Goal: Task Accomplishment & Management: Use online tool/utility

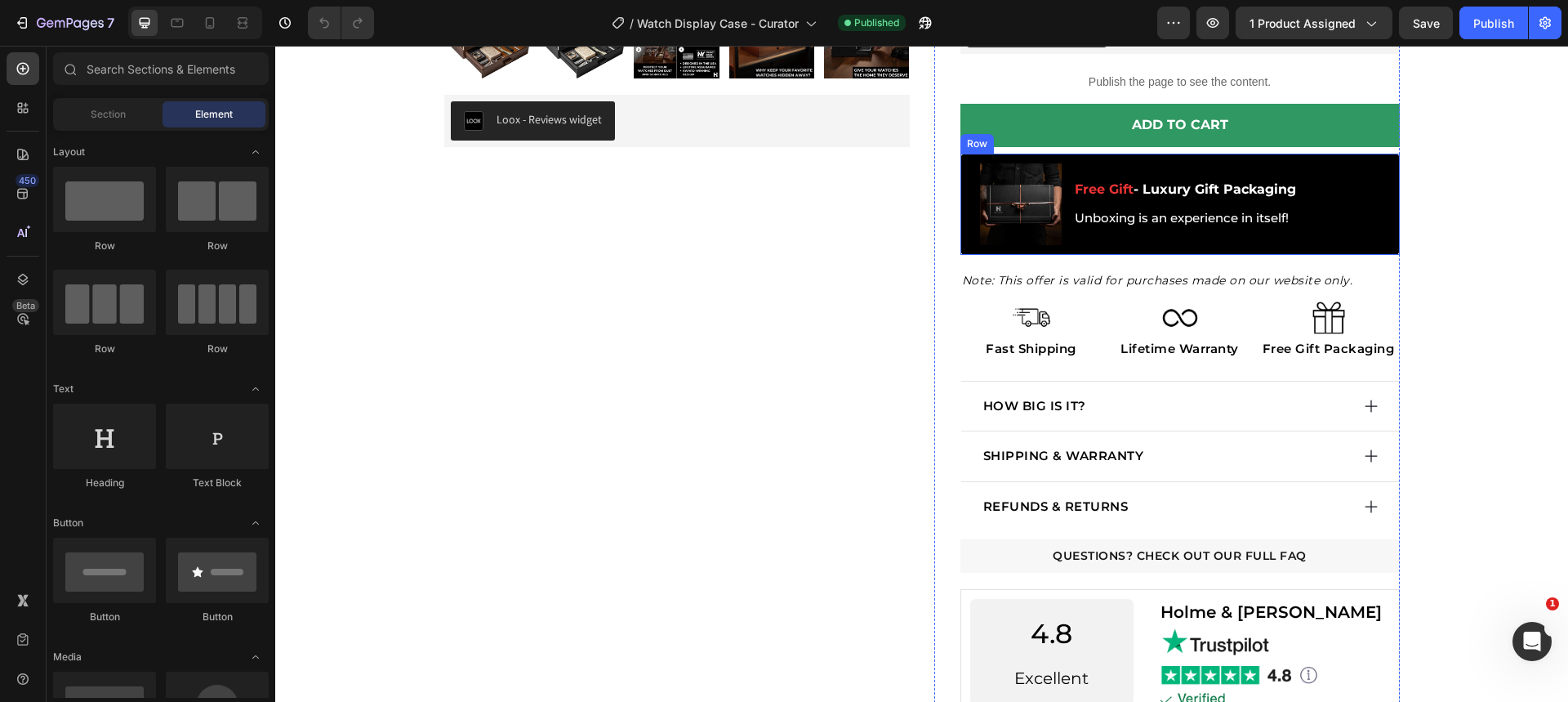
click at [1159, 169] on div "Free Gift - Luxury Gift Packaging Text Block Unboxing is an experience in itsel…" at bounding box center [1186, 204] width 225 height 82
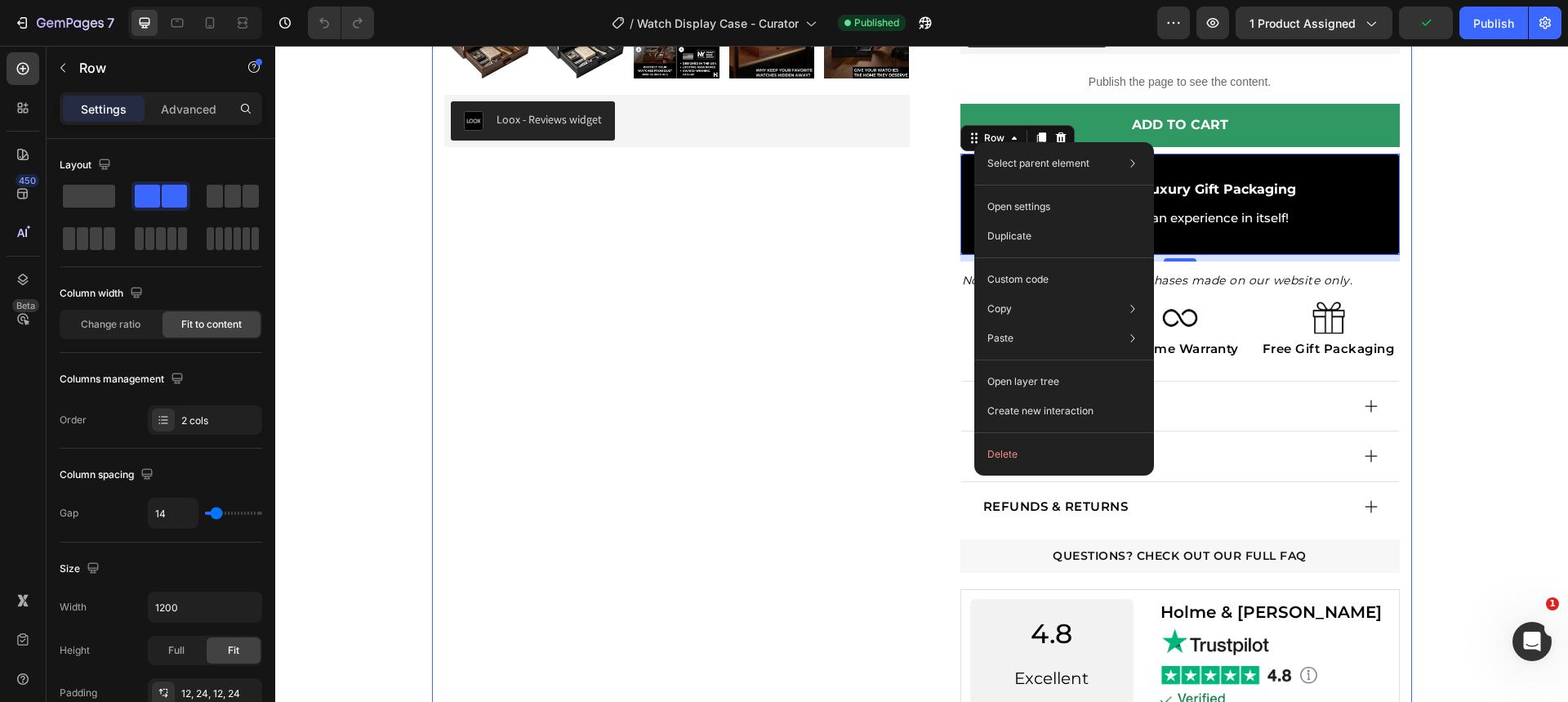
click at [842, 321] on div "Product Images Loox - Reviews widget Loox Row Row" at bounding box center [676, 116] width 465 height 1197
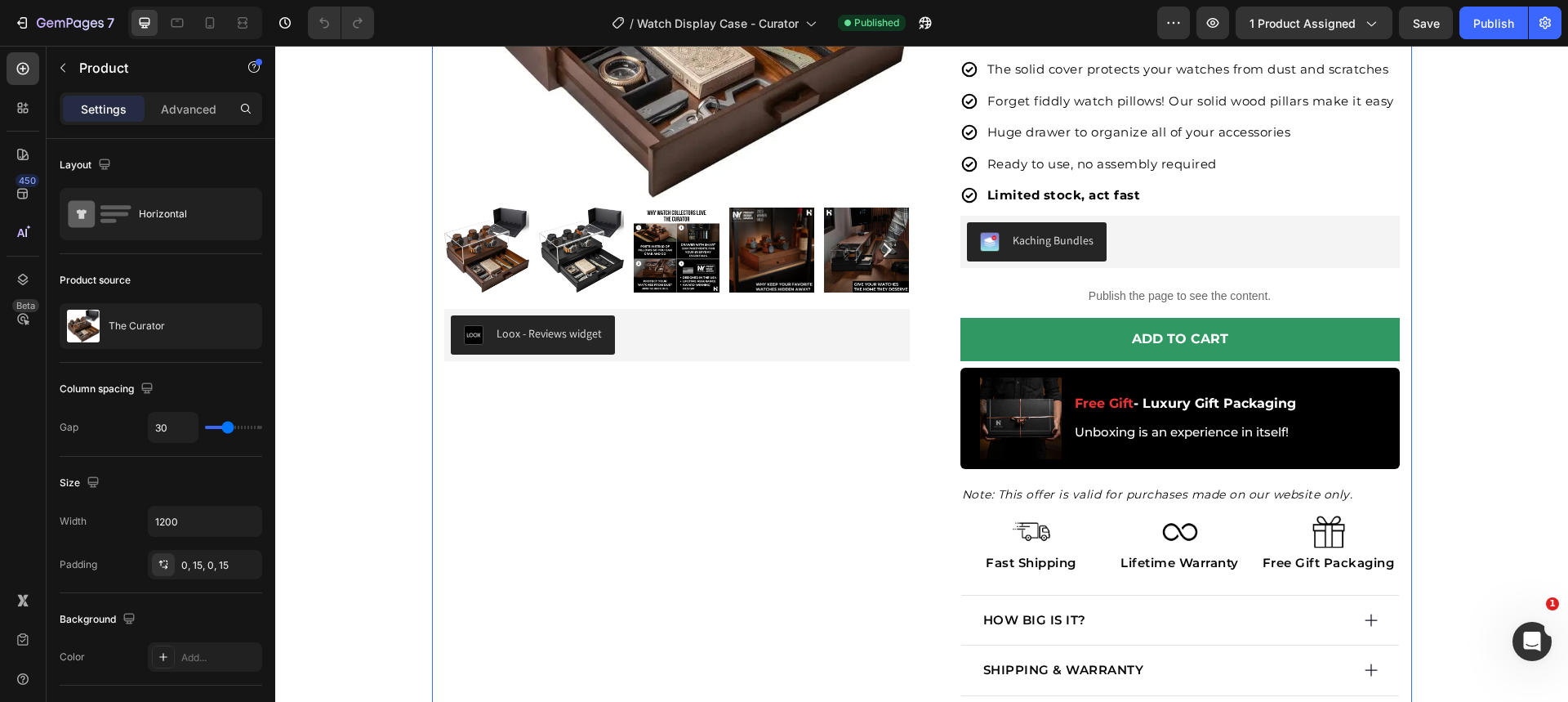
scroll to position [606, 0]
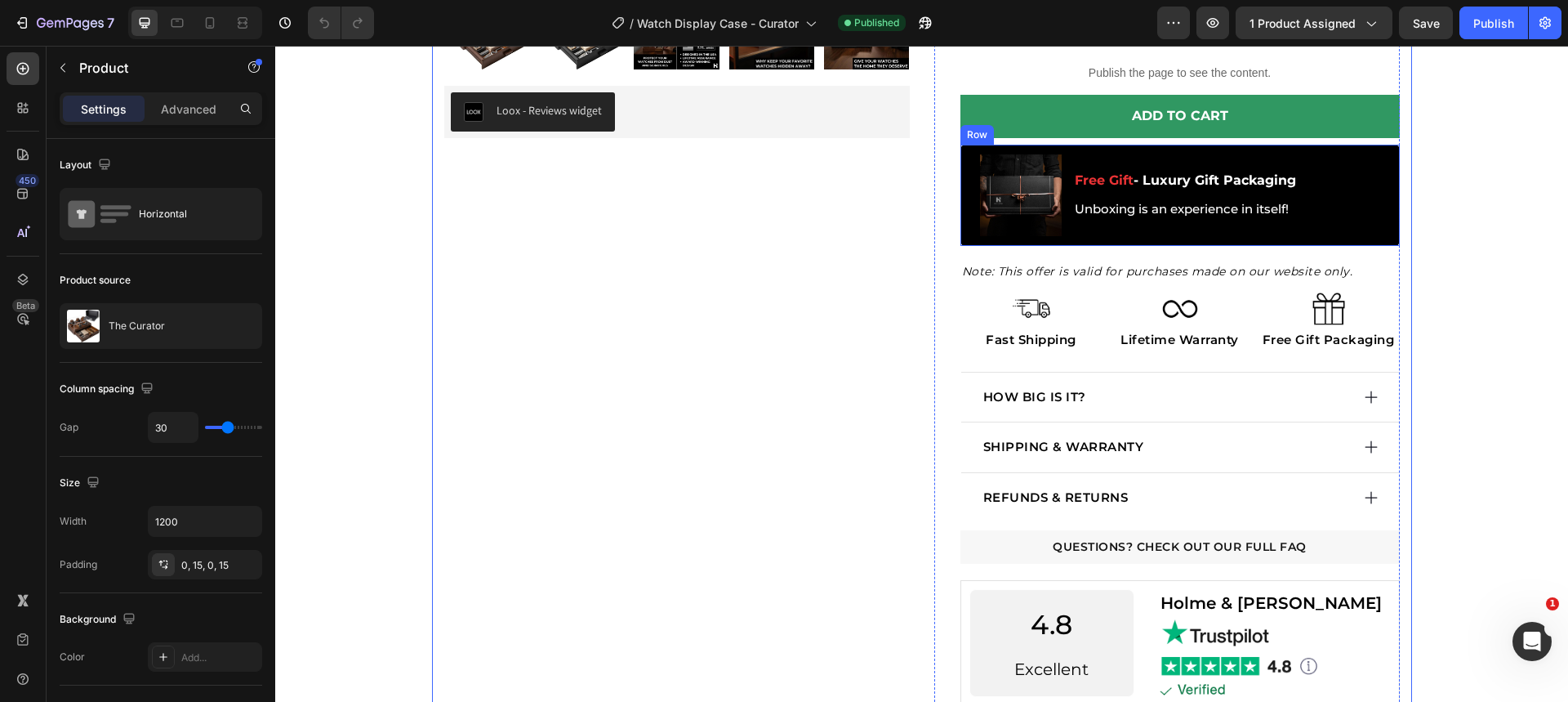
click at [1082, 155] on div "Free Gift - Luxury Gift Packaging Text Block Unboxing is an experience in itsel…" at bounding box center [1186, 195] width 225 height 82
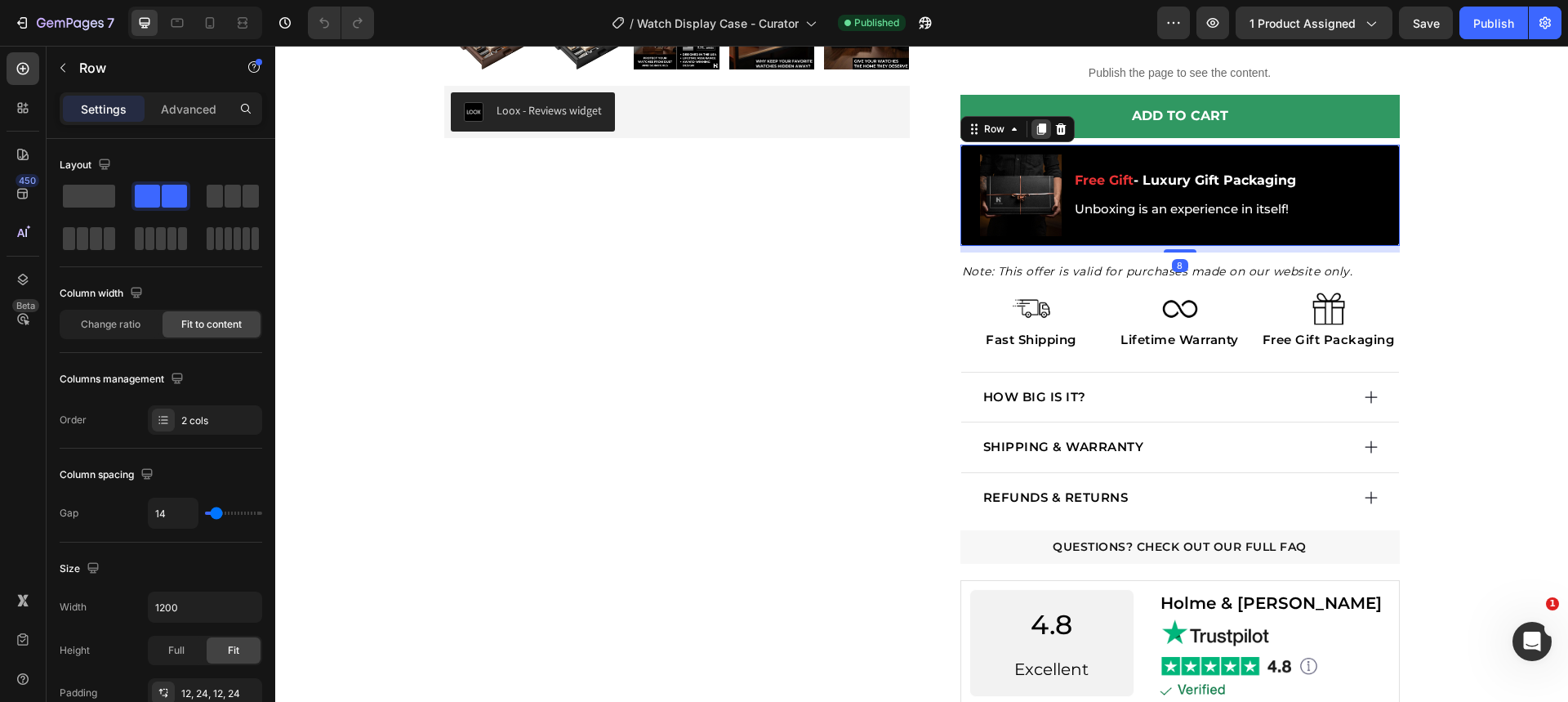
click at [1035, 124] on icon at bounding box center [1041, 129] width 13 height 13
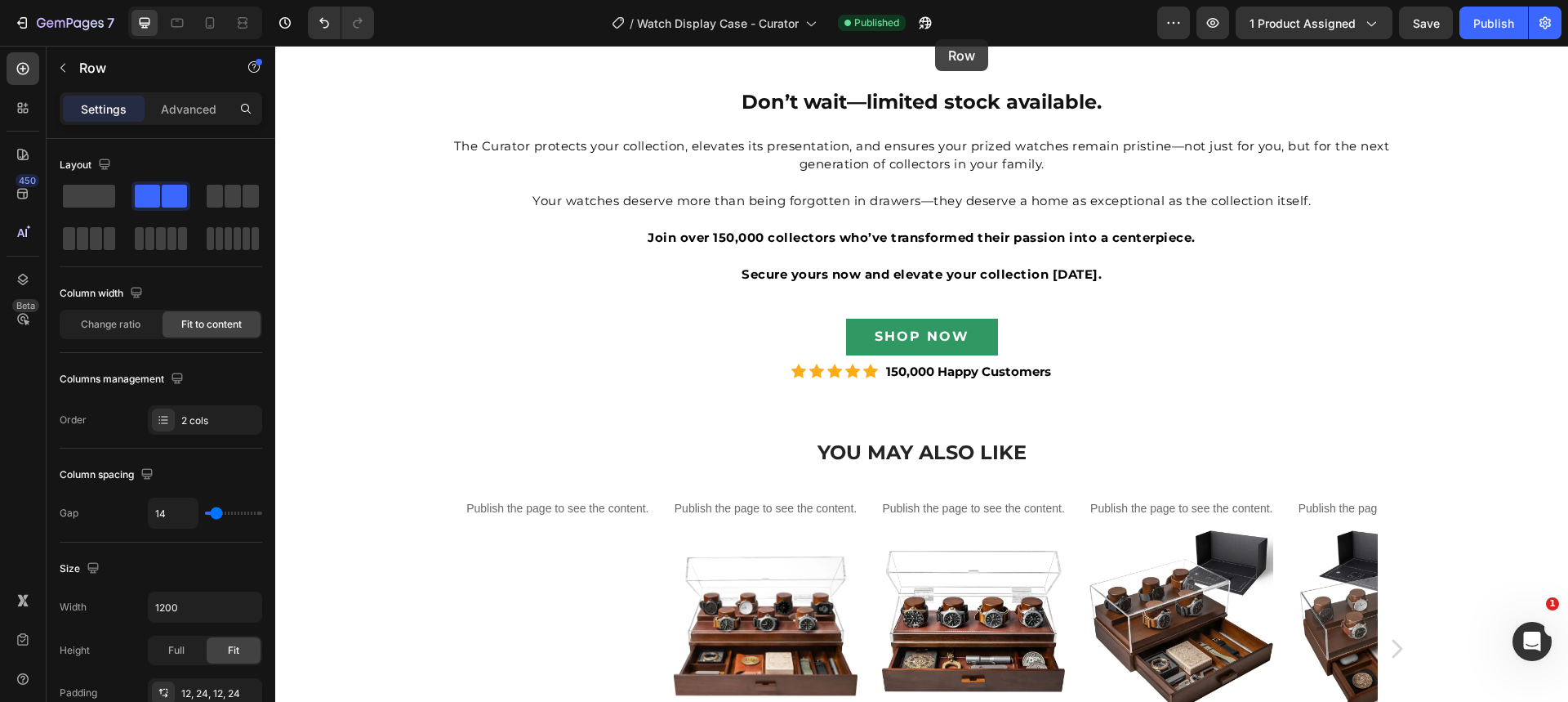
scroll to position [4407, 0]
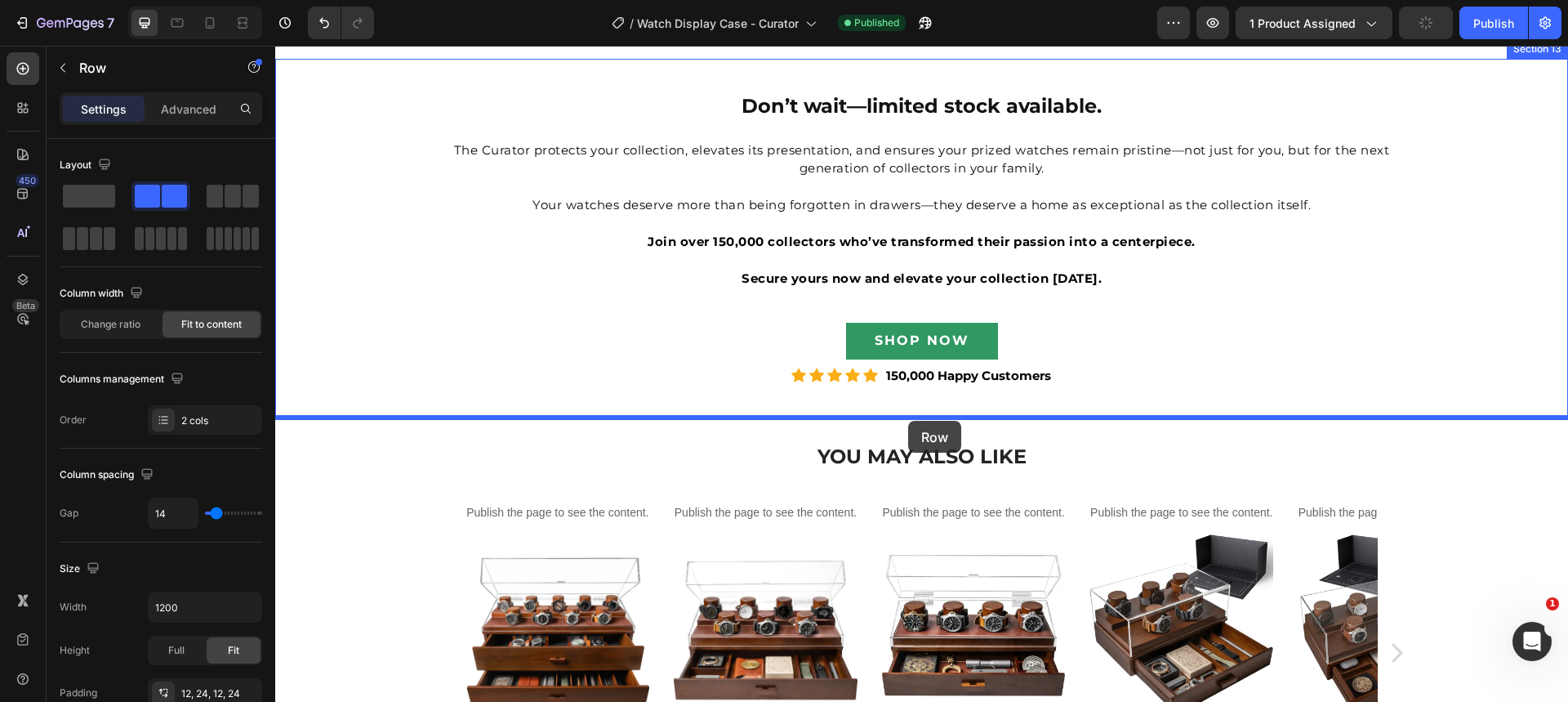
drag, startPoint x: 989, startPoint y: 275, endPoint x: 908, endPoint y: 421, distance: 167.0
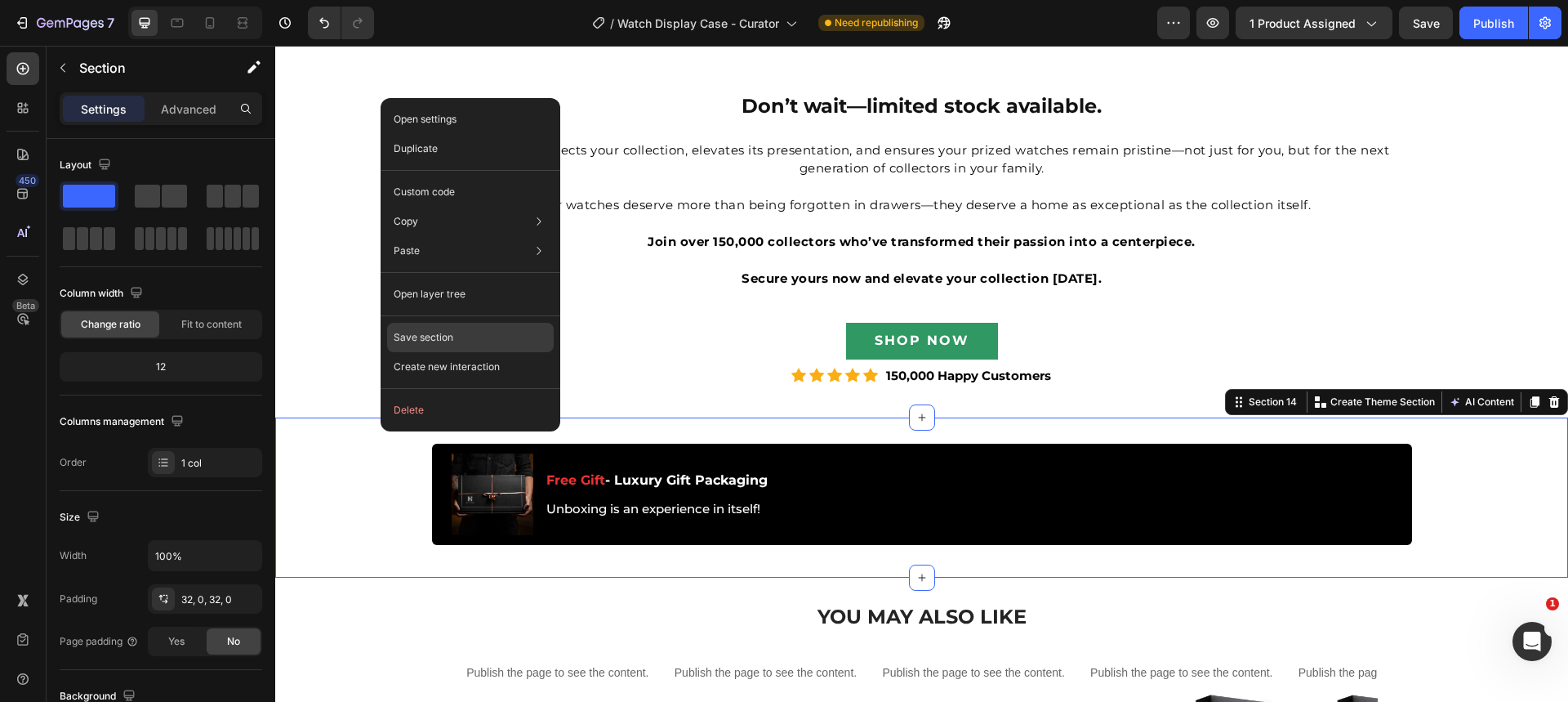
click at [477, 329] on div "Save section" at bounding box center [470, 337] width 167 height 29
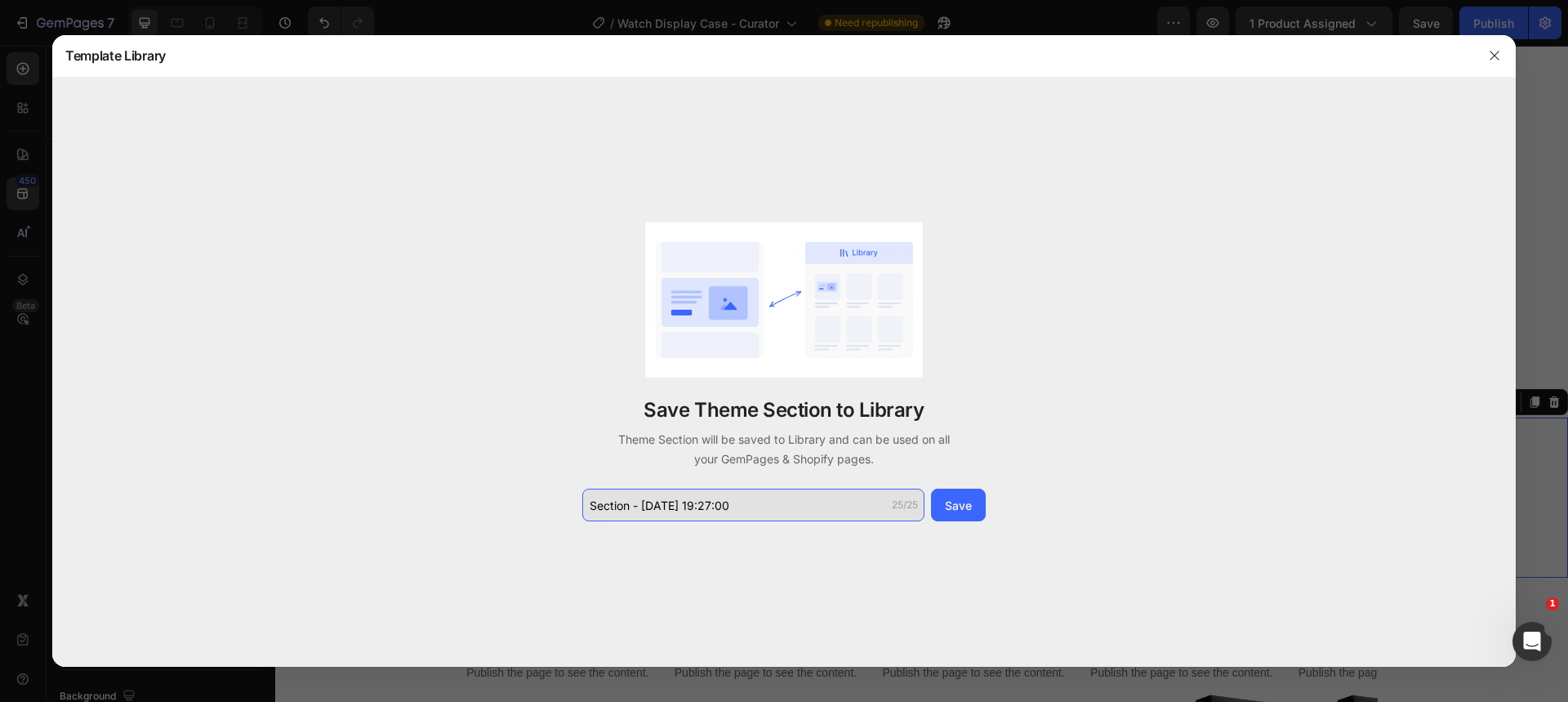
click at [788, 494] on input "Section - Sep 26 19:27:00" at bounding box center [753, 504] width 342 height 32
type input "Free Gift"
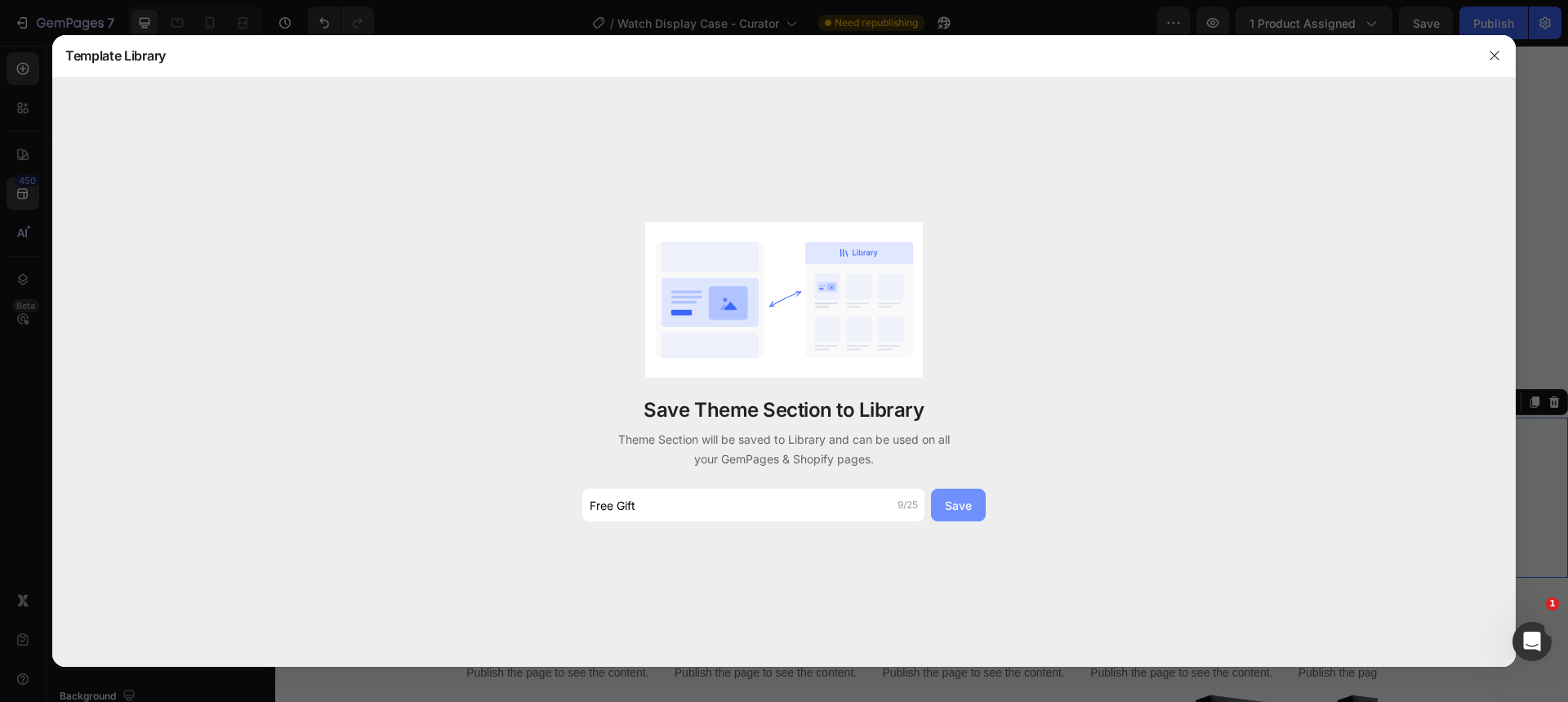
click at [939, 505] on button "Save" at bounding box center [958, 504] width 54 height 32
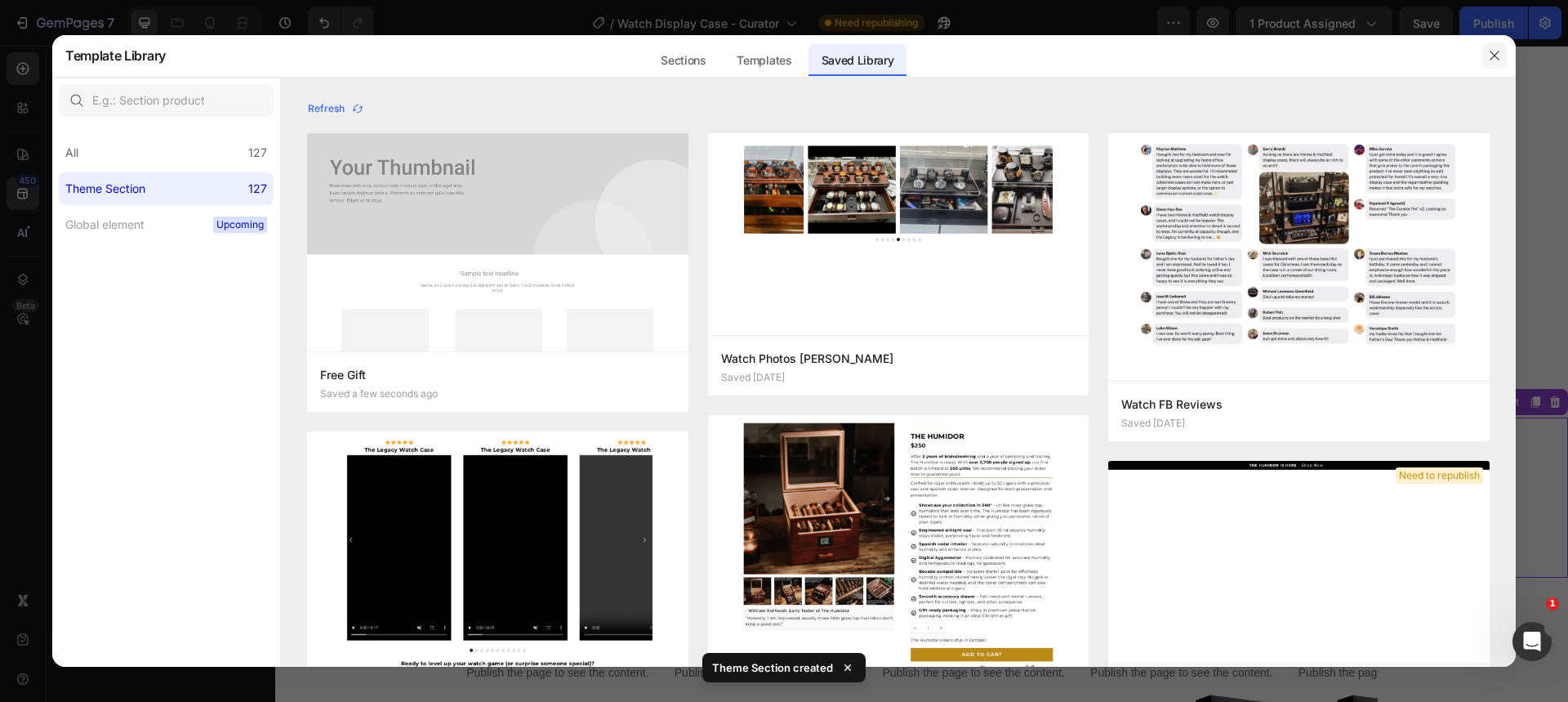
click at [1493, 57] on icon "button" at bounding box center [1494, 55] width 13 height 13
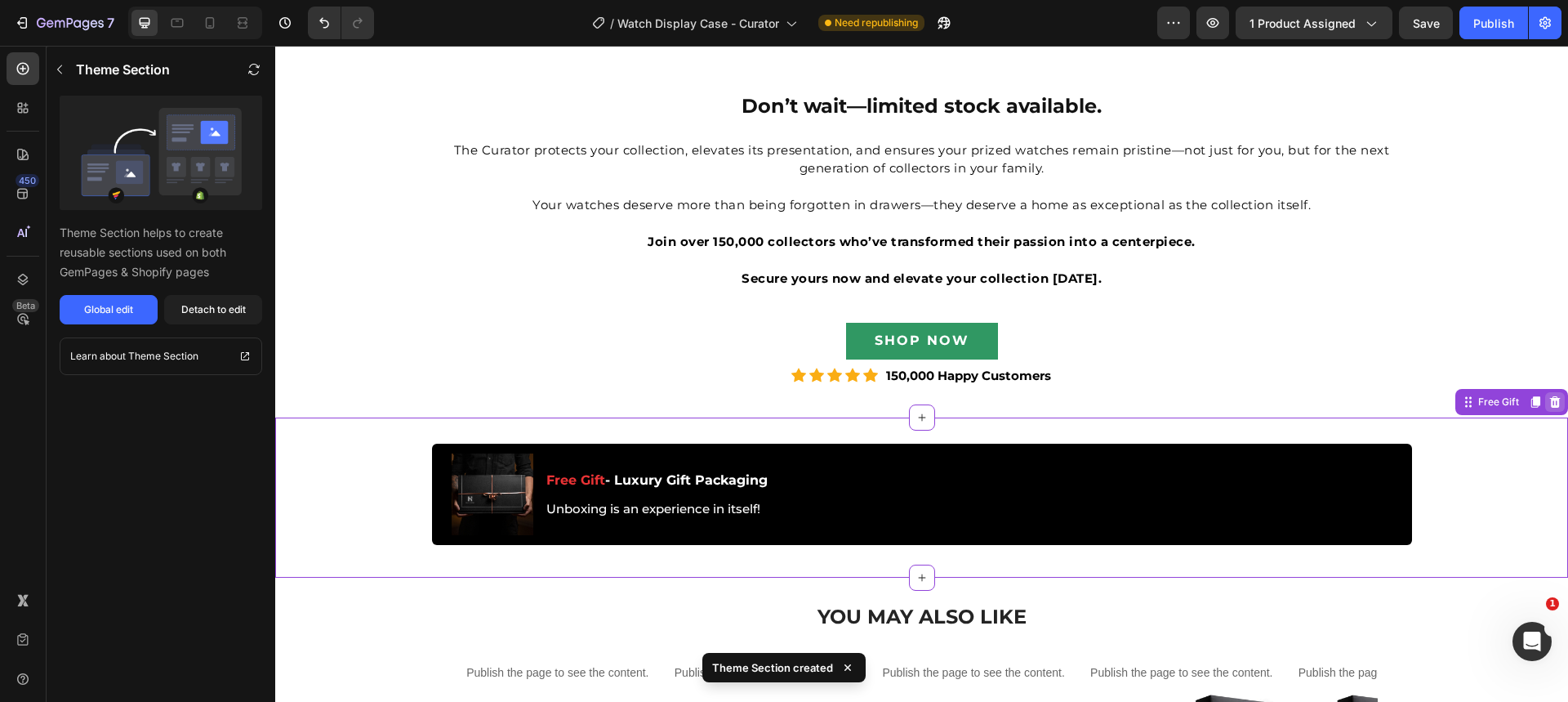
click at [1549, 400] on icon at bounding box center [1555, 402] width 13 height 13
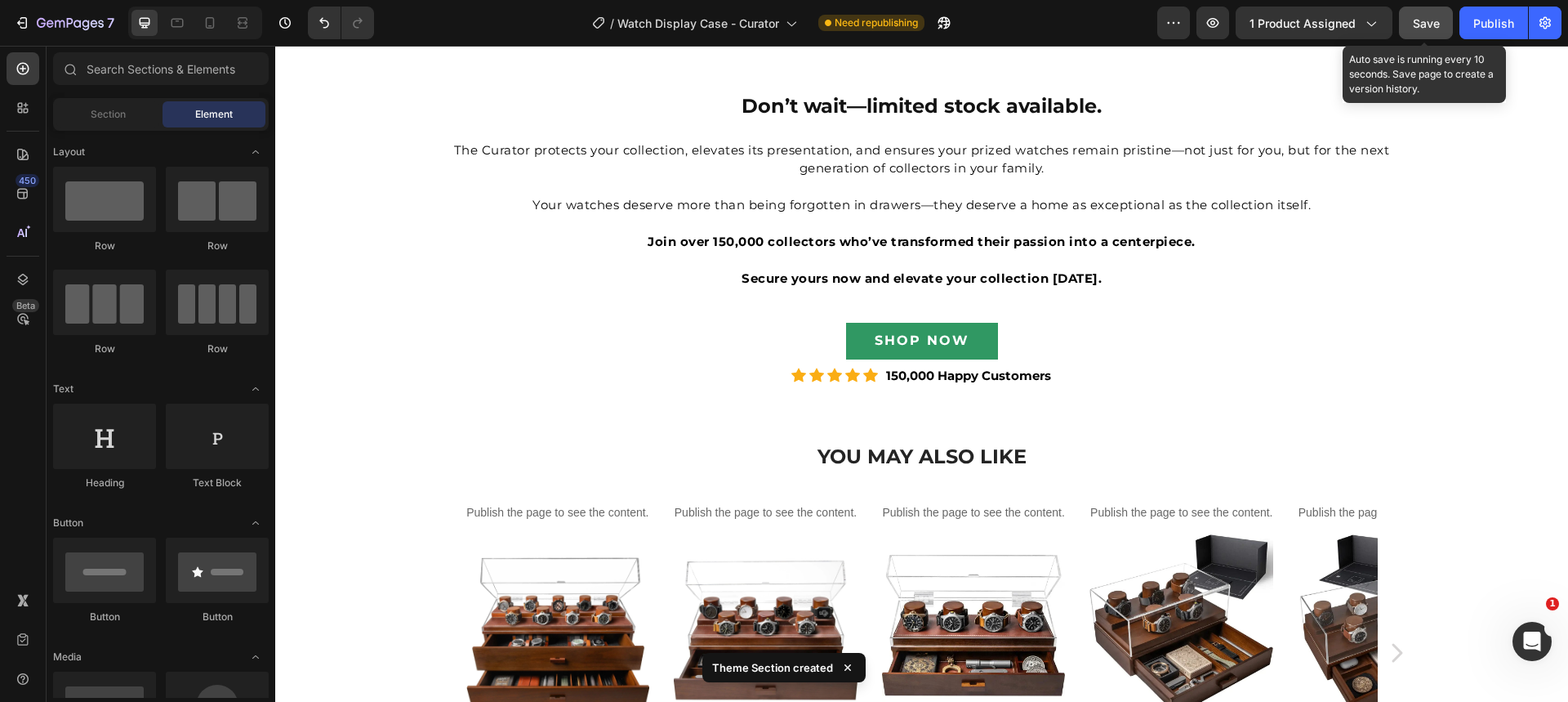
click at [1427, 24] on span "Save" at bounding box center [1426, 23] width 27 height 14
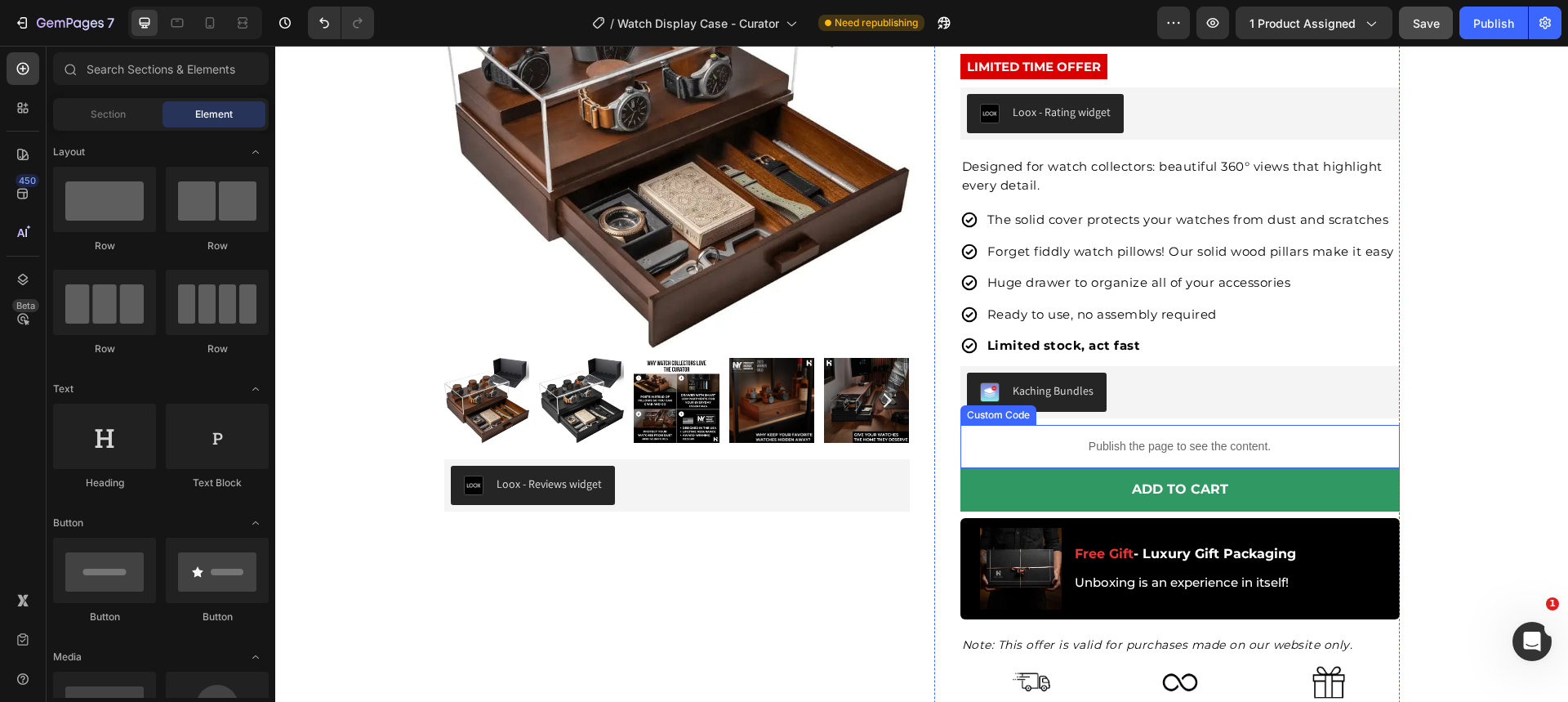
scroll to position [489, 0]
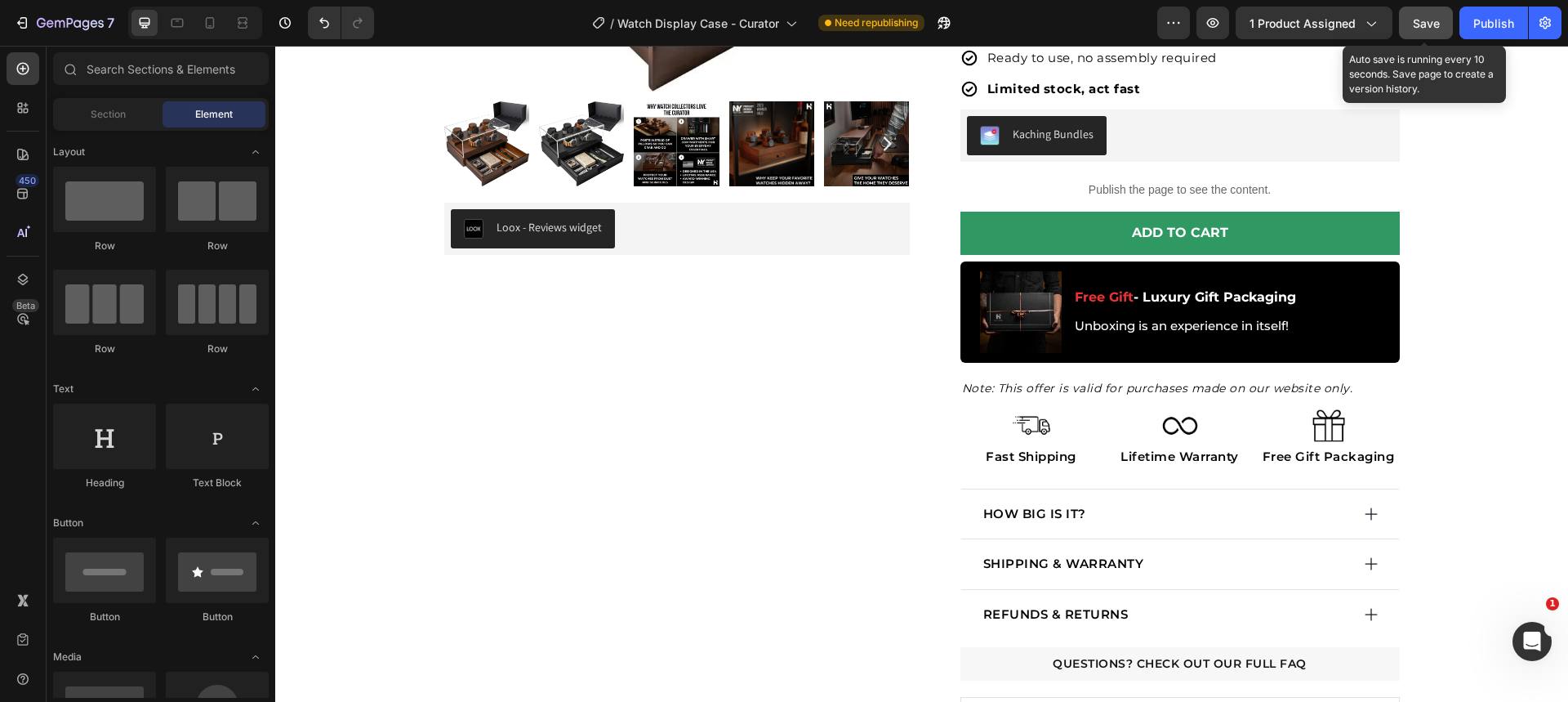
click at [1437, 25] on span "Save" at bounding box center [1426, 23] width 27 height 14
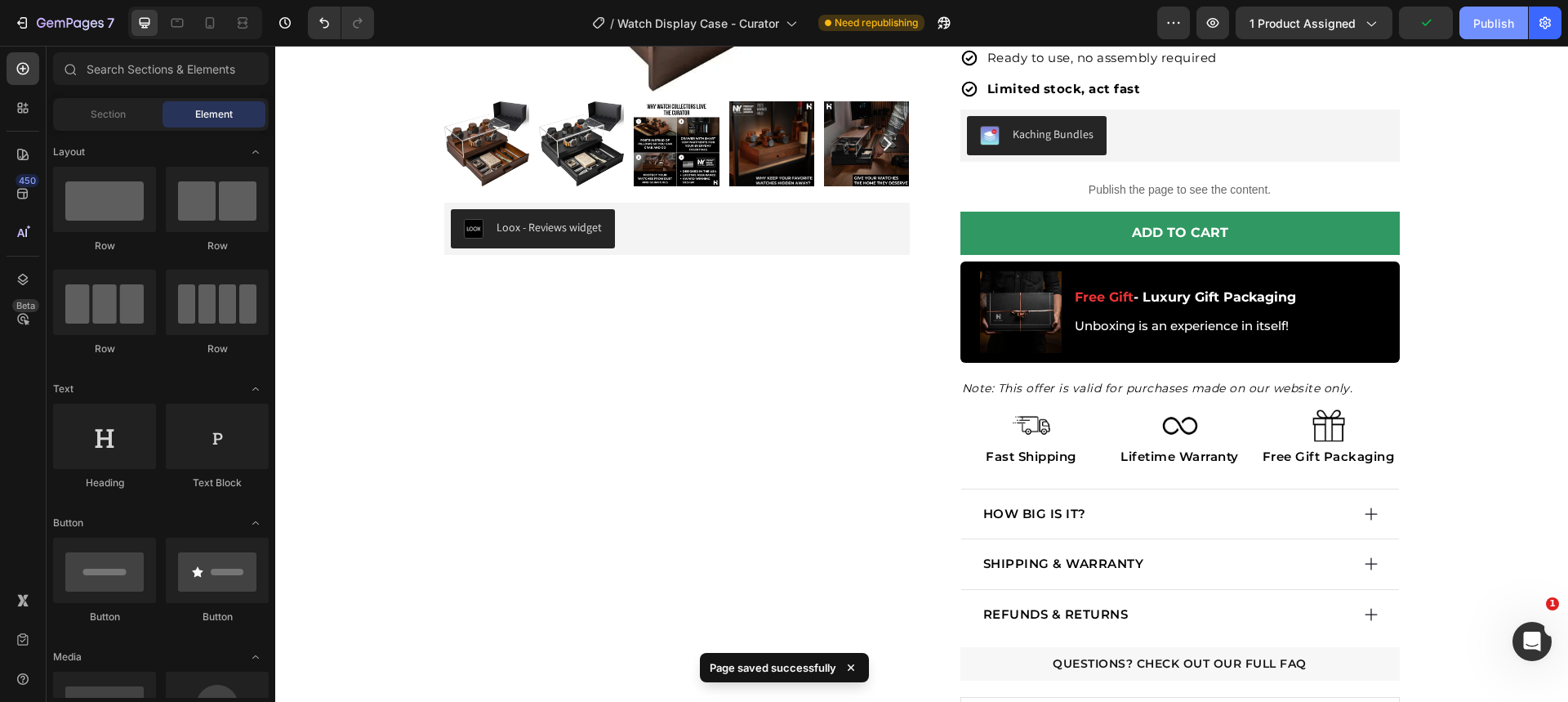
click at [1502, 19] on div "Publish" at bounding box center [1493, 23] width 41 height 18
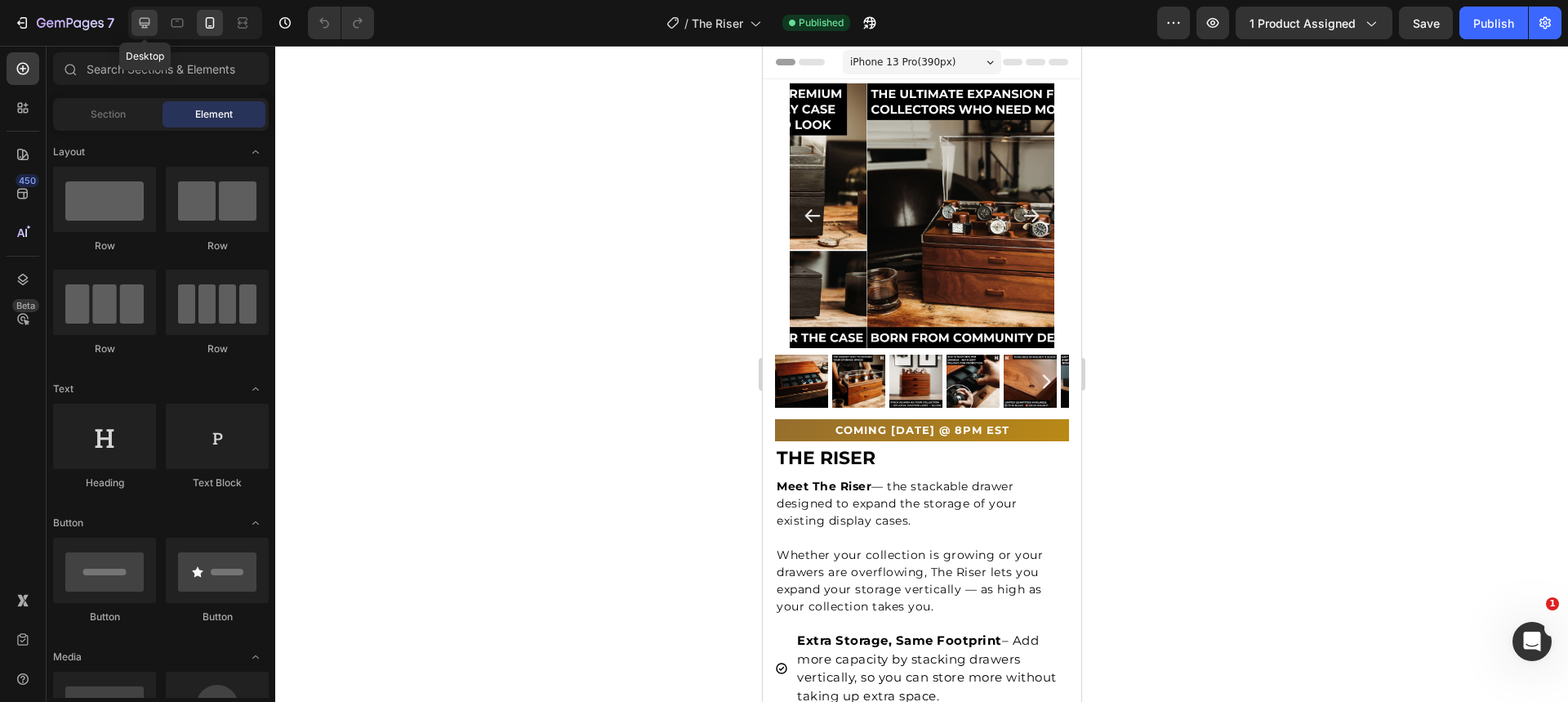
click at [134, 25] on div at bounding box center [145, 23] width 26 height 26
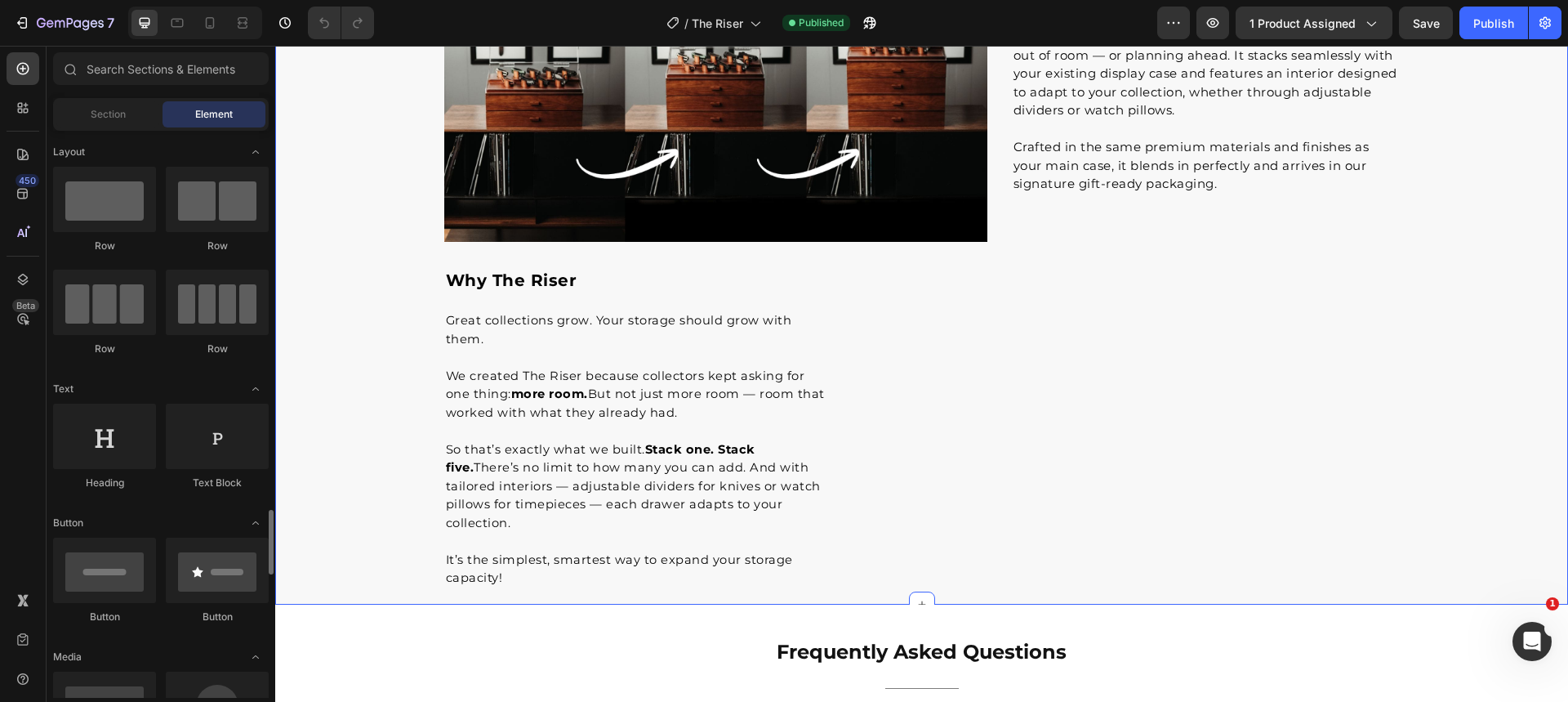
scroll to position [341, 0]
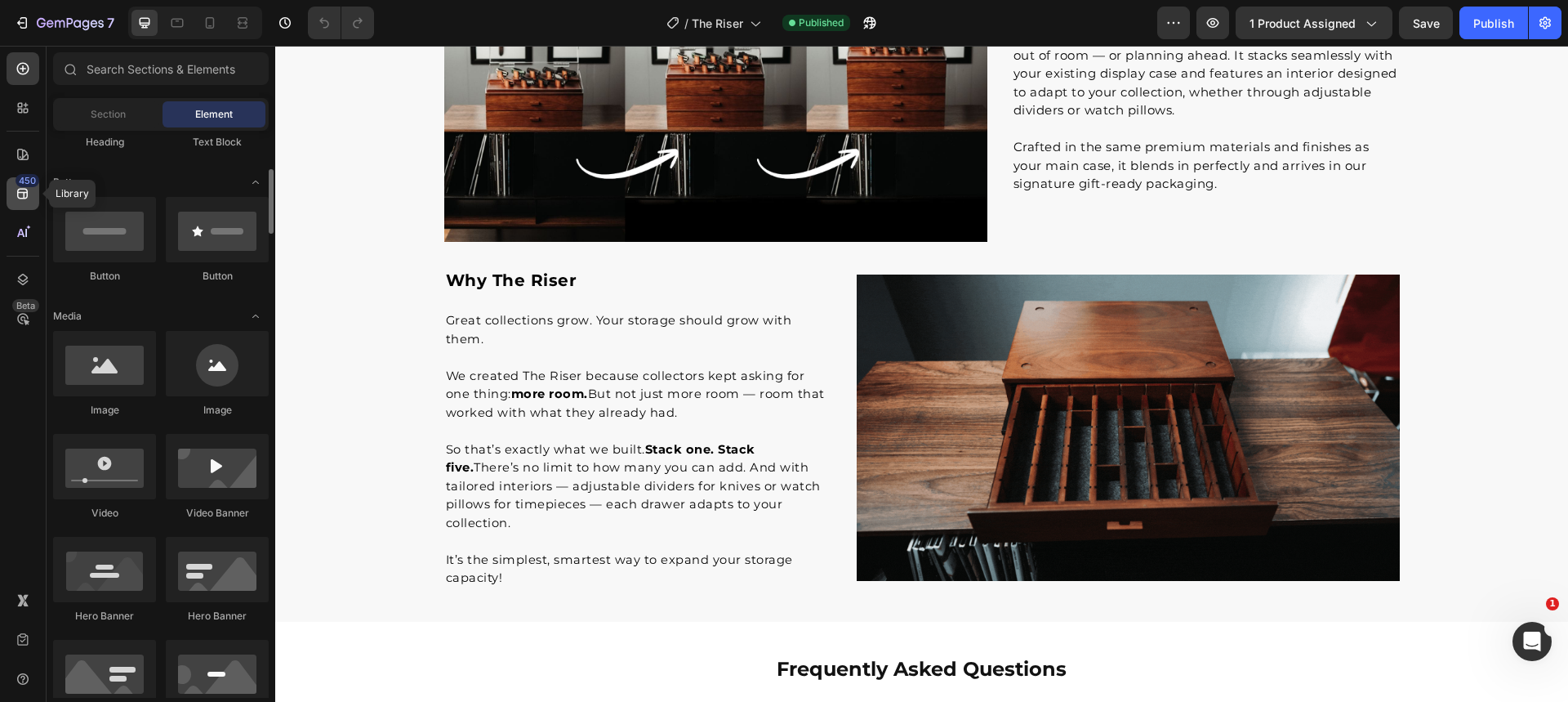
click at [22, 184] on div "450" at bounding box center [28, 181] width 24 height 13
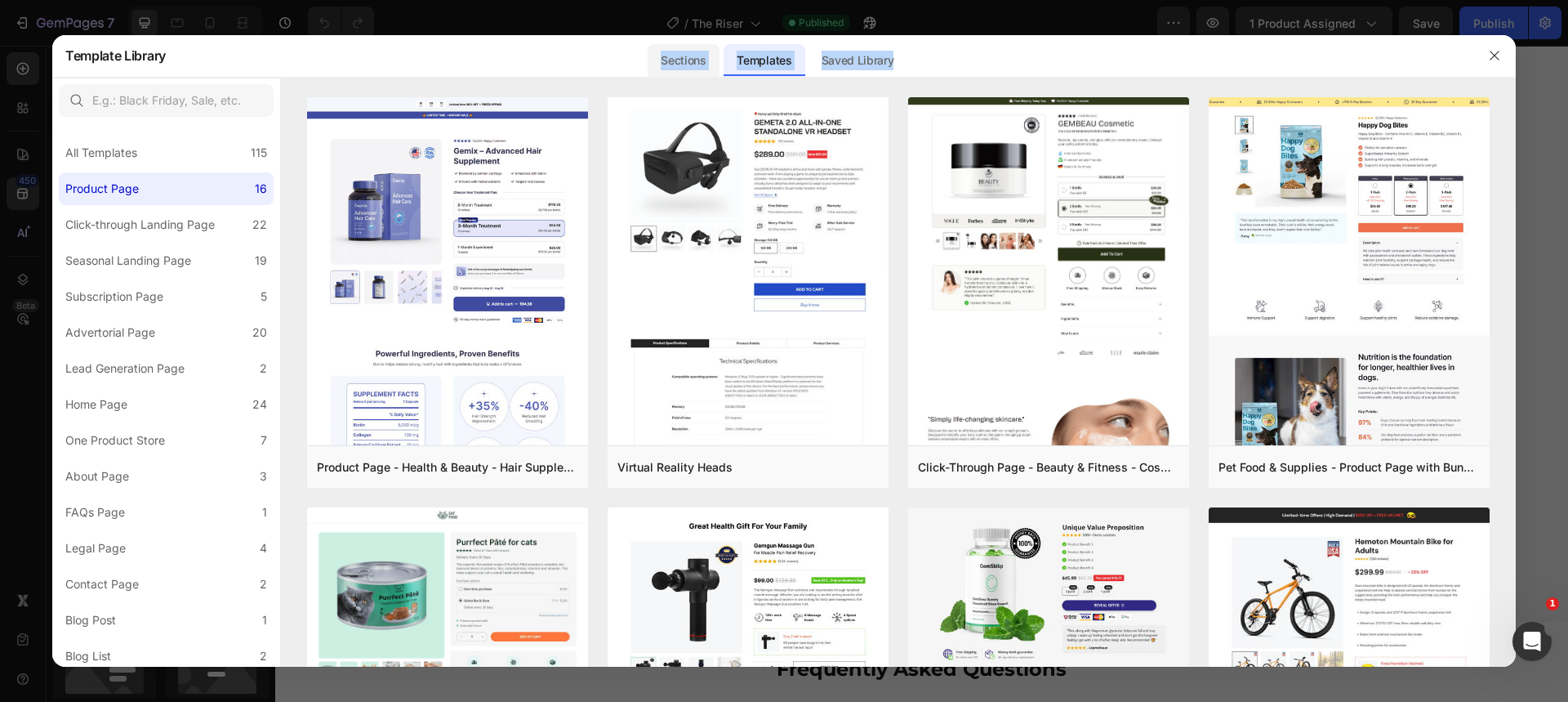
drag, startPoint x: 871, startPoint y: 72, endPoint x: 652, endPoint y: 69, distance: 219.0
click at [652, 69] on div "Sections Templates Existing pages Saved Library Templates Saved Library" at bounding box center [777, 55] width 1222 height 42
click at [619, 68] on div "Sections Templates Existing pages Saved Library Templates Saved Library" at bounding box center [777, 55] width 1222 height 42
click at [704, 68] on div "Sections" at bounding box center [683, 60] width 71 height 32
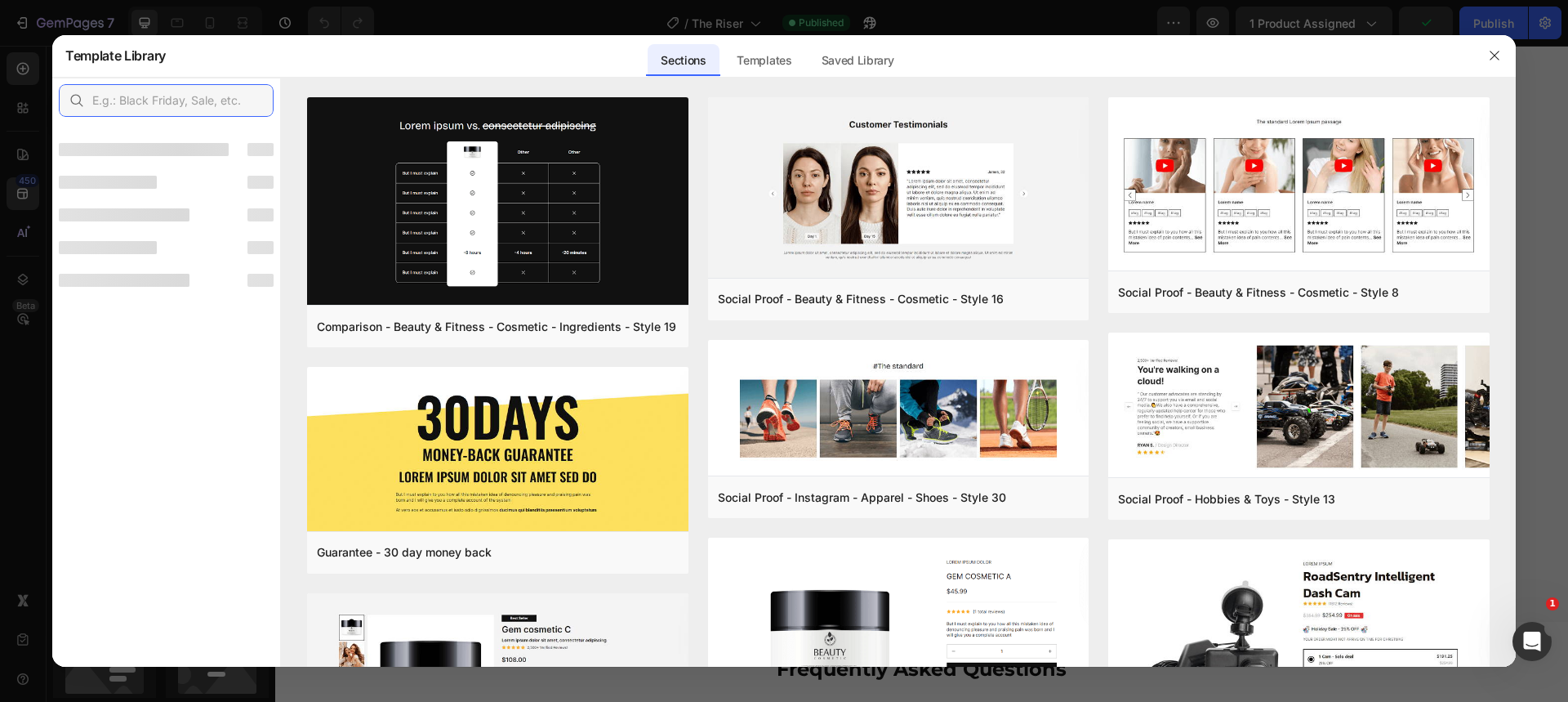
click at [152, 97] on input "text" at bounding box center [166, 99] width 215 height 32
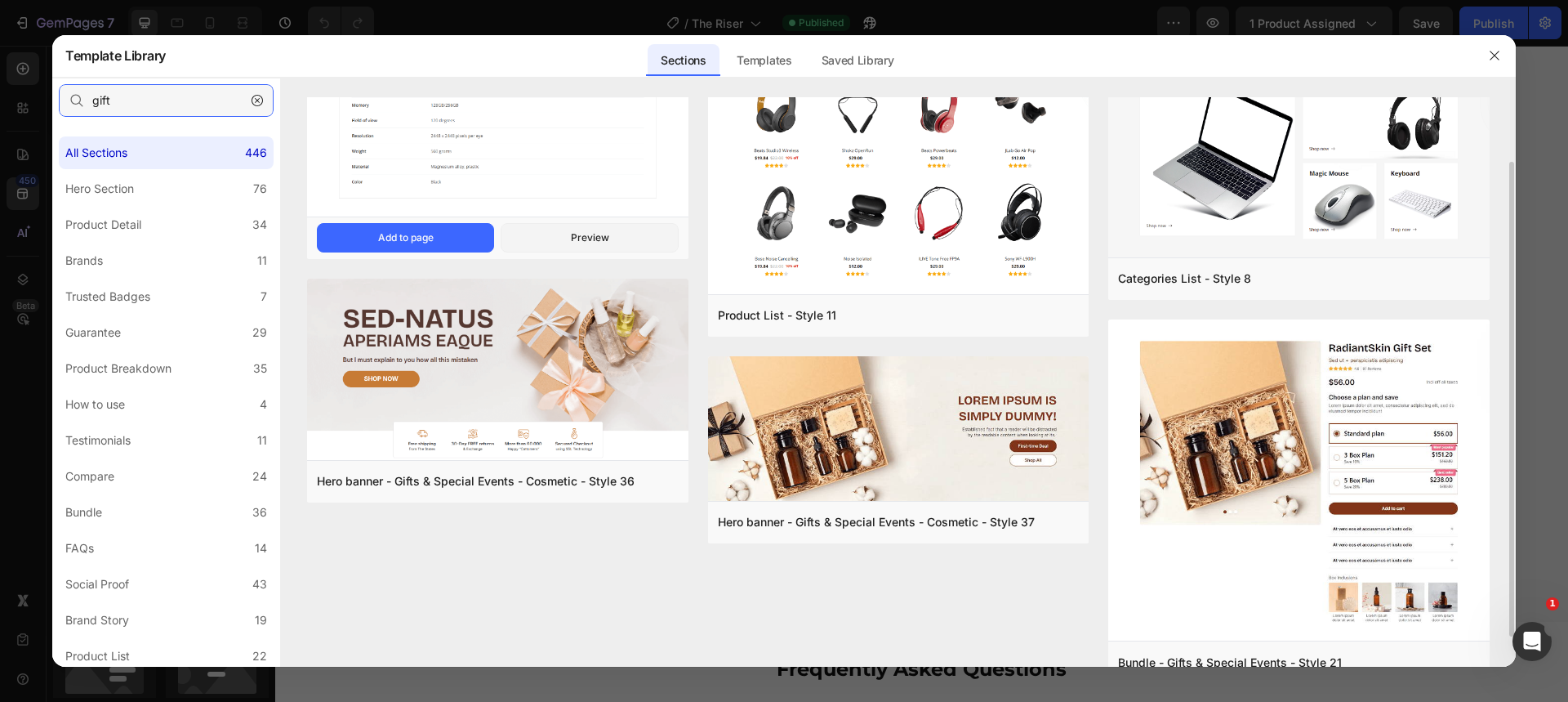
scroll to position [113, 0]
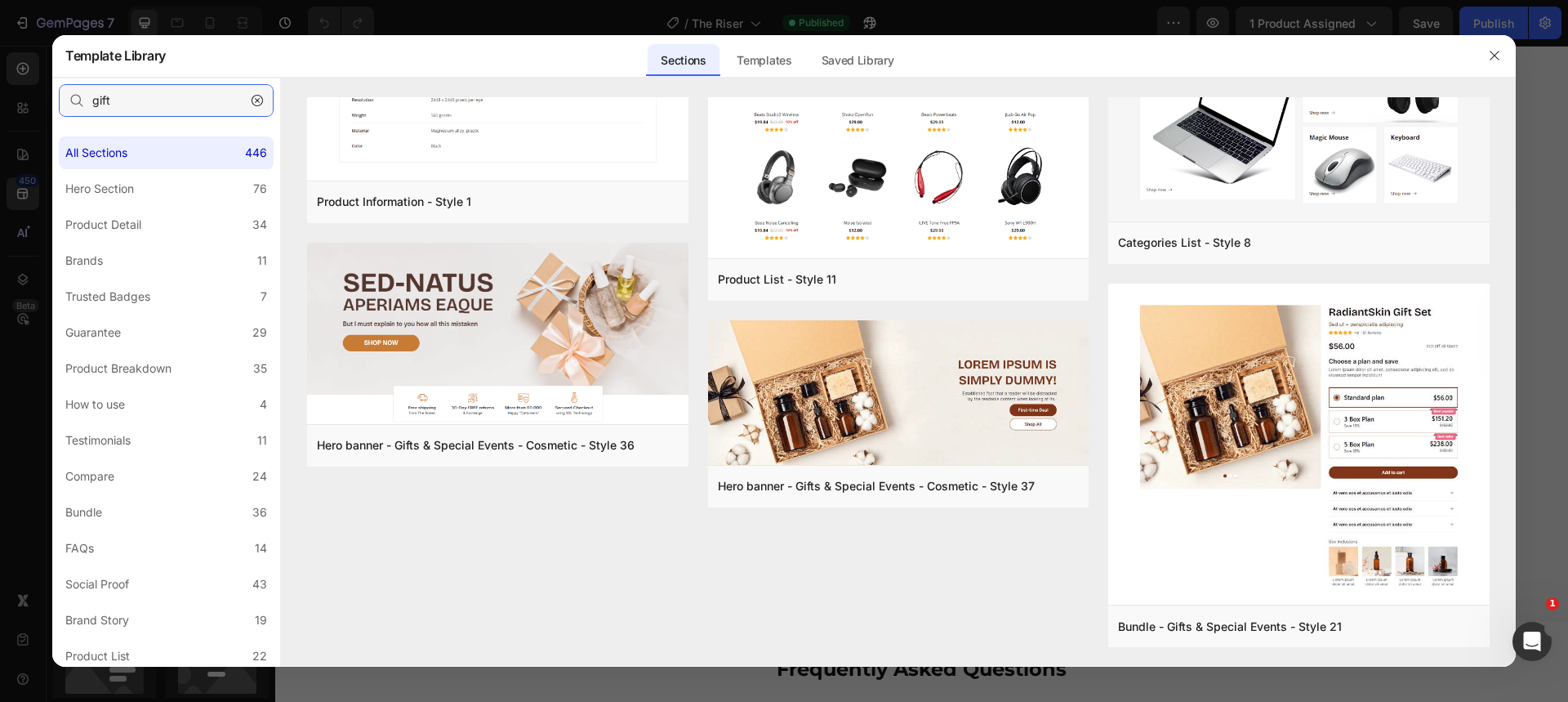
type input "gift"
click at [673, 60] on div "Sections" at bounding box center [683, 60] width 71 height 32
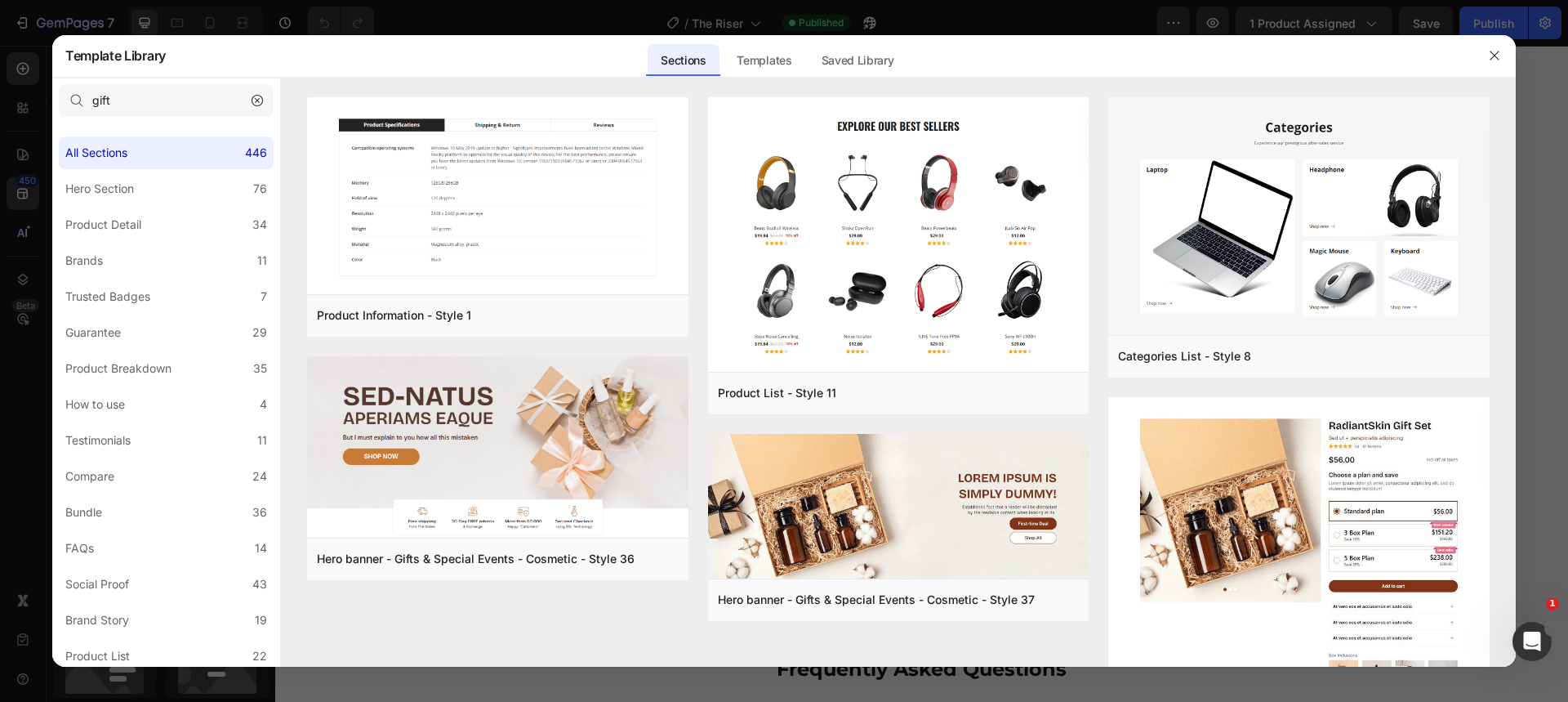
click at [260, 97] on icon "button" at bounding box center [257, 100] width 11 height 11
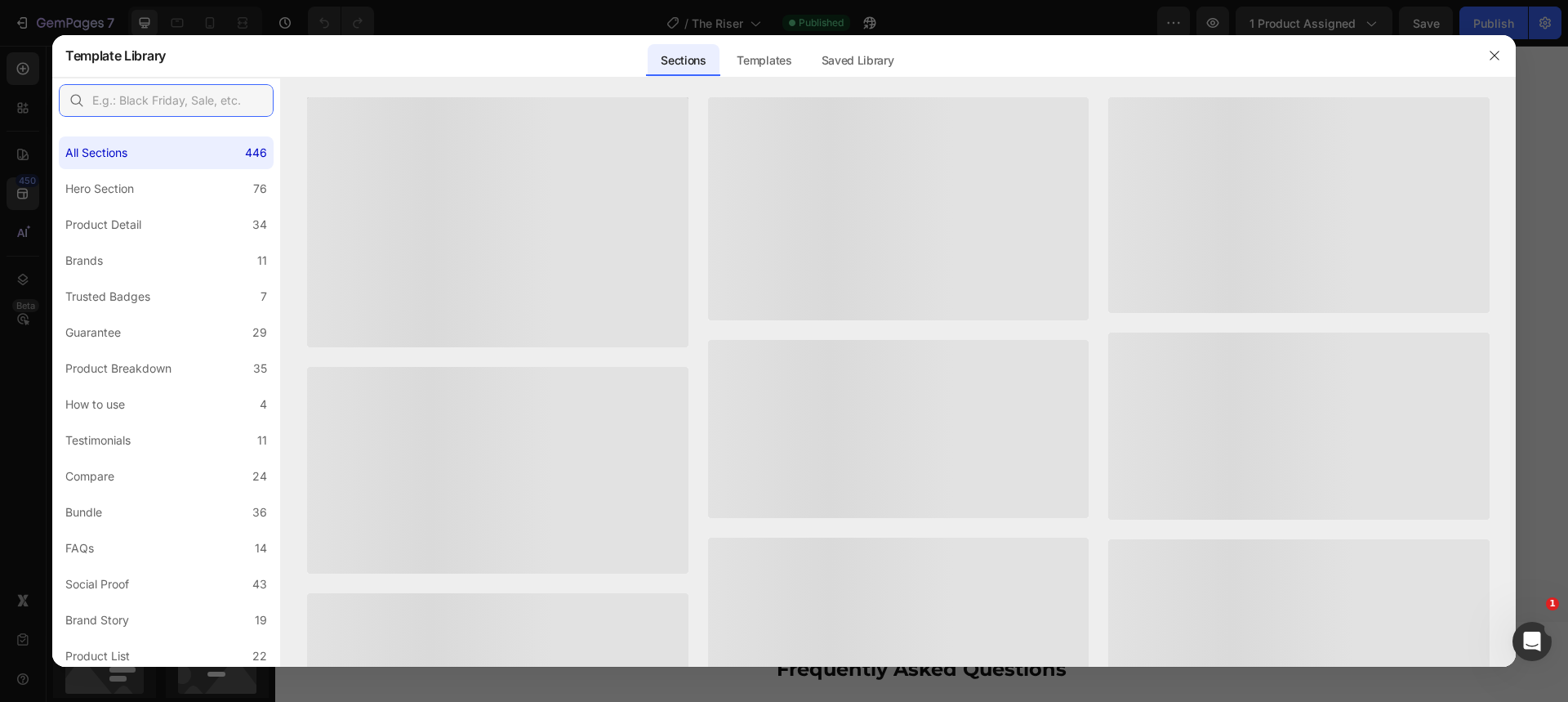
click at [220, 96] on input "text" at bounding box center [166, 99] width 215 height 32
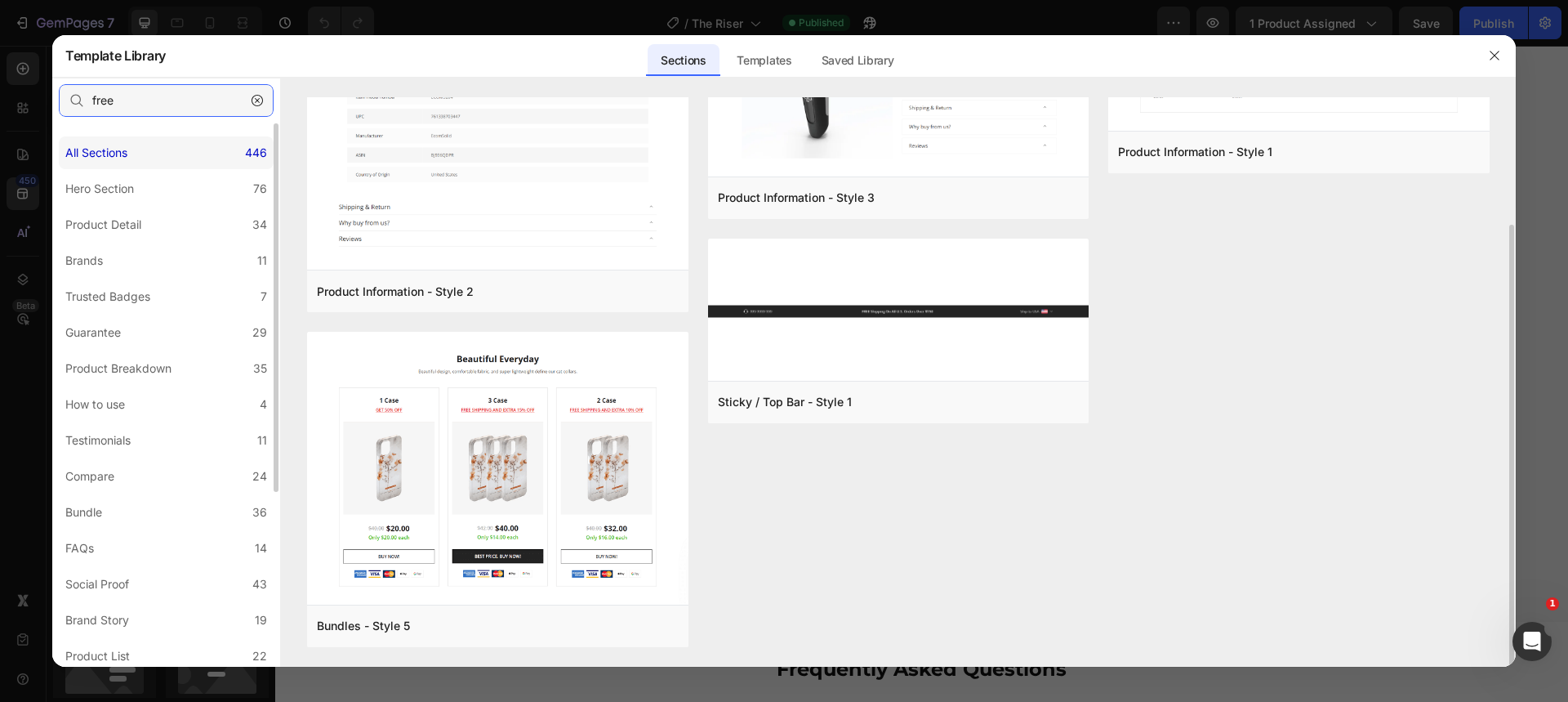
scroll to position [160, 0]
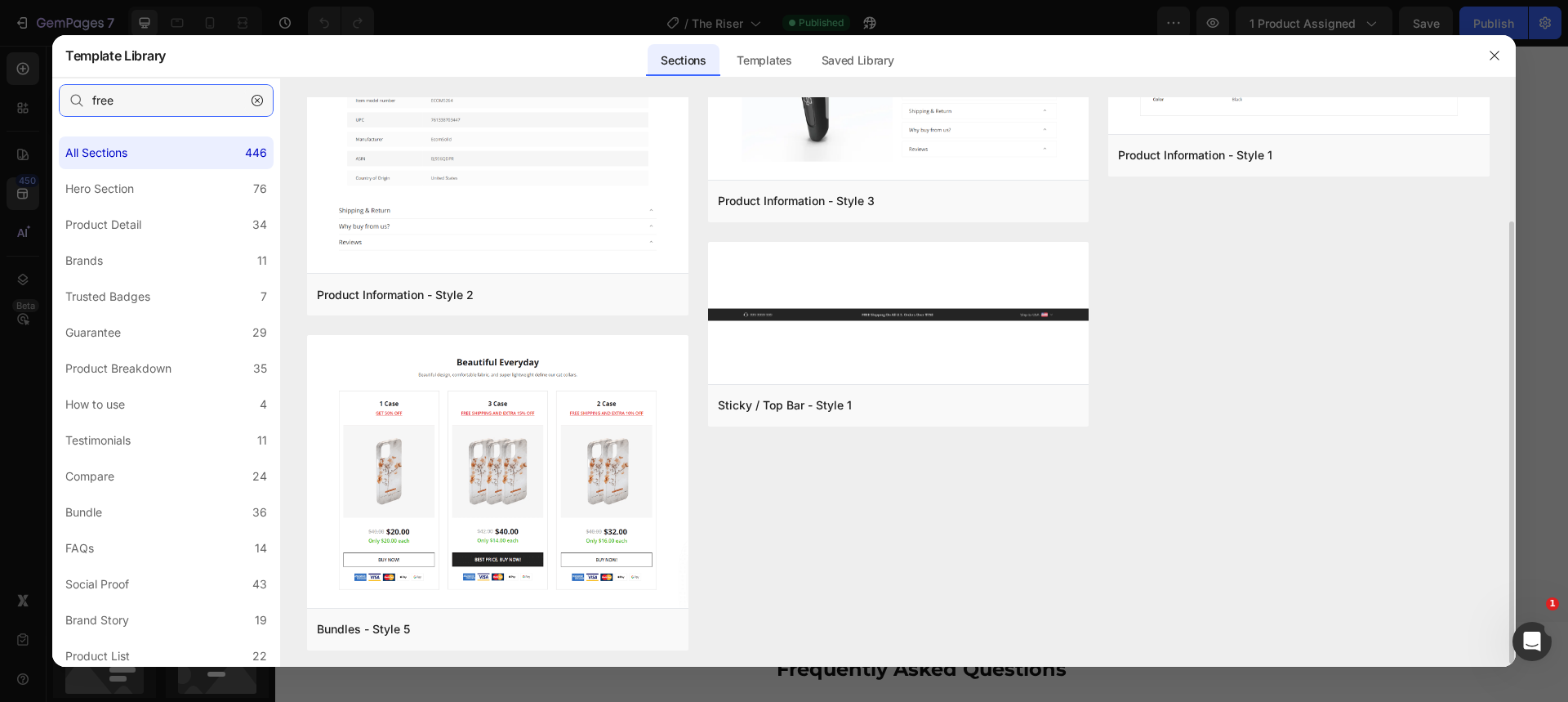
type input "free"
click at [254, 101] on icon "button" at bounding box center [257, 100] width 11 height 11
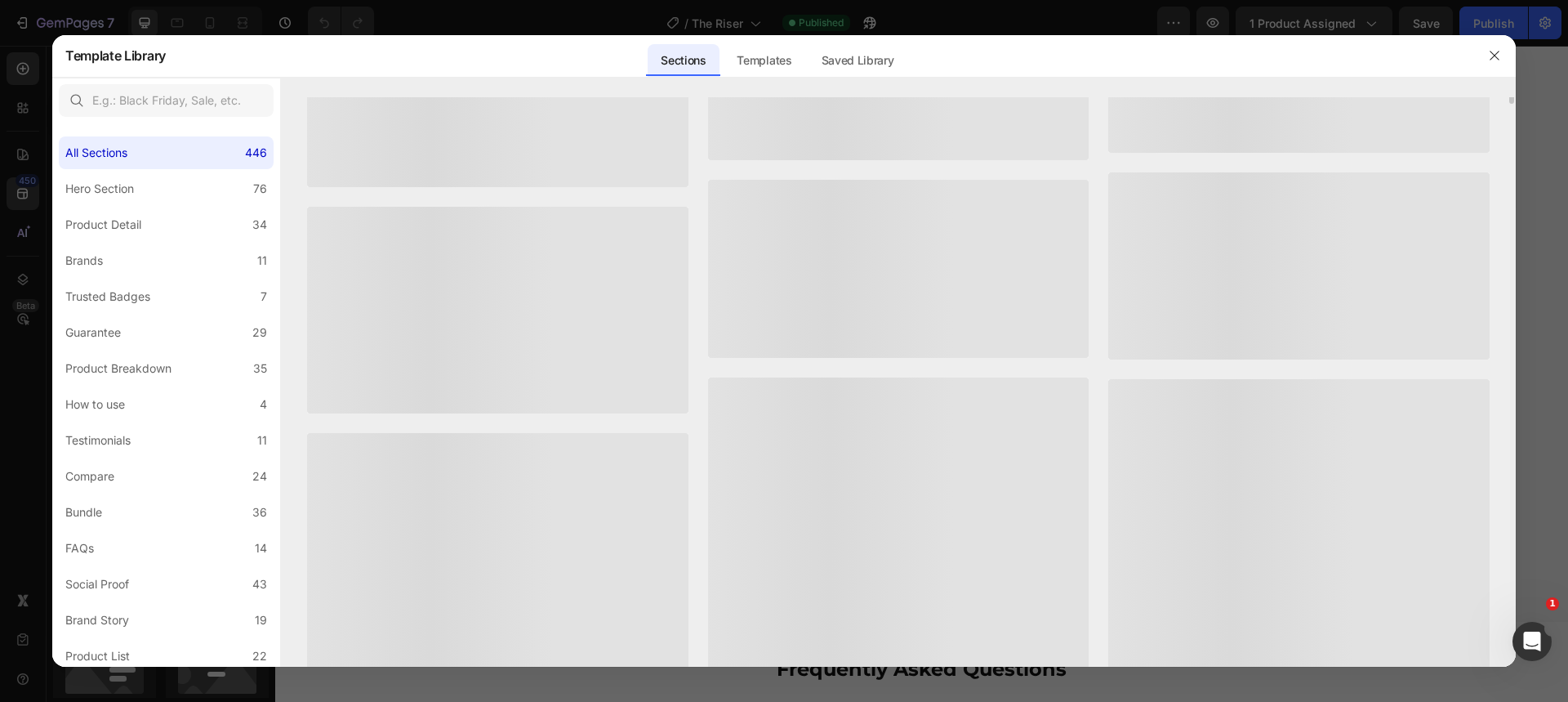
scroll to position [0, 0]
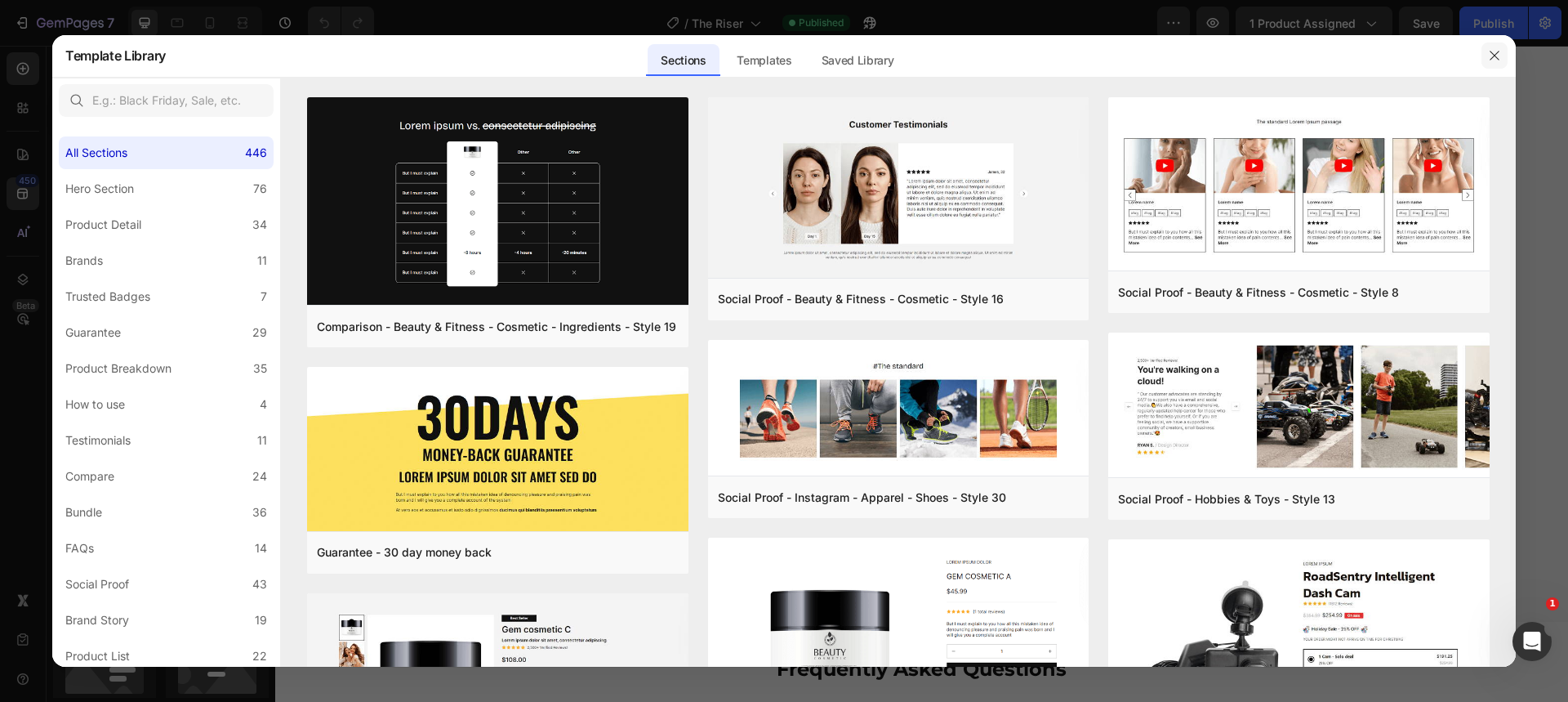
click at [1491, 53] on icon "button" at bounding box center [1494, 56] width 9 height 9
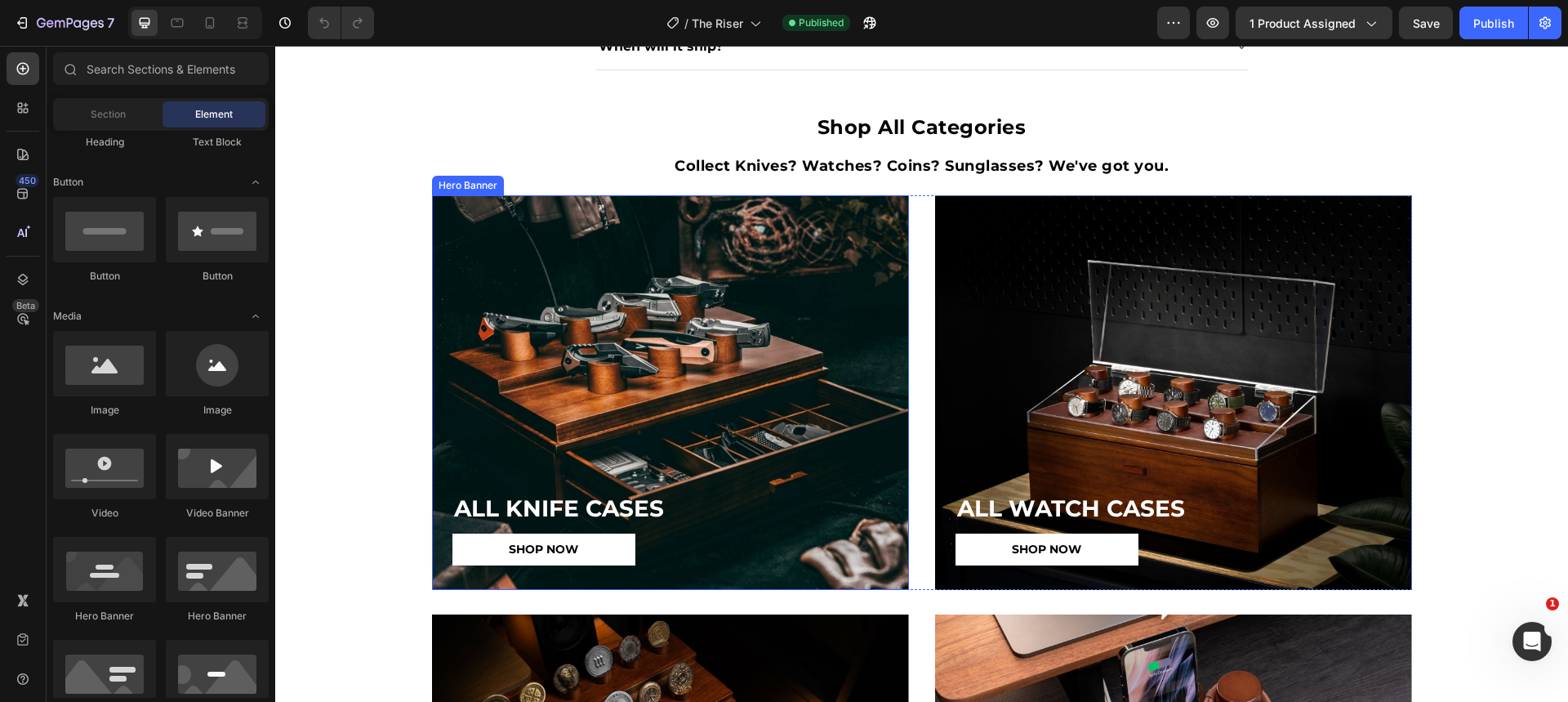
scroll to position [2285, 0]
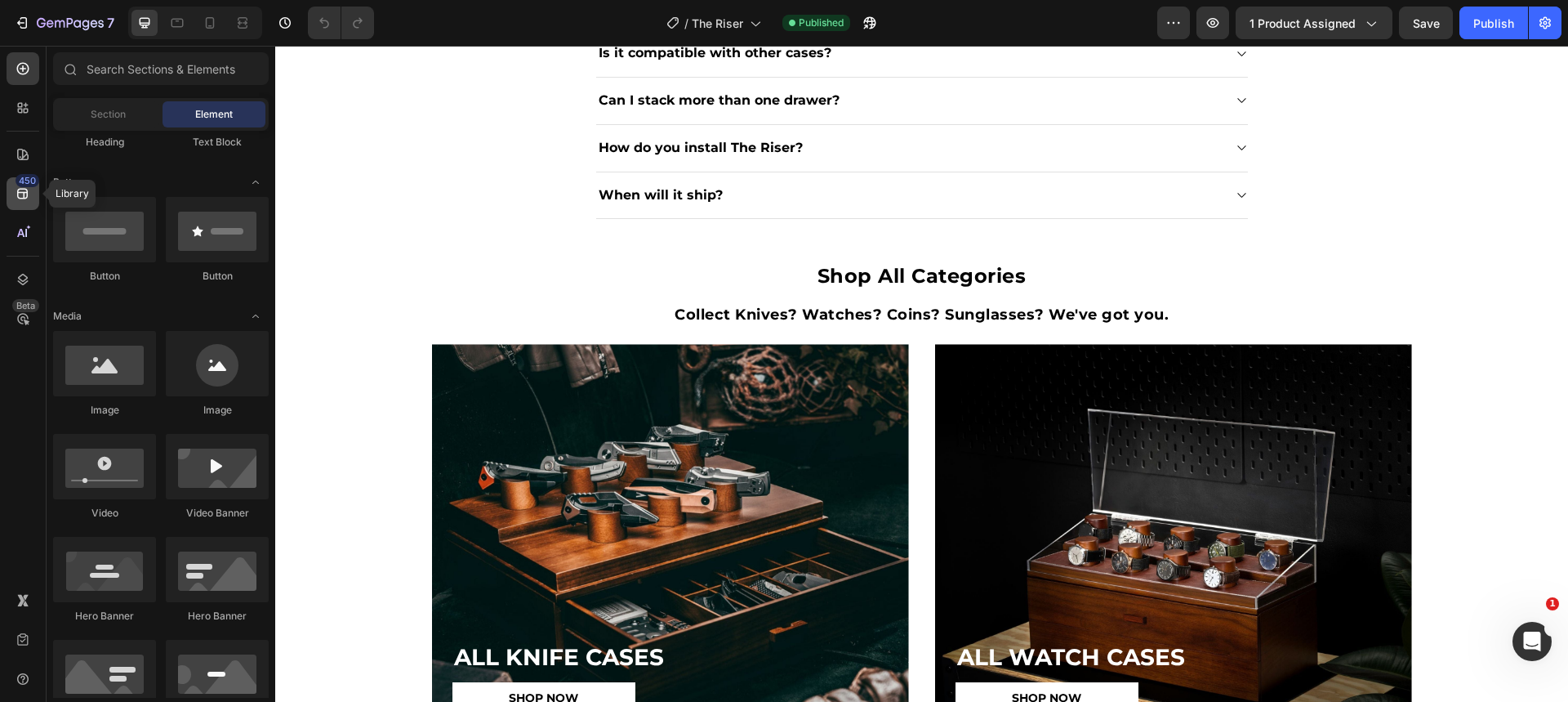
click at [32, 199] on div "450" at bounding box center [22, 193] width 32 height 32
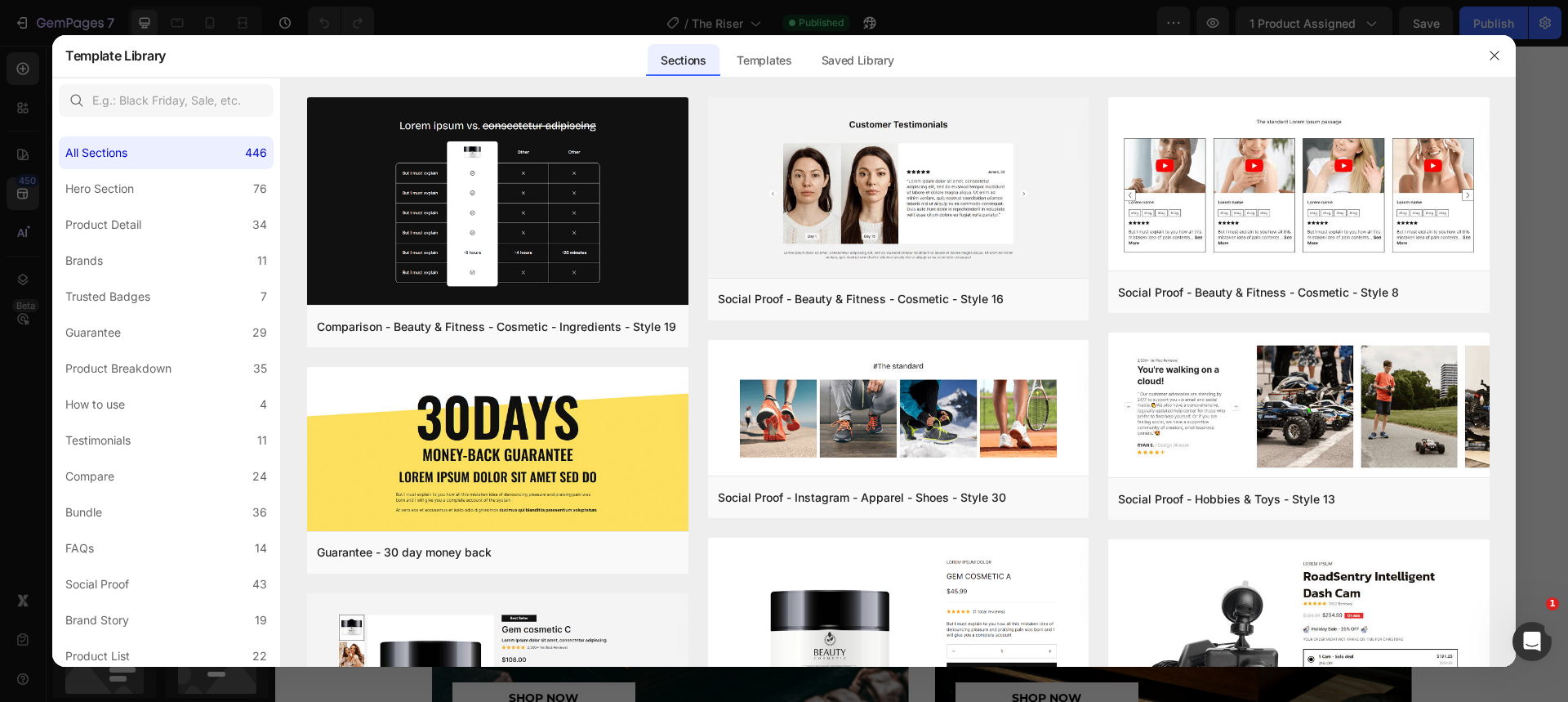
drag, startPoint x: 864, startPoint y: 62, endPoint x: 795, endPoint y: 97, distance: 77.4
click at [864, 62] on div "Saved Library" at bounding box center [858, 60] width 99 height 32
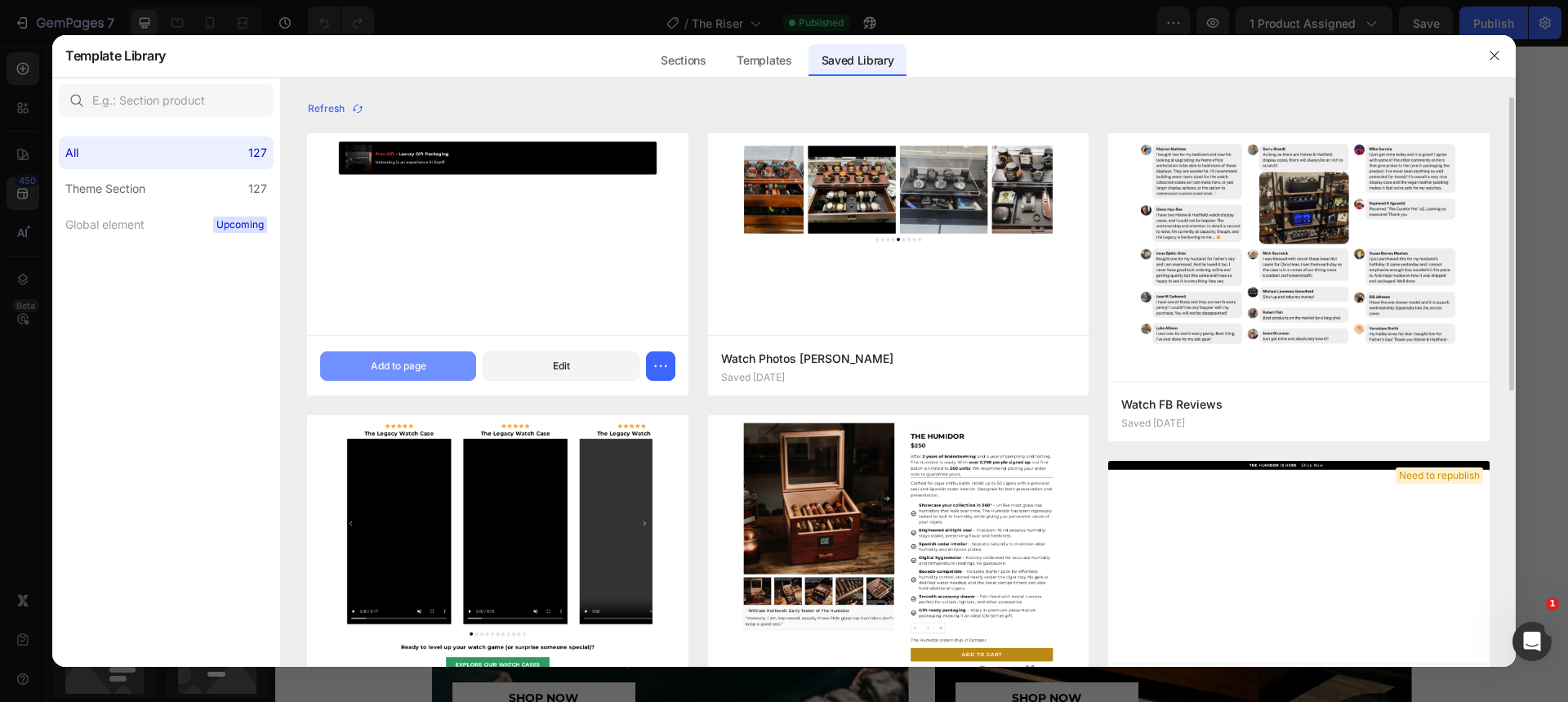
click at [409, 366] on div "Add to page" at bounding box center [398, 366] width 55 height 15
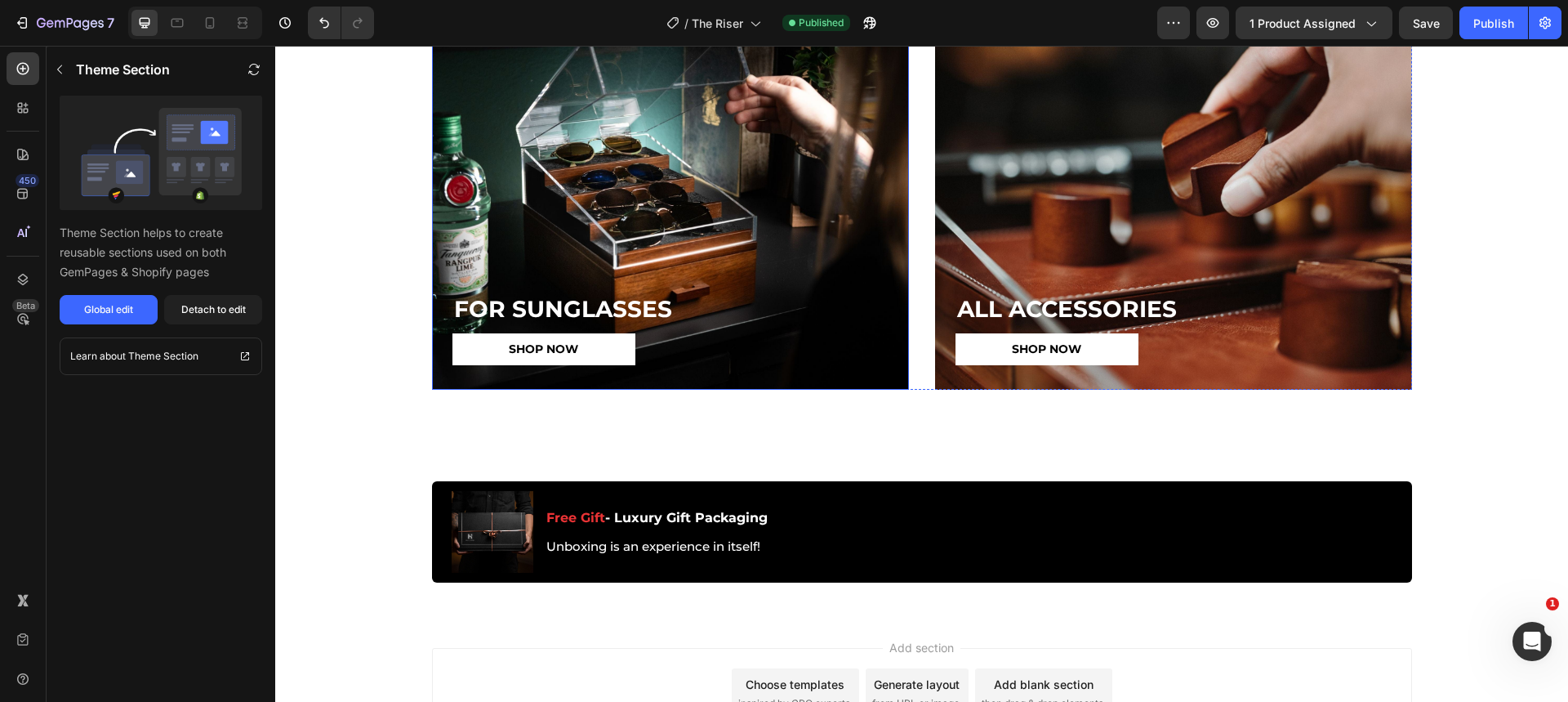
scroll to position [3620, 0]
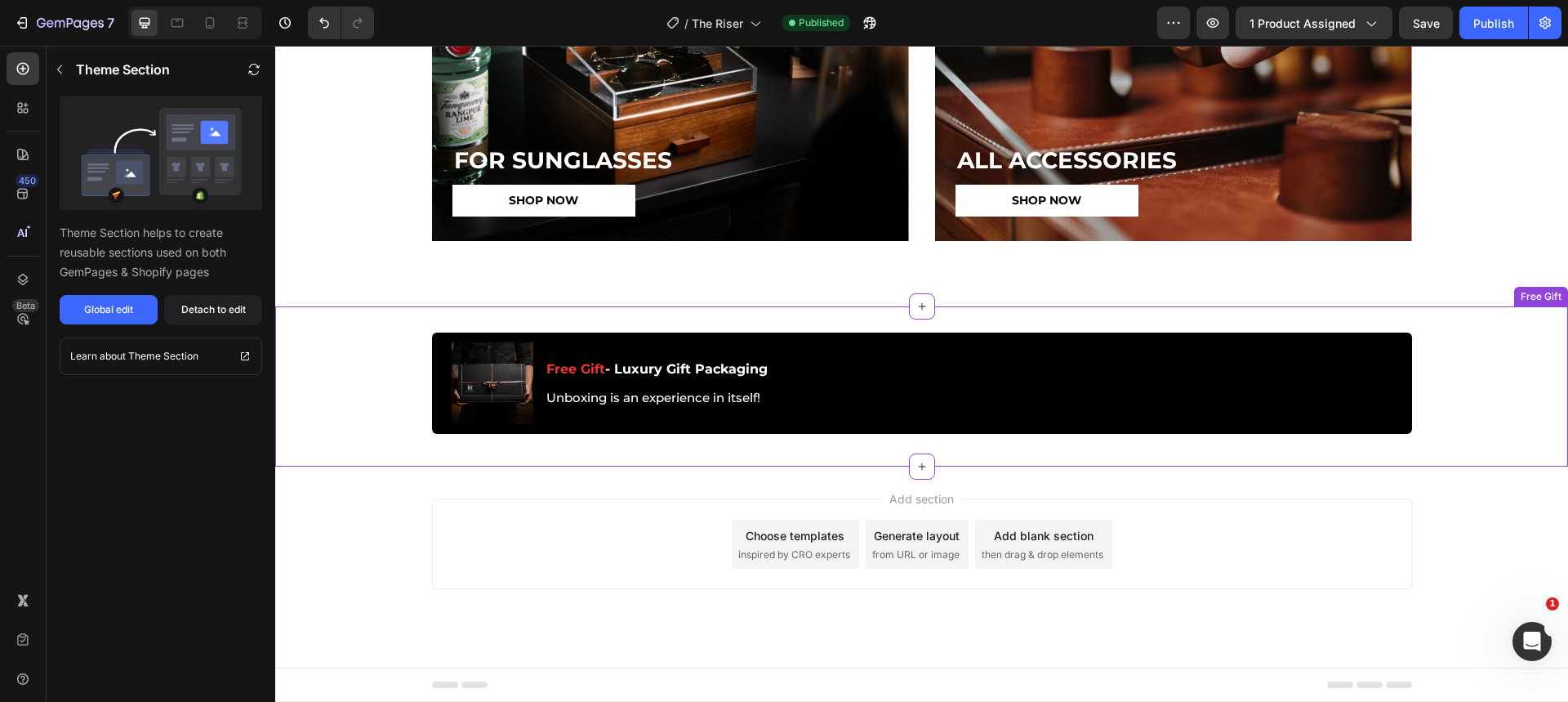
click at [893, 355] on div "Image Free Gift - Luxury Gift Packaging Text Block Unboxing is an experience in…" at bounding box center [922, 383] width 980 height 101
click at [206, 304] on div "Detach to edit" at bounding box center [214, 310] width 64 height 15
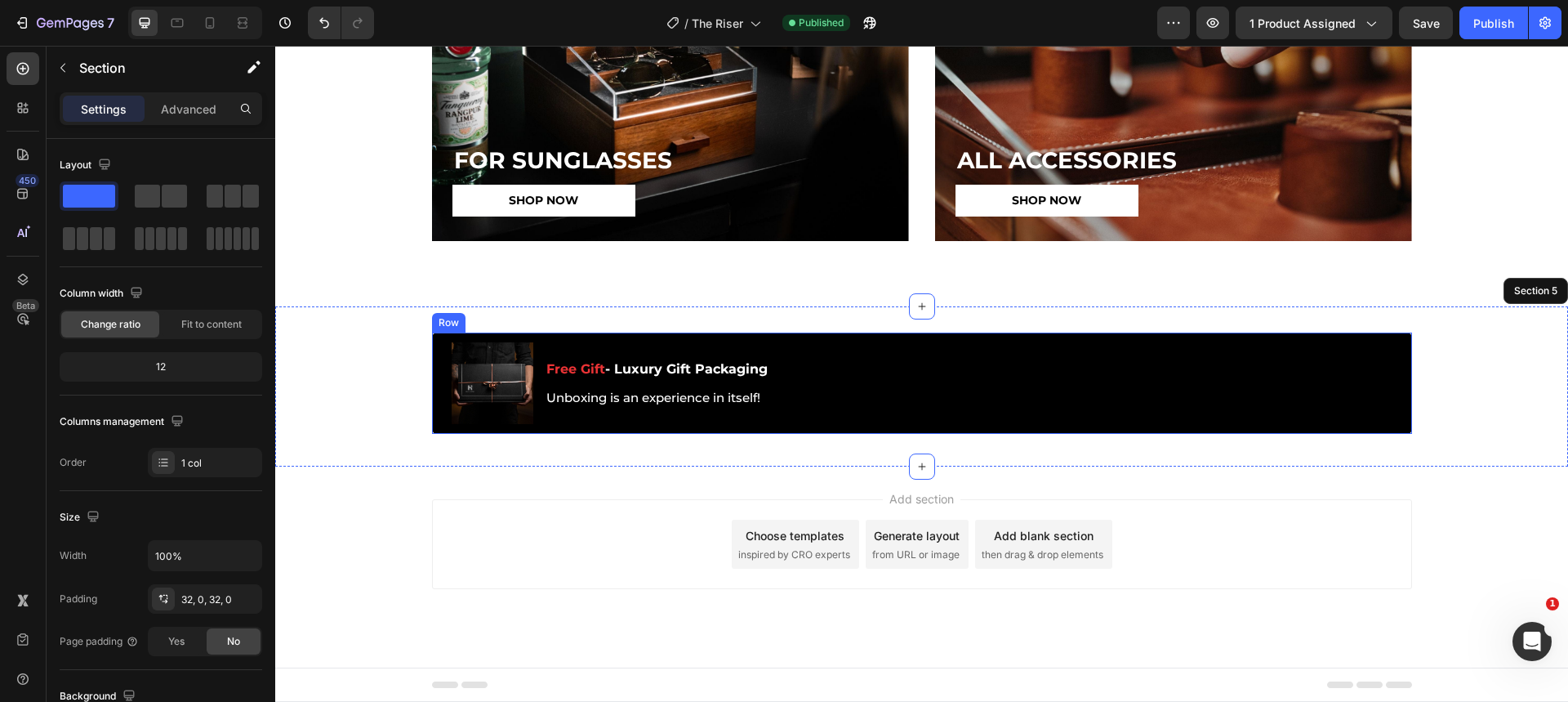
click at [861, 359] on div "Image Free Gift - Luxury Gift Packaging Text Block Unboxing is an experience in…" at bounding box center [922, 383] width 980 height 101
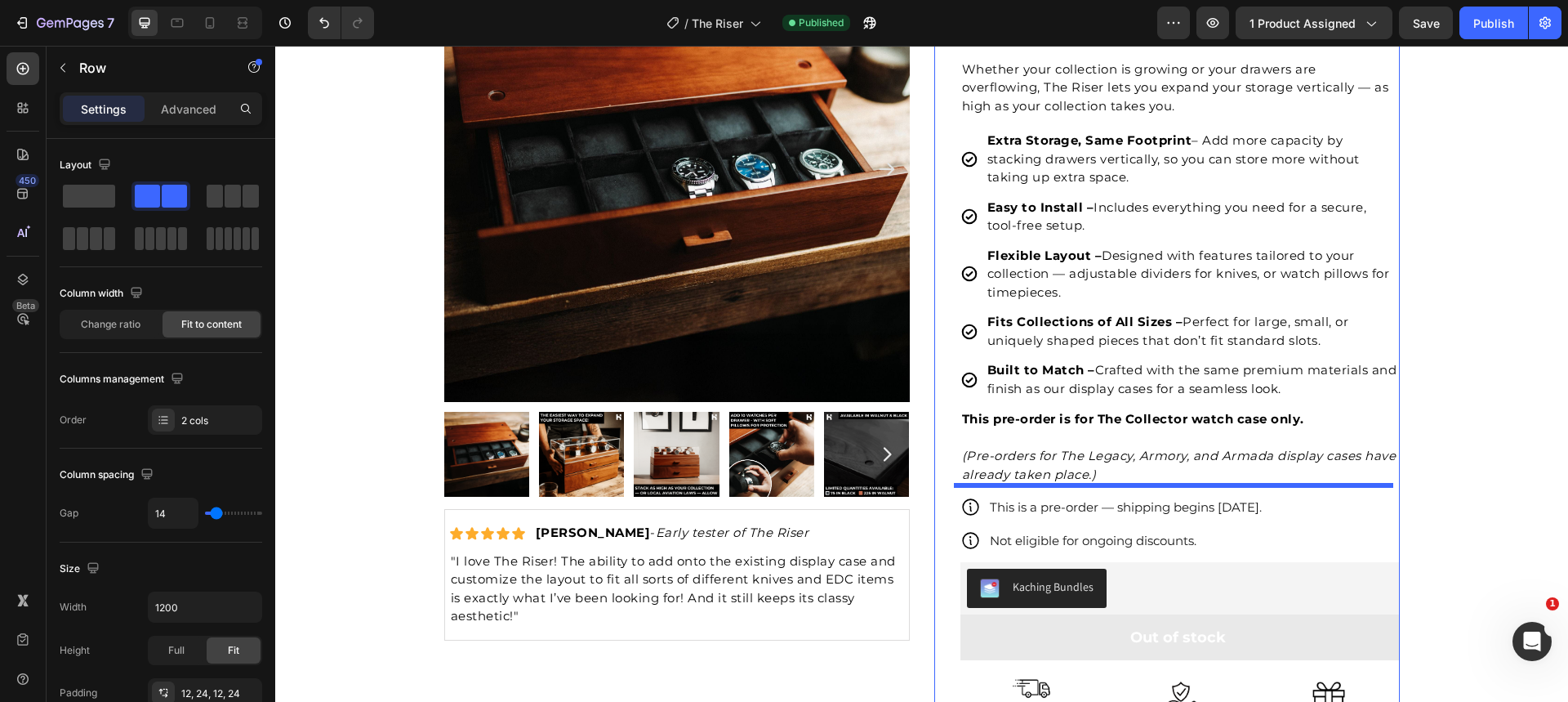
scroll to position [315, 0]
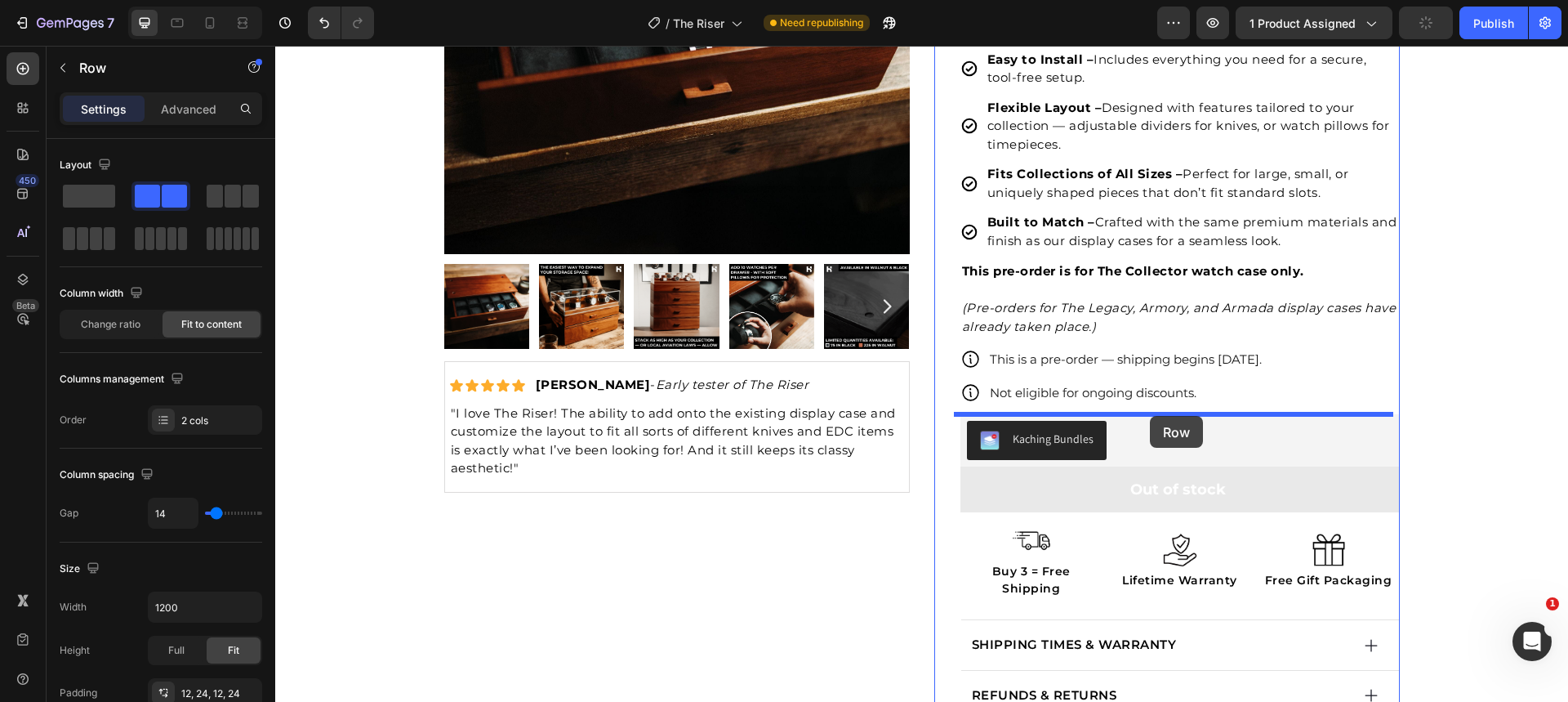
drag, startPoint x: 498, startPoint y: 305, endPoint x: 1150, endPoint y: 414, distance: 661.0
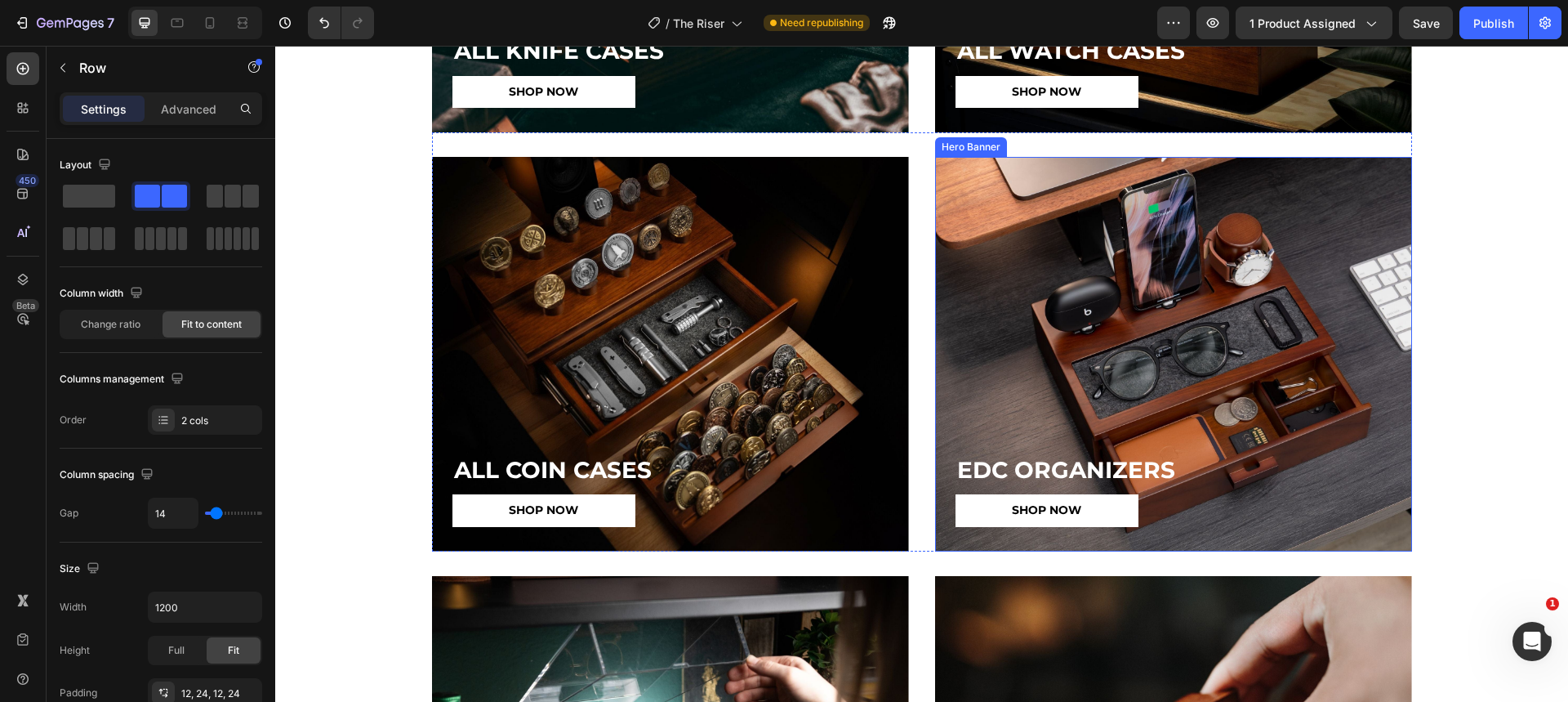
scroll to position [3727, 0]
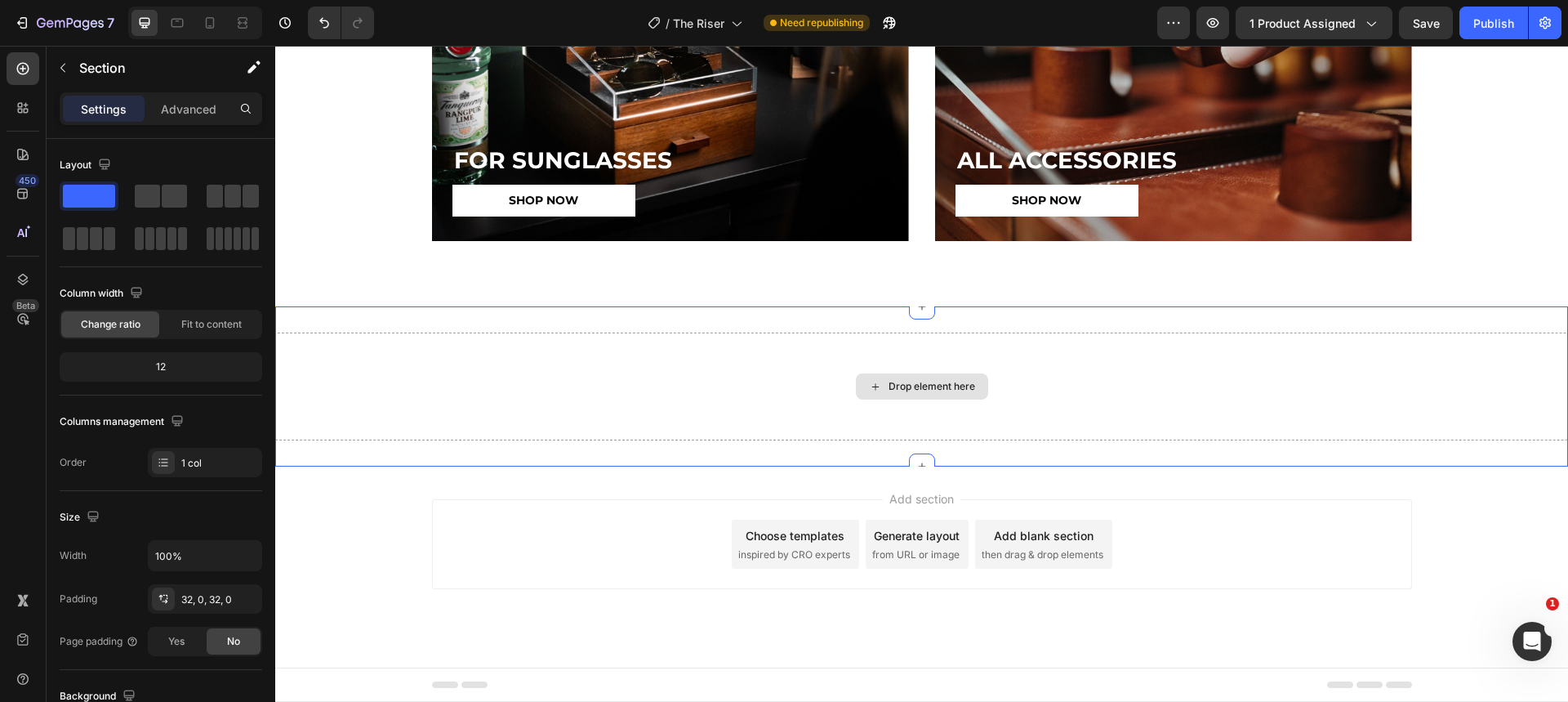
click at [786, 388] on div "Drop element here" at bounding box center [921, 386] width 1293 height 108
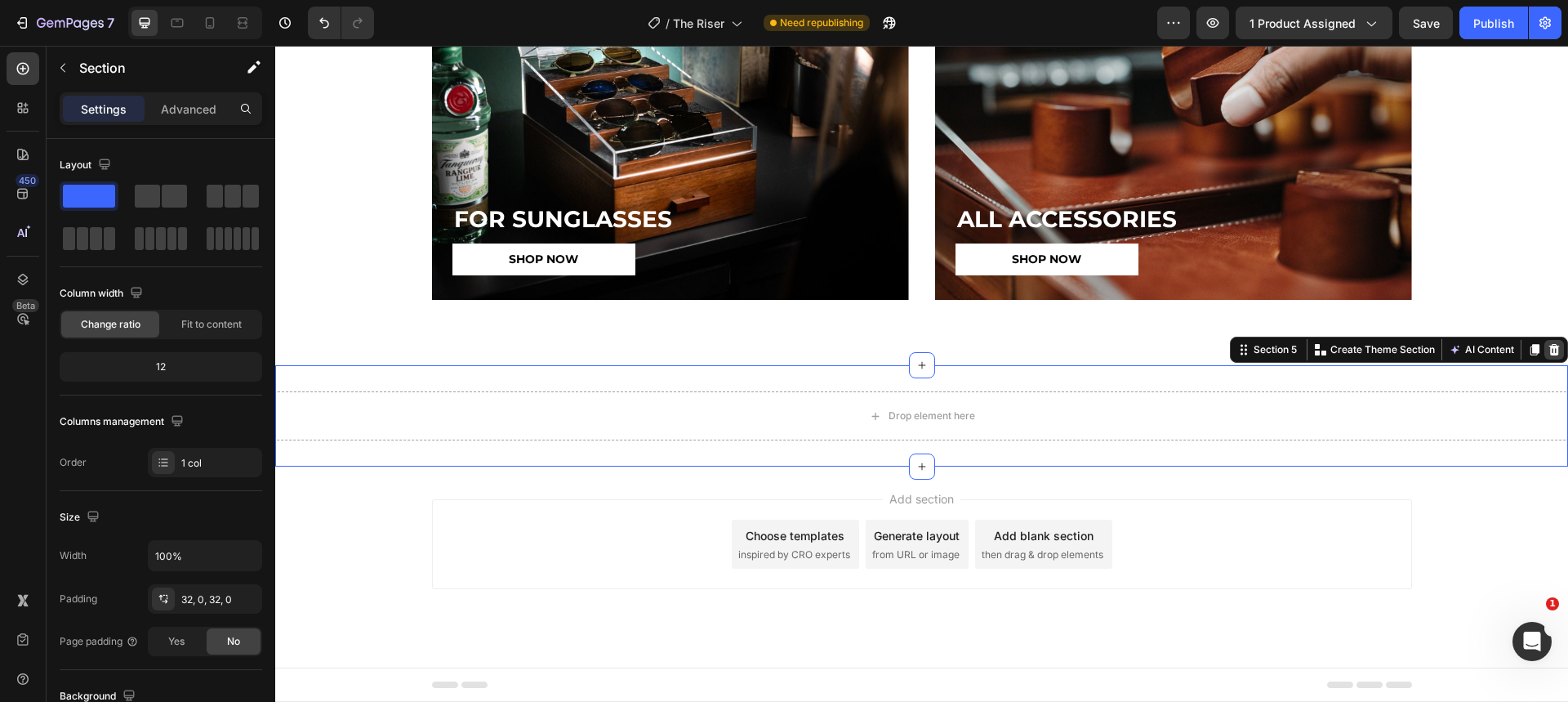
click at [1548, 351] on icon at bounding box center [1554, 349] width 13 height 13
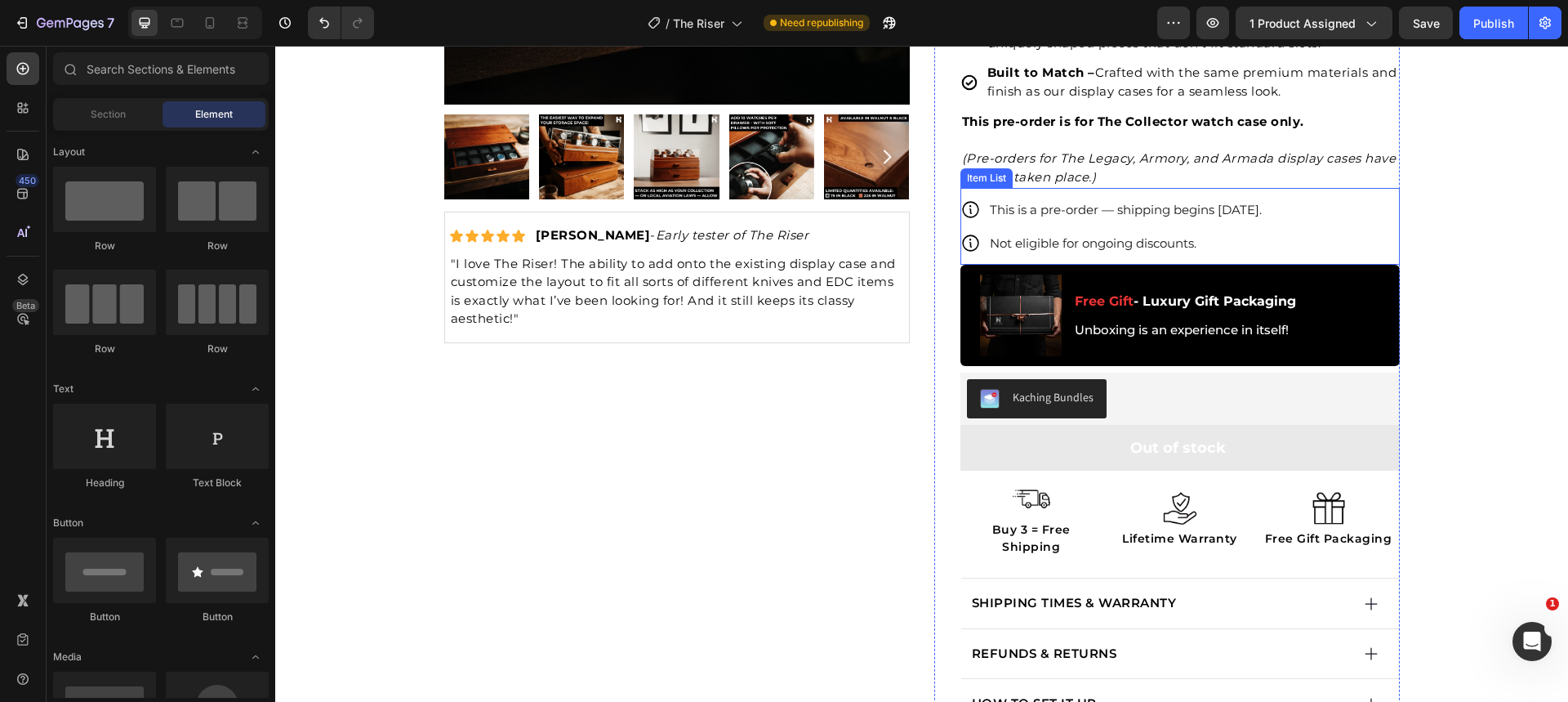
scroll to position [297, 0]
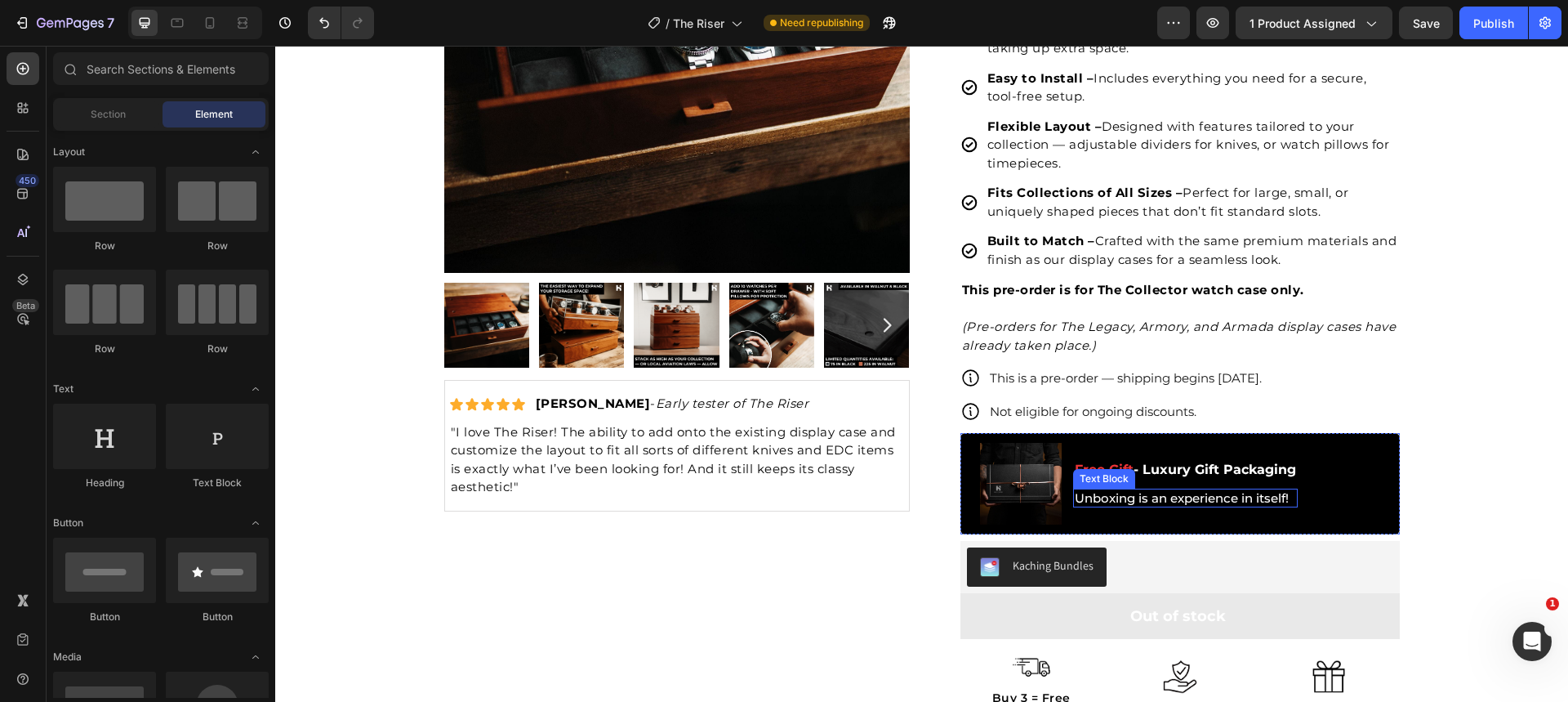
click at [1145, 495] on p "Unboxing is an experience in itself!" at bounding box center [1186, 498] width 221 height 17
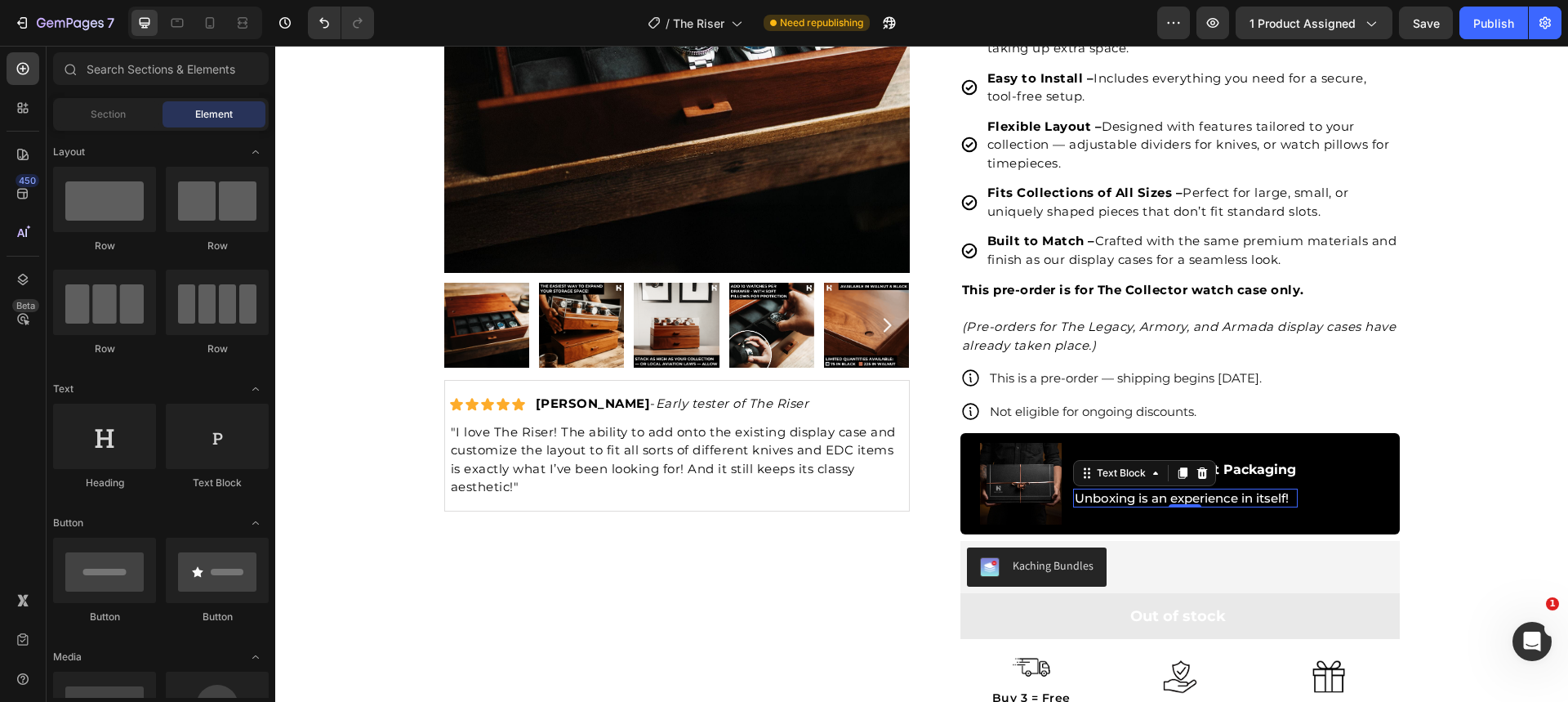
click at [1145, 495] on p "Unboxing is an experience in itself!" at bounding box center [1186, 498] width 221 height 17
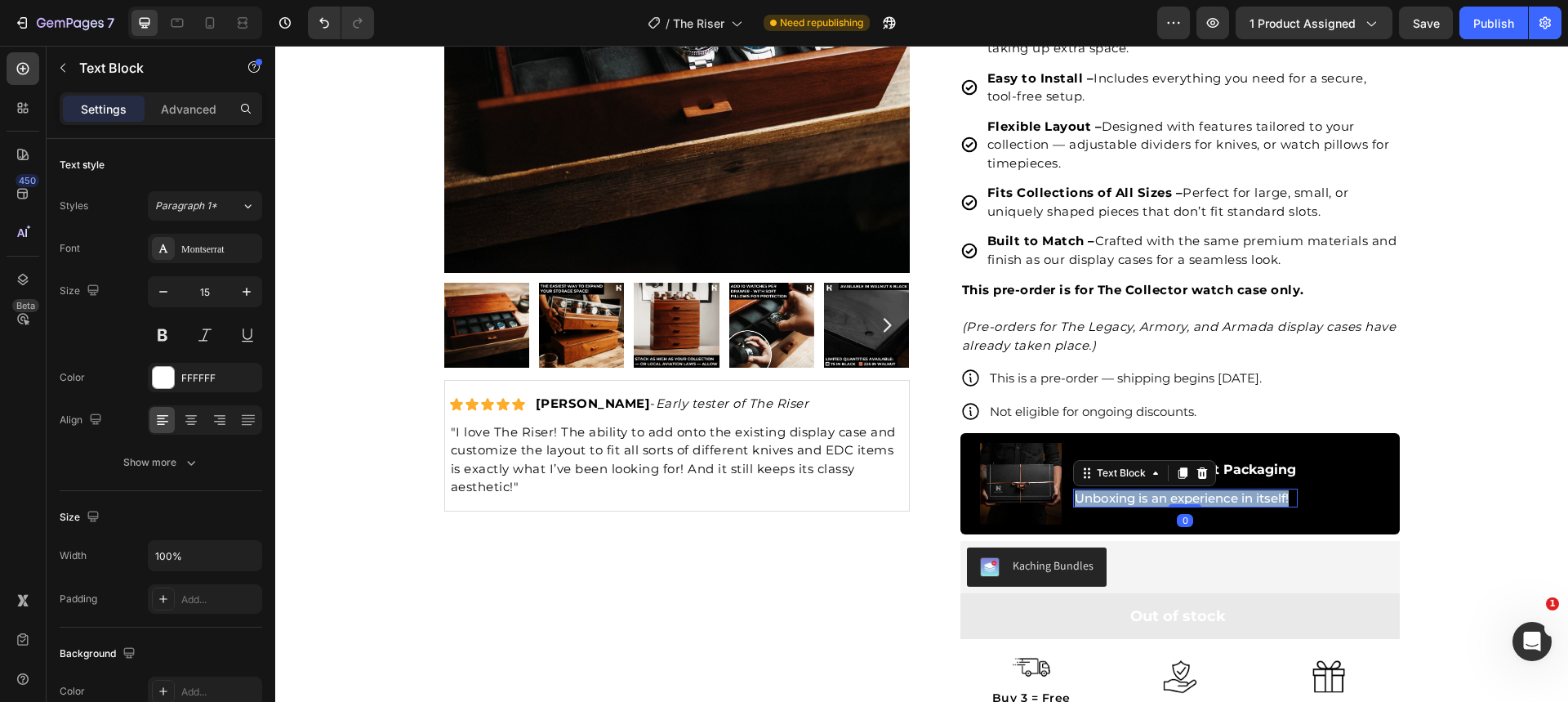
click at [1145, 495] on p "Unboxing is an experience in itself!" at bounding box center [1186, 498] width 221 height 17
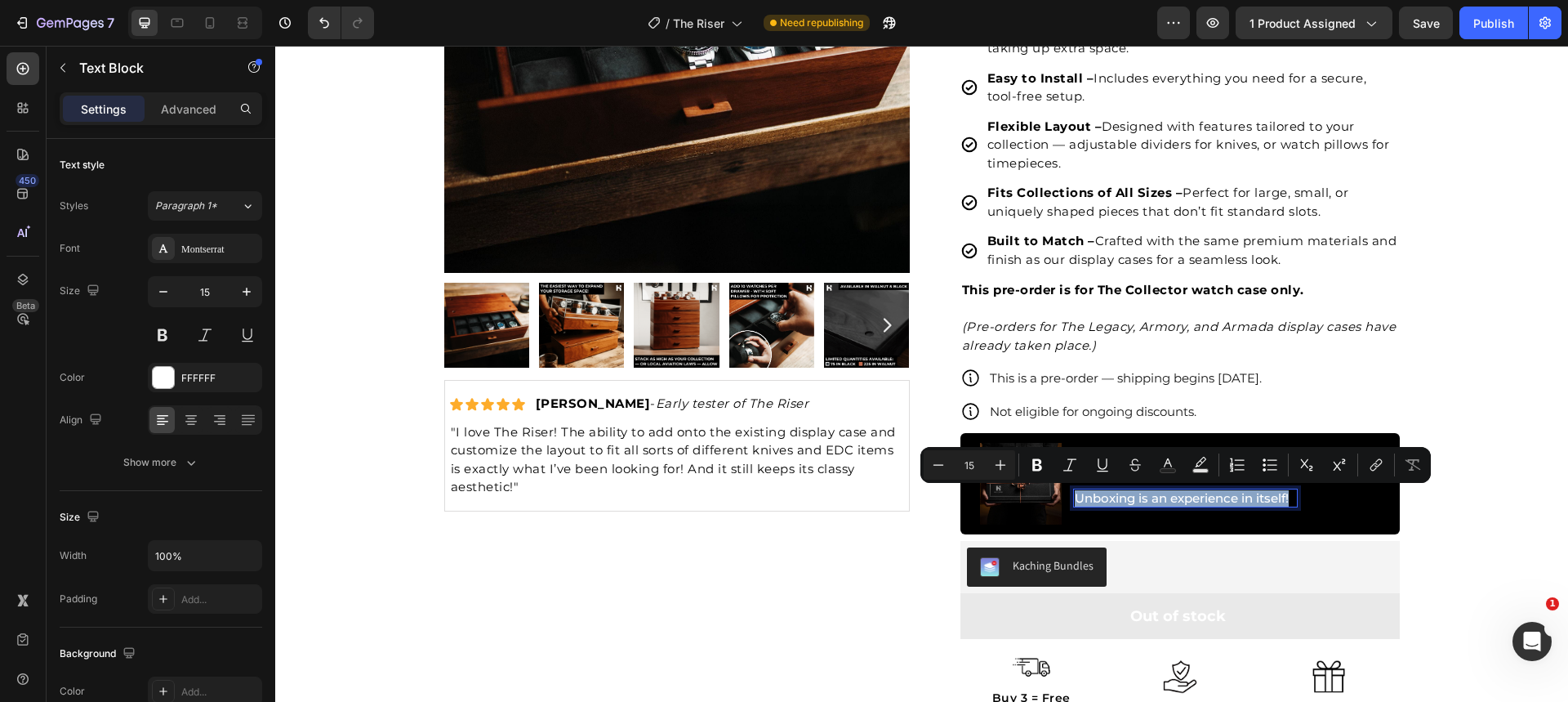
click at [1247, 497] on p "Unboxing is an experience in itself!" at bounding box center [1186, 498] width 221 height 17
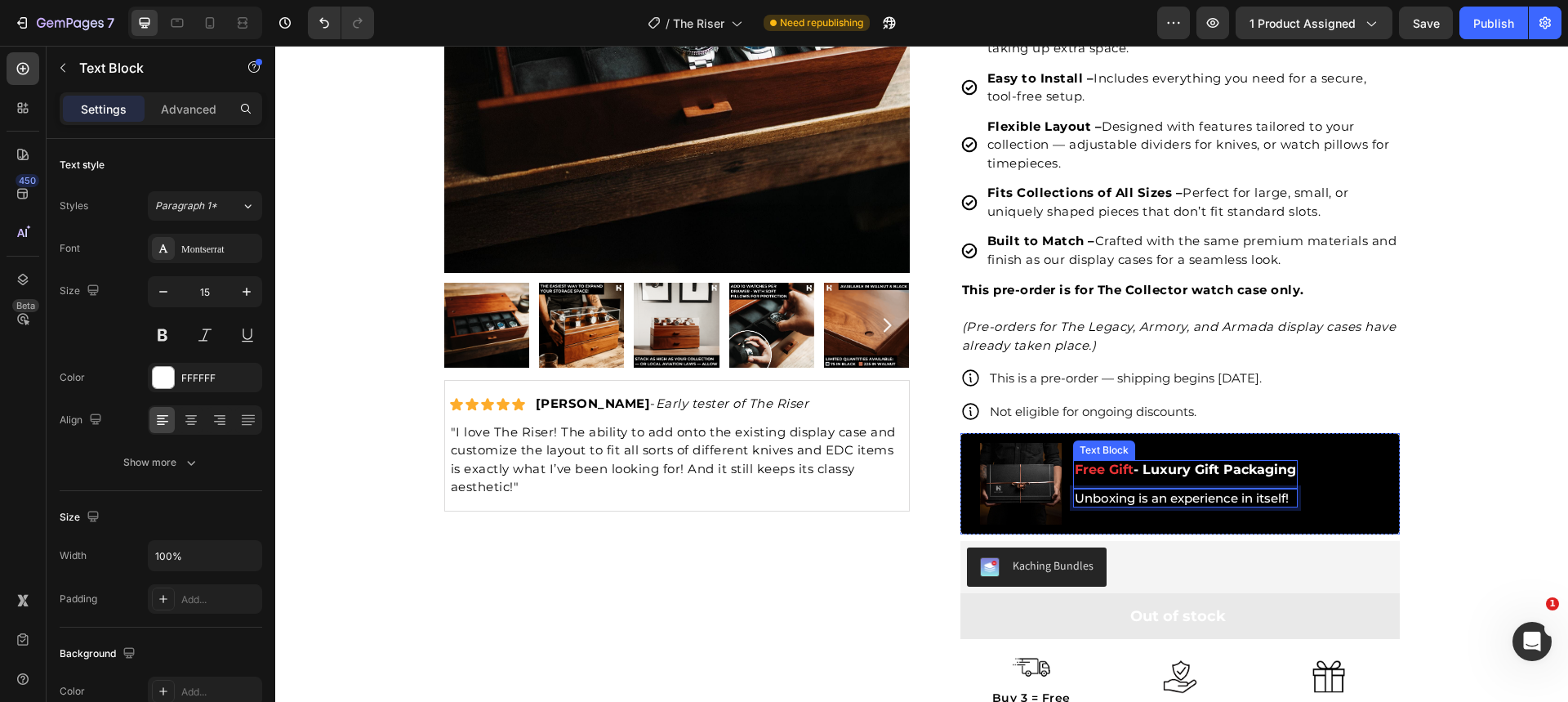
click at [1248, 465] on p "Free Gift - Luxury Gift Packaging" at bounding box center [1186, 470] width 221 height 18
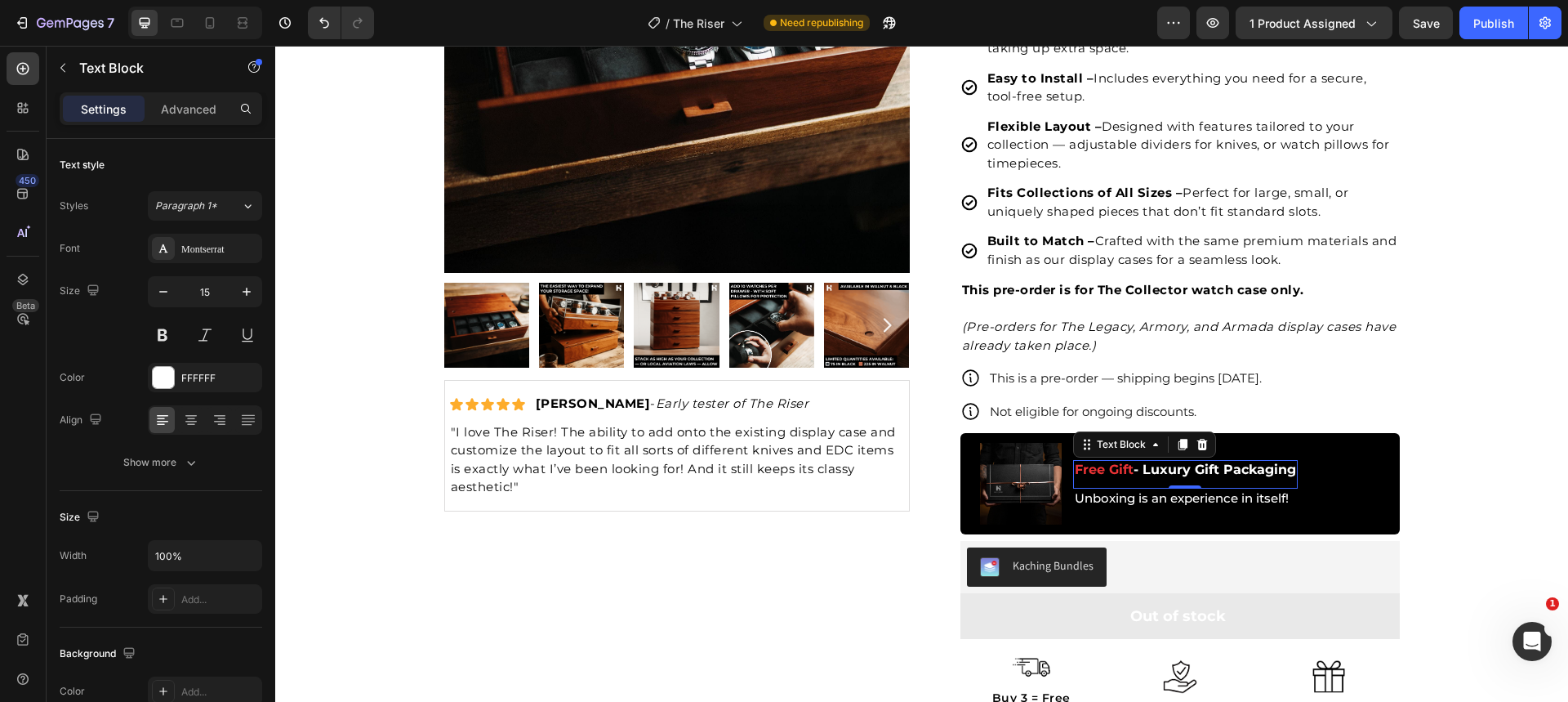
click at [1248, 465] on p "Free Gift - Luxury Gift Packaging" at bounding box center [1186, 470] width 221 height 18
drag, startPoint x: 1199, startPoint y: 469, endPoint x: 1126, endPoint y: 475, distance: 73.2
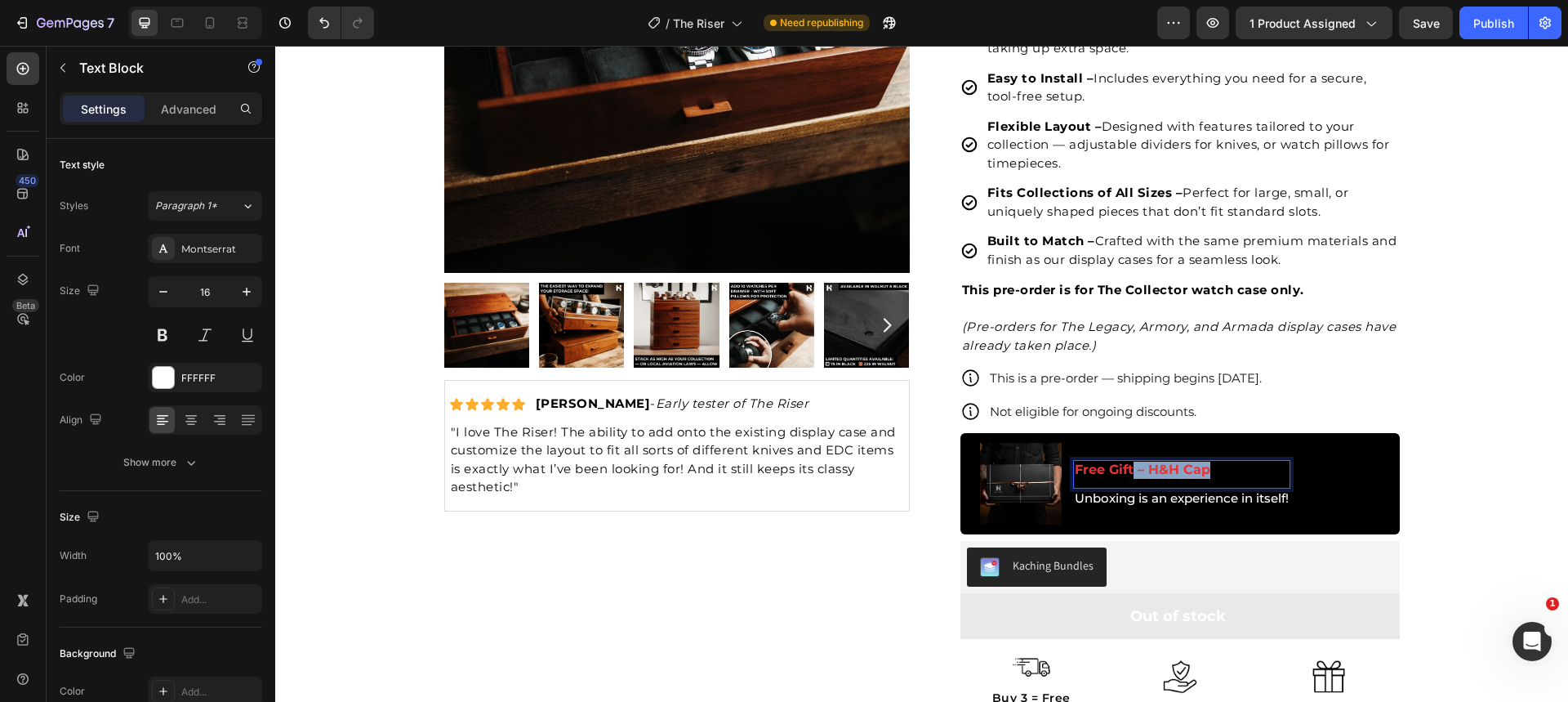
click at [1126, 475] on p "Free Gift – H&H Cap" at bounding box center [1182, 470] width 214 height 18
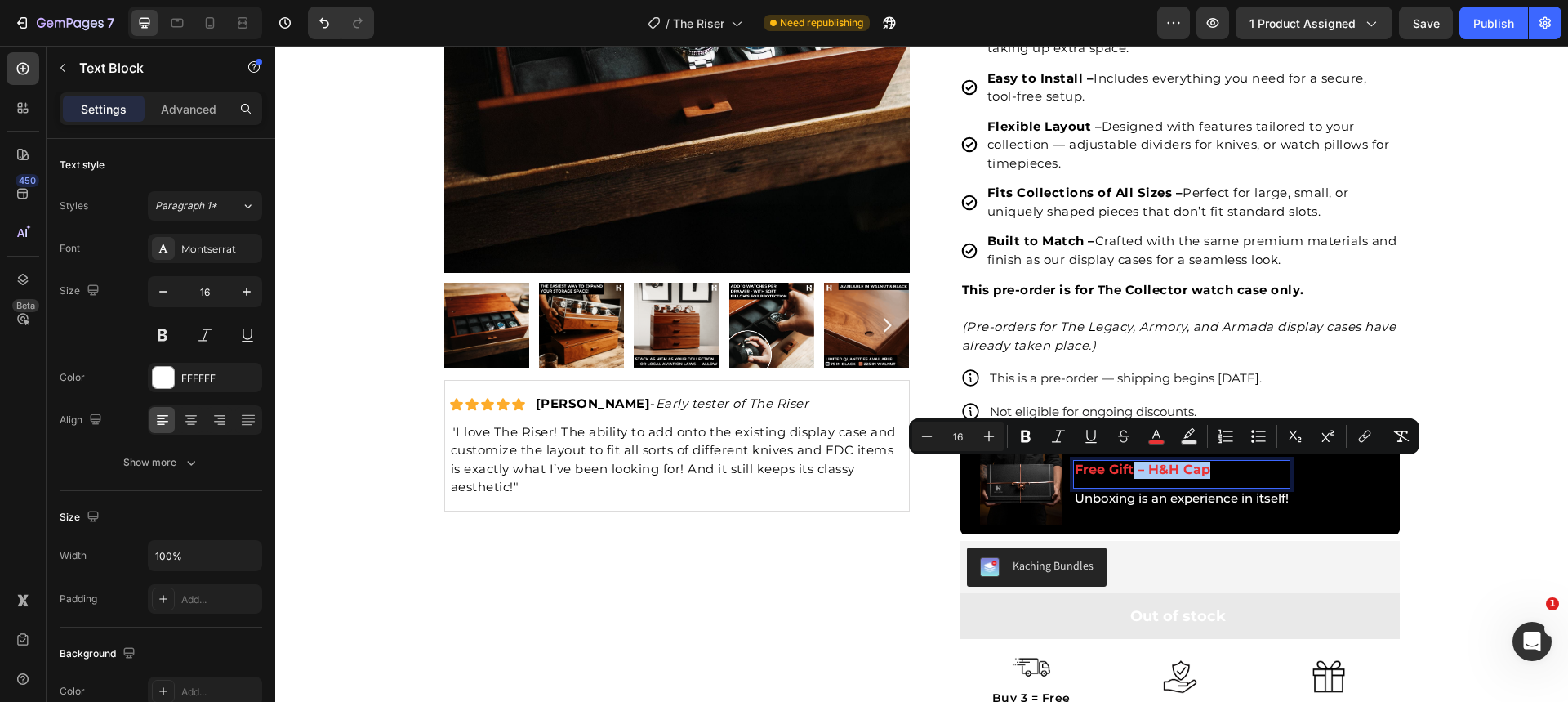
drag, startPoint x: 1150, startPoint y: 441, endPoint x: 1191, endPoint y: 485, distance: 60.1
click at [1150, 440] on rect "Editor contextual toolbar" at bounding box center [1156, 442] width 16 height 4
type input "EA3335"
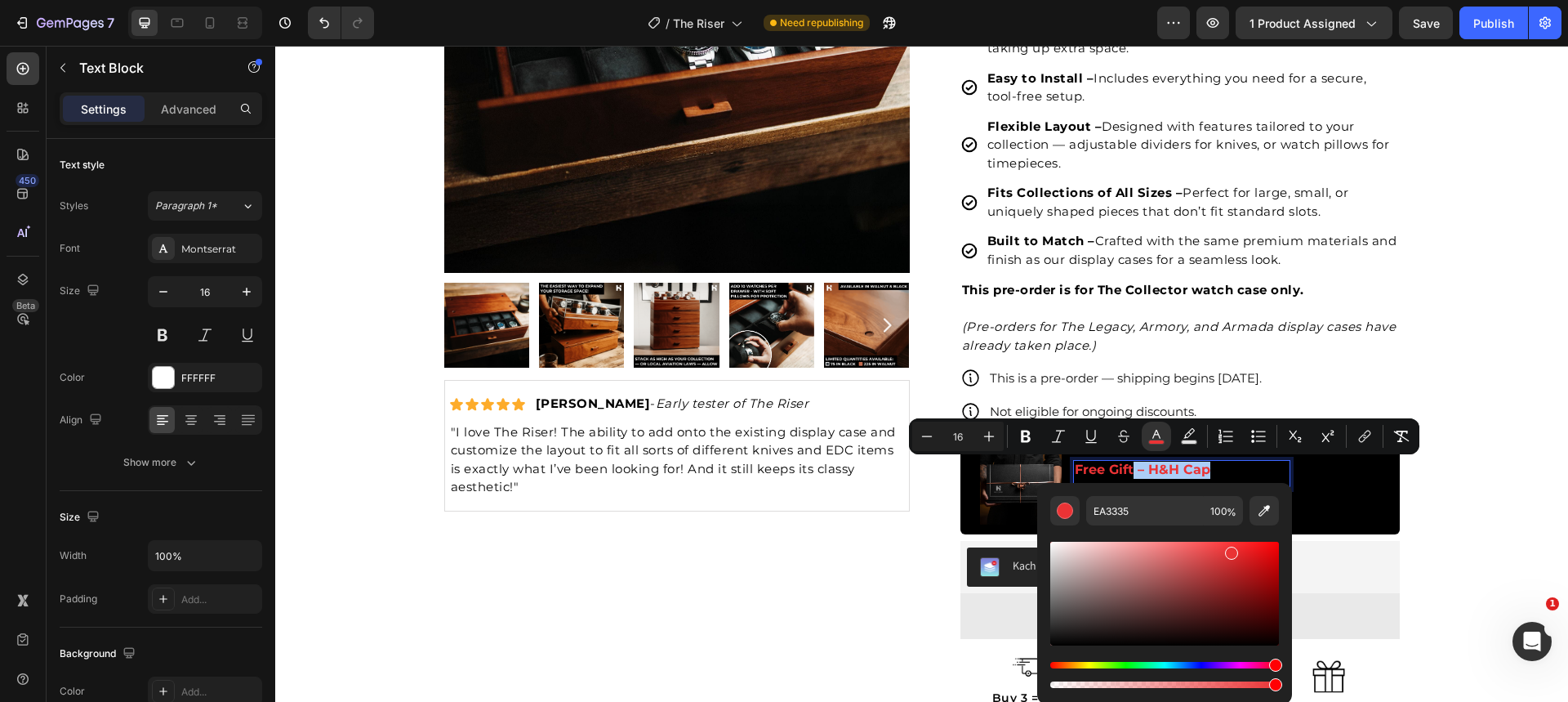
click at [1060, 572] on div "Editor contextual toolbar" at bounding box center [1164, 593] width 228 height 104
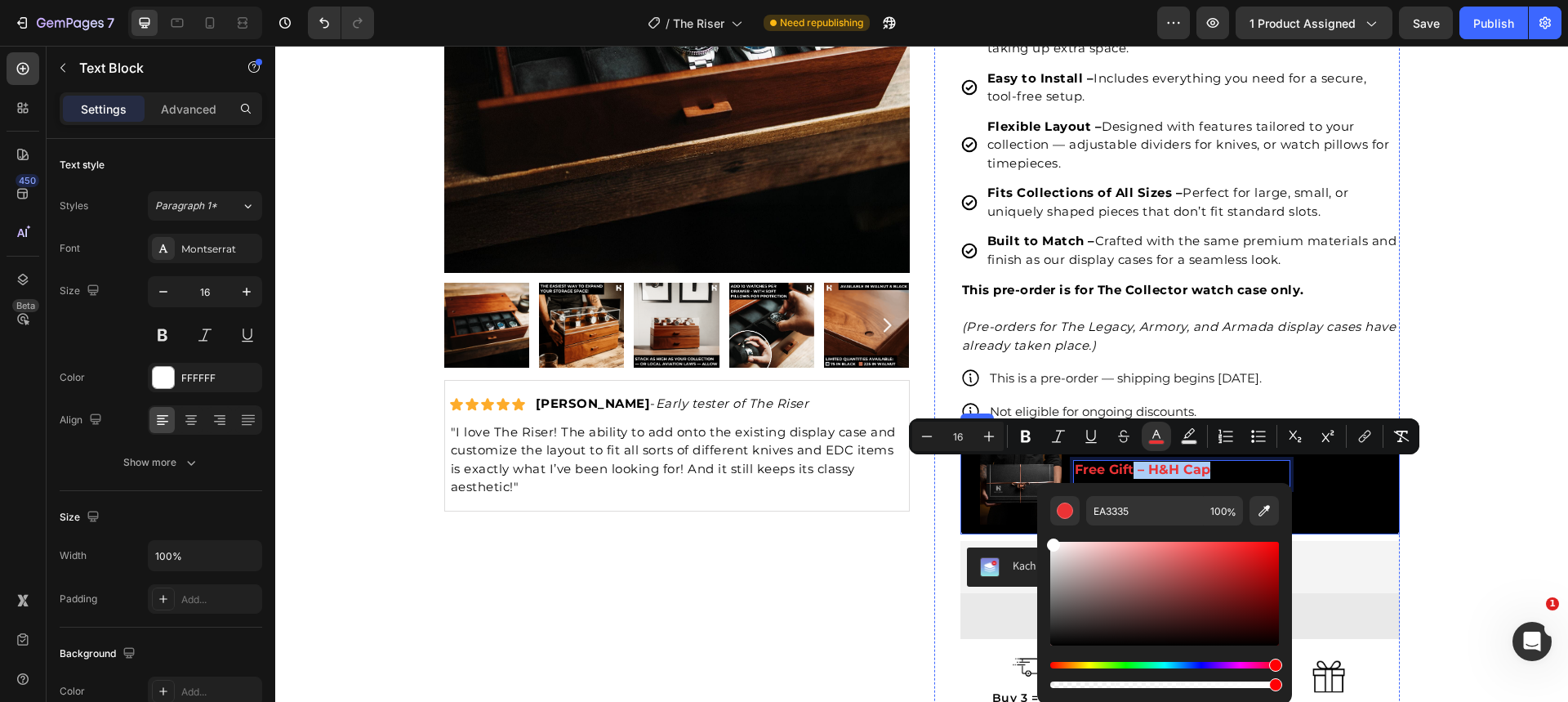
drag, startPoint x: 1336, startPoint y: 614, endPoint x: 1034, endPoint y: 529, distance: 313.7
type input "FFFFFF"
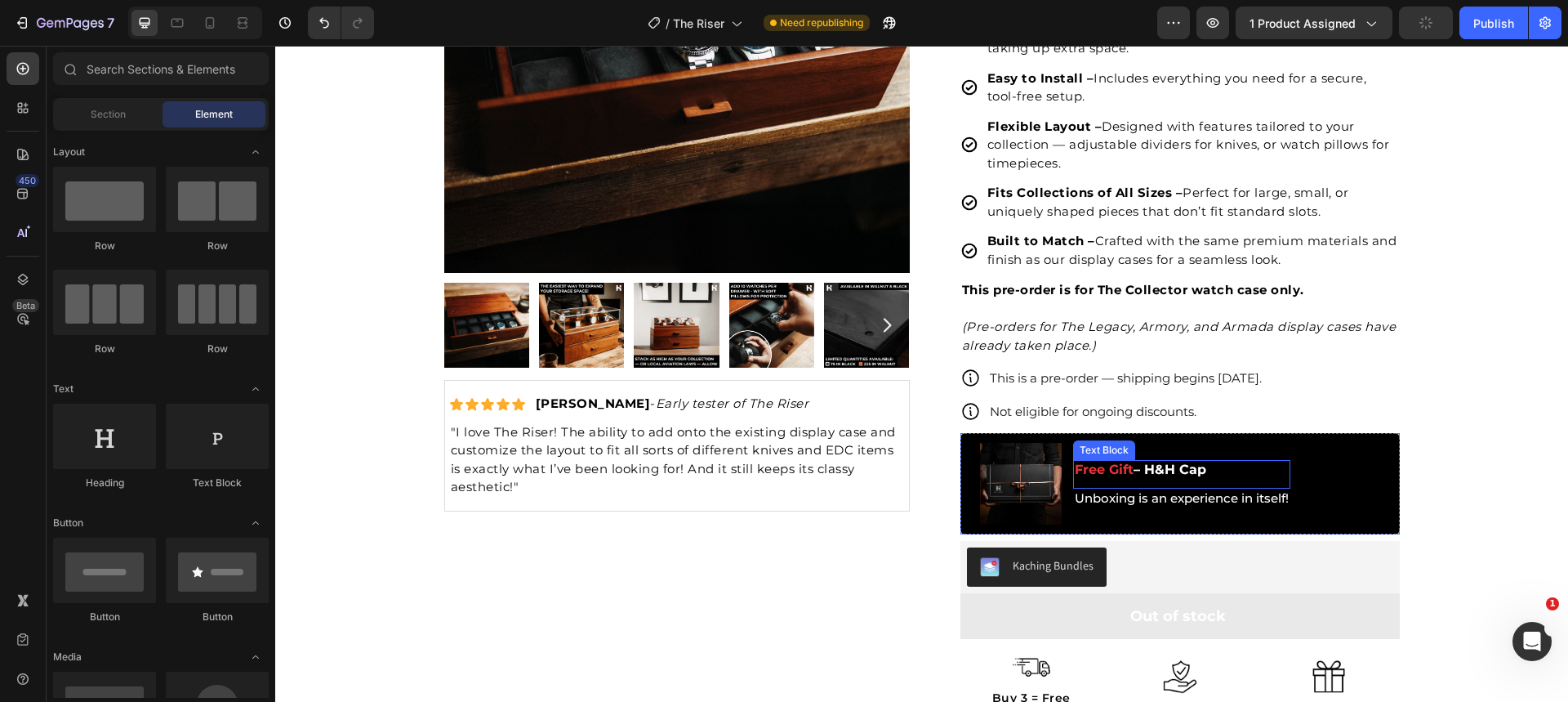
click at [1148, 472] on span "– H&H Cap" at bounding box center [1169, 469] width 73 height 16
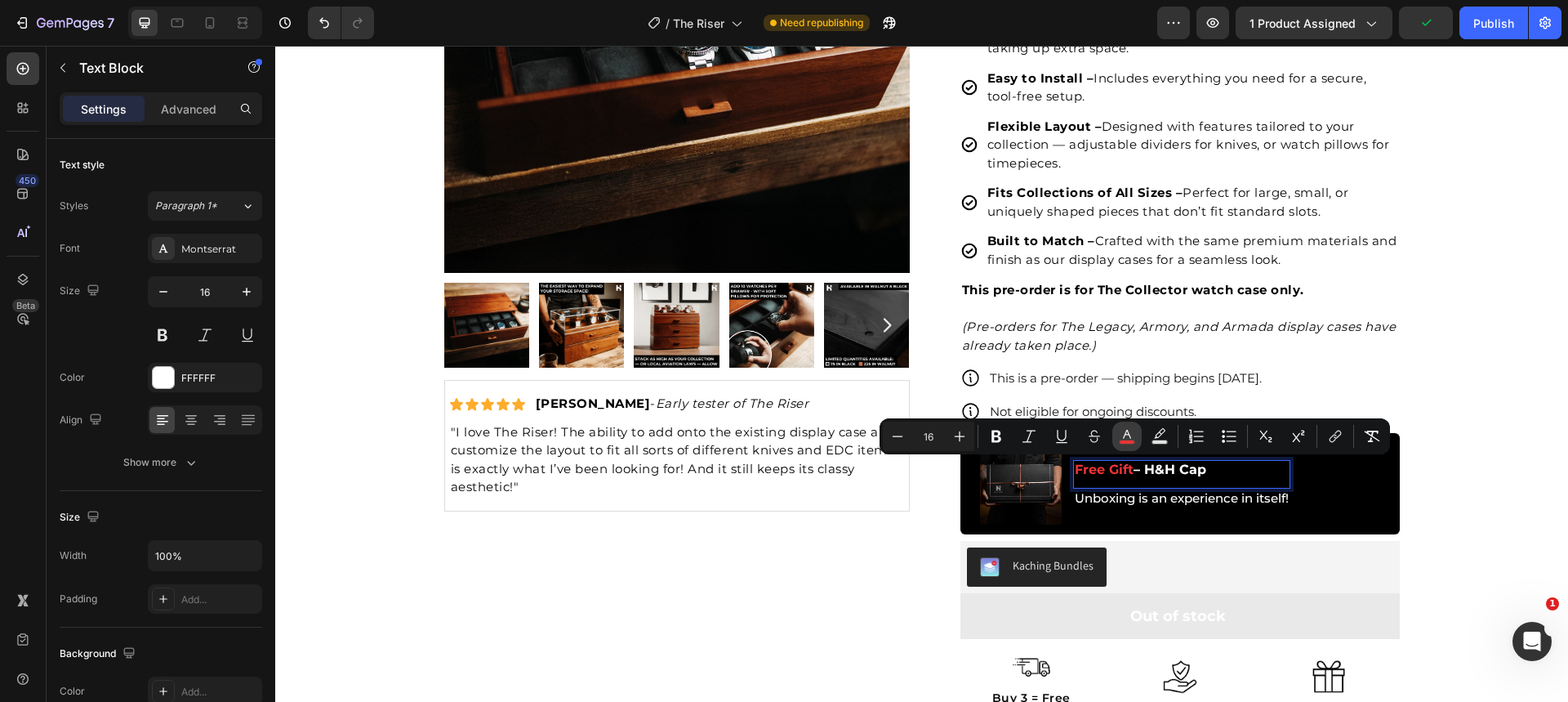
click at [1130, 435] on icon "Editor contextual toolbar" at bounding box center [1128, 437] width 17 height 17
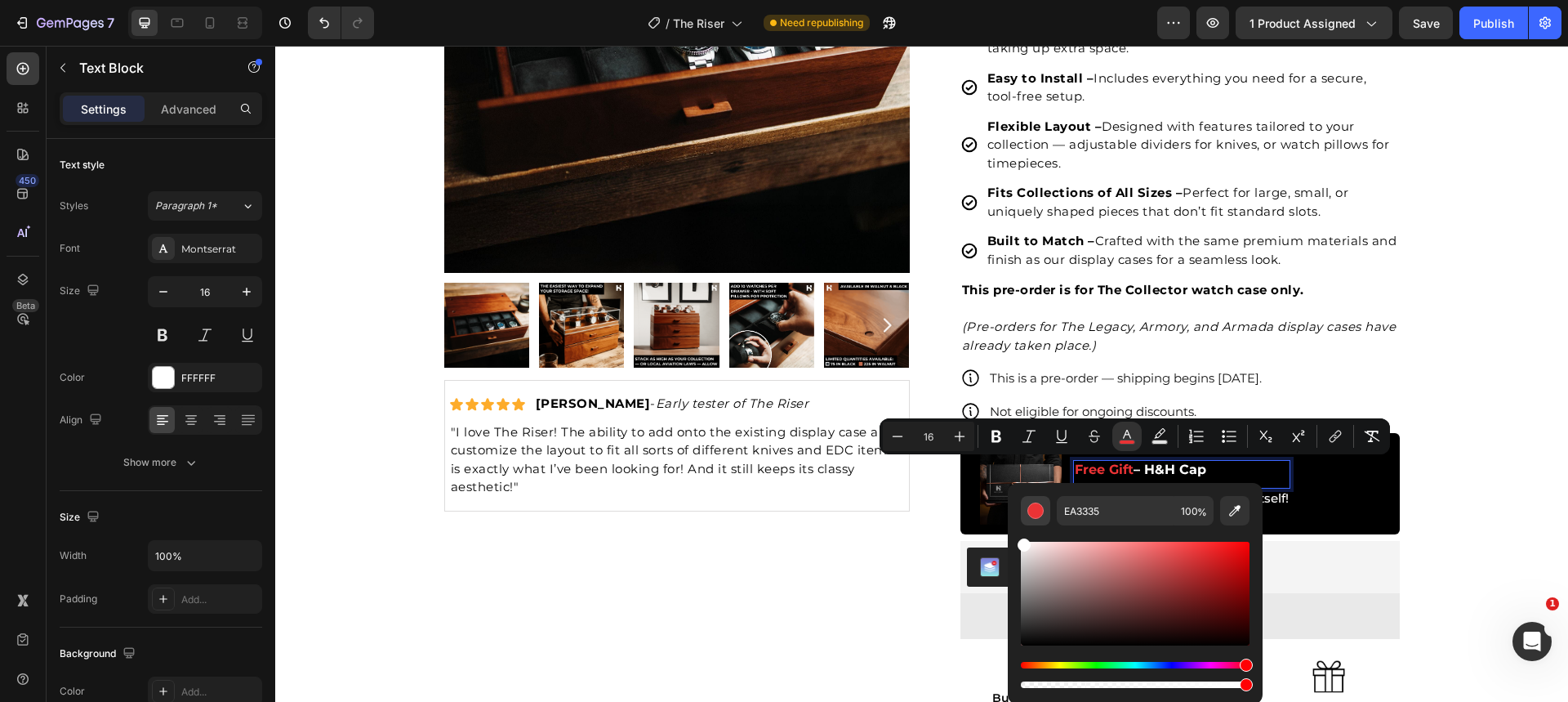
drag, startPoint x: 1032, startPoint y: 541, endPoint x: 1038, endPoint y: 522, distance: 19.9
click at [1018, 535] on div "EA3335 100 %" at bounding box center [1135, 587] width 255 height 208
type input "FFFFFF"
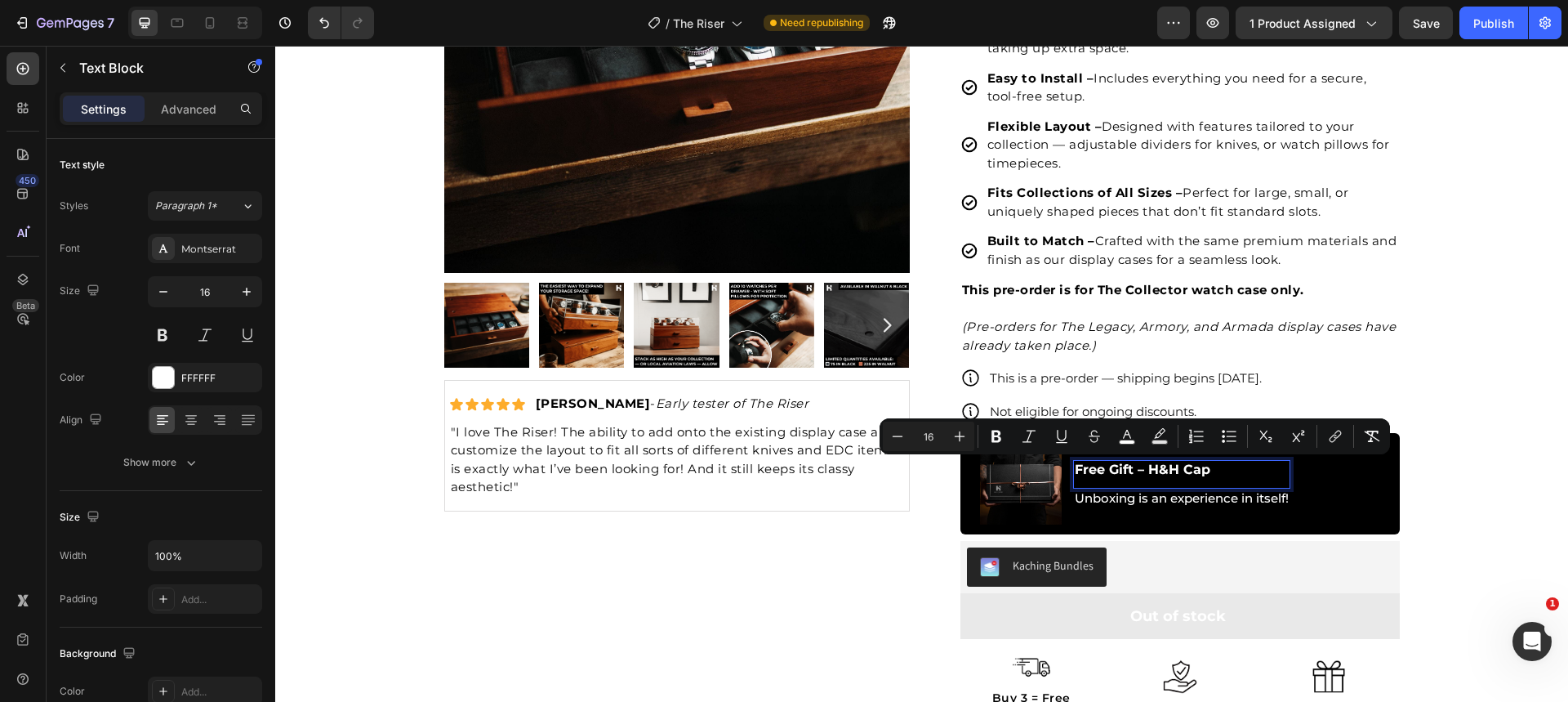
click at [1212, 486] on div "Free Gift – H&H Cap Text Block 0" at bounding box center [1182, 474] width 217 height 29
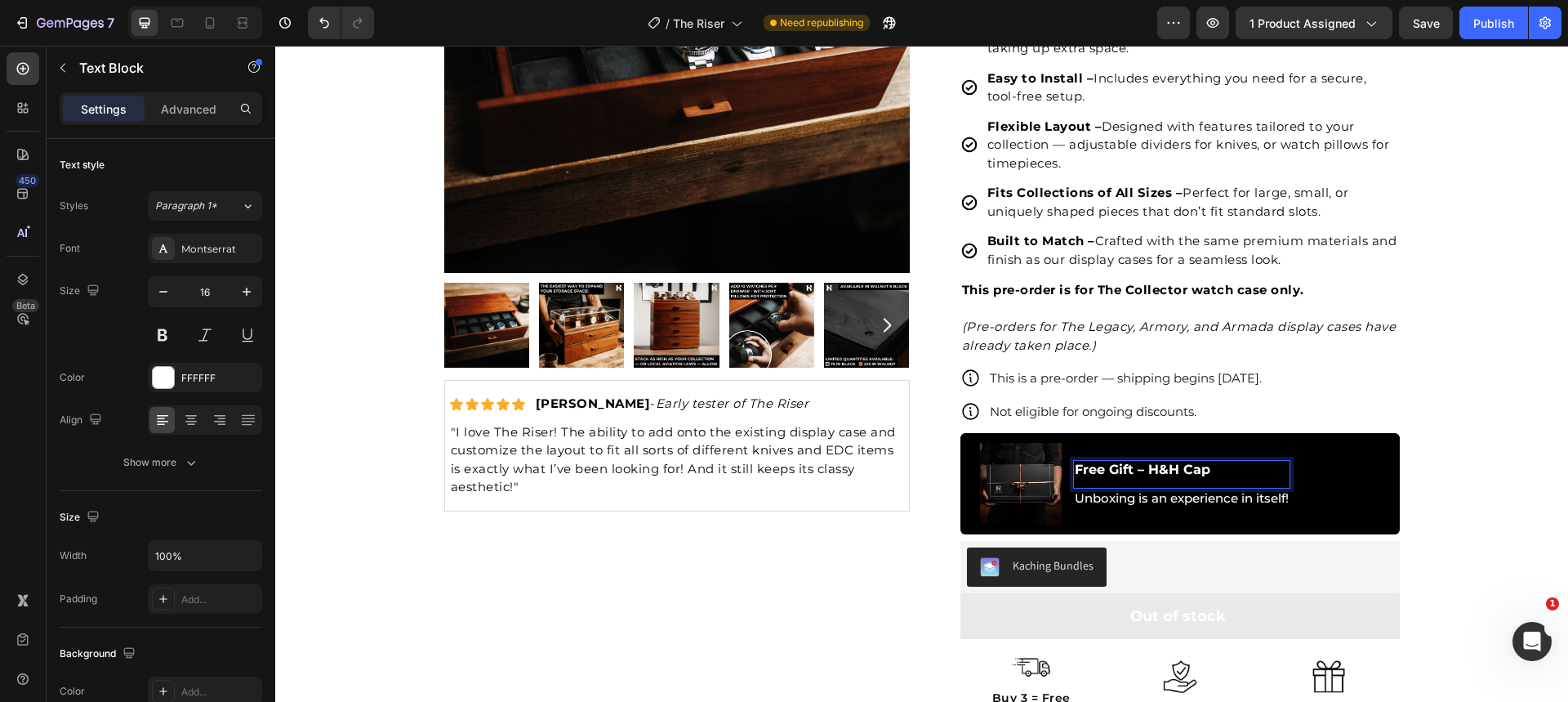
click at [1208, 499] on p "Unboxing is an experience in itself!" at bounding box center [1182, 498] width 214 height 17
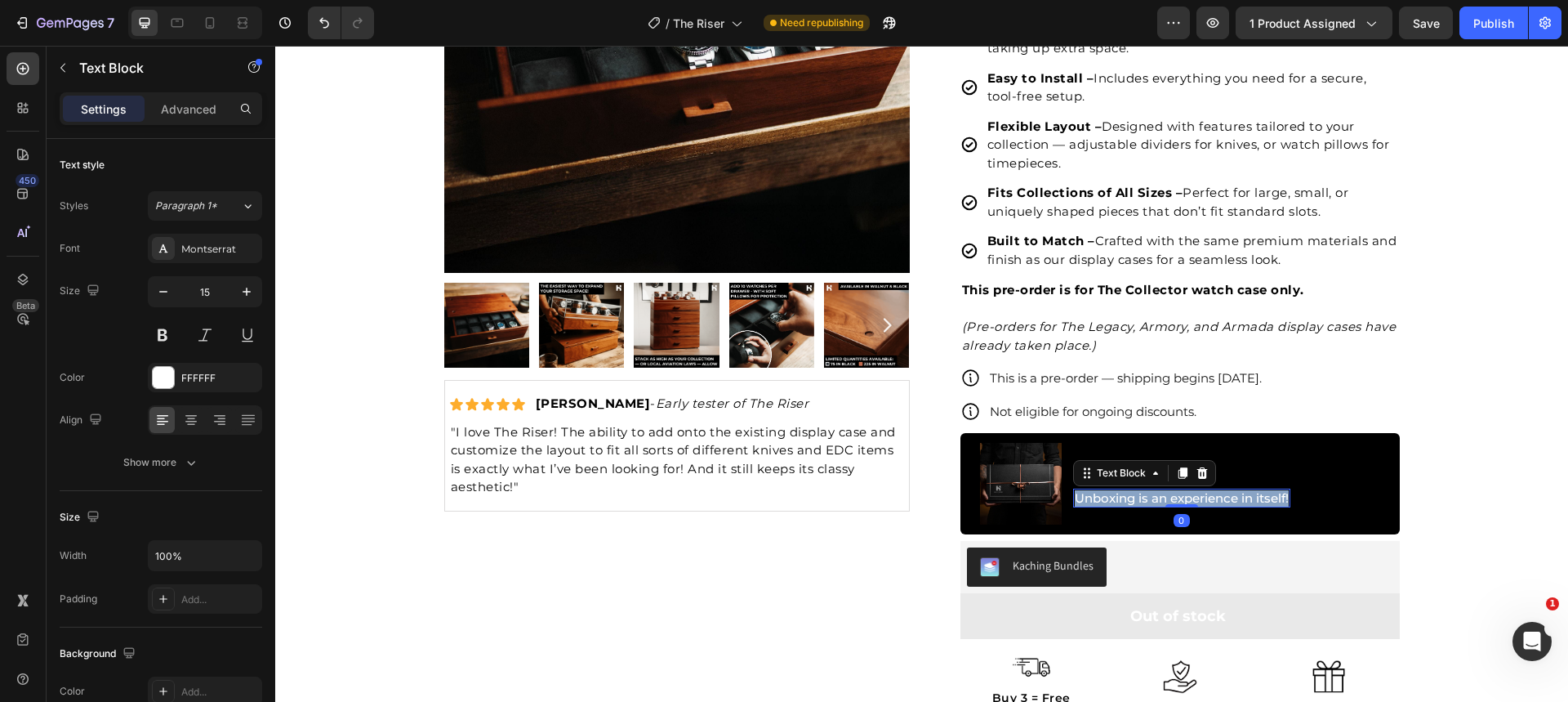
click at [1208, 499] on p "Unboxing is an experience in itself!" at bounding box center [1182, 498] width 214 height 17
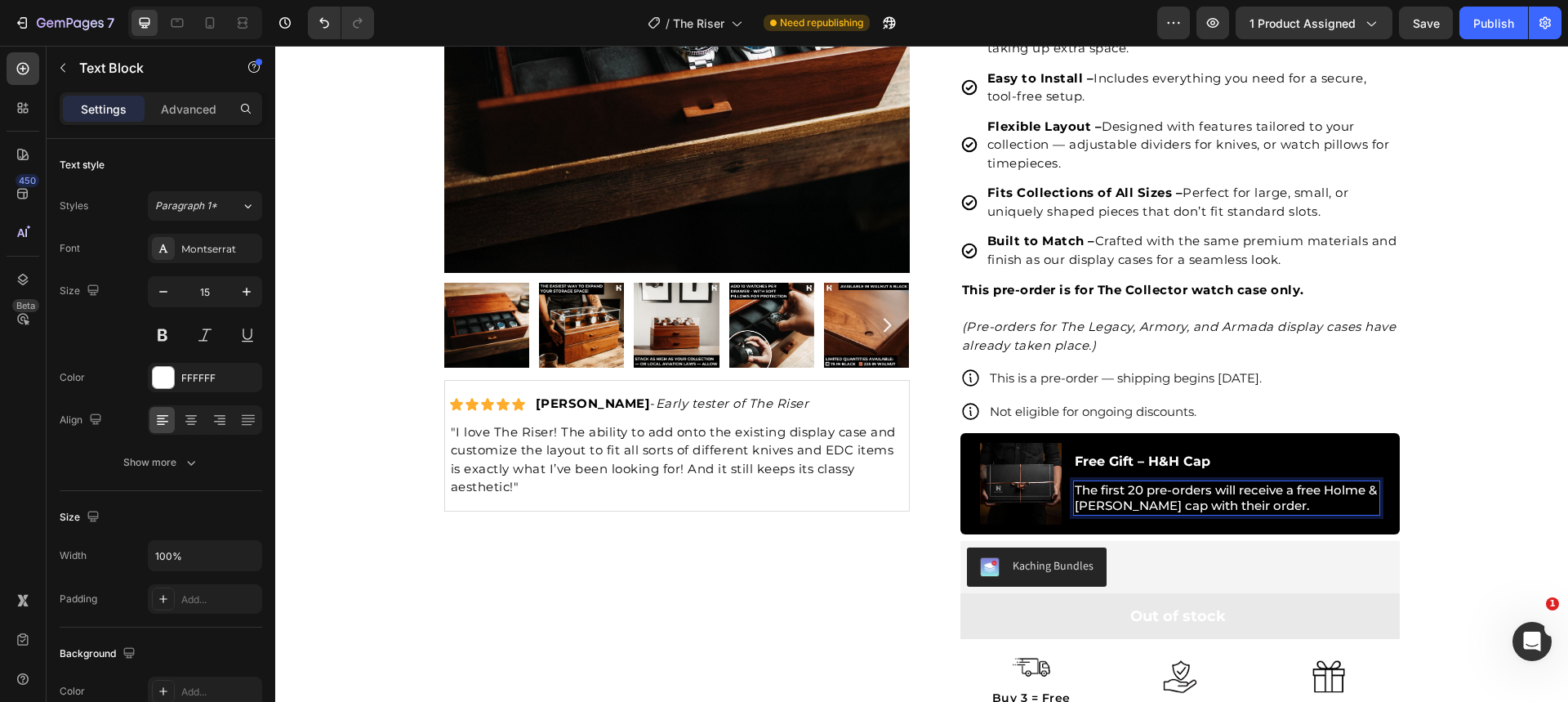
scroll to position [288, 0]
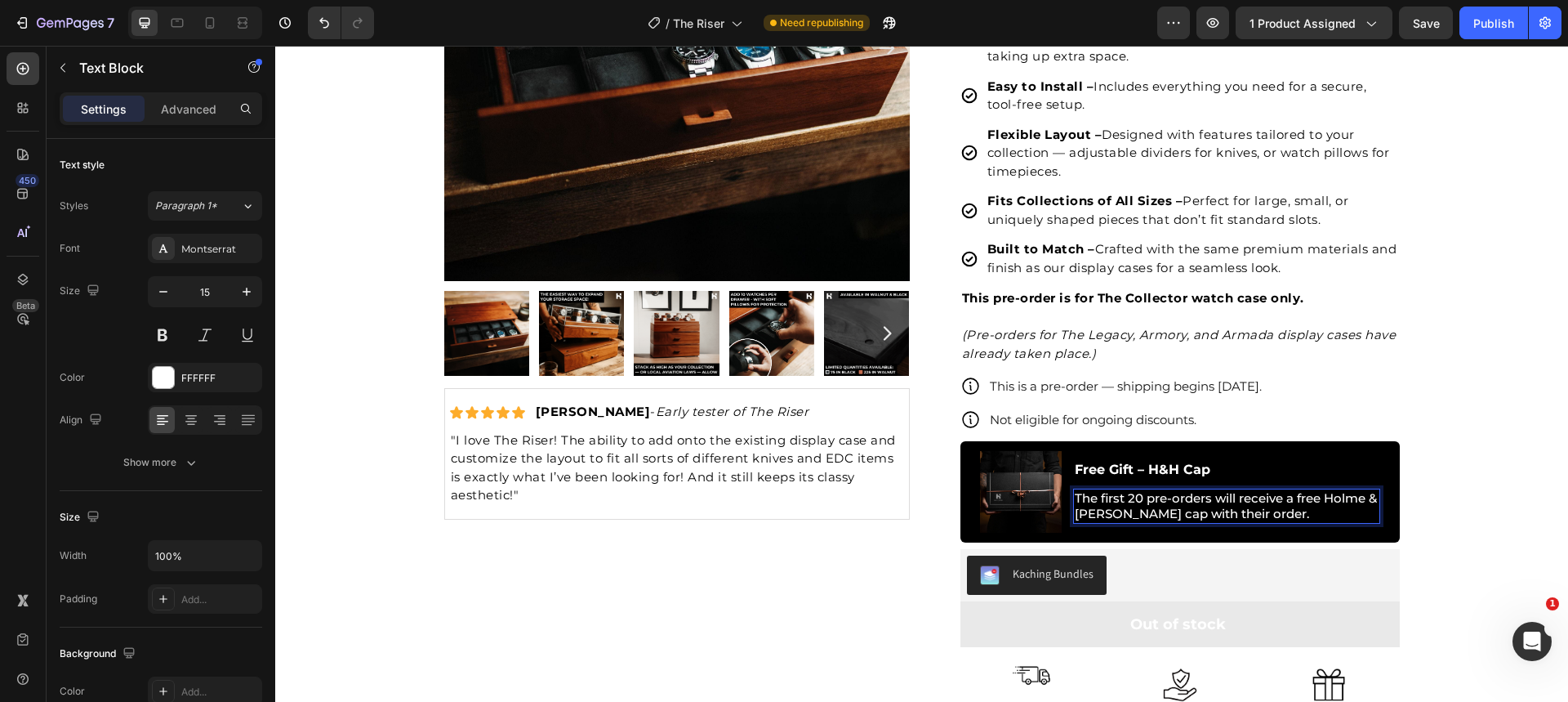
click at [1229, 463] on p "Free Gift – H&H Cap" at bounding box center [1227, 470] width 304 height 18
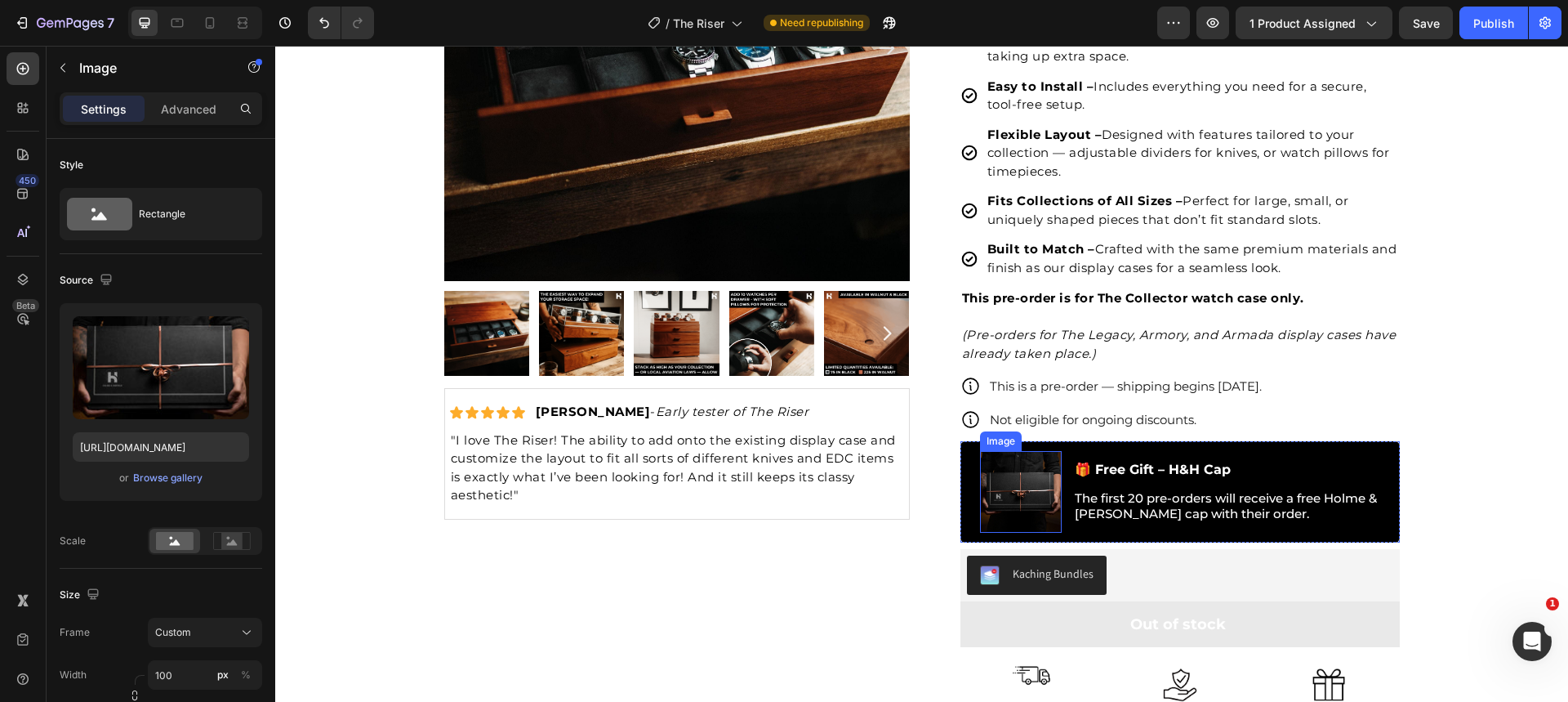
click at [1019, 497] on img at bounding box center [1021, 491] width 82 height 82
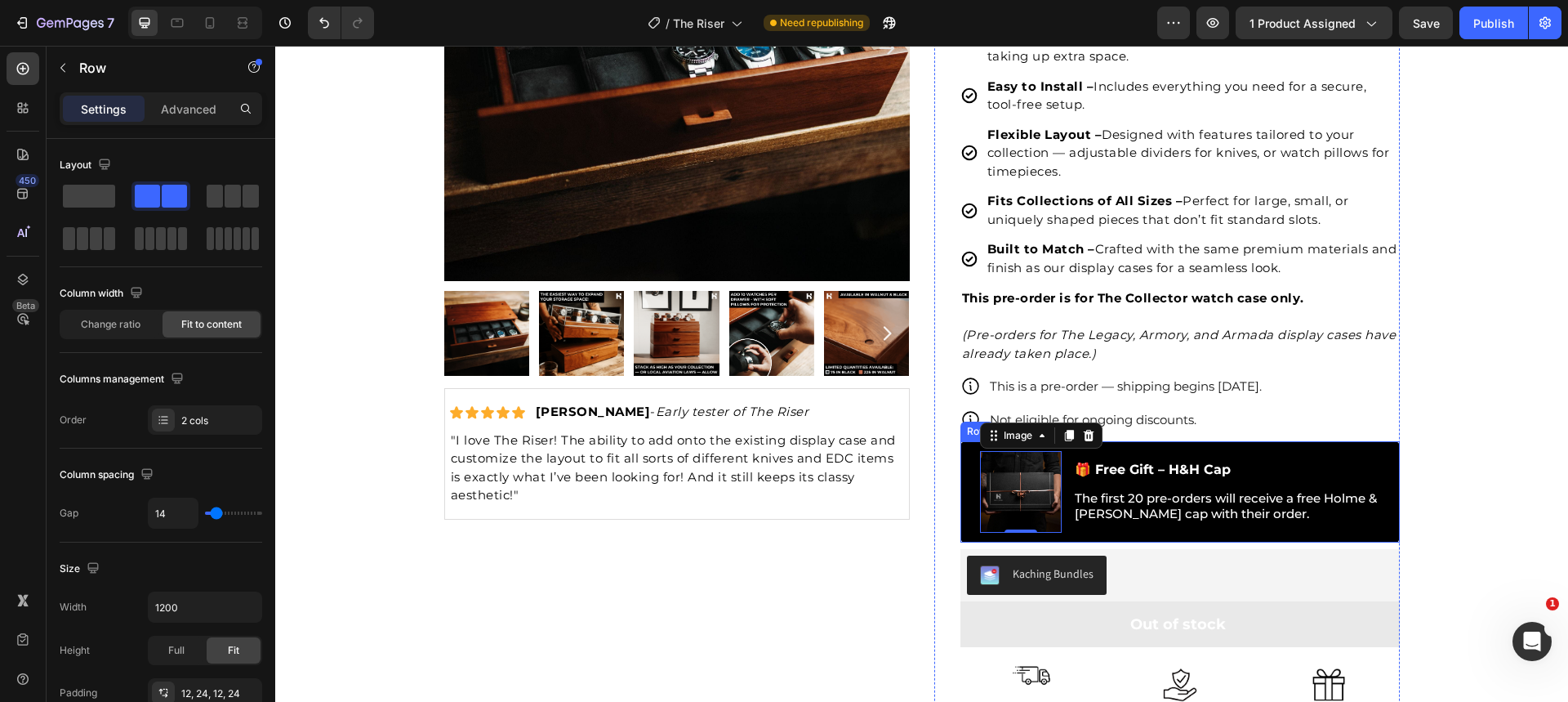
click at [961, 497] on div "Image 0 🎁 Free Gift – H&H Cap Text Block The first 20 pre-orders will receive a…" at bounding box center [1180, 492] width 439 height 101
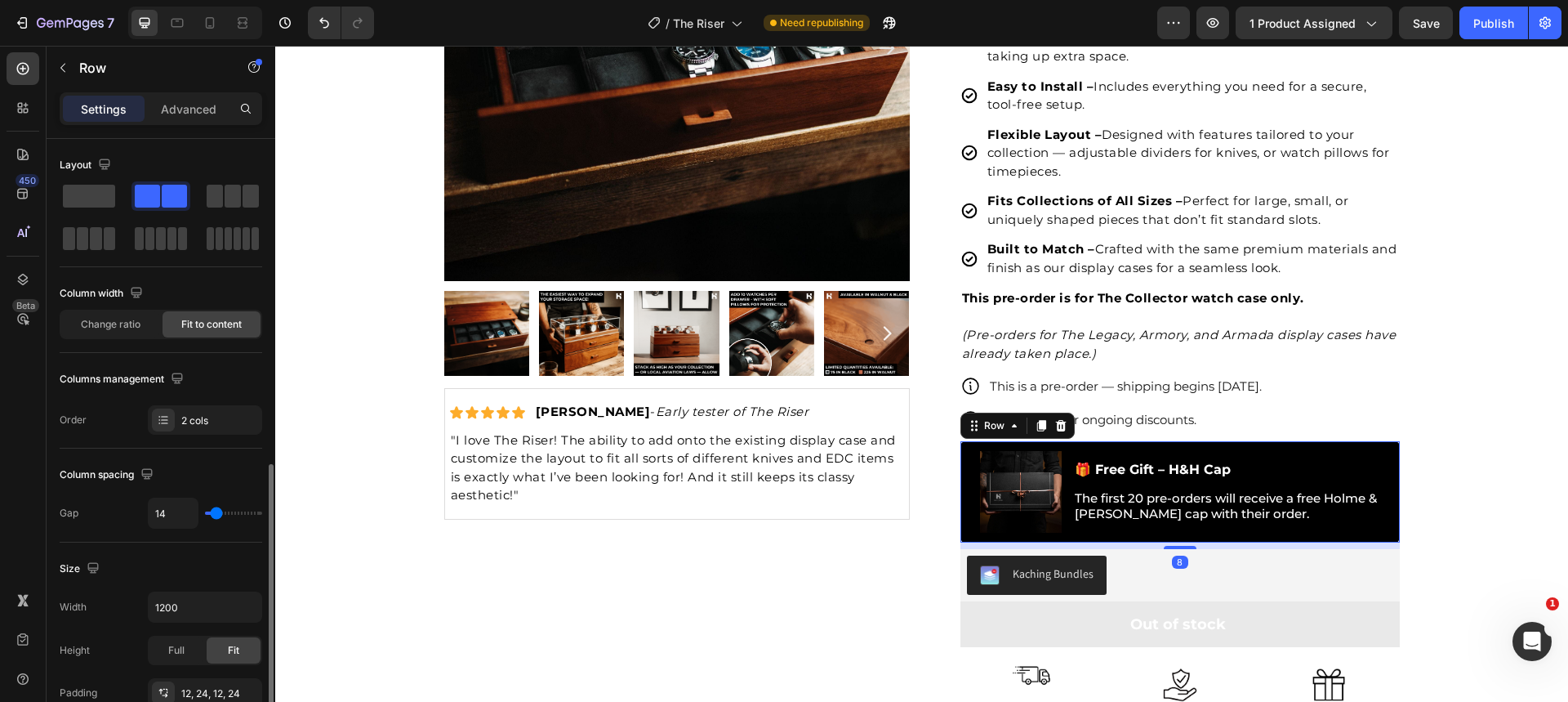
scroll to position [573, 0]
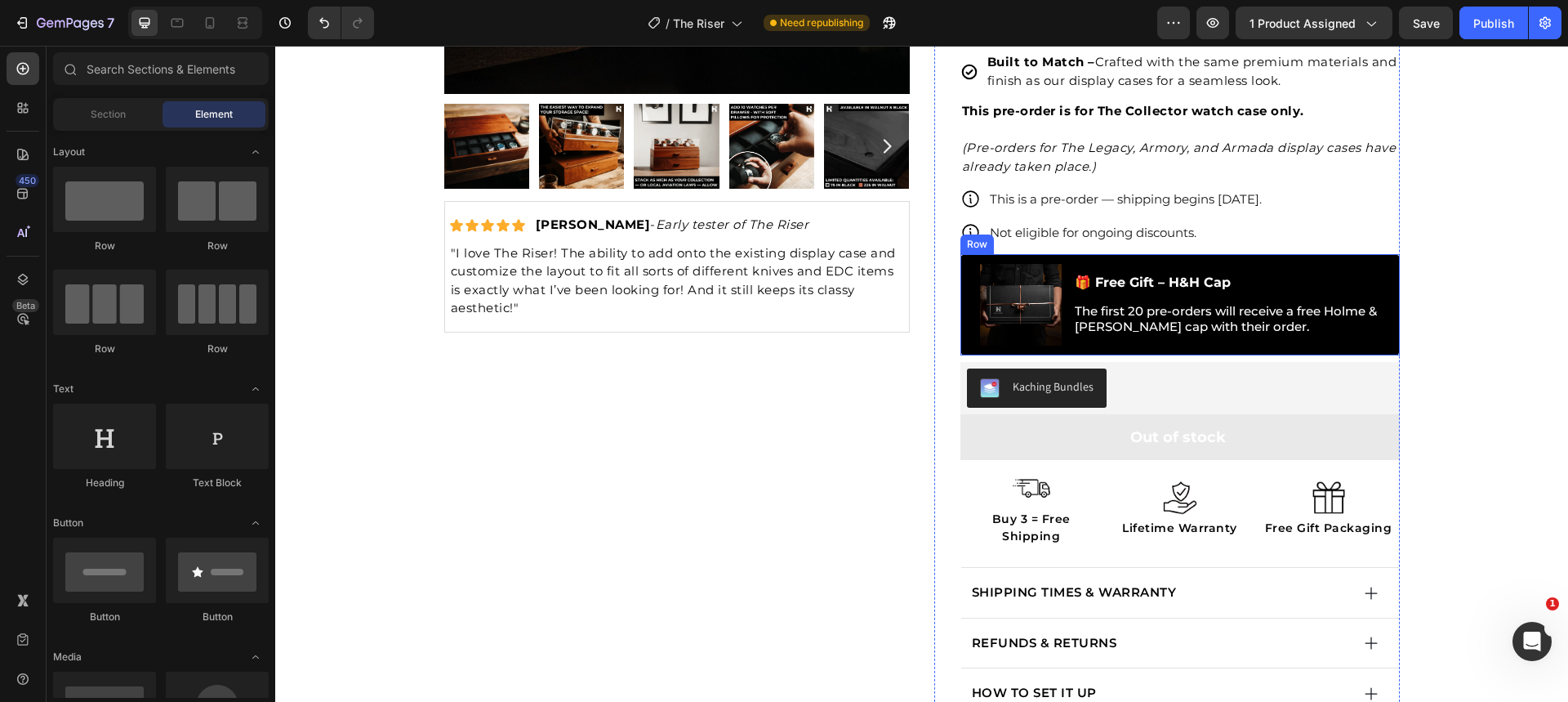
scroll to position [480, 0]
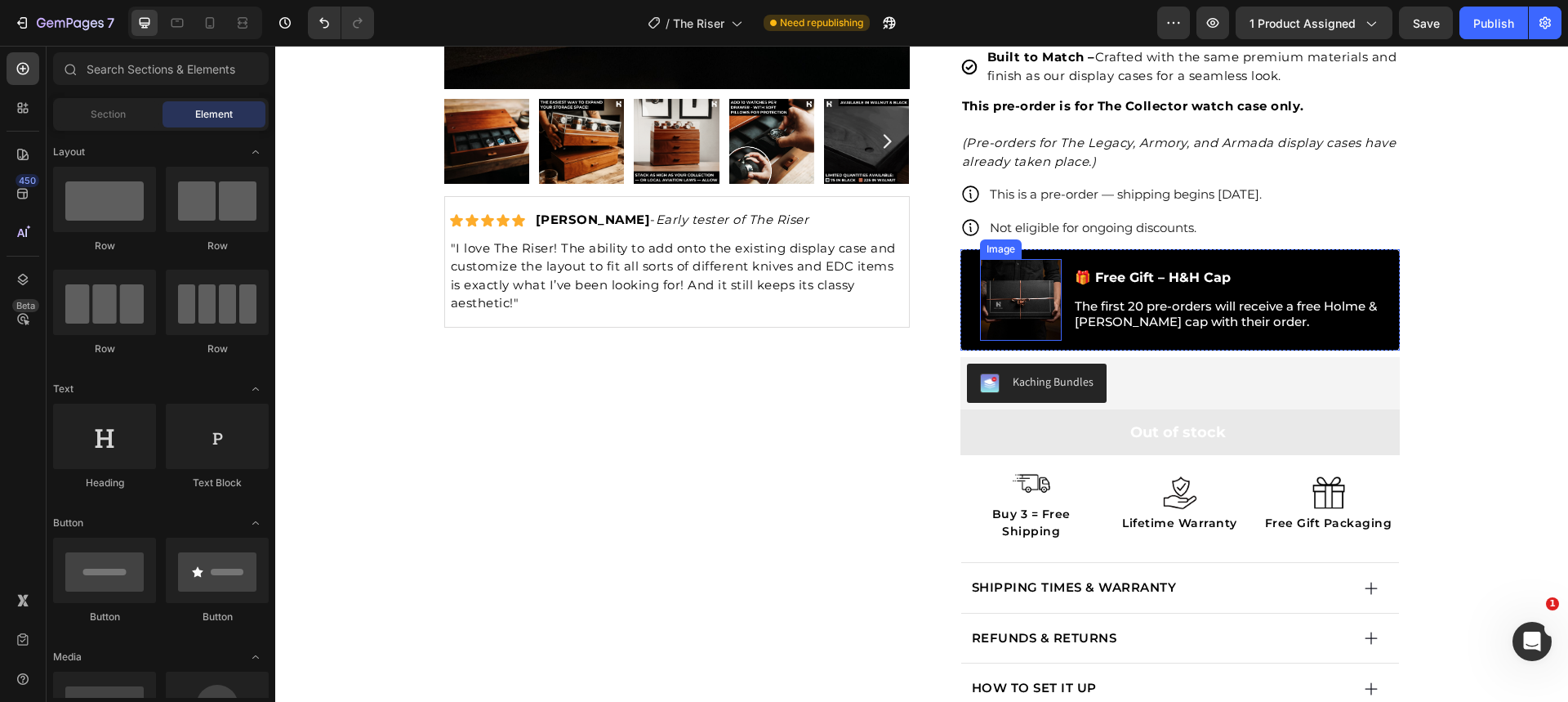
click at [1044, 306] on img at bounding box center [1021, 299] width 82 height 82
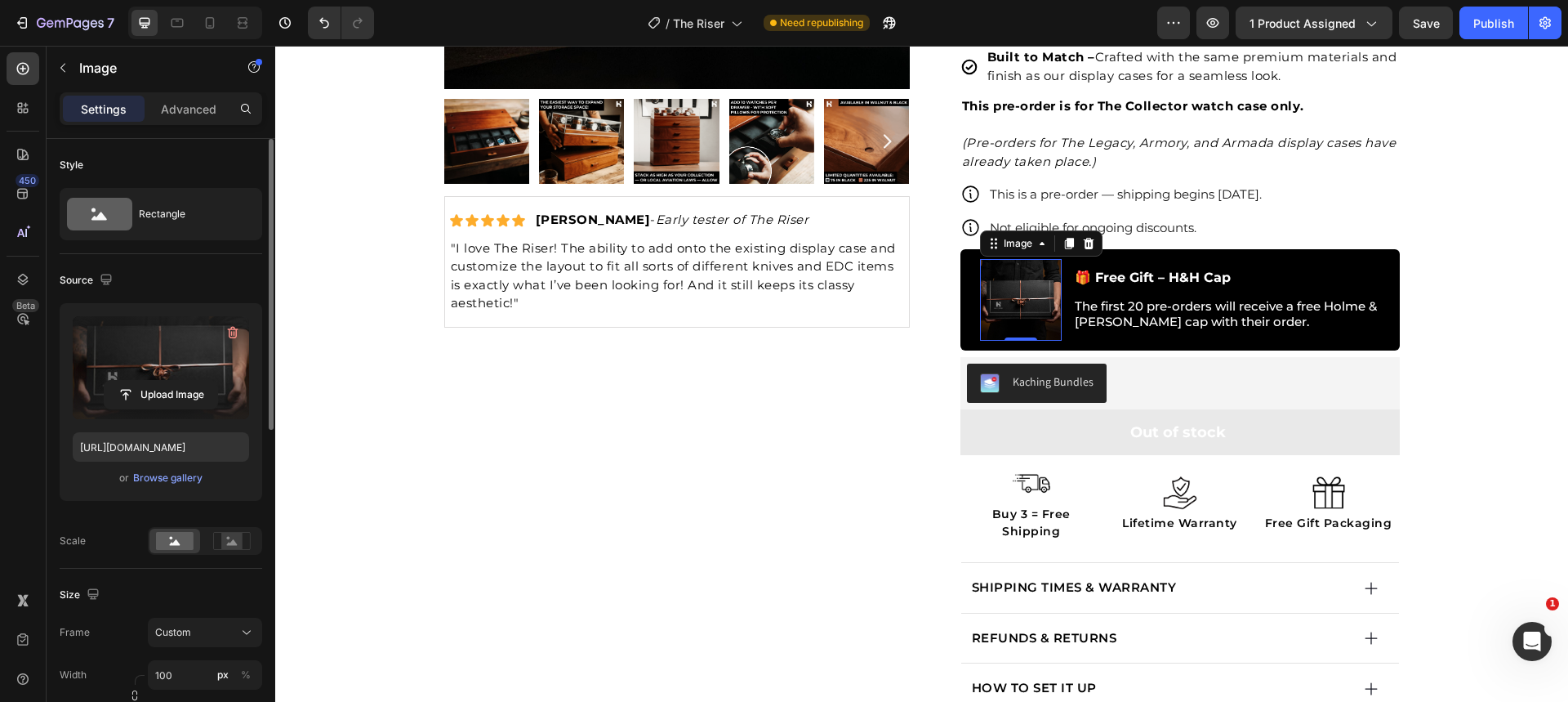
click at [143, 375] on label at bounding box center [160, 368] width 176 height 103
click at [143, 380] on input "file" at bounding box center [160, 394] width 112 height 28
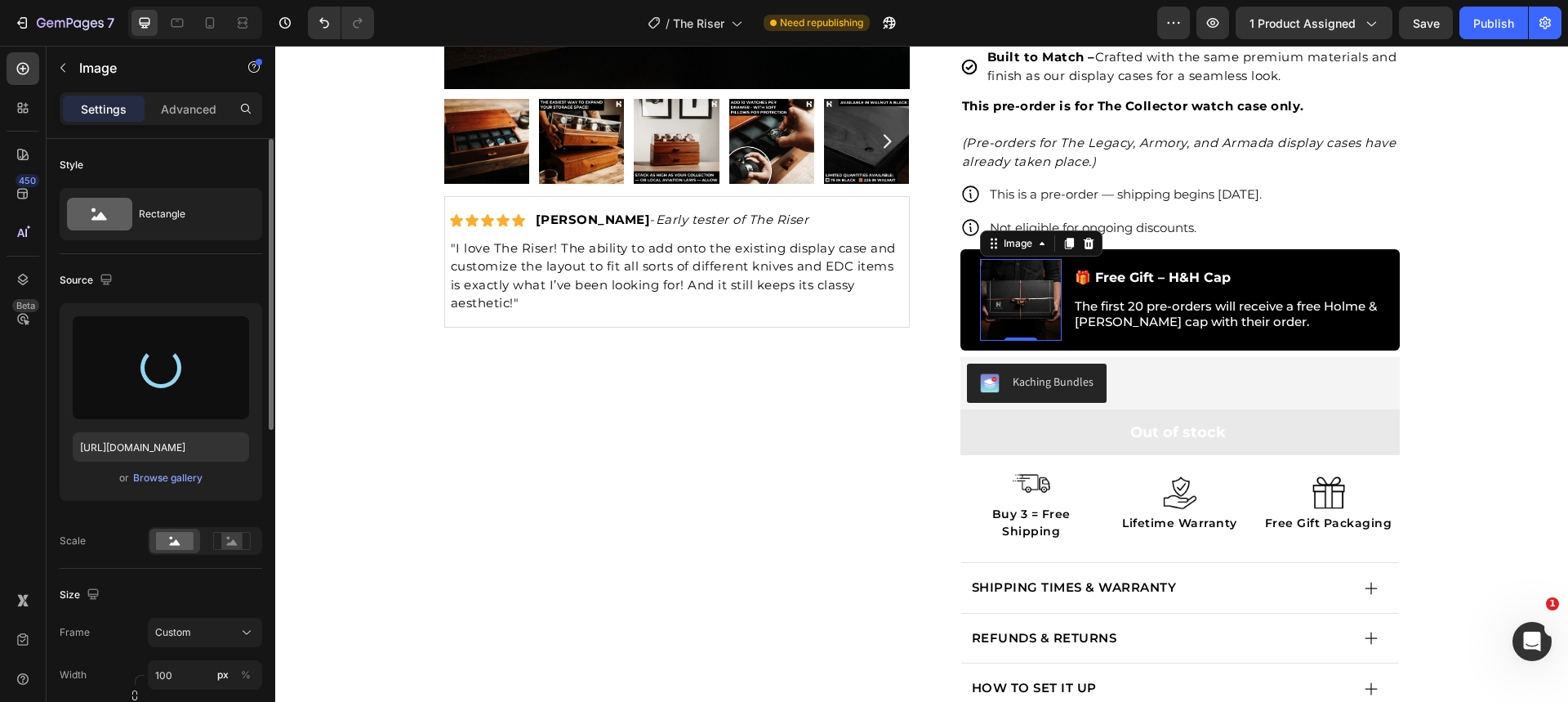
type input "https://cdn.shopify.com/s/files/1/0457/6228/1625/files/gempages_473355238577800…"
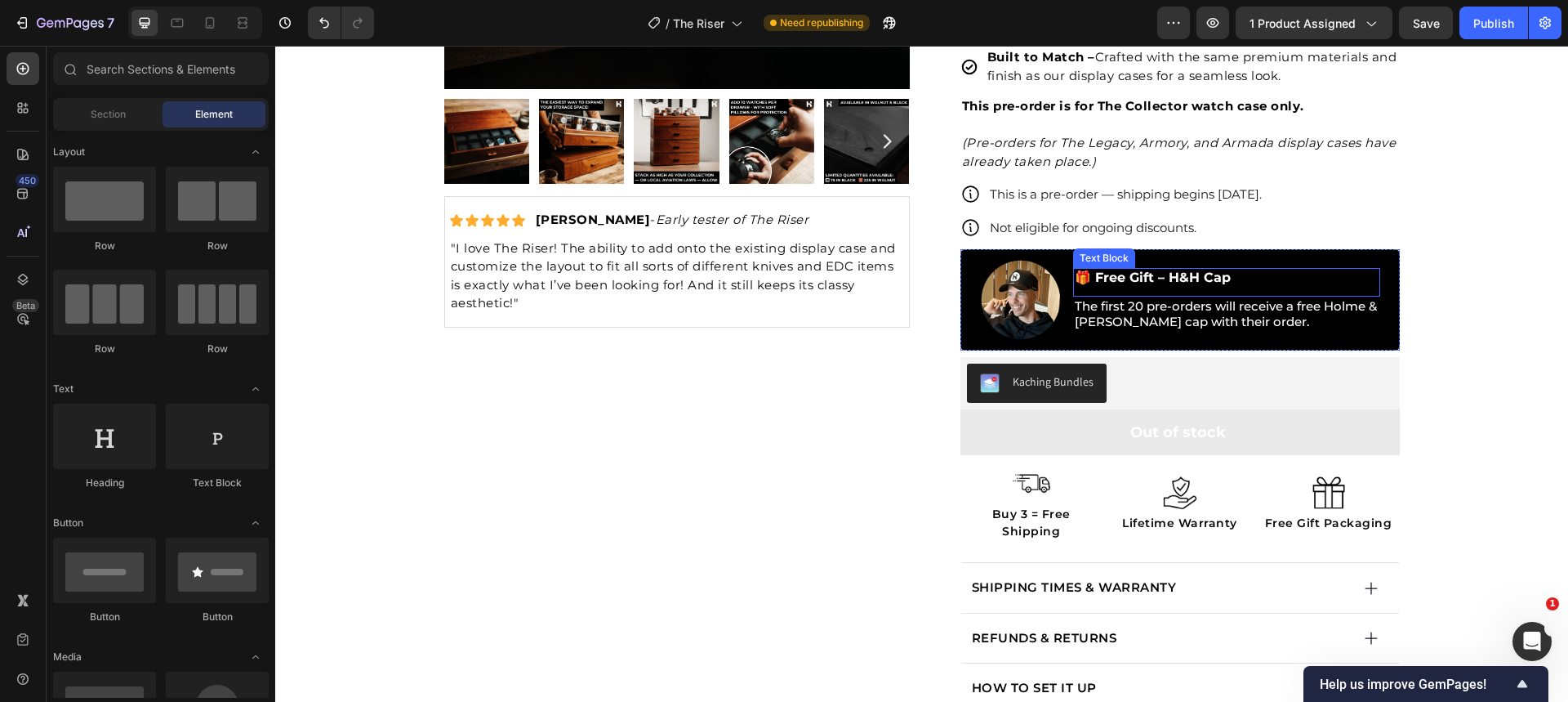
click at [1146, 274] on span "🎁 Free Gift – H&H Cap" at bounding box center [1153, 277] width 156 height 16
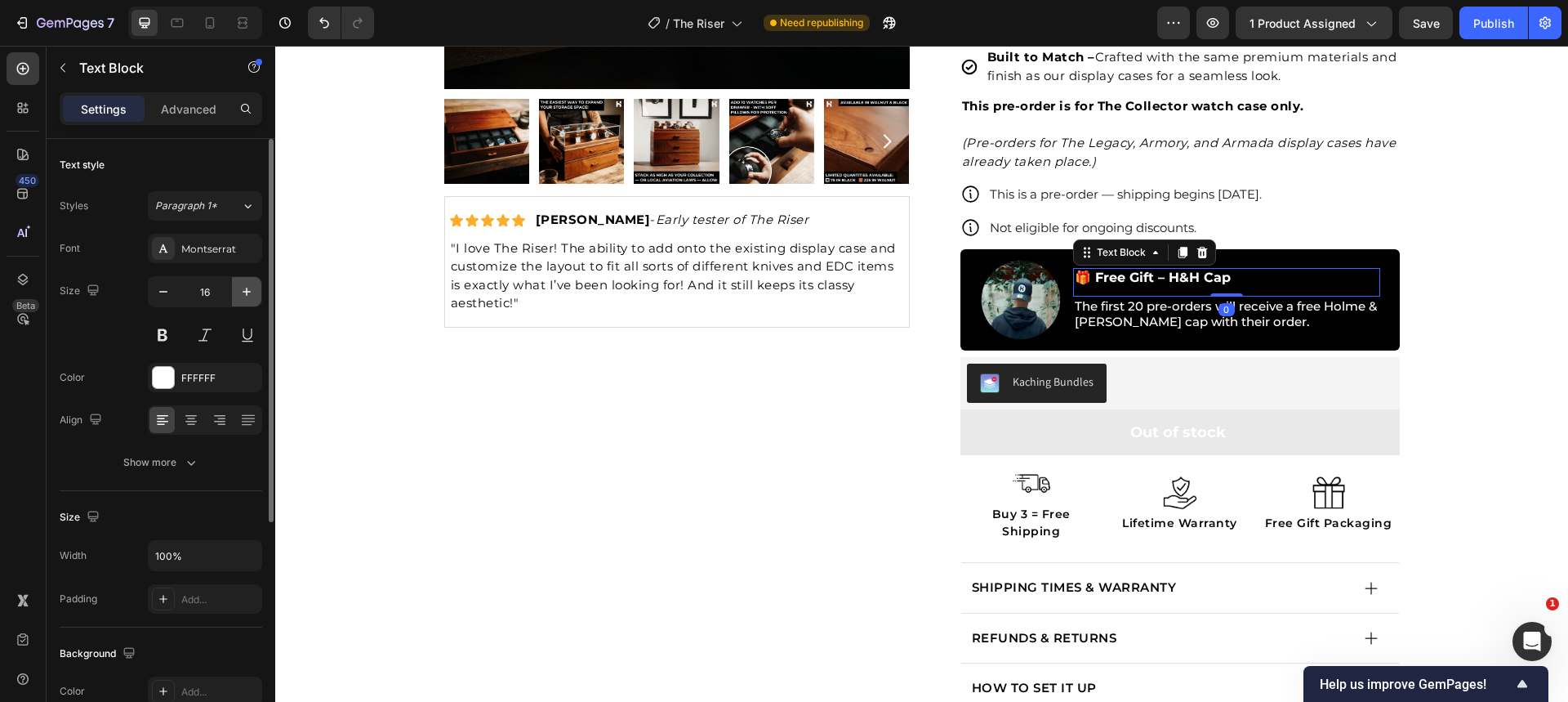
click at [241, 288] on icon "button" at bounding box center [247, 292] width 17 height 17
type input "18"
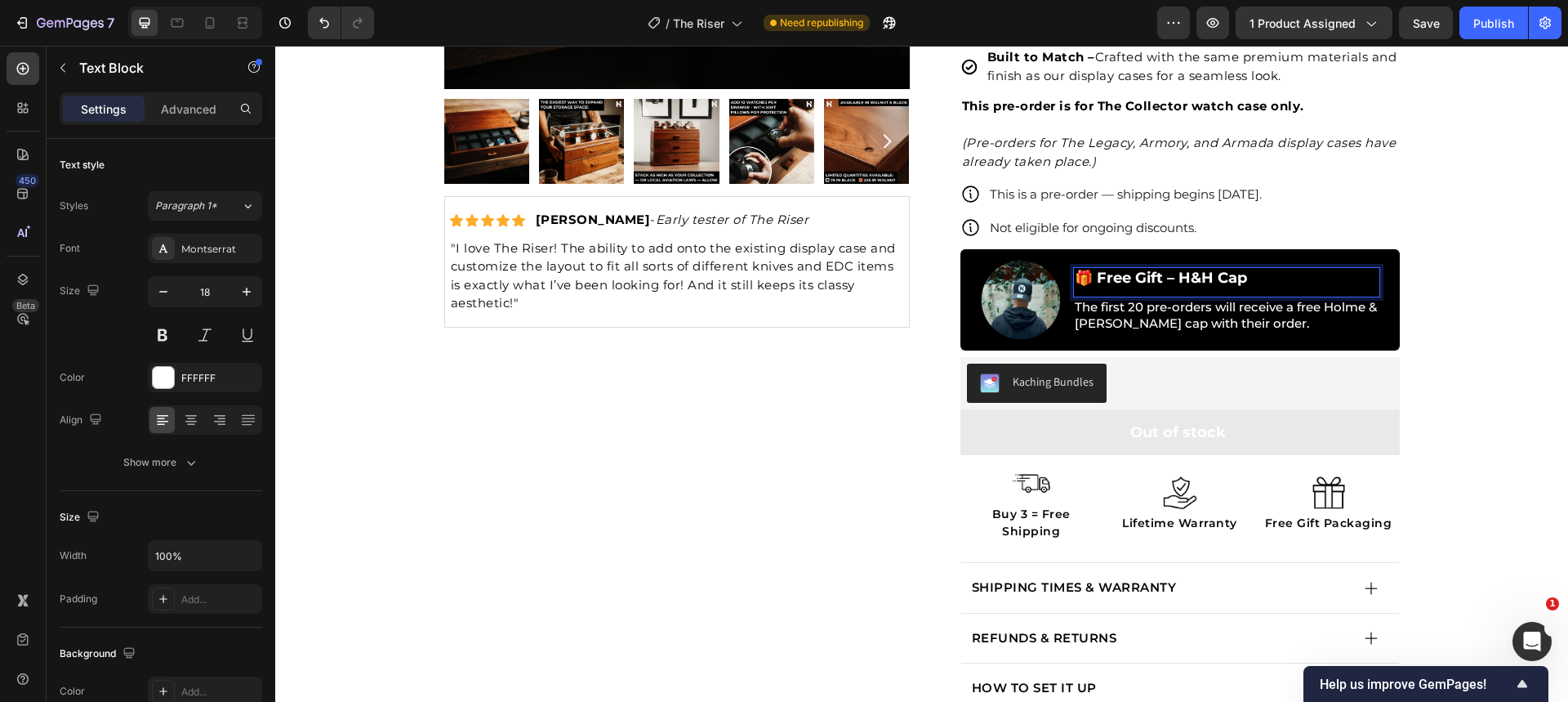
click at [1096, 283] on span "🎁 Free Gift – H&H Cap" at bounding box center [1161, 278] width 172 height 18
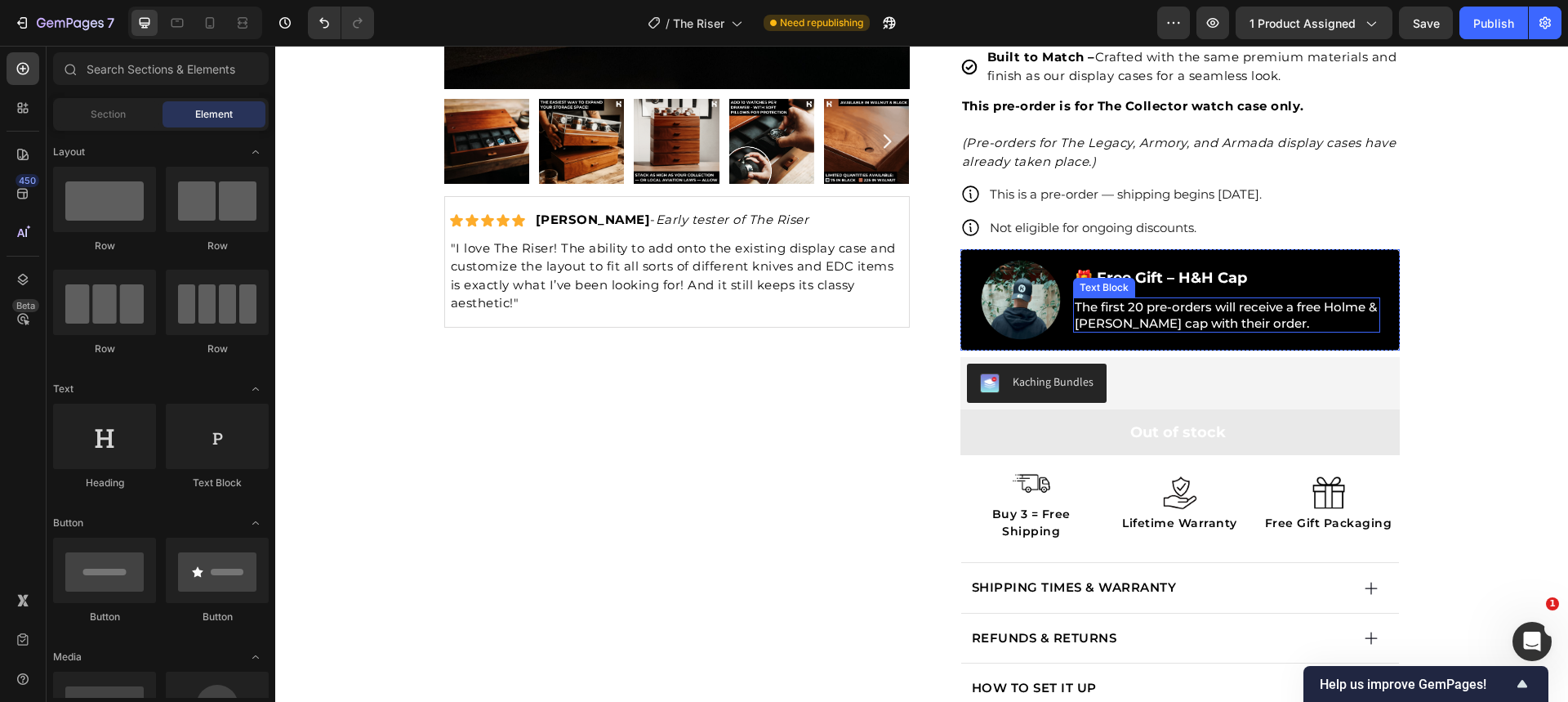
click at [1209, 326] on p "The first 20 pre-orders will receive a free Holme & Hadfield cap with their ord…" at bounding box center [1227, 314] width 304 height 32
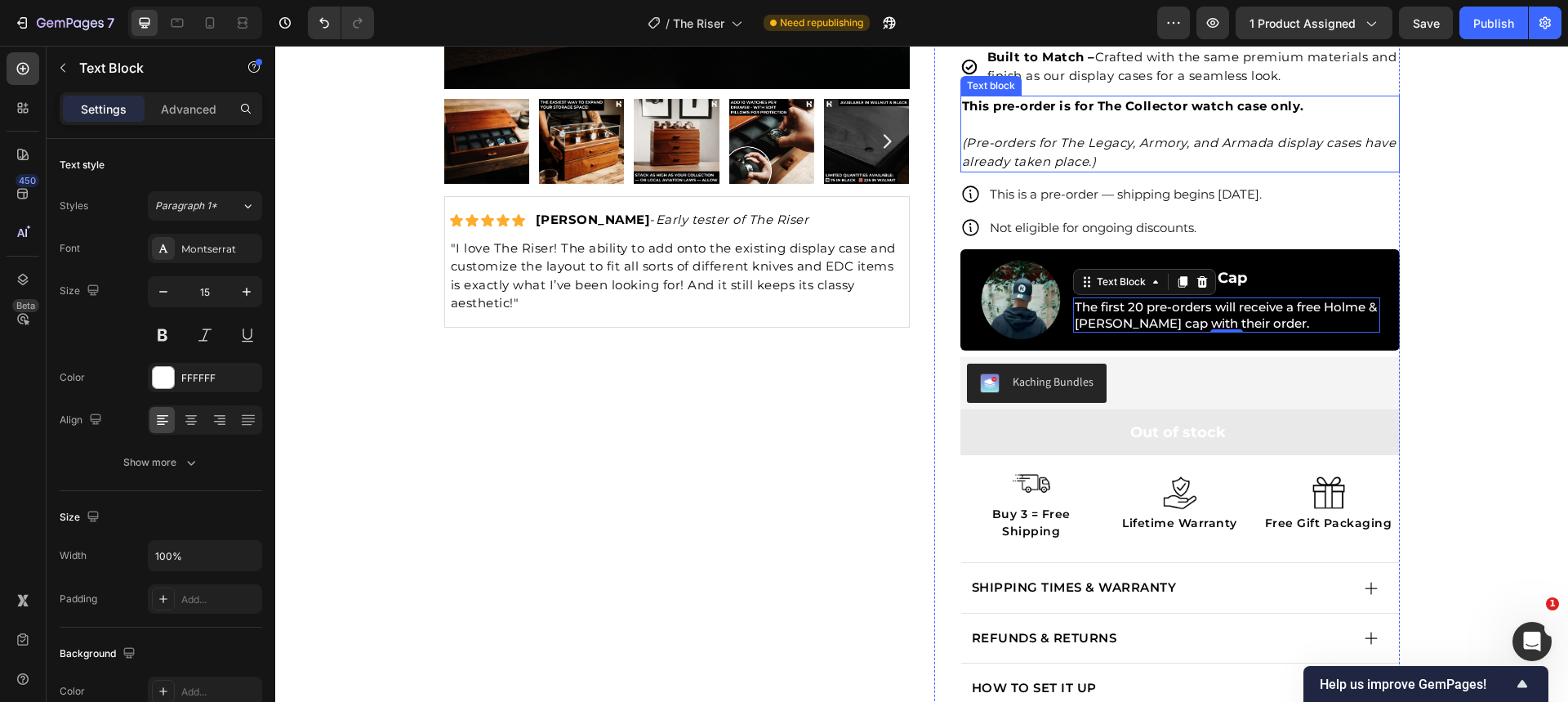
click at [1023, 145] on icon "(Pre-orders for The Legacy, Armory, and Armada display cases have already taken…" at bounding box center [1179, 151] width 435 height 34
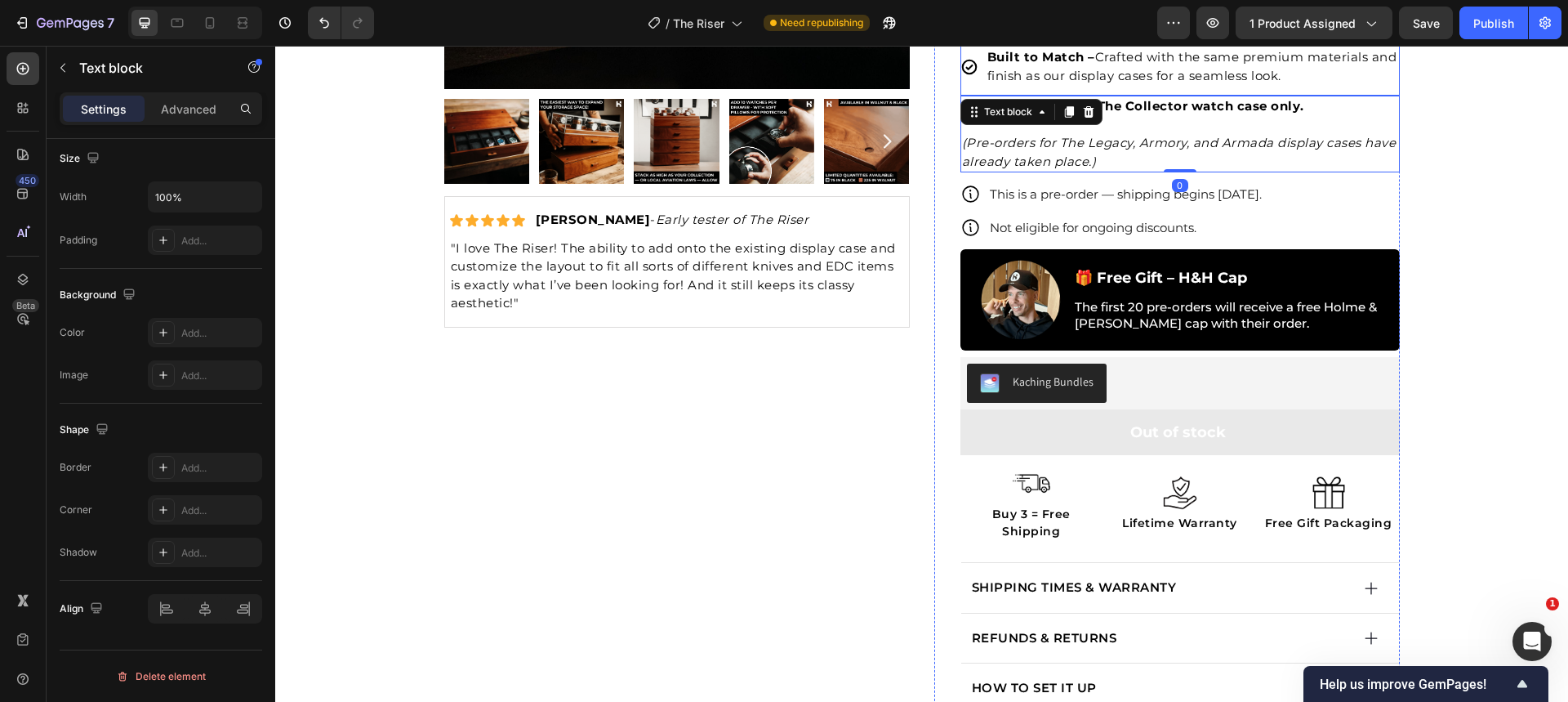
click at [1143, 78] on p "Built to Match – Crafted with the same premium materials and finish as our disp…" at bounding box center [1192, 66] width 410 height 37
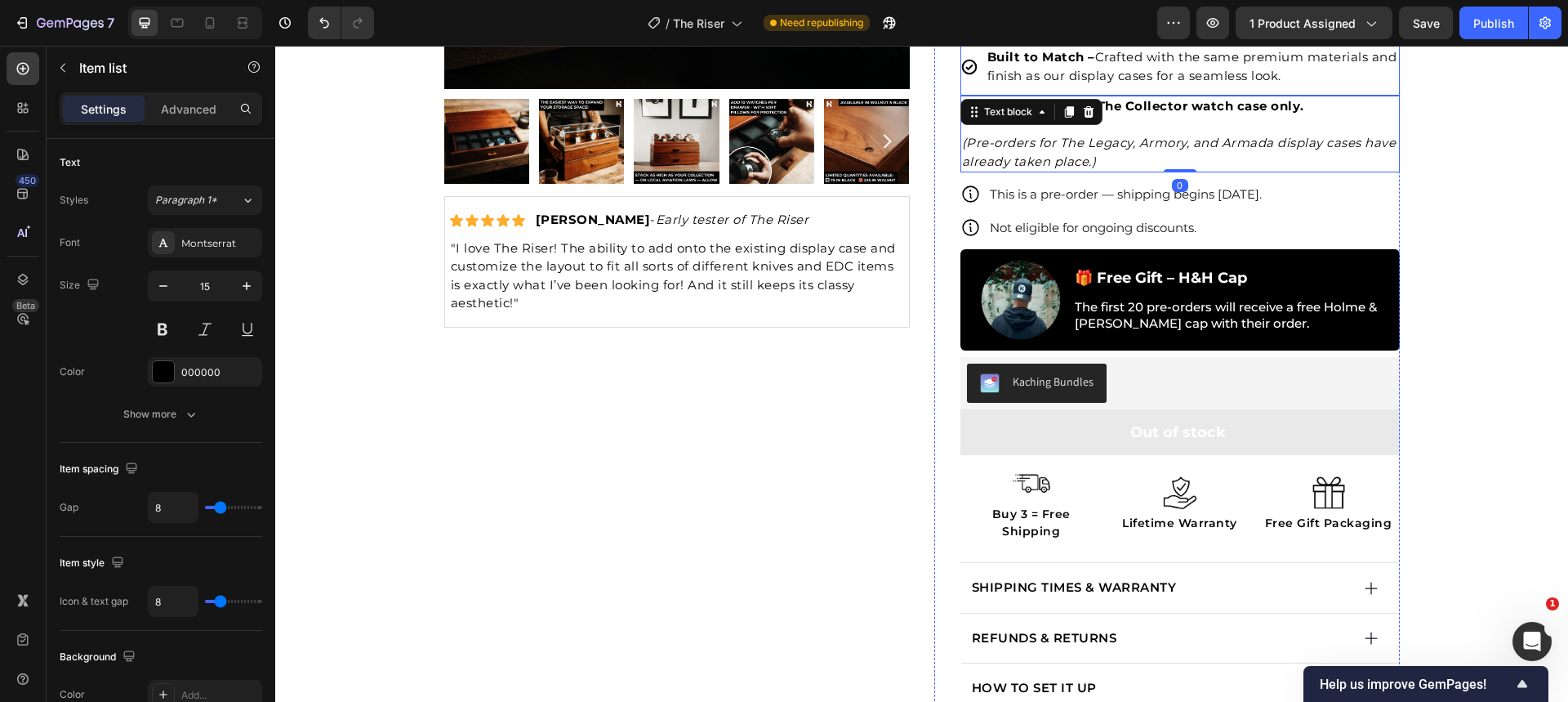
scroll to position [0, 0]
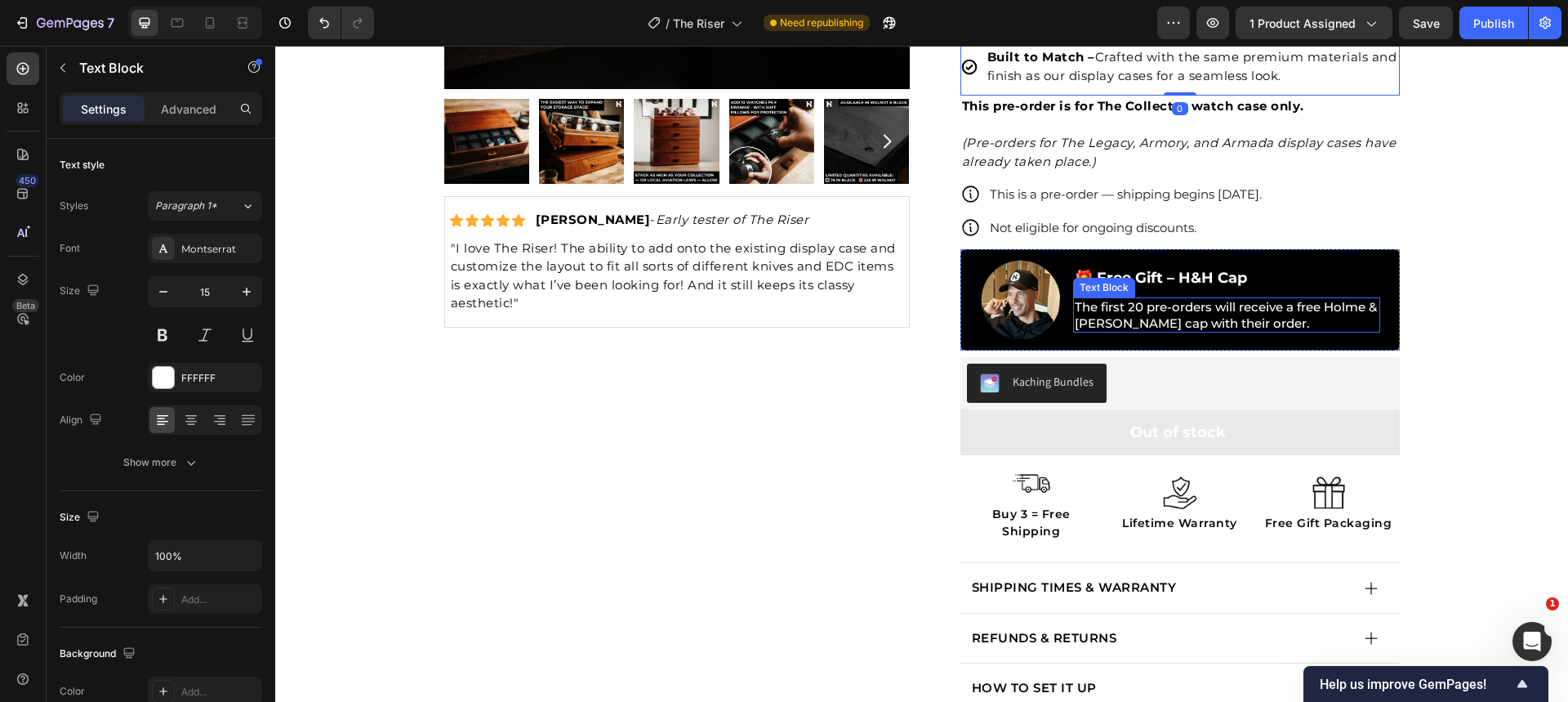
click at [1224, 321] on p "The first 20 pre-orders will receive a free Holme & Hadfield cap with their ord…" at bounding box center [1227, 314] width 304 height 32
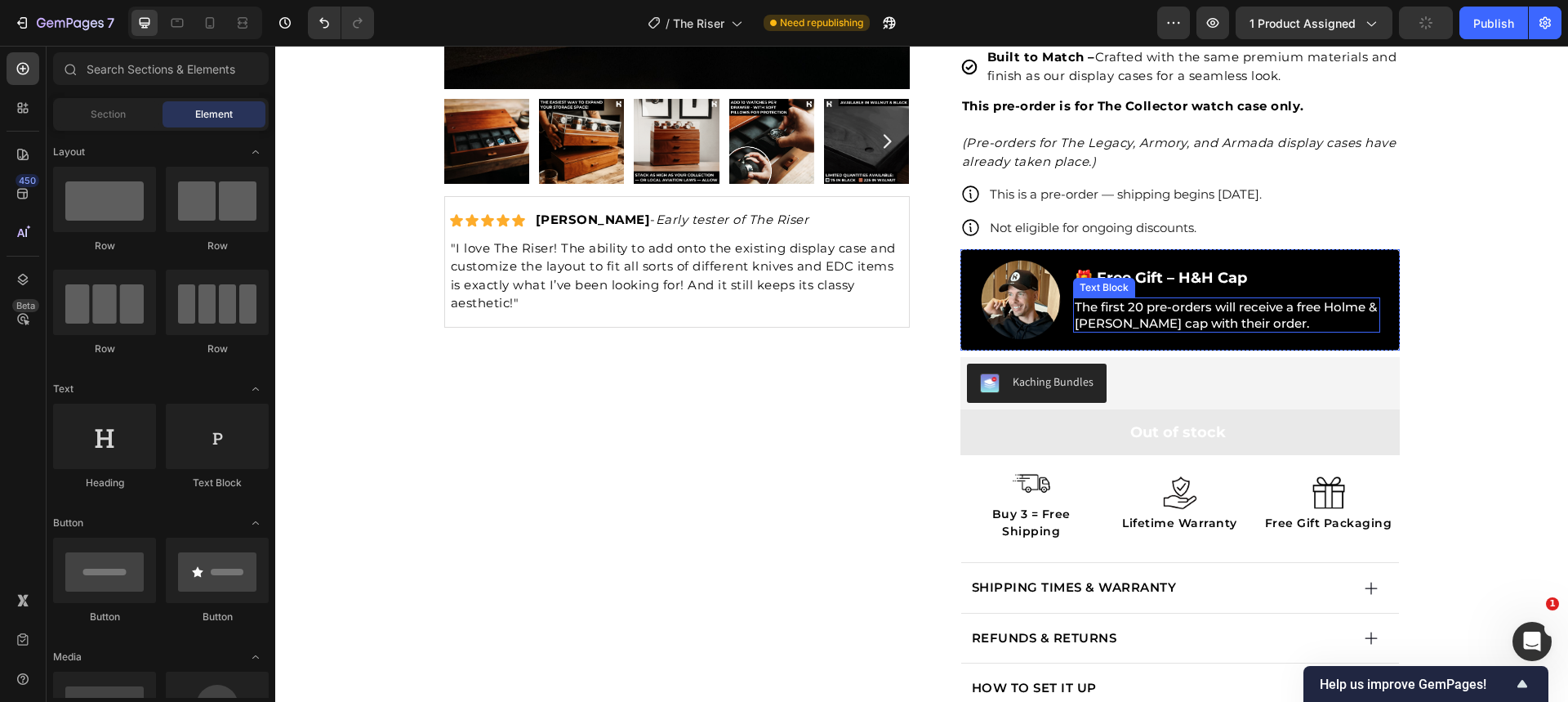
click at [1271, 321] on p "The first 20 pre-orders will receive a free Holme & Hadfield cap with their ord…" at bounding box center [1227, 314] width 304 height 32
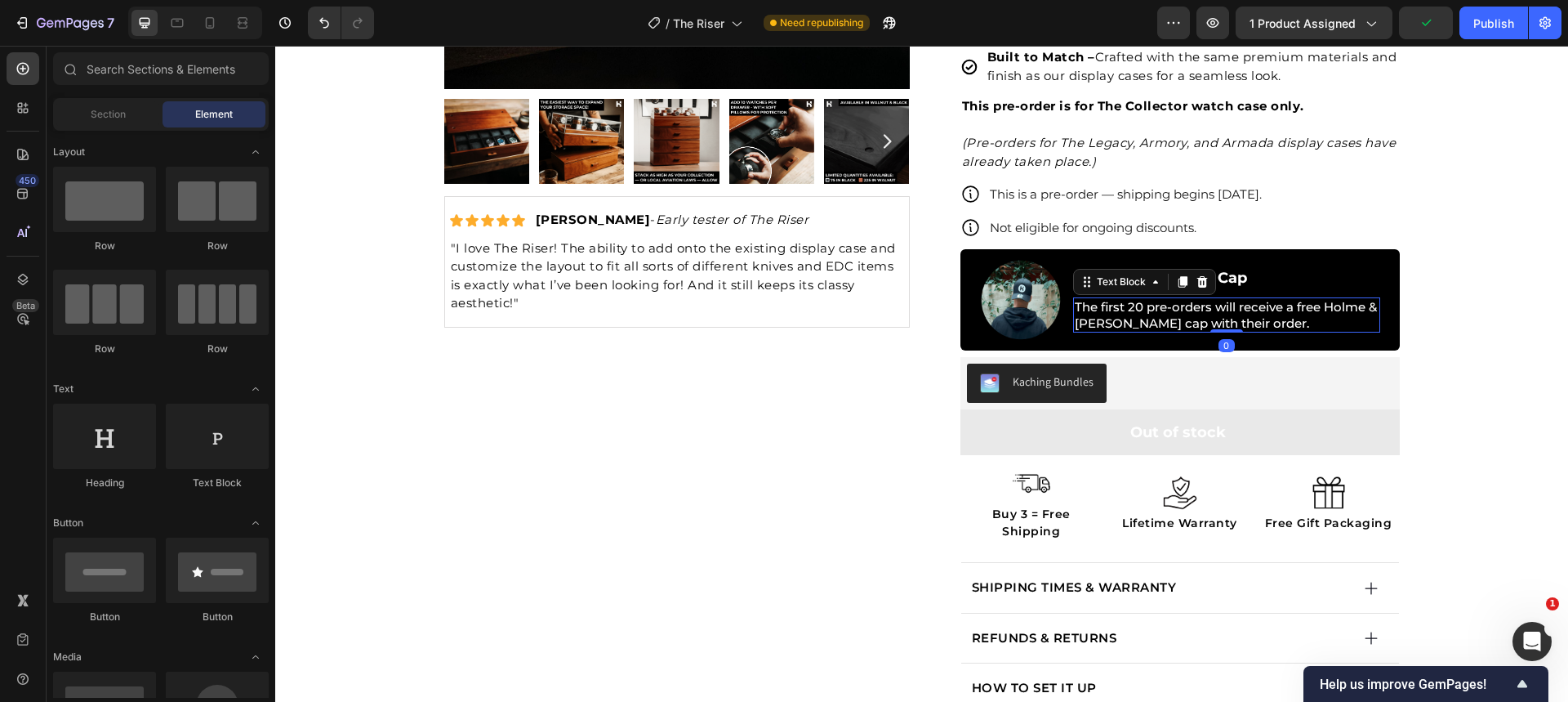
click at [1278, 317] on p "The first 20 pre-orders will receive a free Holme & Hadfield cap with their ord…" at bounding box center [1227, 314] width 304 height 32
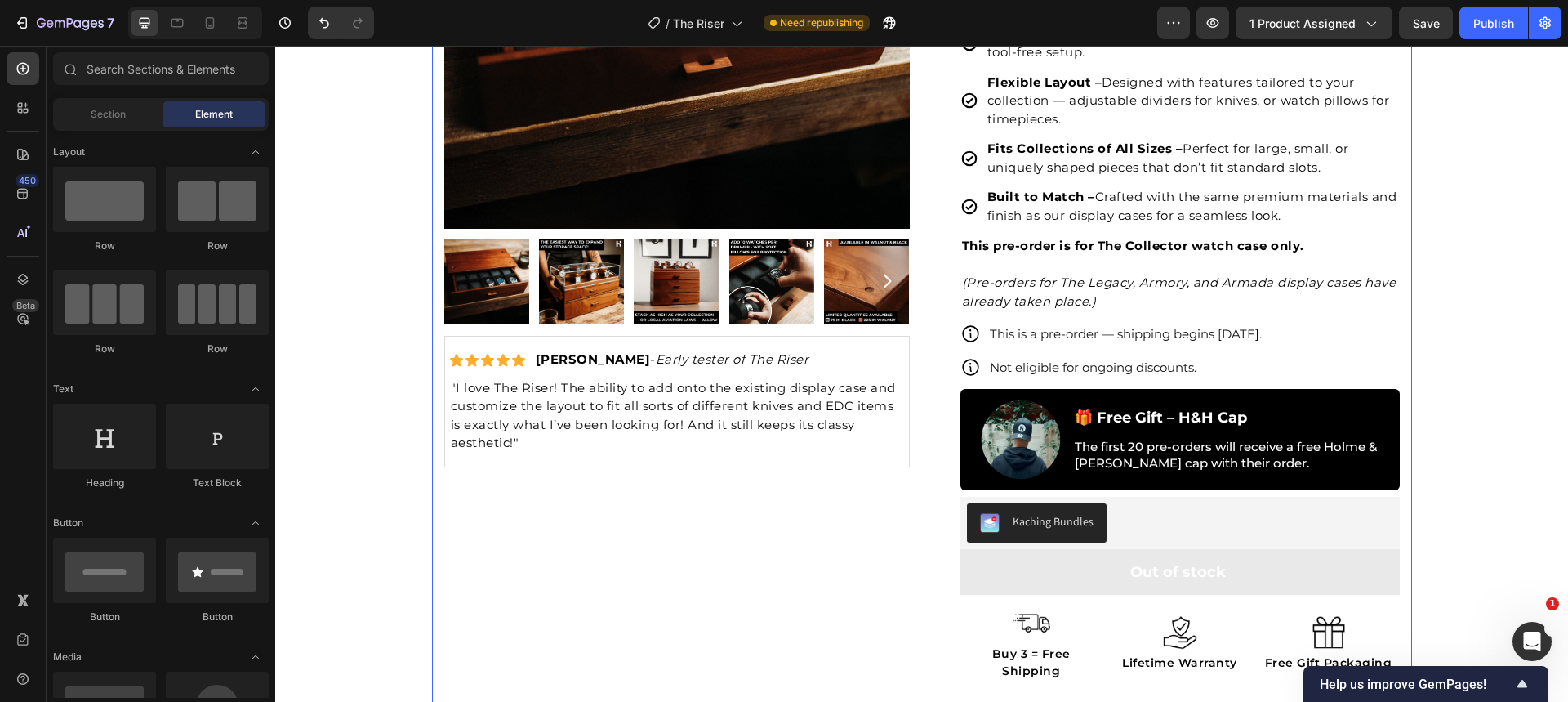
scroll to position [360, 0]
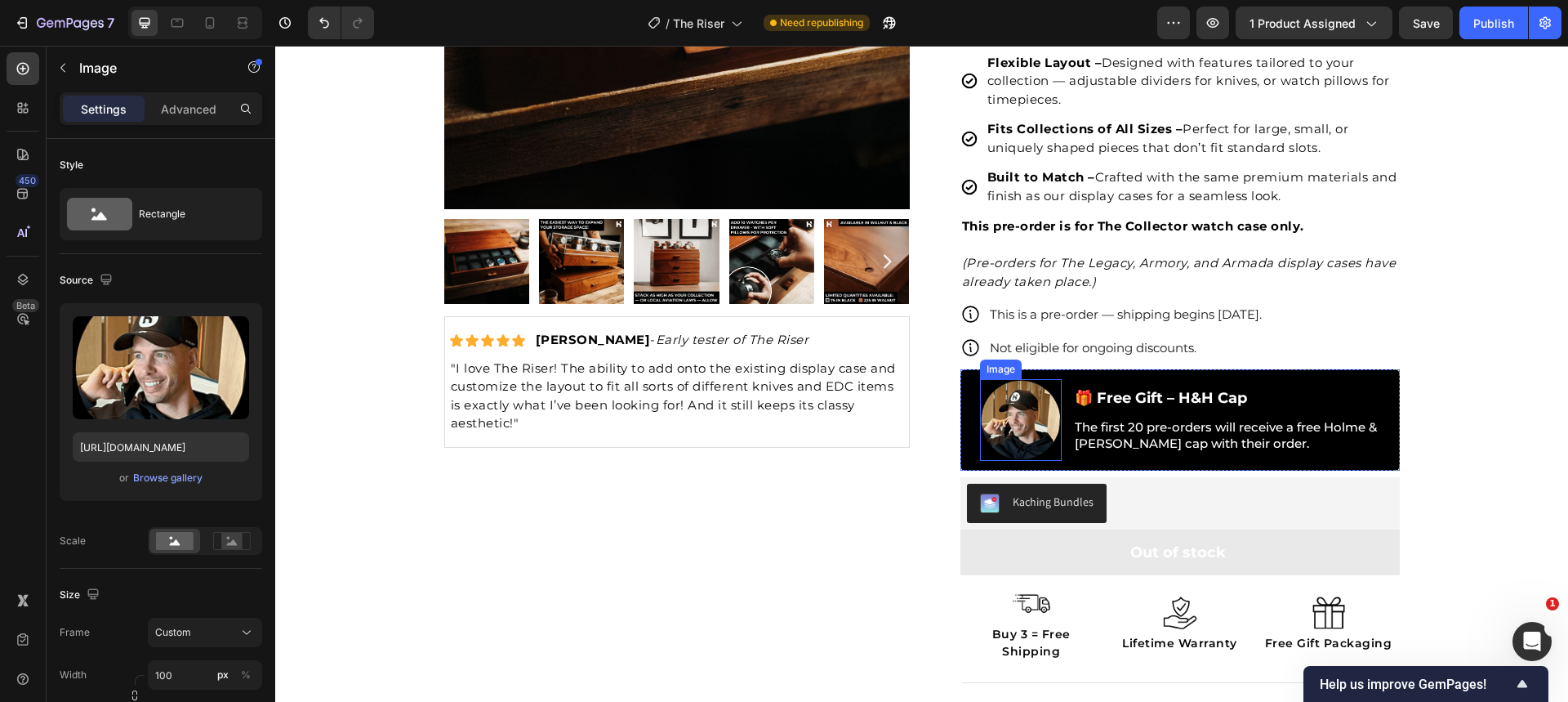
click at [1017, 421] on img at bounding box center [1021, 419] width 82 height 82
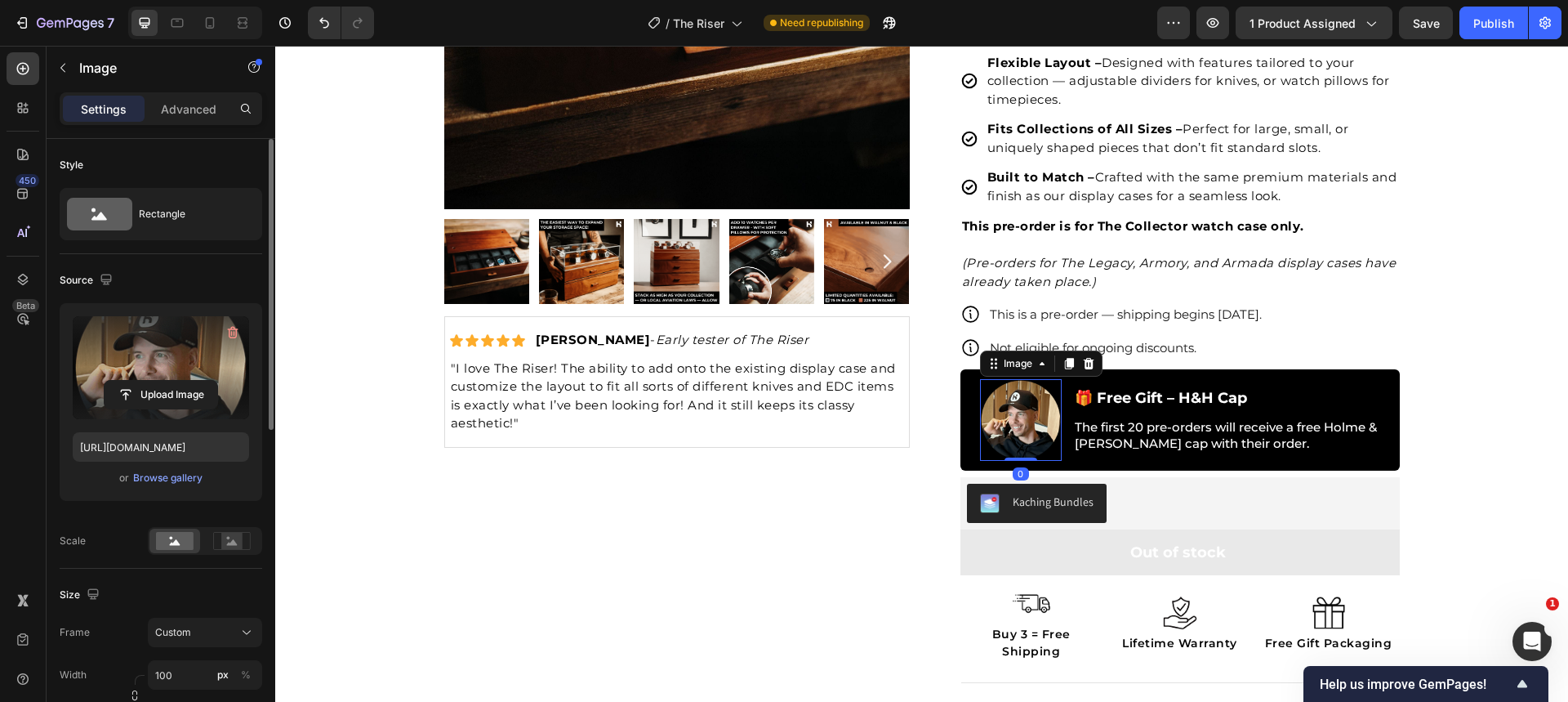
click at [101, 357] on label at bounding box center [160, 368] width 176 height 103
click at [104, 380] on input "file" at bounding box center [160, 394] width 112 height 28
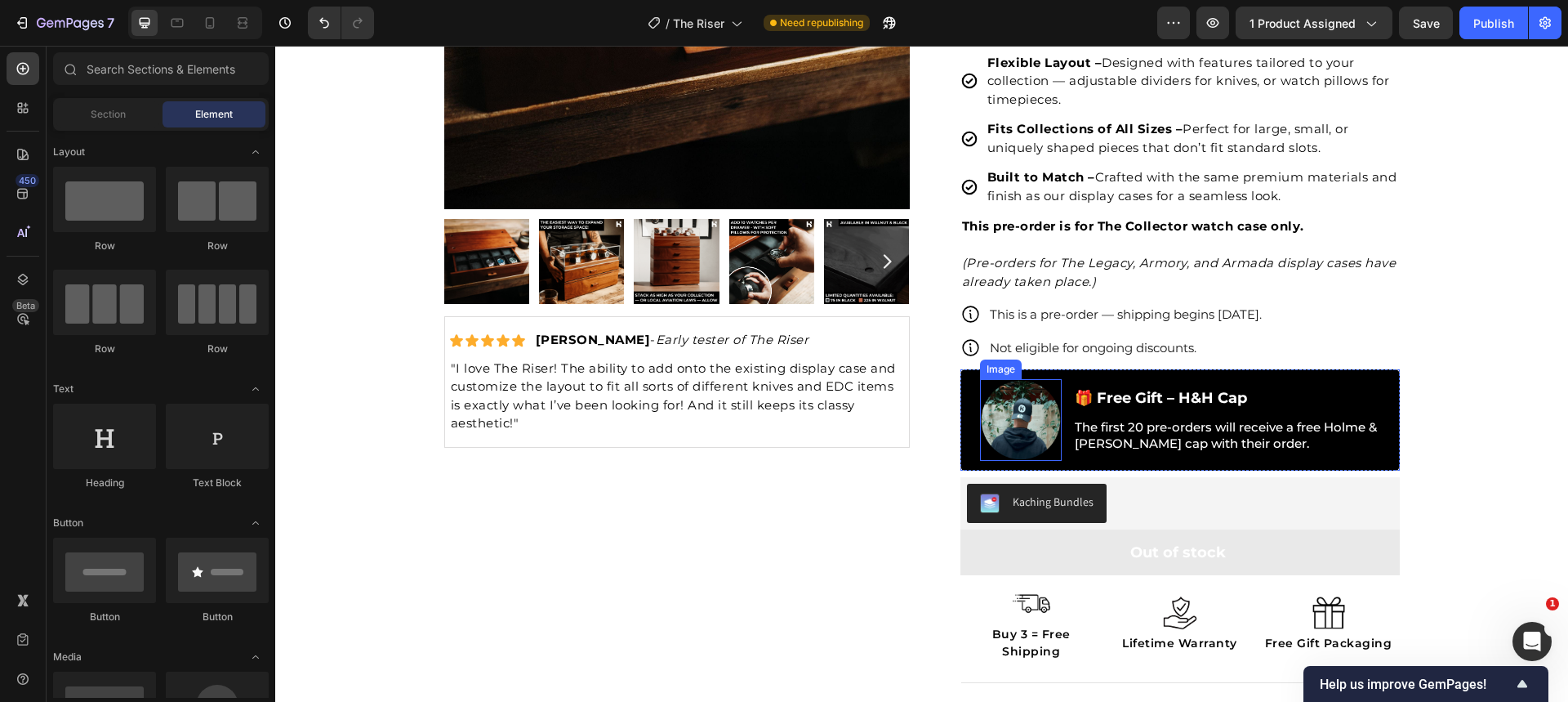
click at [996, 416] on img at bounding box center [1021, 419] width 82 height 82
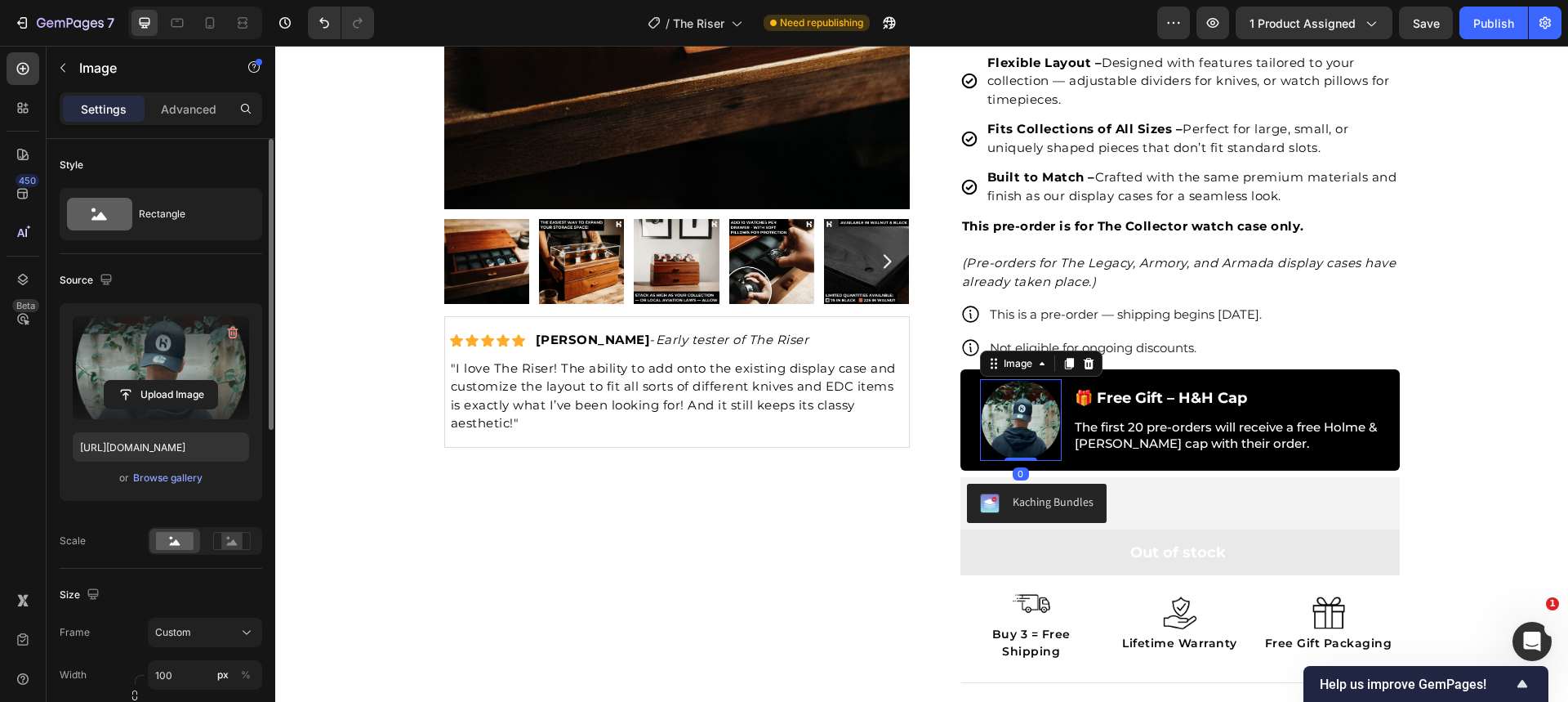
click at [150, 362] on label at bounding box center [160, 368] width 176 height 103
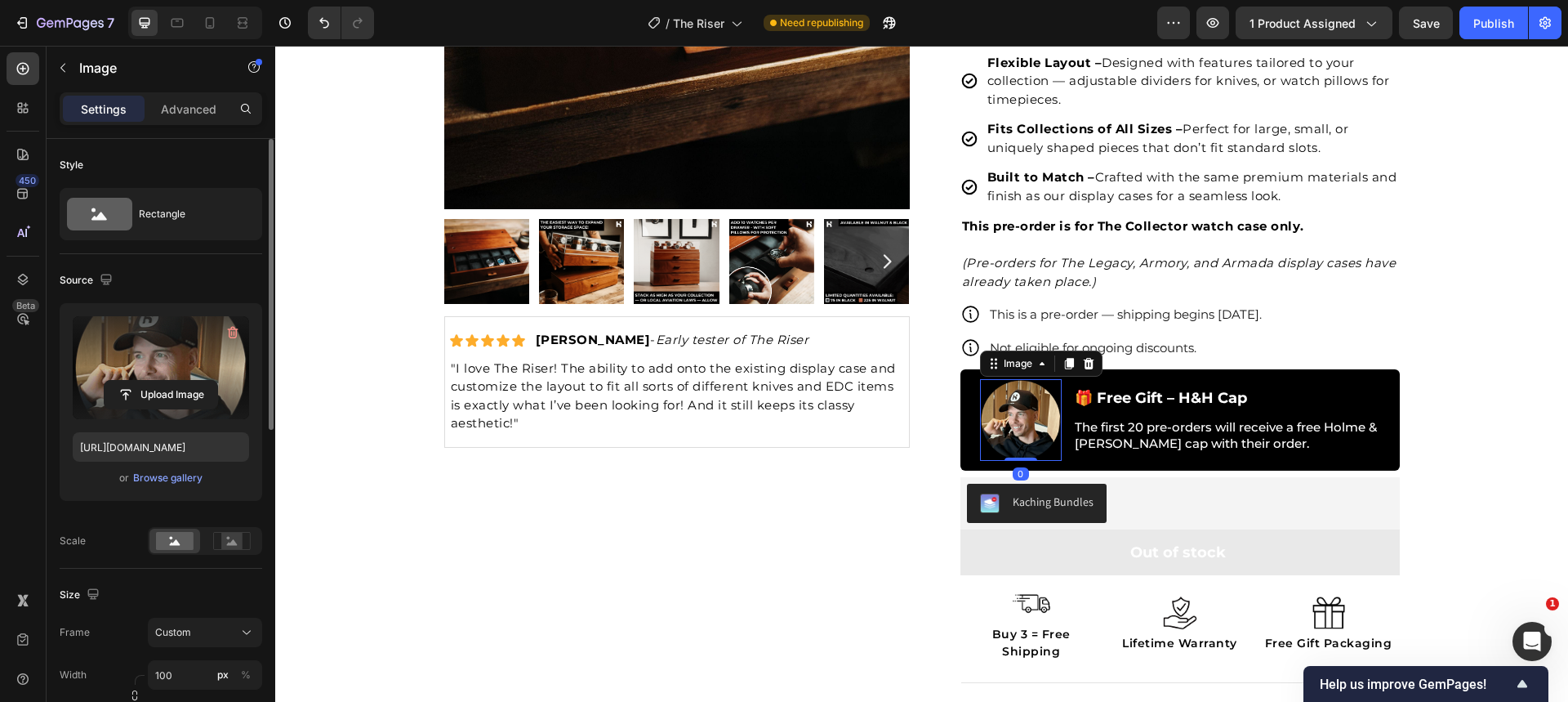
click at [150, 380] on input "file" at bounding box center [160, 394] width 112 height 28
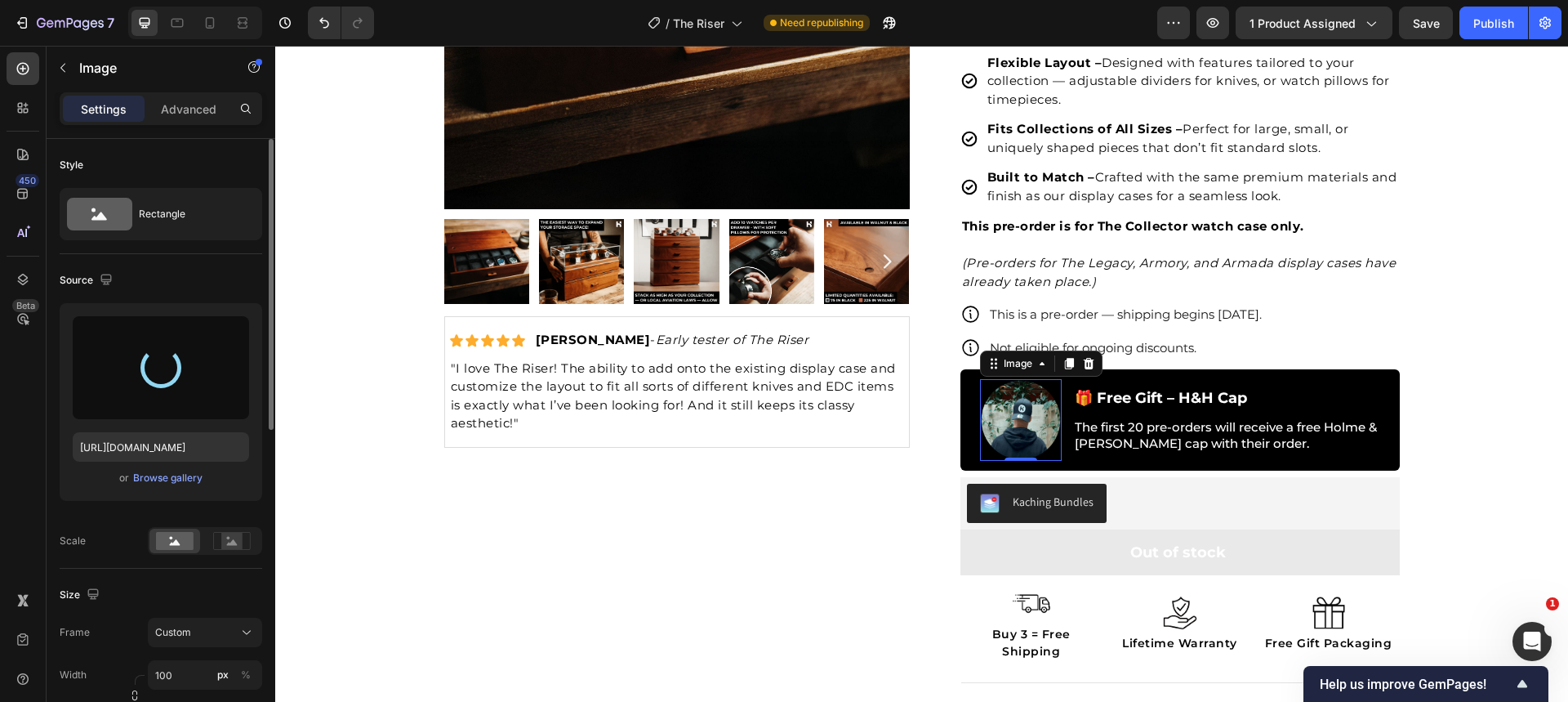
type input "https://cdn.shopify.com/s/files/1/0457/6228/1625/files/gempages_473355238577800…"
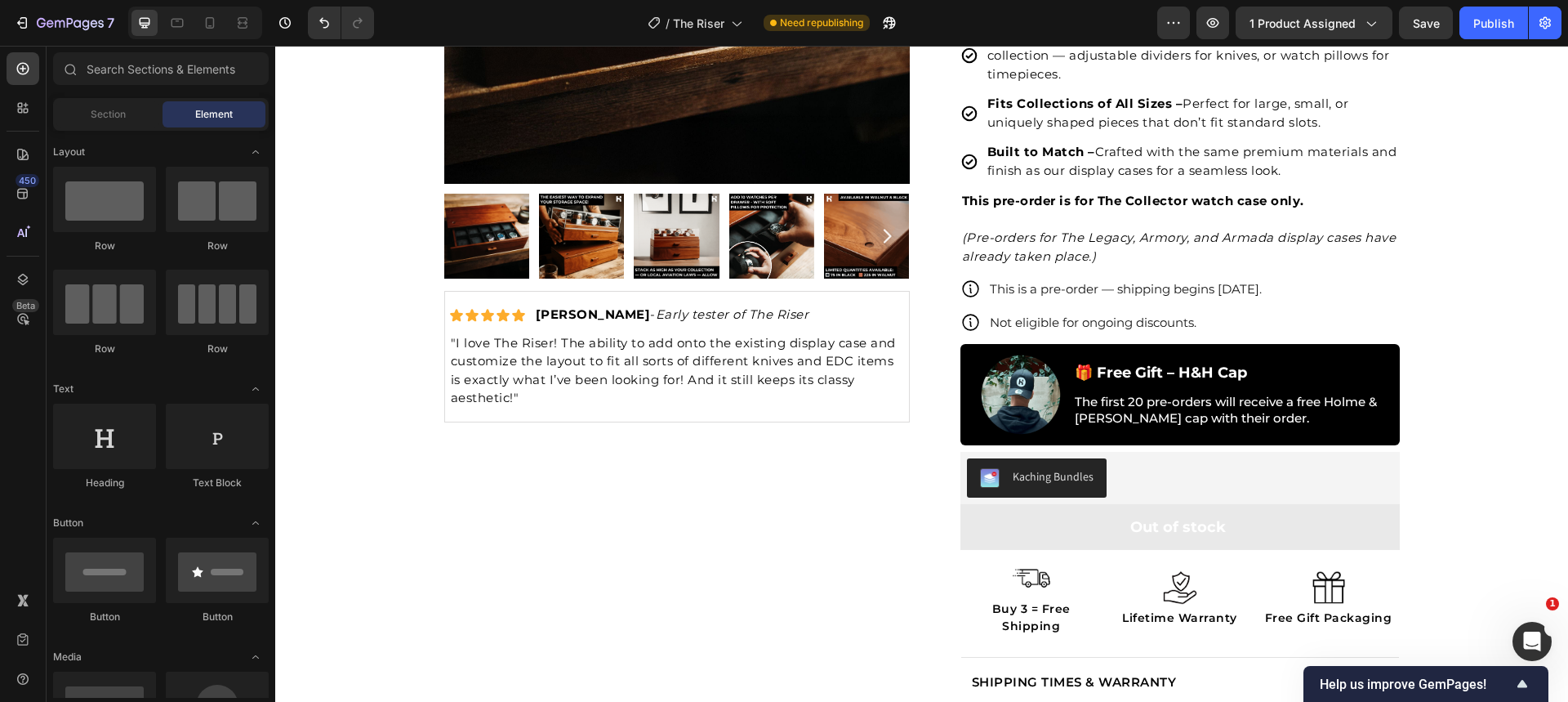
scroll to position [386, 0]
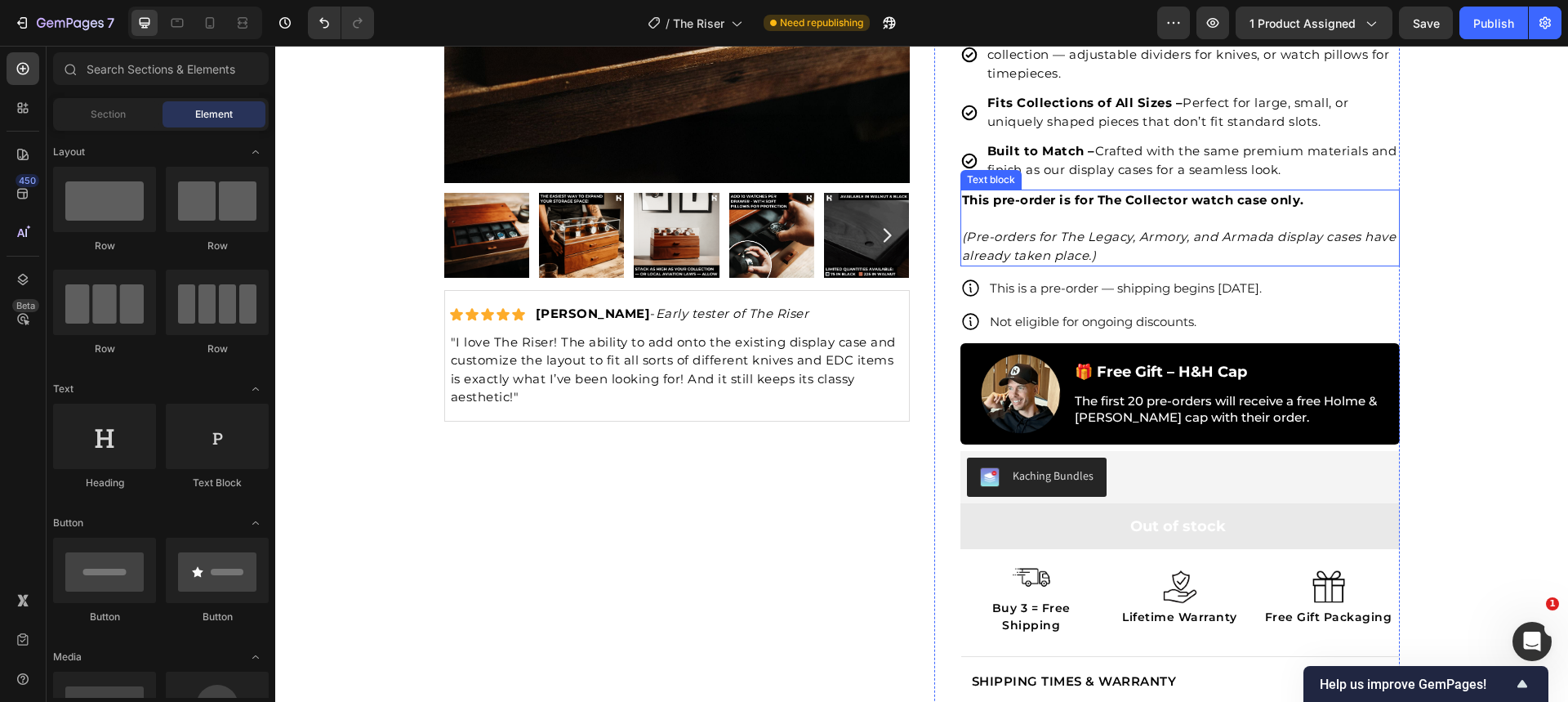
click at [1063, 240] on icon "(Pre-orders for The Legacy, Armory, and Armada display cases have already taken…" at bounding box center [1179, 245] width 435 height 34
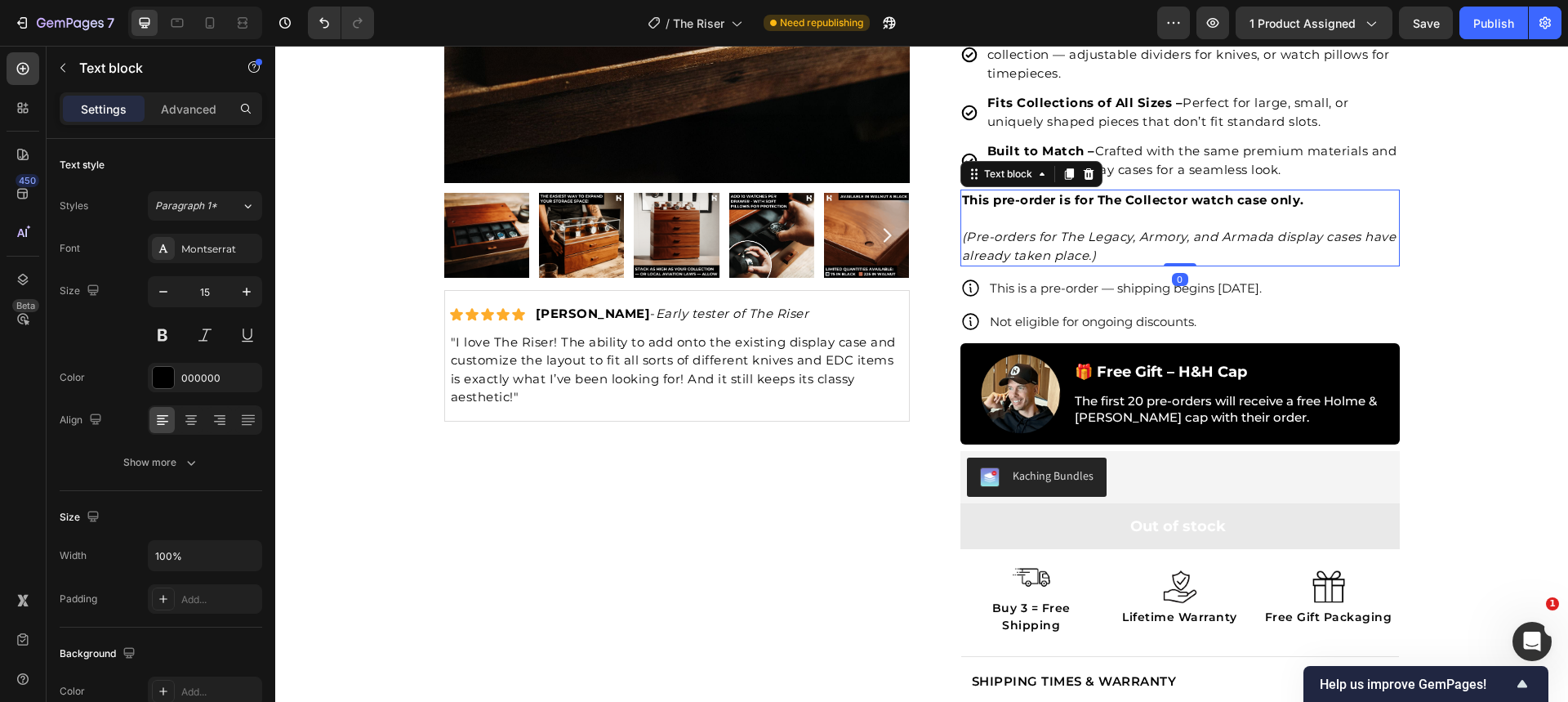
click at [1062, 176] on icon at bounding box center [1069, 174] width 13 height 13
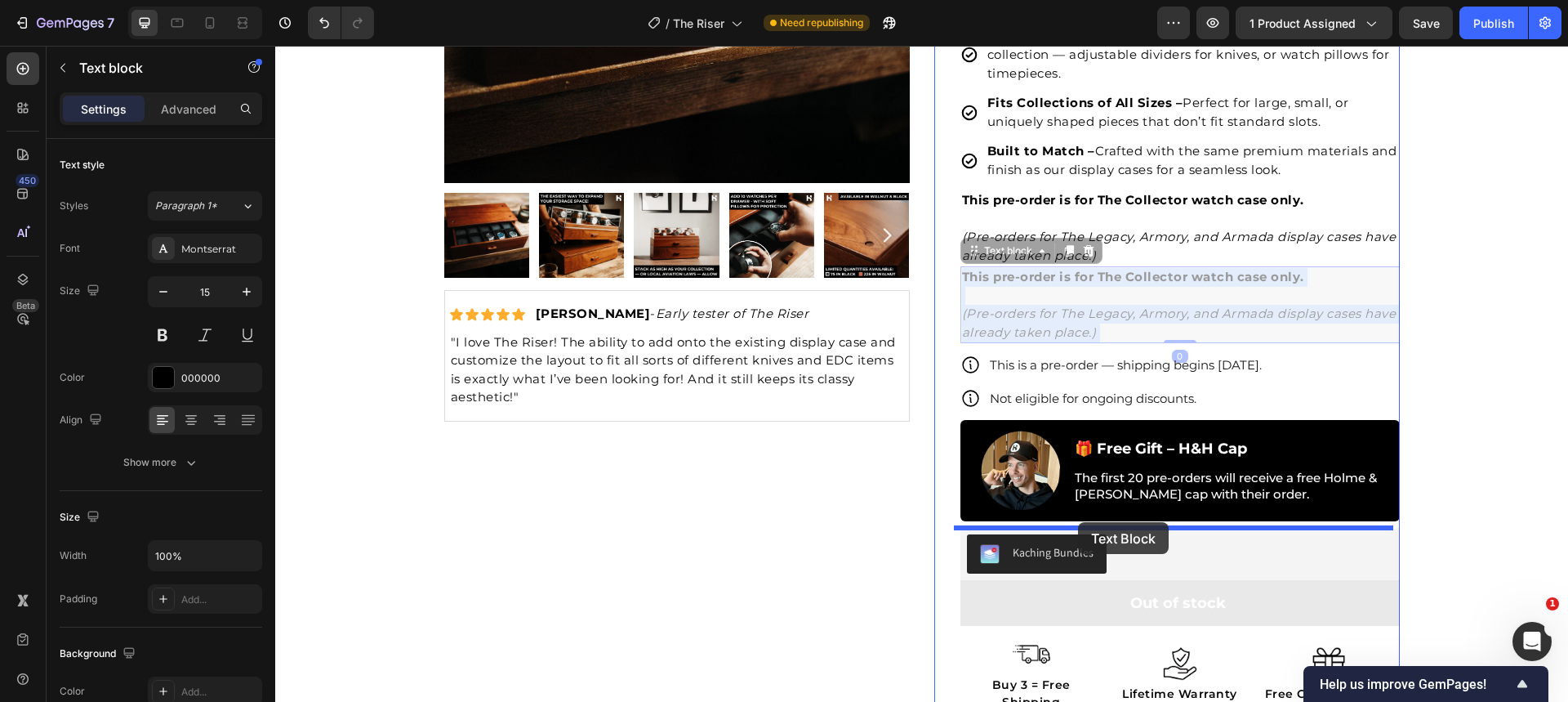
drag, startPoint x: 1090, startPoint y: 392, endPoint x: 1078, endPoint y: 521, distance: 129.6
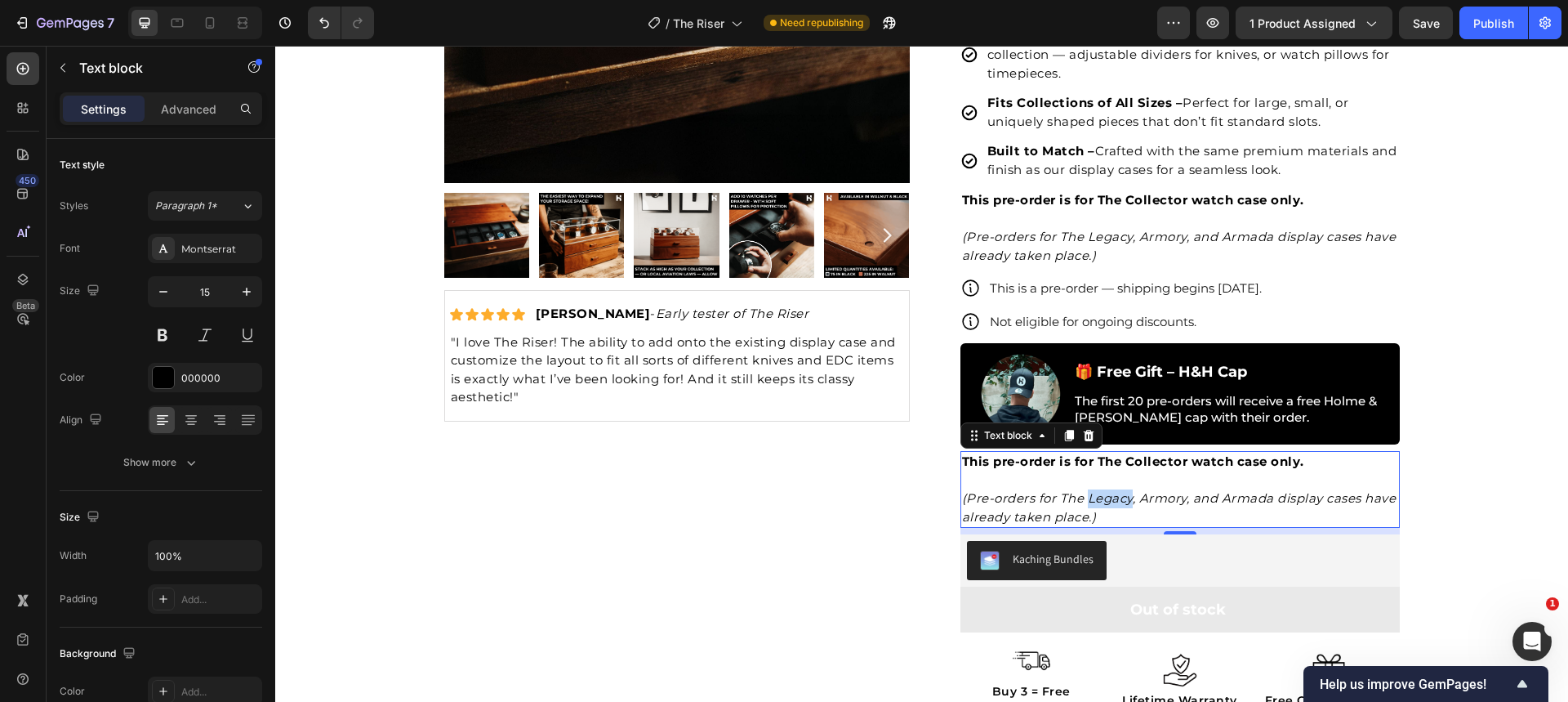
click at [1094, 497] on icon "(Pre-orders for The Legacy, Armory, and Armada display cases have already taken…" at bounding box center [1179, 507] width 435 height 34
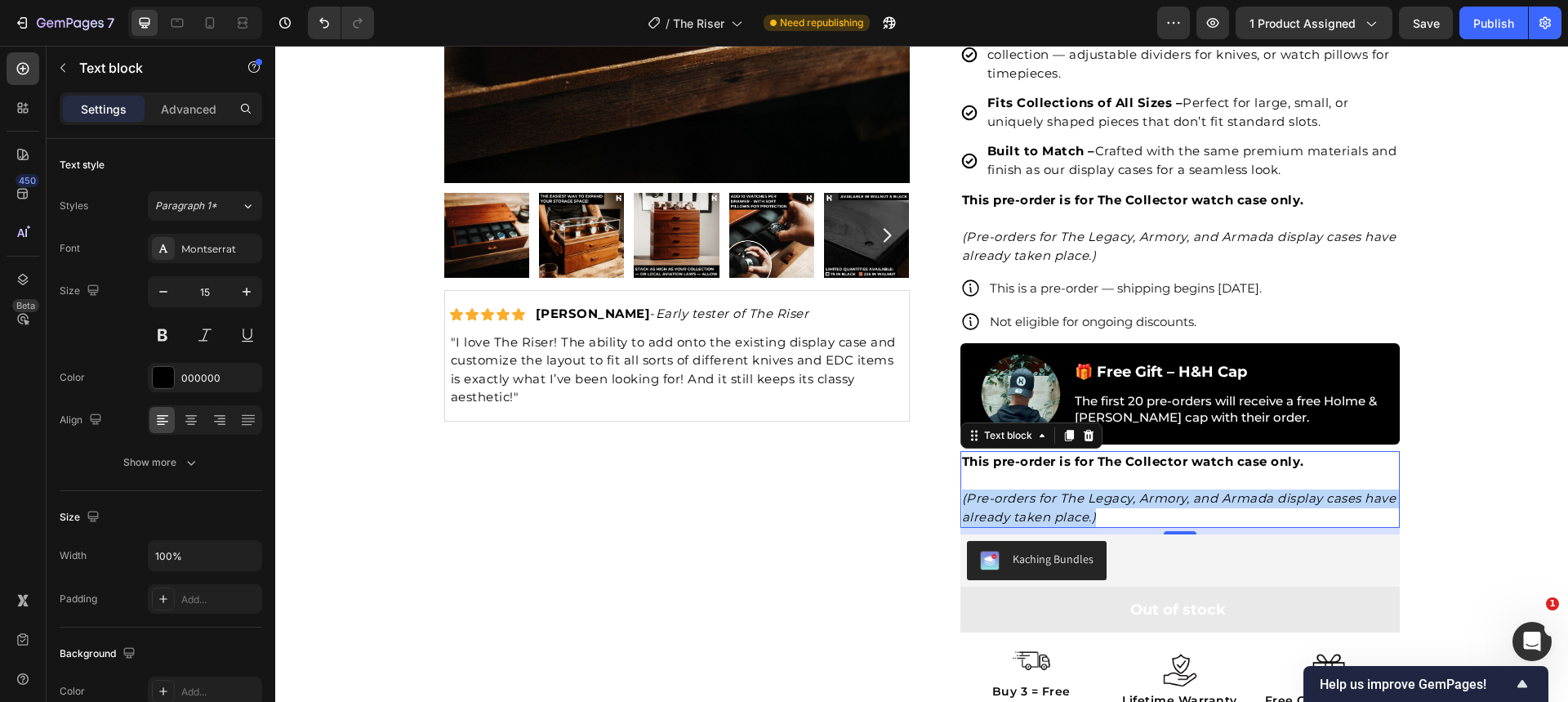
click at [1094, 497] on icon "(Pre-orders for The Legacy, Armory, and Armada display cases have already taken…" at bounding box center [1179, 507] width 435 height 34
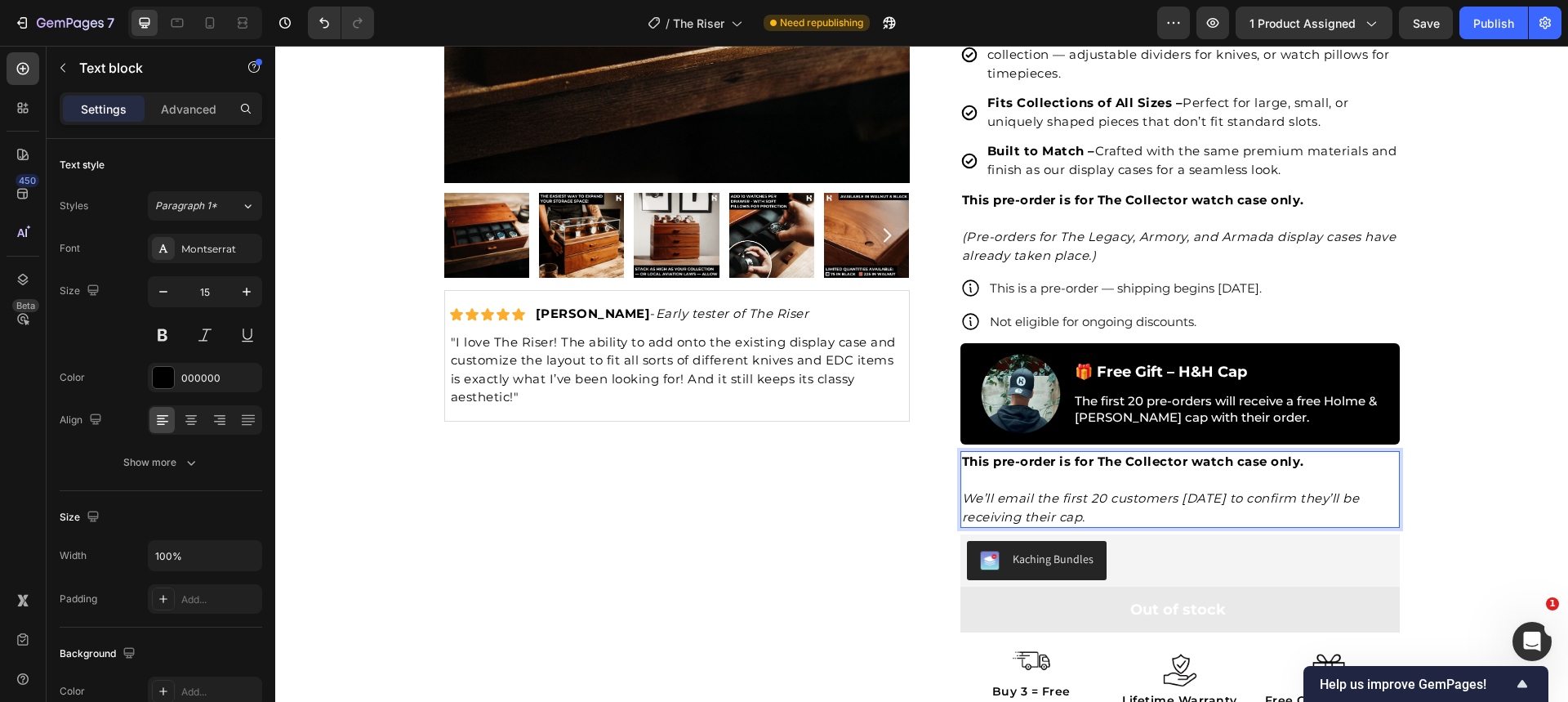
click at [1071, 463] on strong "This pre-order is for The Collector watch case only." at bounding box center [1132, 461] width 342 height 16
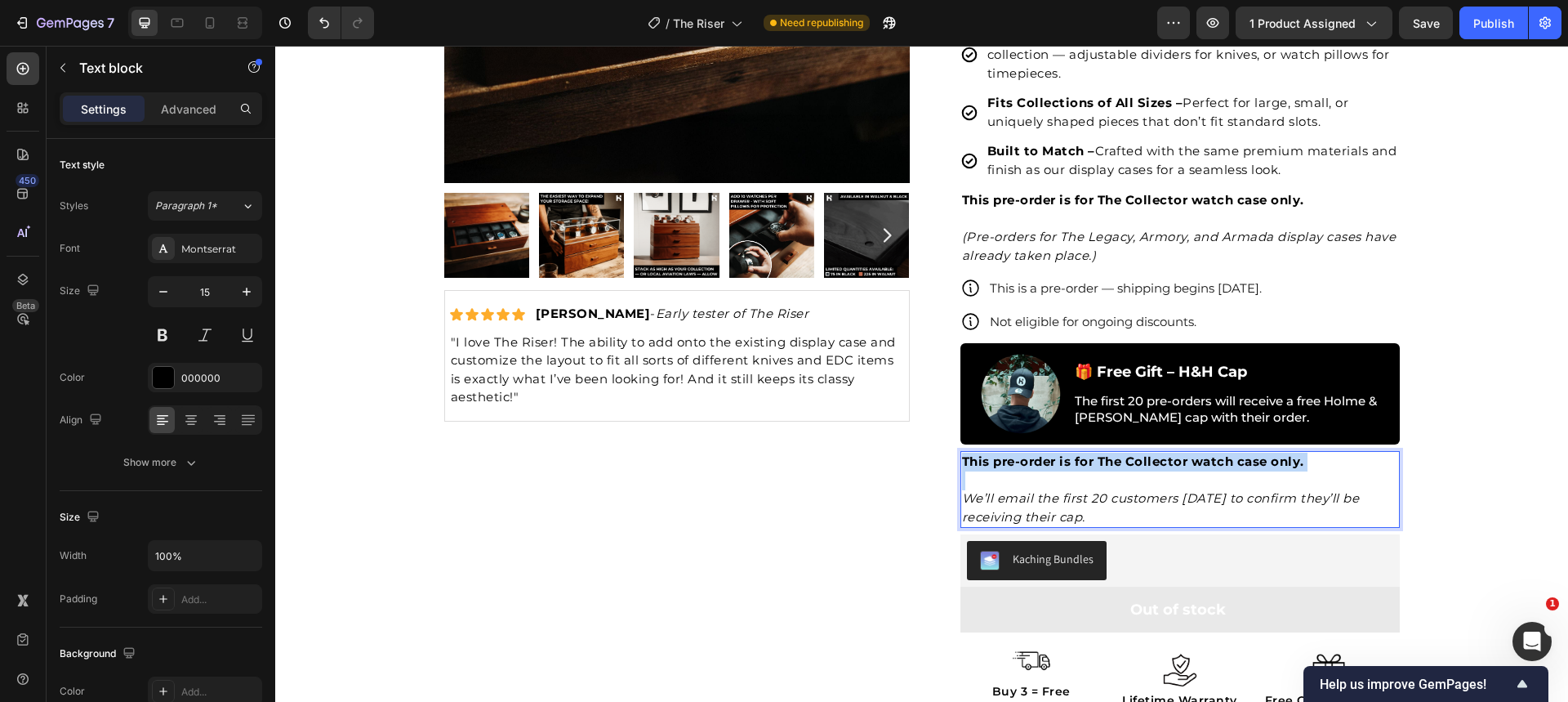
click at [1071, 463] on strong "This pre-order is for The Collector watch case only." at bounding box center [1132, 461] width 342 height 16
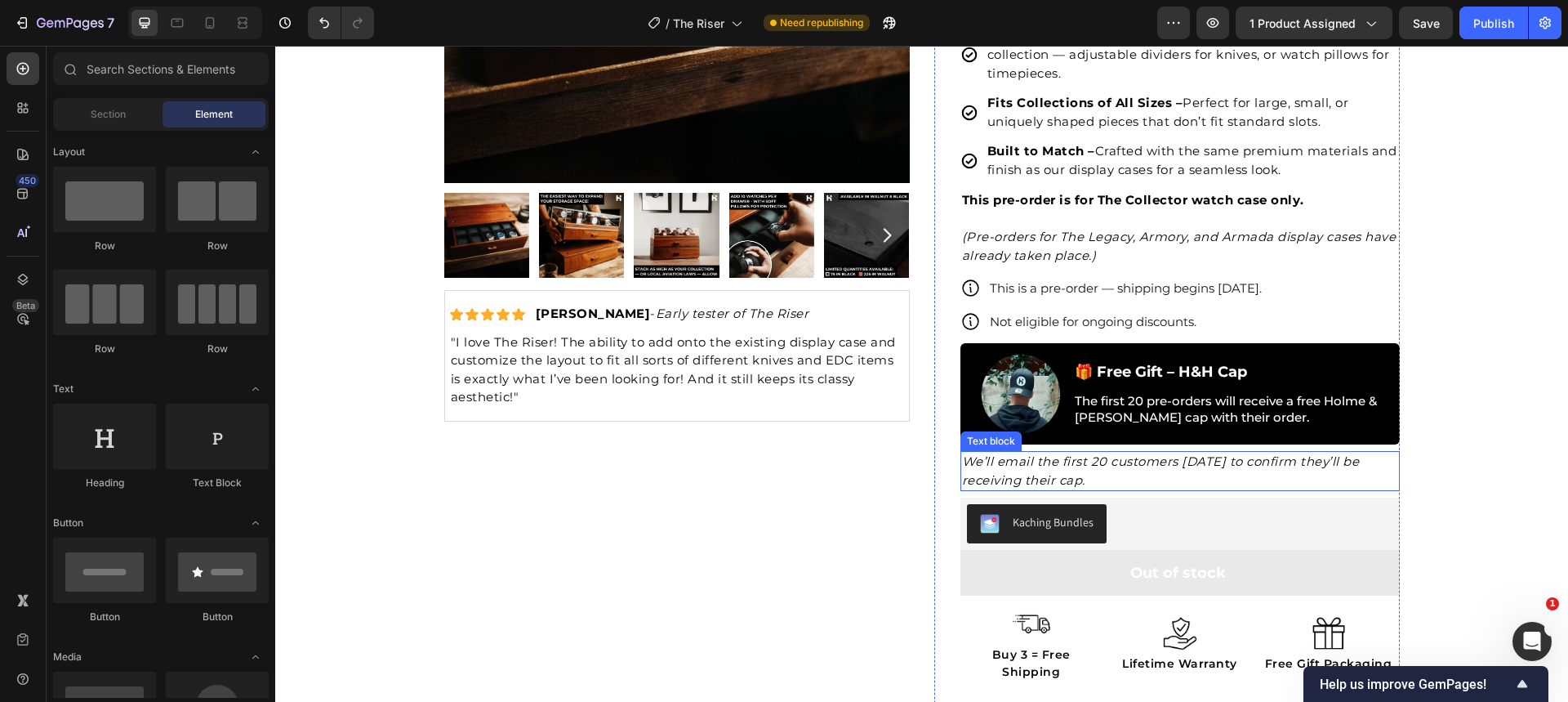
click at [1279, 464] on icon "We’ll email the first 20 customers on Monday to confirm they’ll be receiving th…" at bounding box center [1161, 470] width 398 height 34
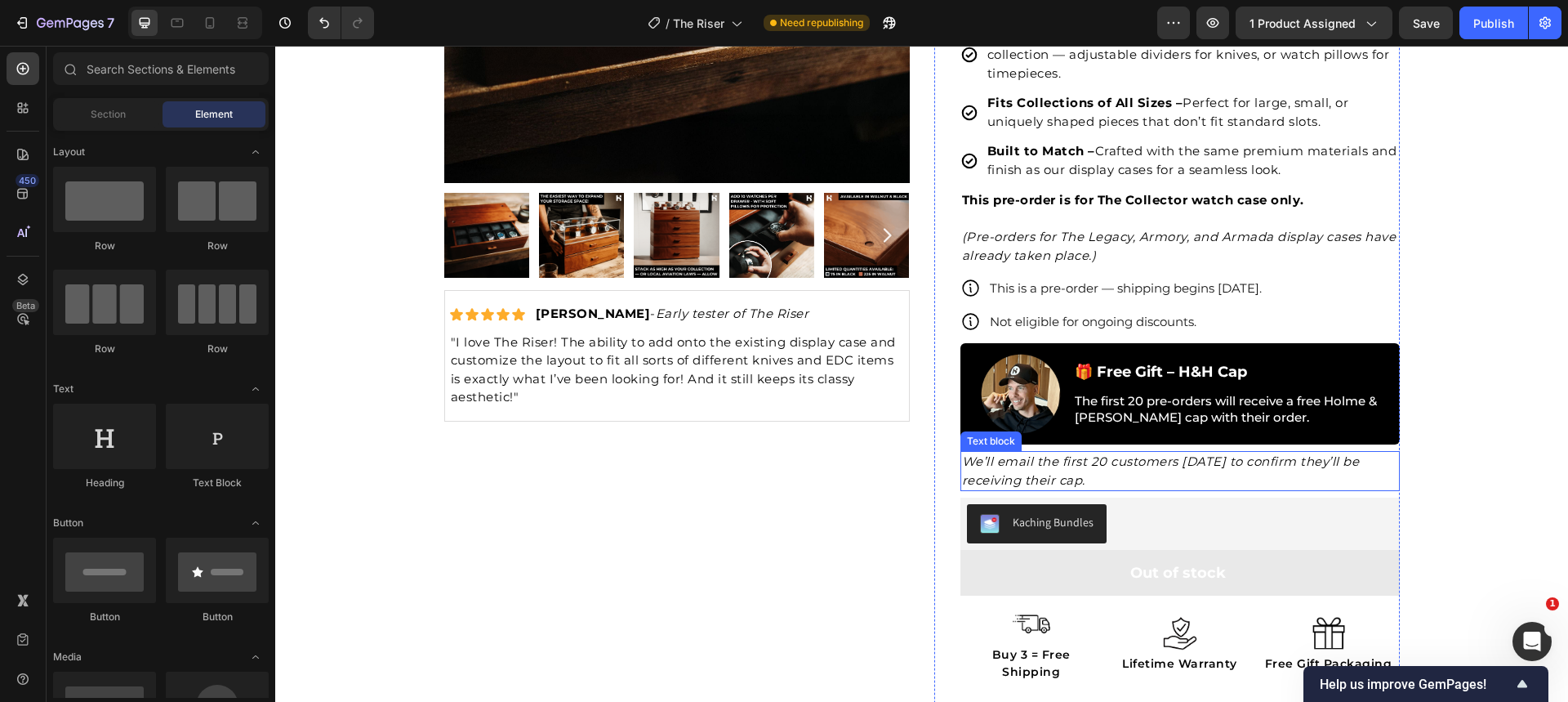
click at [1086, 475] on p "We’ll email the first 20 customers on Monday to confirm they’ll be receiving th…" at bounding box center [1179, 471] width 436 height 37
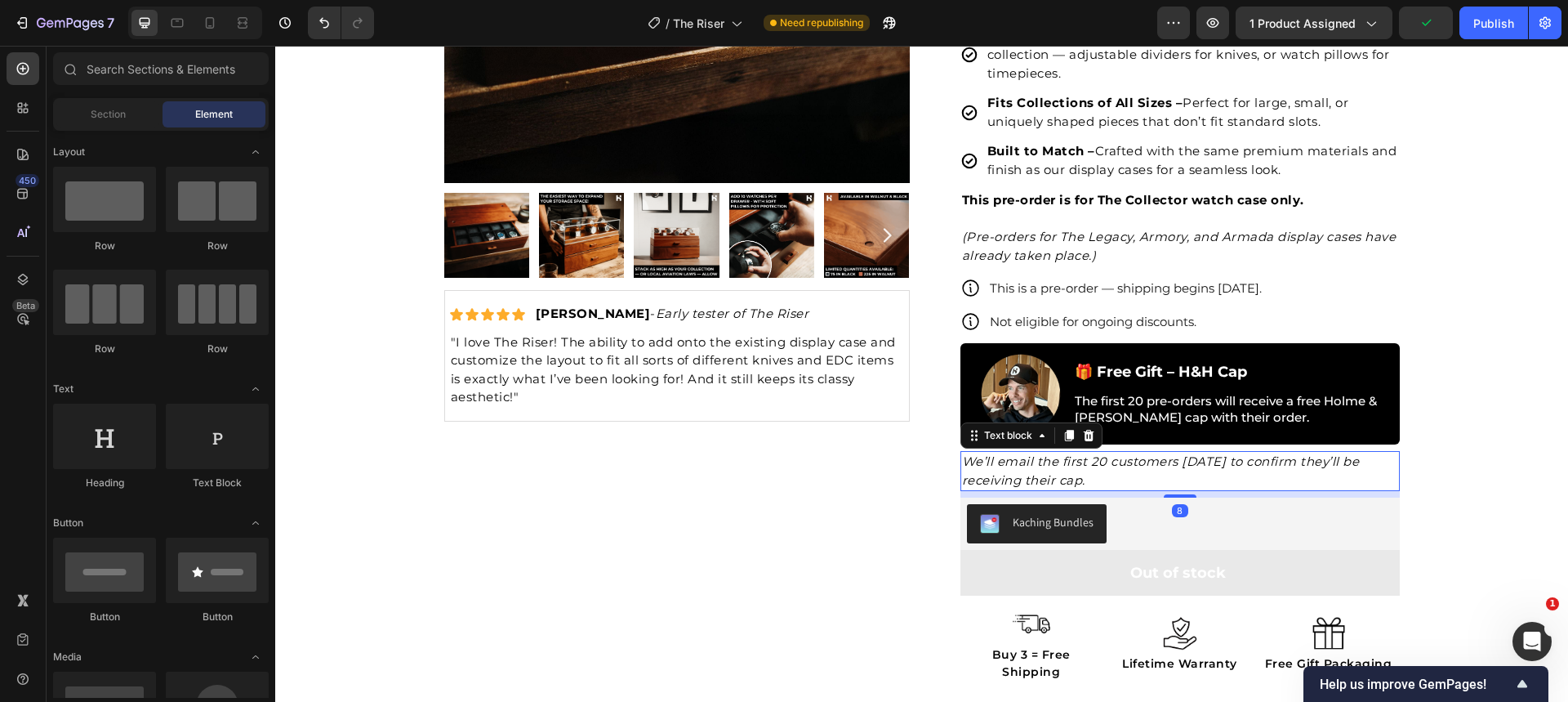
click at [1171, 474] on p "We’ll email the first 20 customers on Monday to confirm they’ll be receiving th…" at bounding box center [1179, 471] width 436 height 37
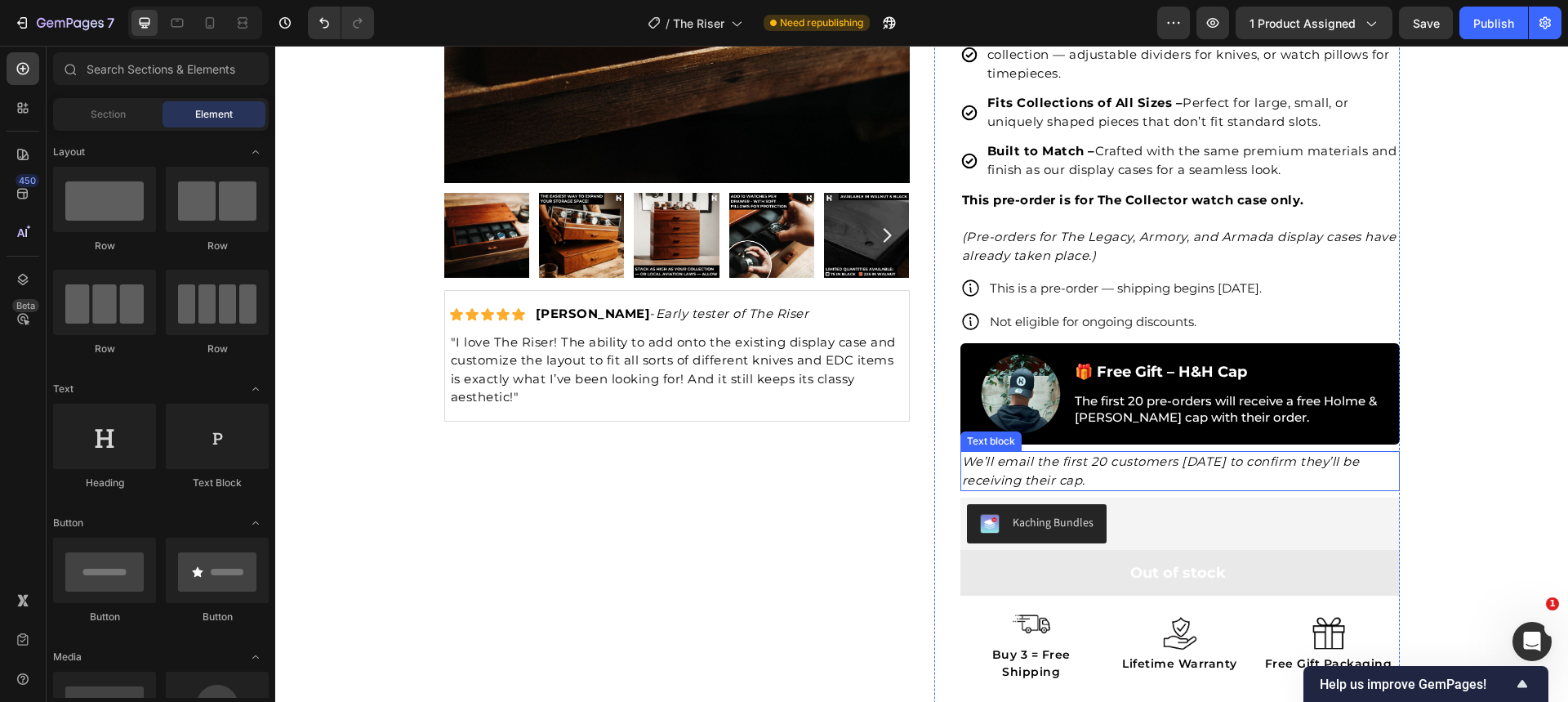
click at [1082, 464] on icon "We’ll email the first 20 customers on Monday to confirm they’ll be receiving th…" at bounding box center [1161, 470] width 398 height 34
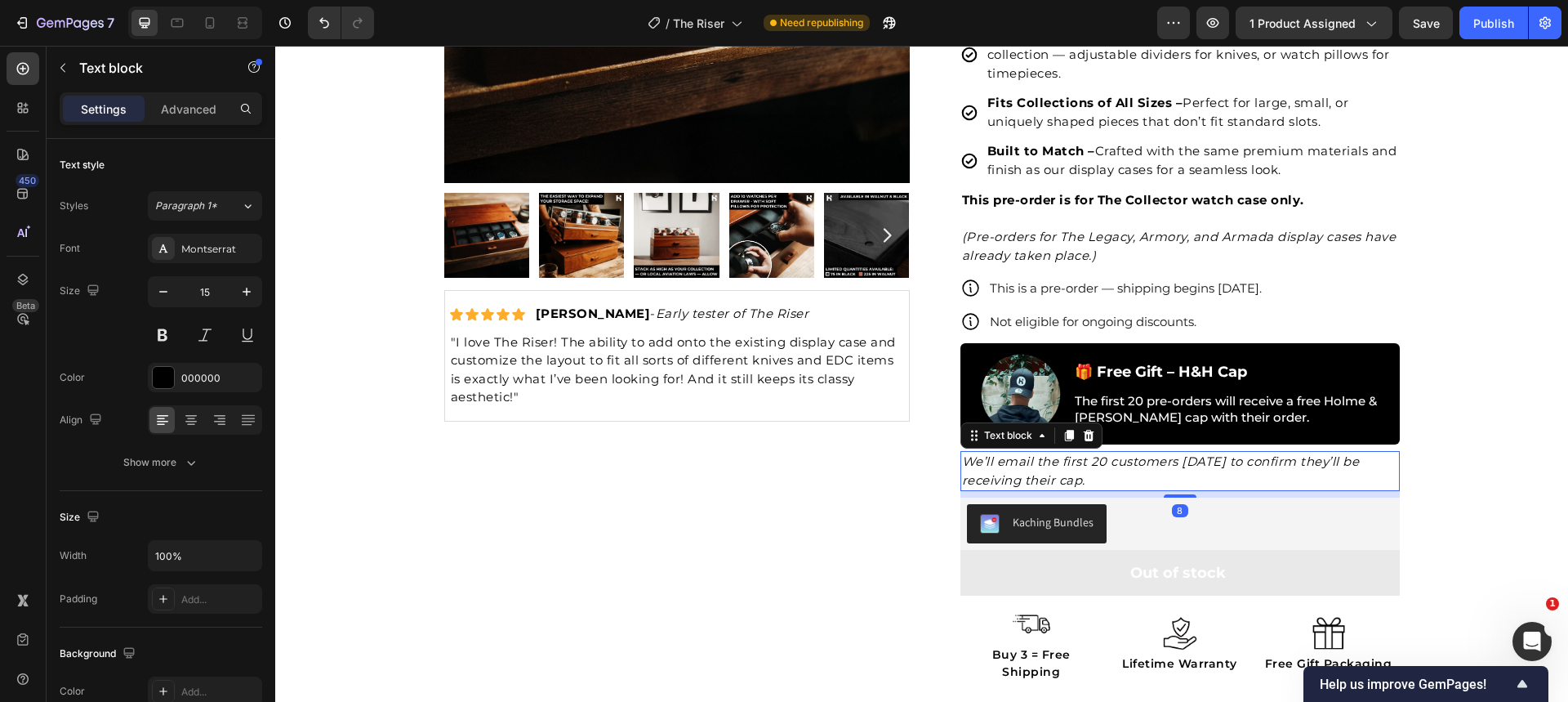
click at [1082, 464] on icon "We’ll email the first 20 customers on Monday to confirm they’ll be receiving th…" at bounding box center [1161, 470] width 398 height 34
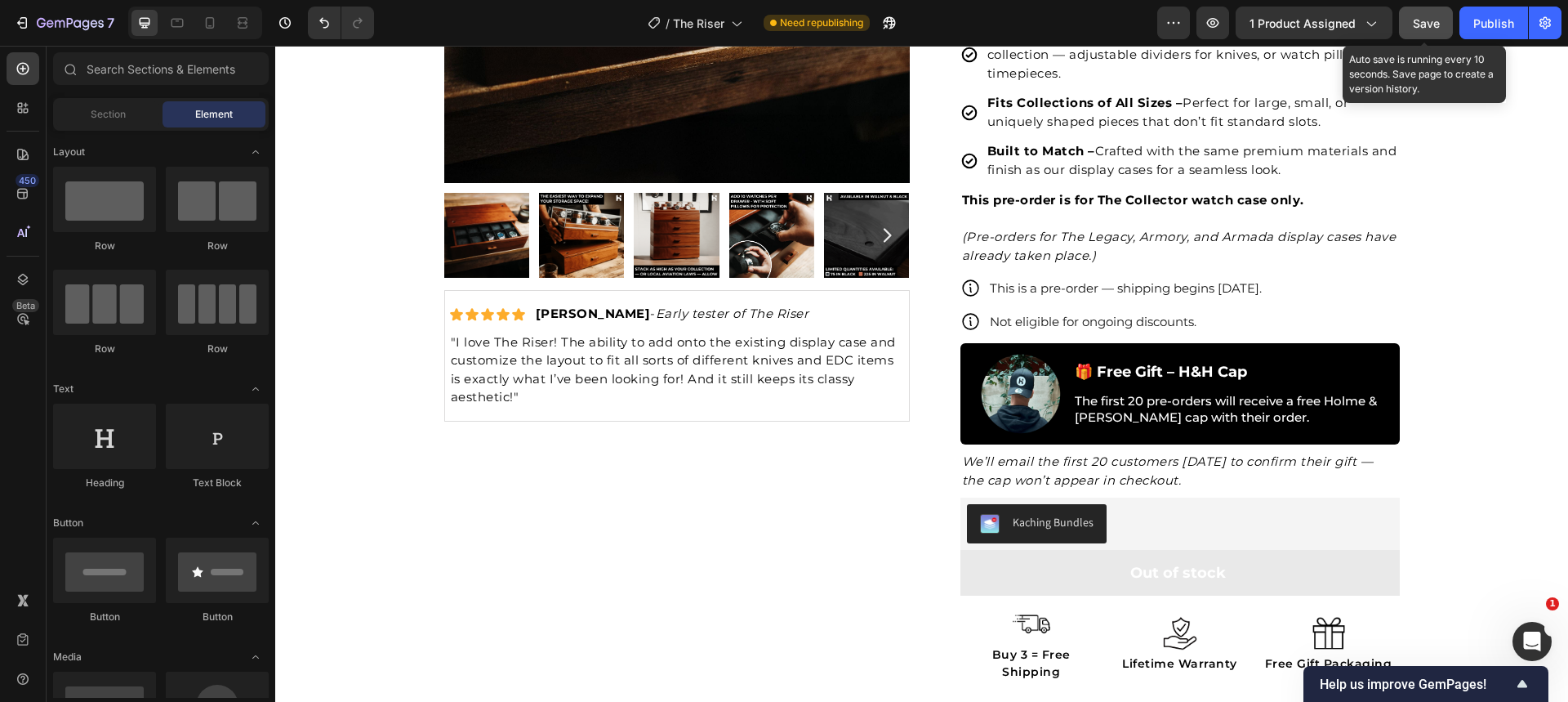
click at [1427, 25] on span "Save" at bounding box center [1426, 23] width 27 height 14
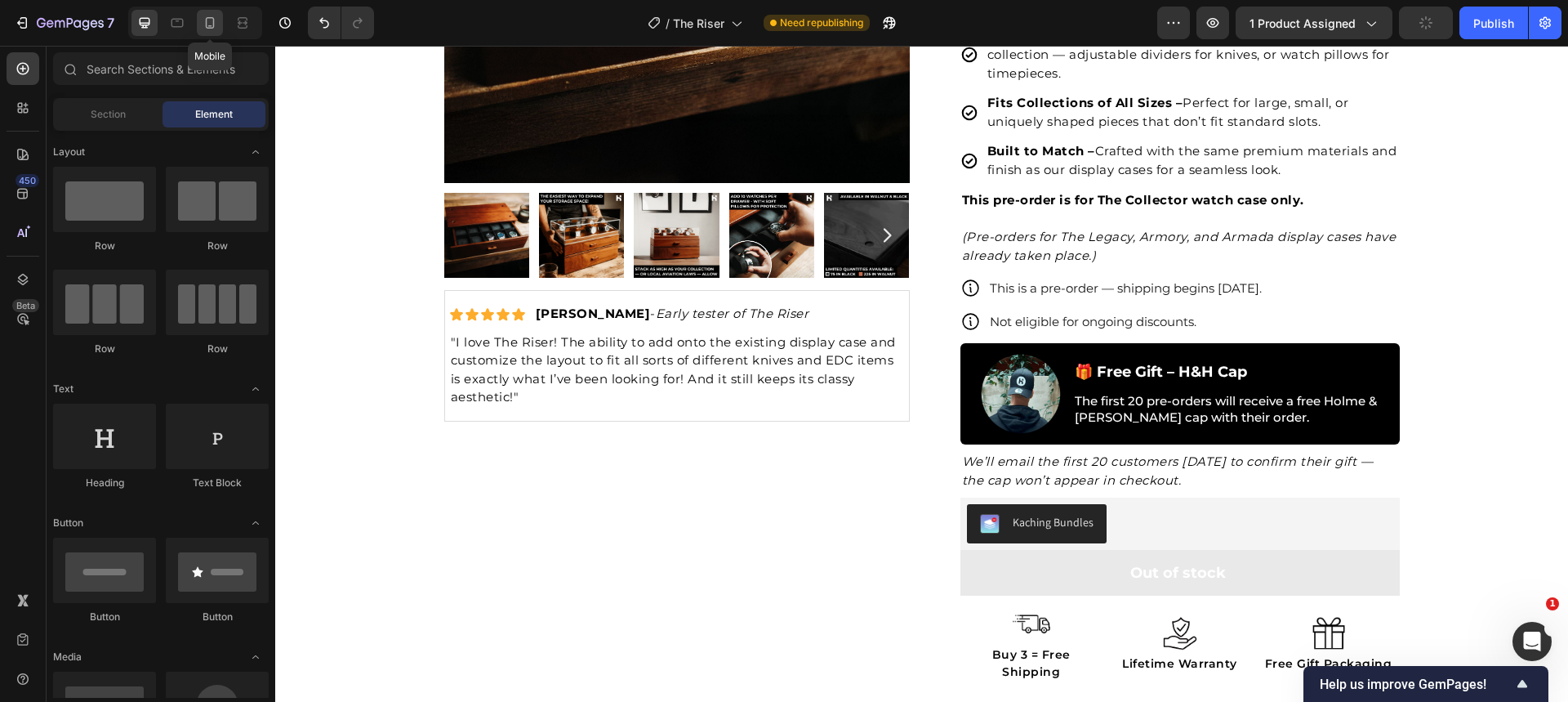
click at [211, 25] on icon at bounding box center [210, 23] width 17 height 17
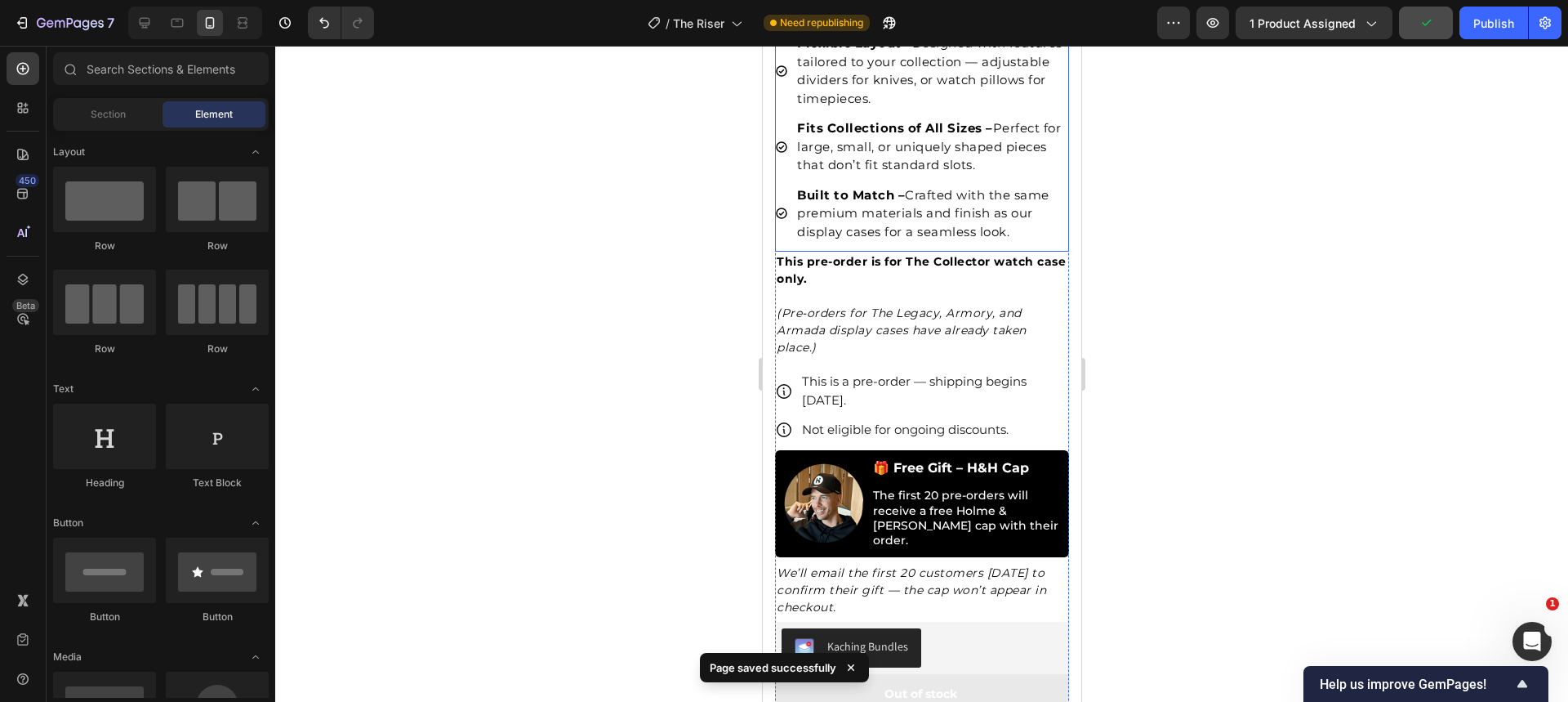
scroll to position [745, 0]
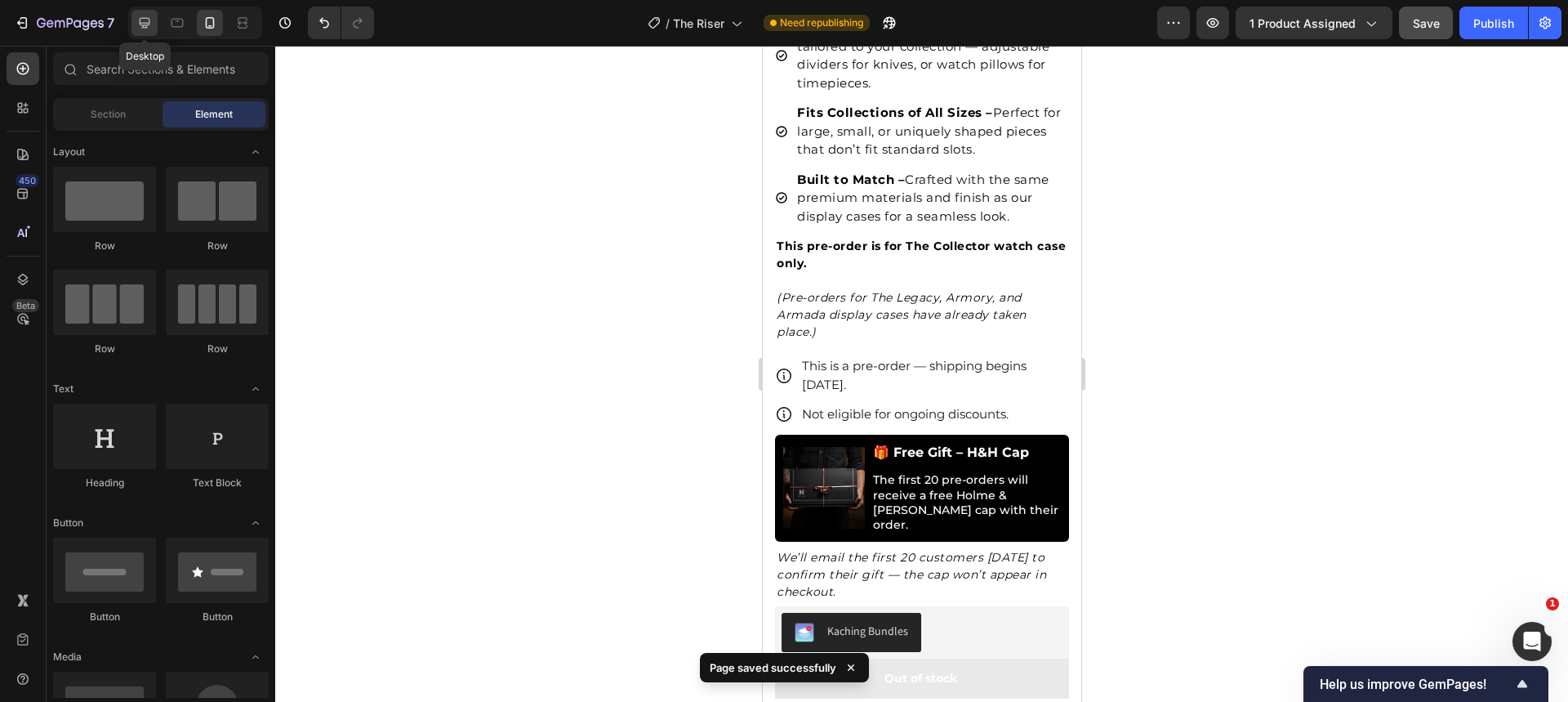
click at [147, 25] on icon at bounding box center [145, 23] width 17 height 17
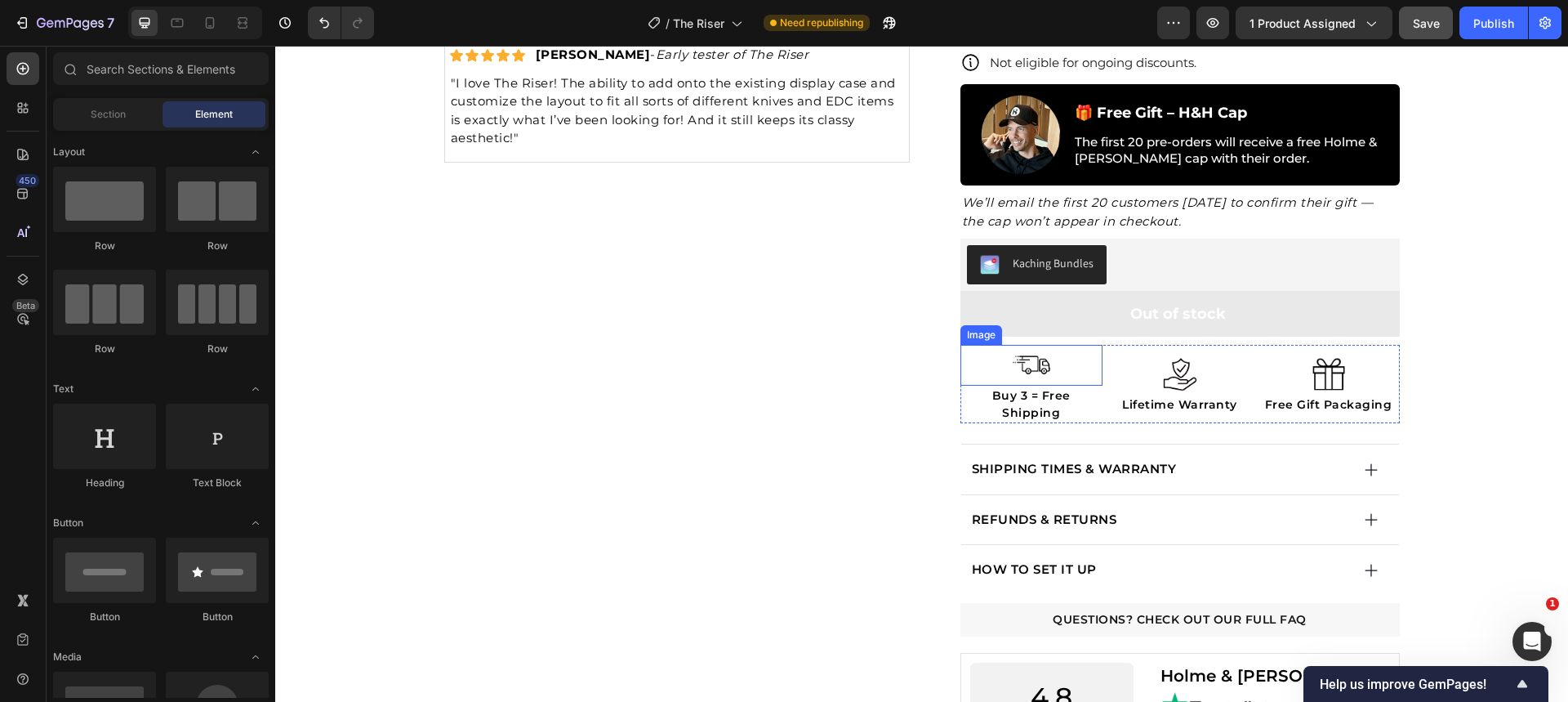
scroll to position [487, 0]
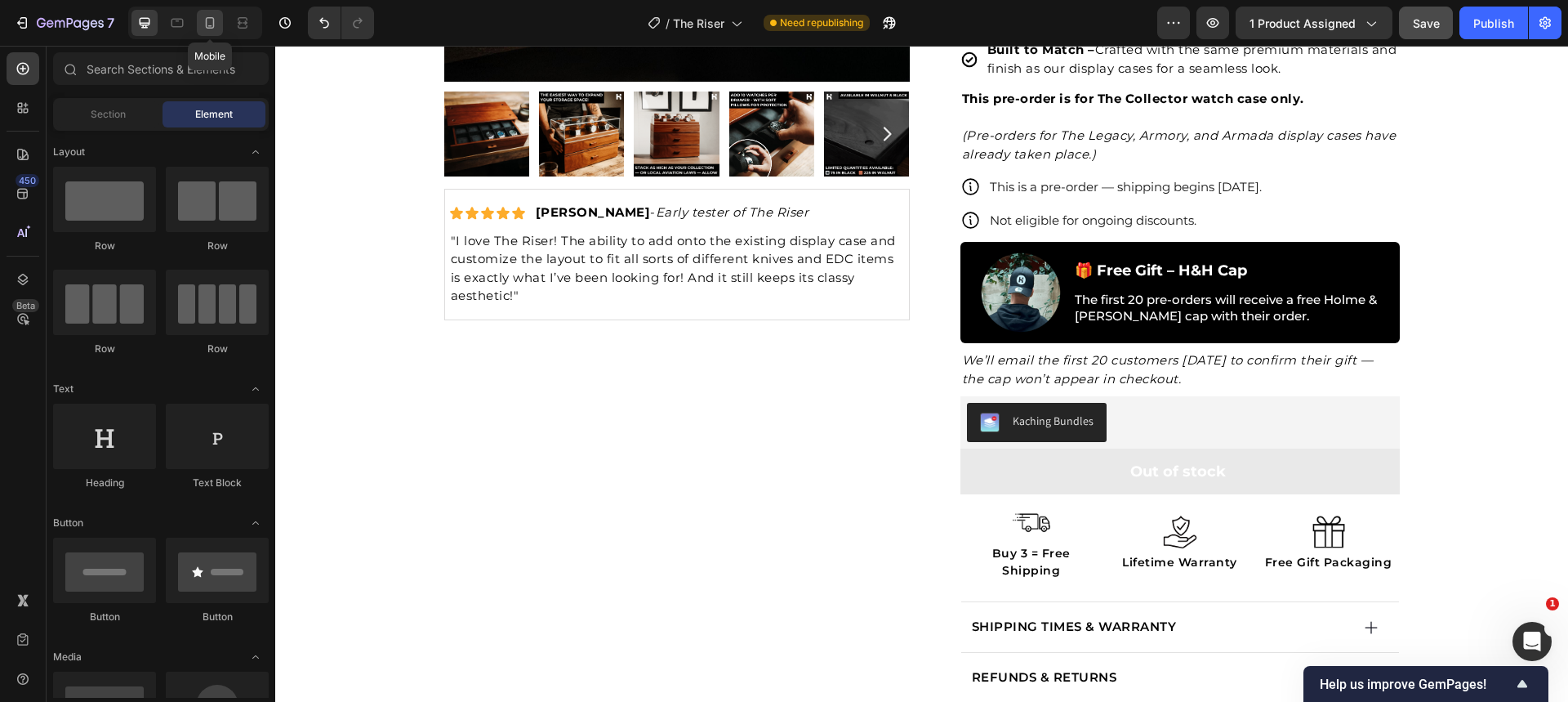
click at [205, 21] on icon at bounding box center [210, 23] width 17 height 17
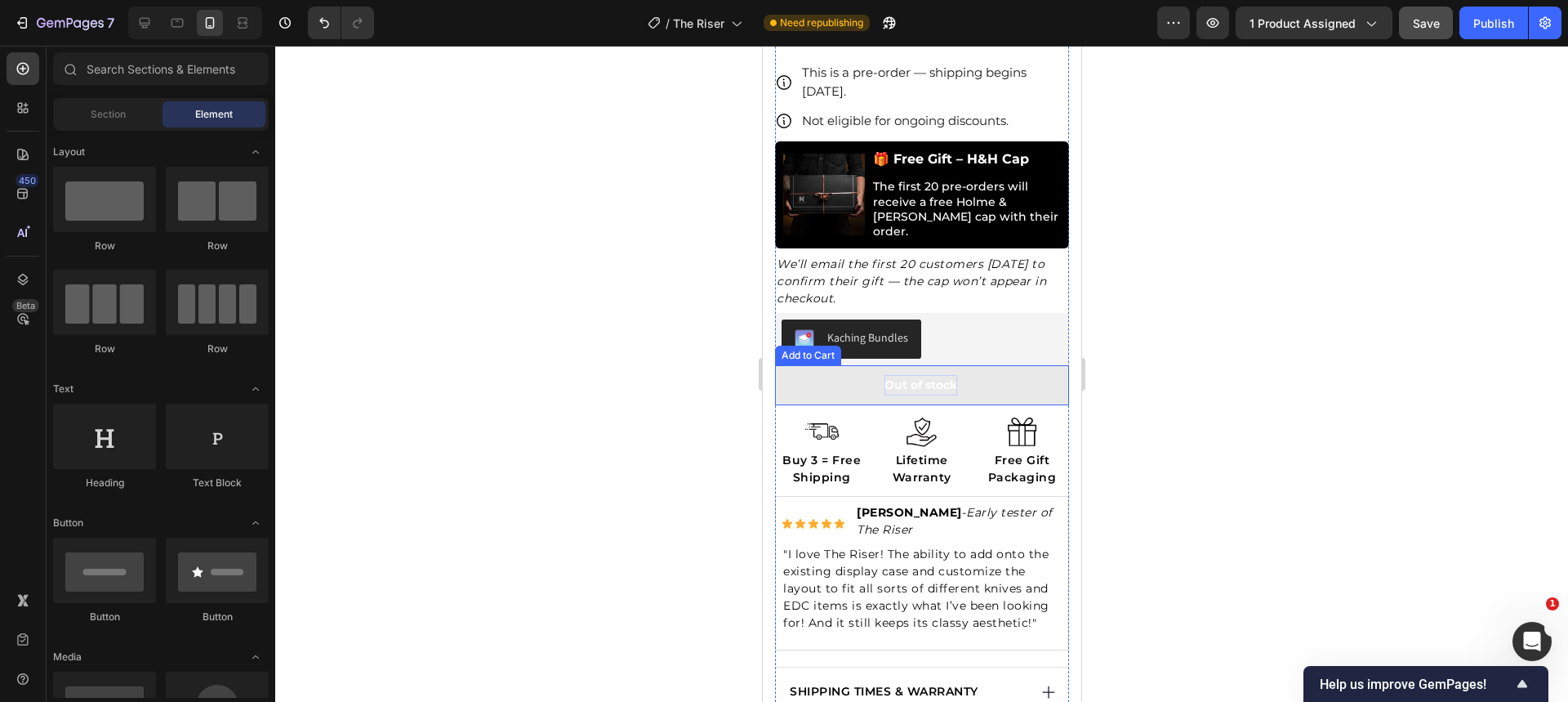
scroll to position [924, 0]
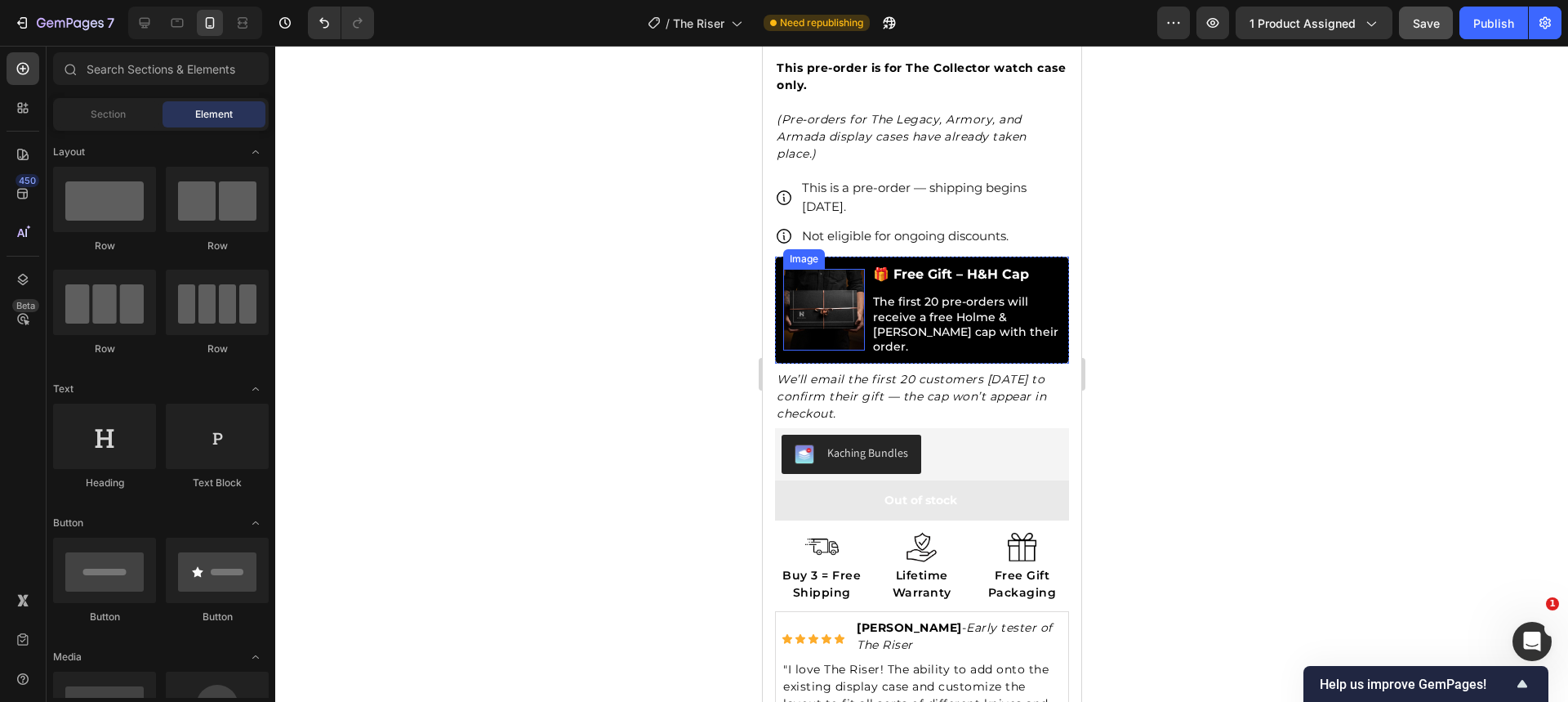
click at [809, 300] on img at bounding box center [823, 310] width 82 height 82
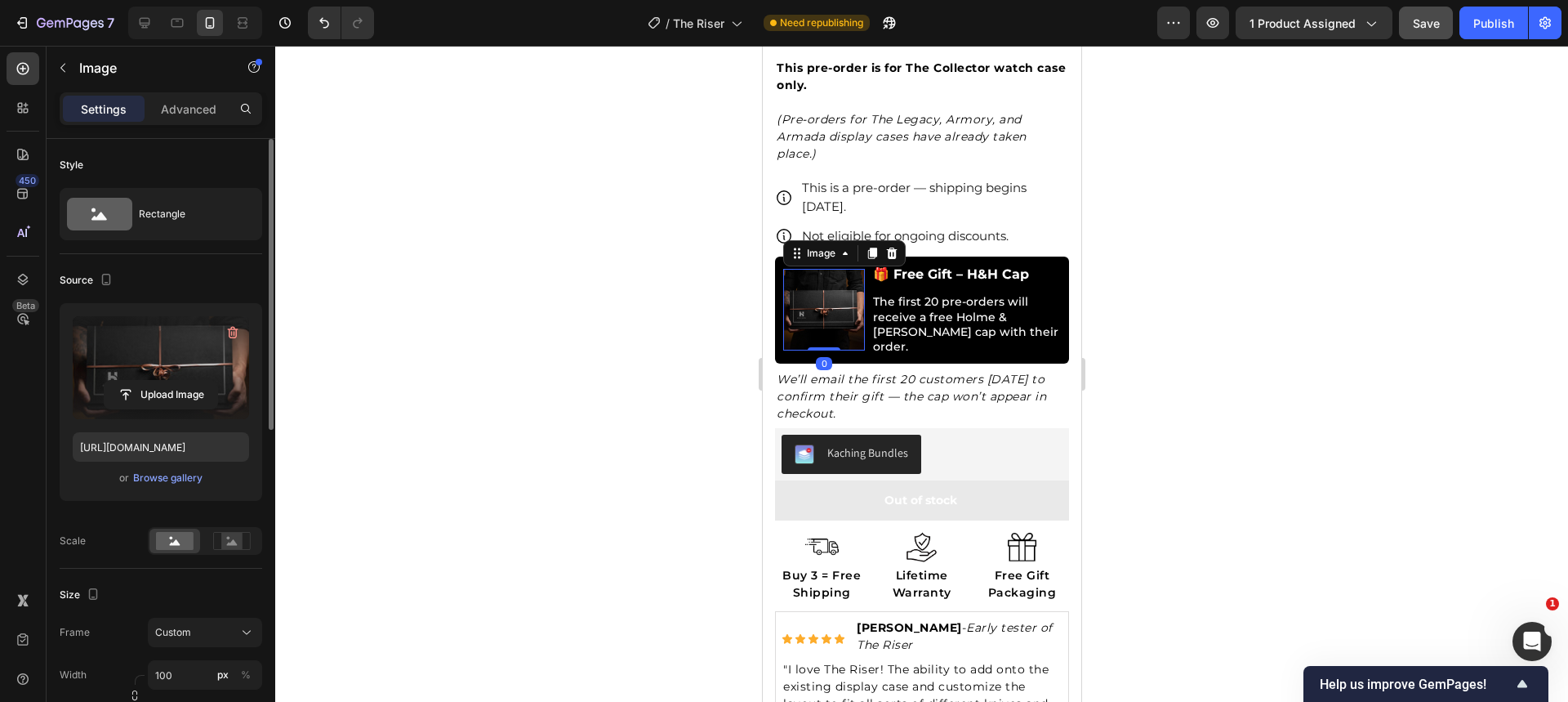
click at [130, 360] on label at bounding box center [160, 368] width 176 height 103
click at [130, 380] on input "file" at bounding box center [160, 394] width 112 height 28
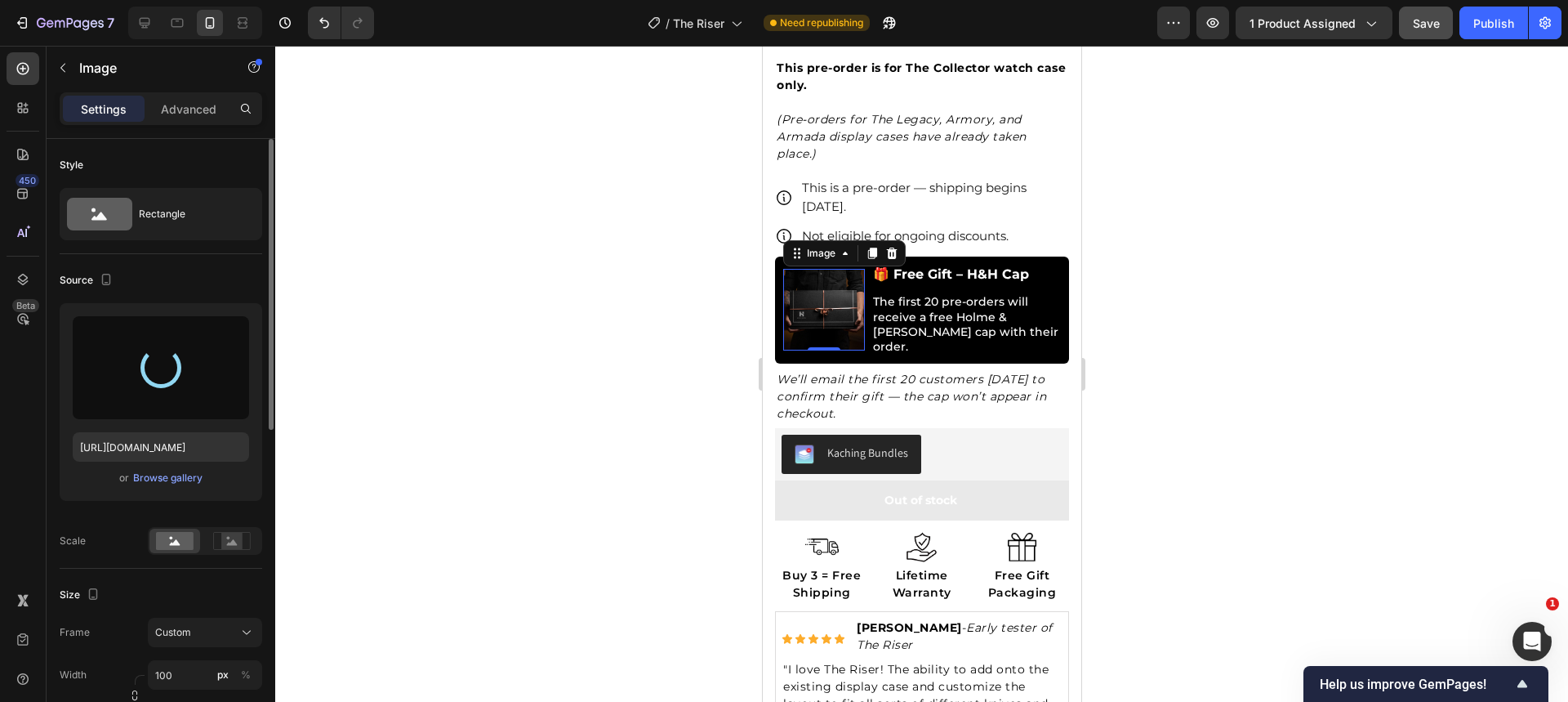
type input "https://cdn.shopify.com/s/files/1/0457/6228/1625/files/gempages_473355238577800…"
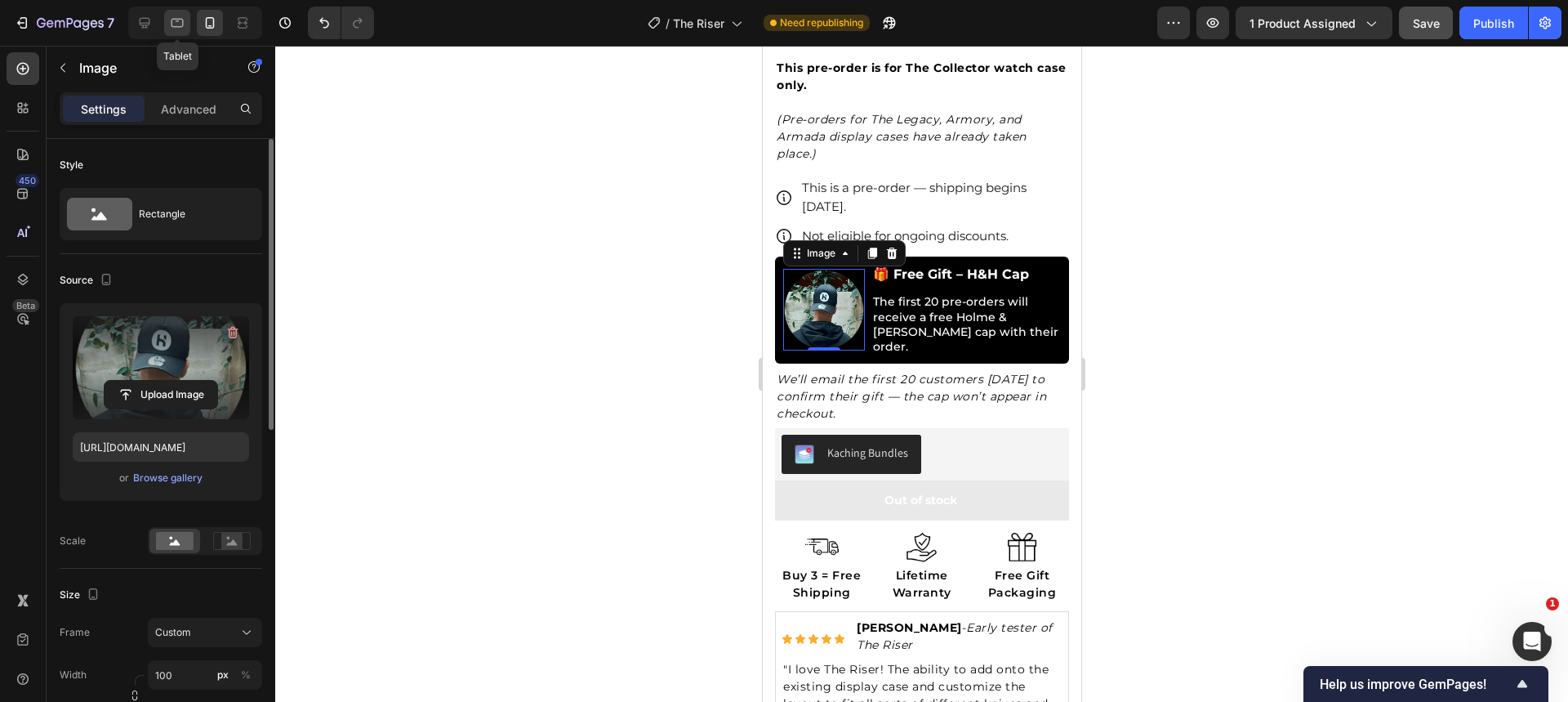
click at [176, 25] on icon at bounding box center [178, 23] width 17 height 17
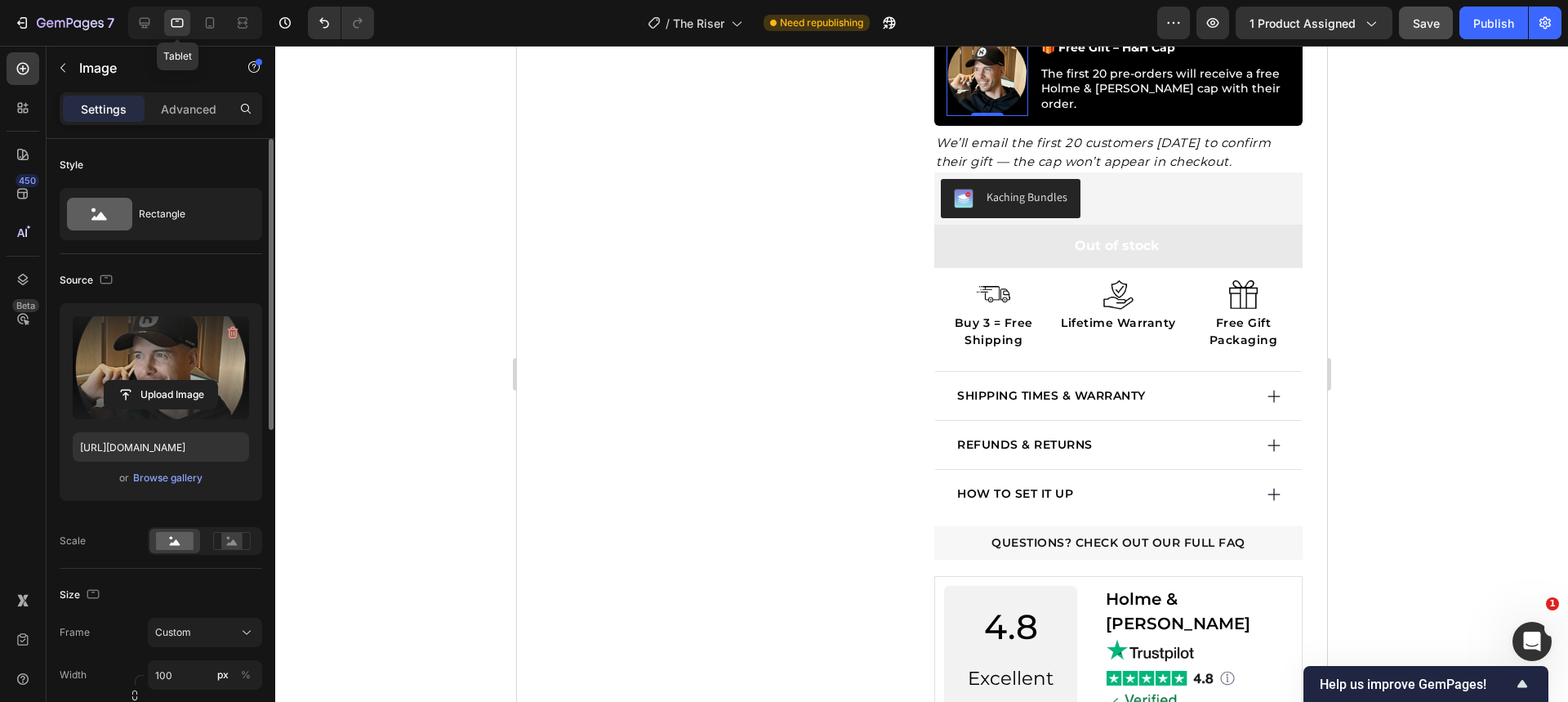
scroll to position [671, 0]
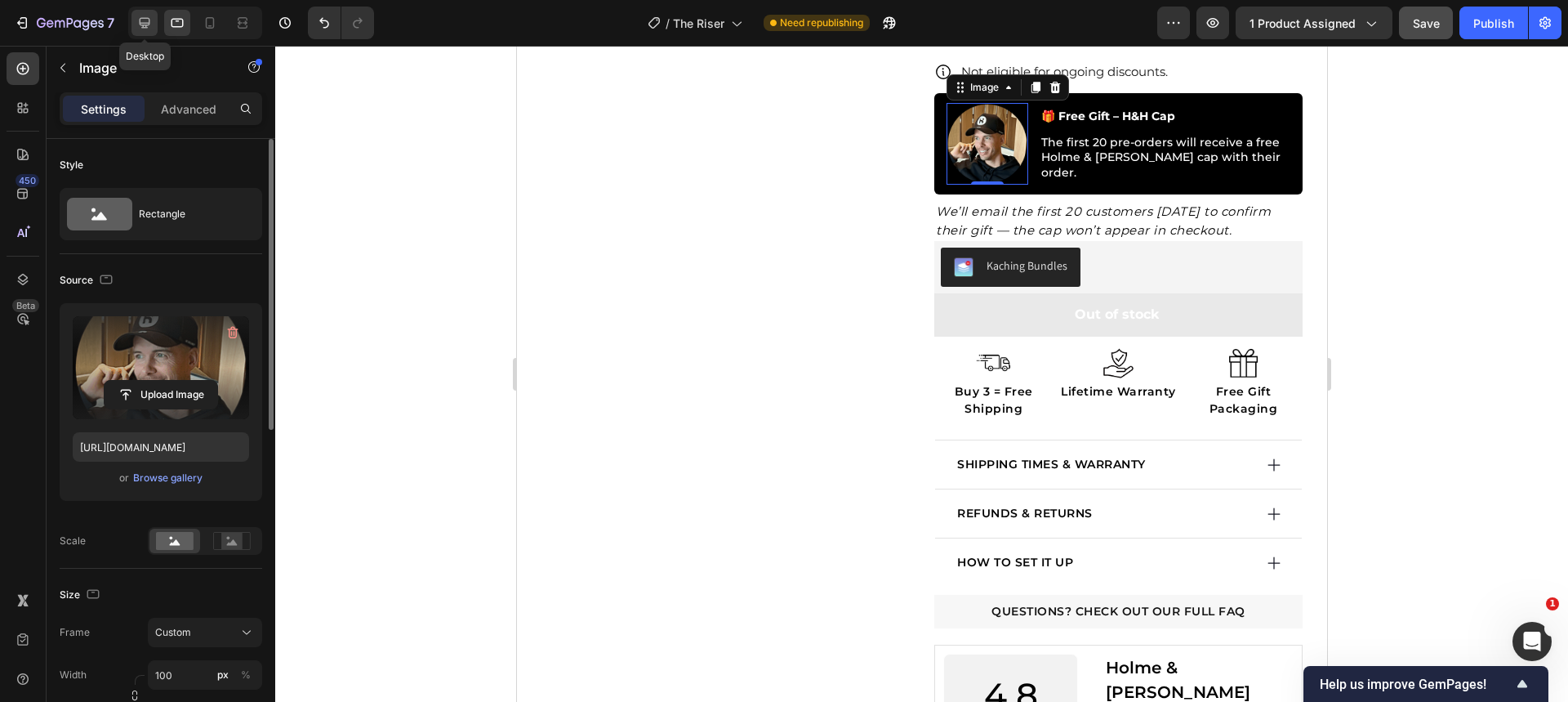
click at [147, 28] on icon at bounding box center [146, 24] width 11 height 11
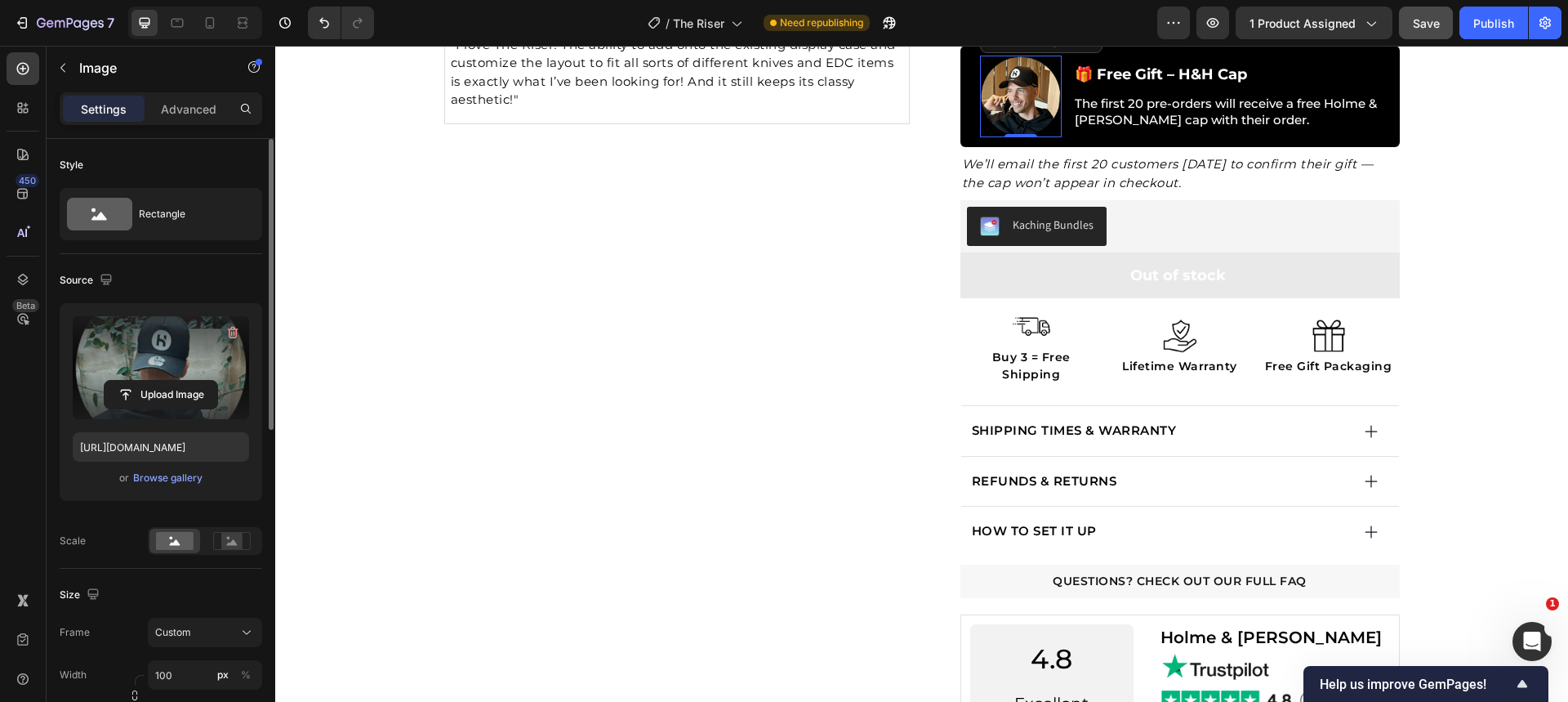
scroll to position [637, 0]
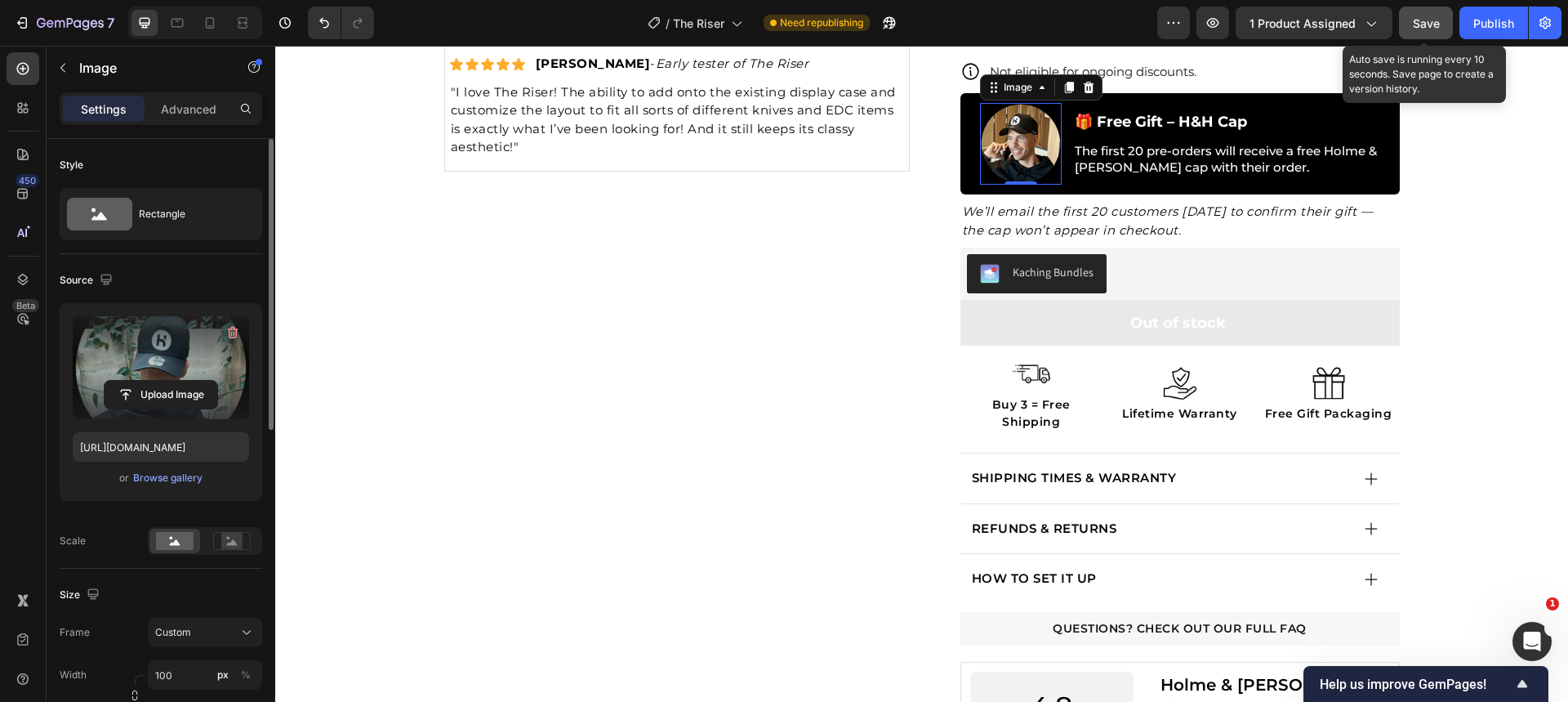
click at [1418, 25] on span "Save" at bounding box center [1426, 23] width 27 height 14
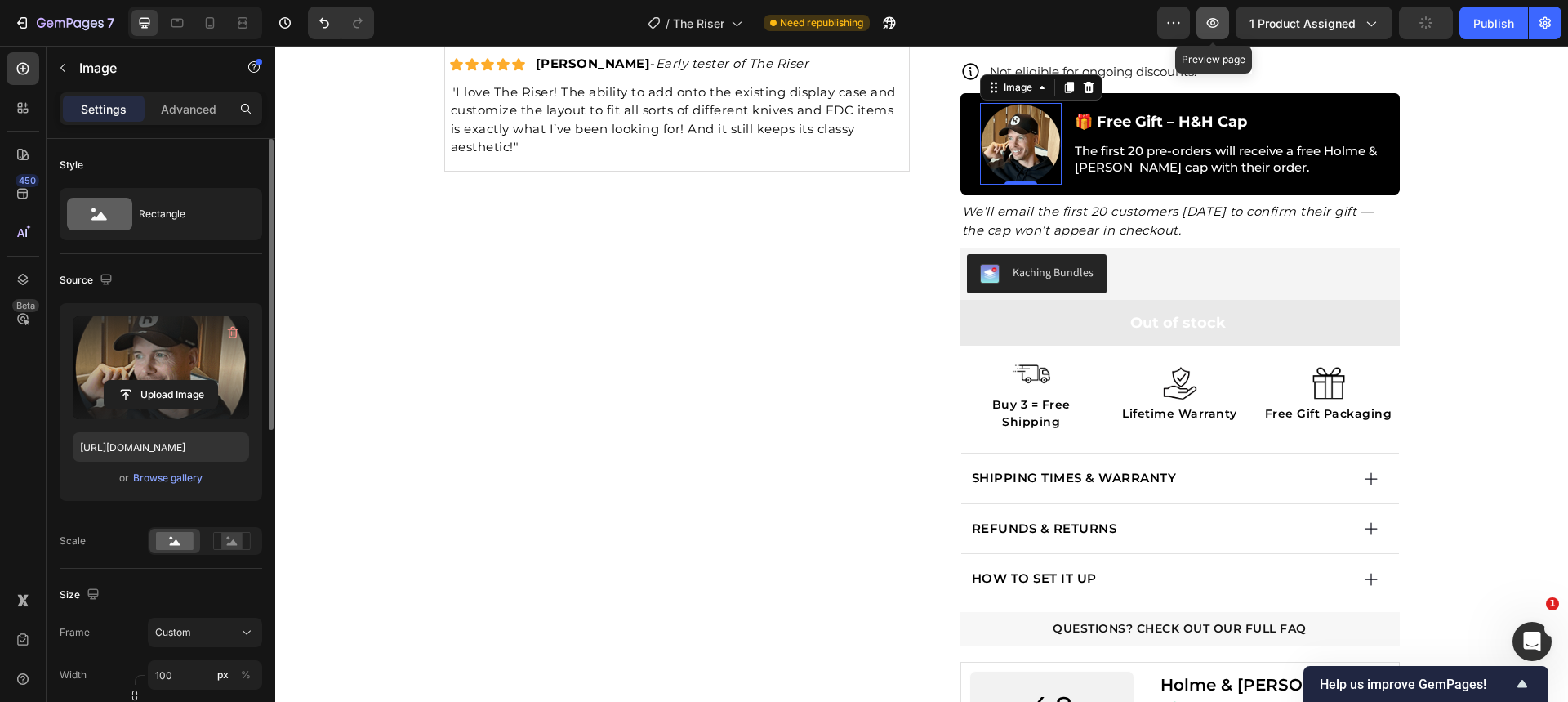
click at [1211, 32] on button "button" at bounding box center [1212, 22] width 32 height 32
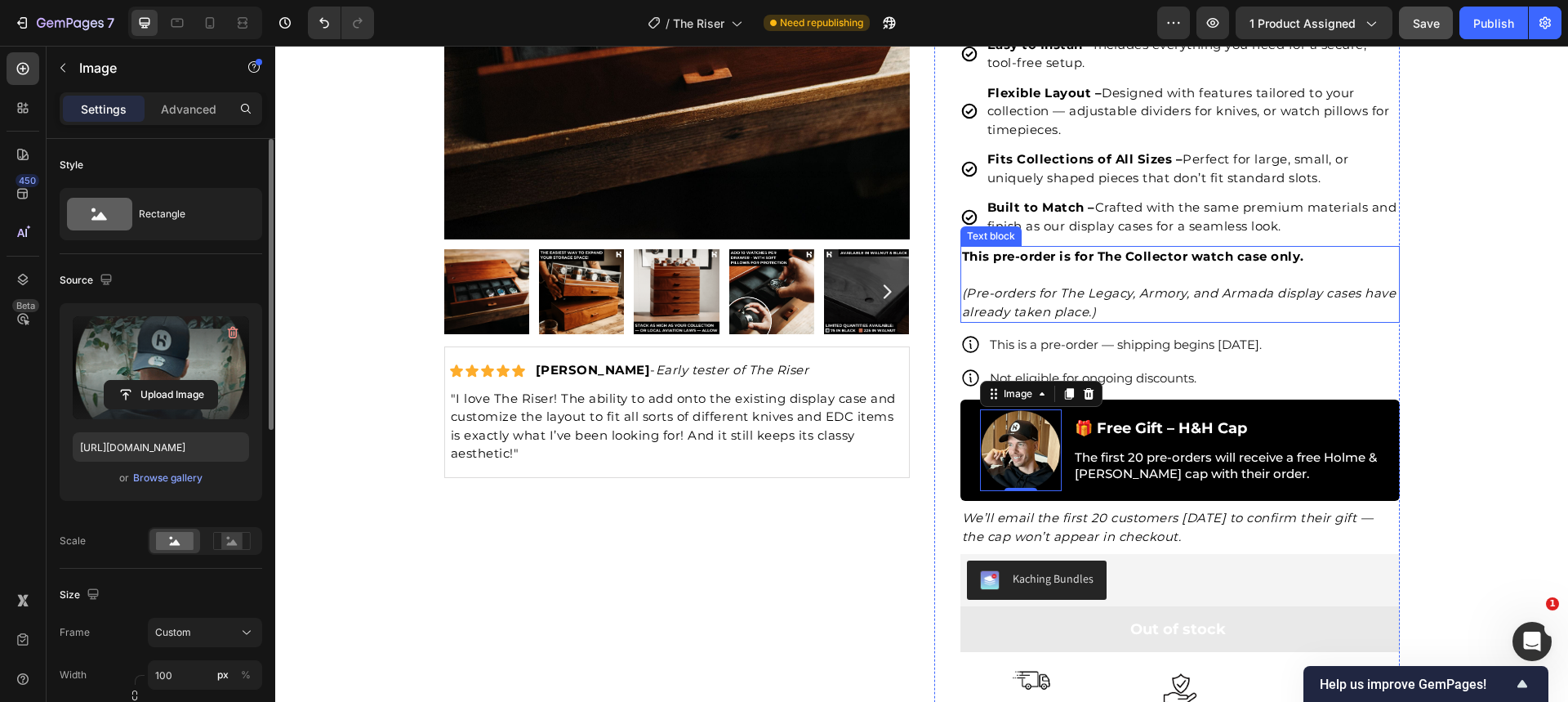
scroll to position [327, 0]
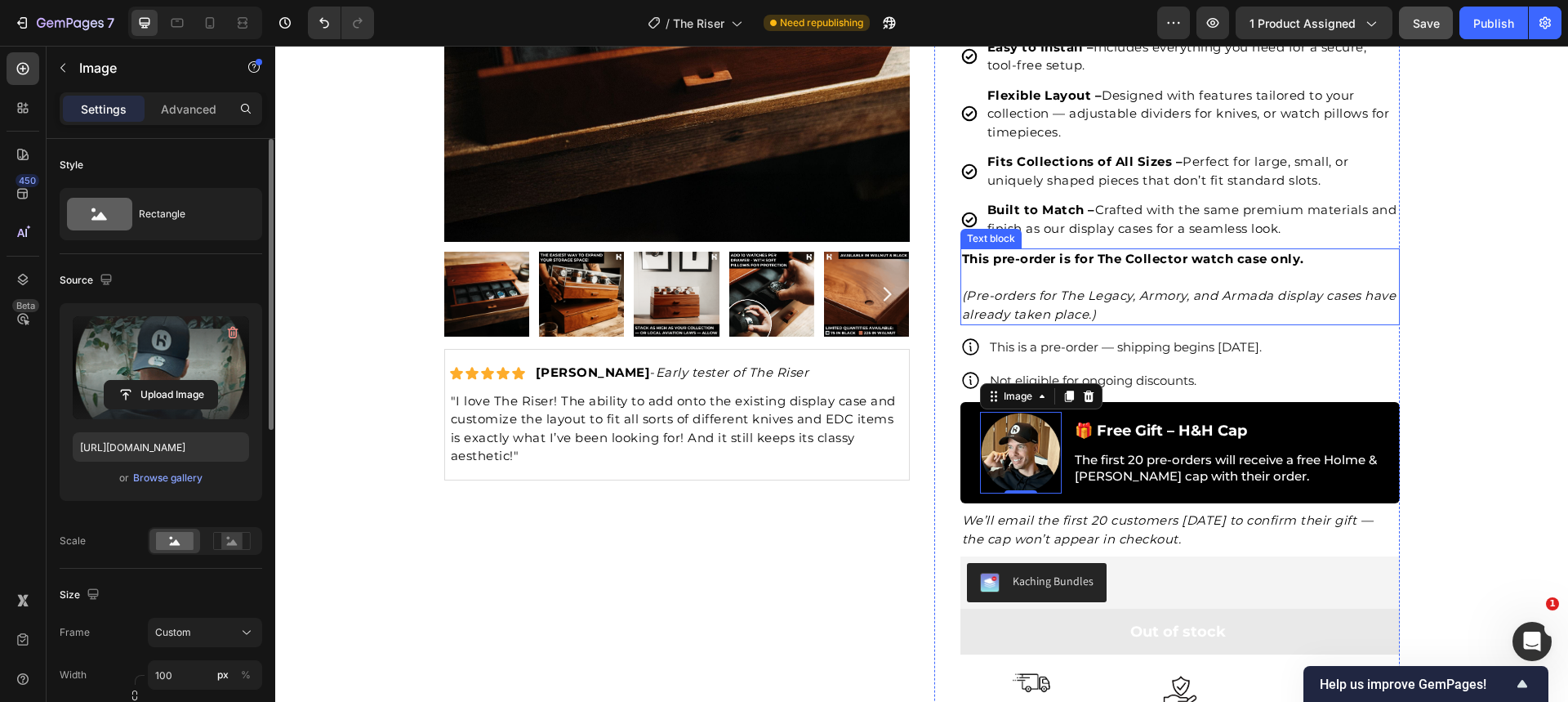
click at [1043, 258] on strong "This pre-order is for The Collector watch case only." at bounding box center [1132, 258] width 342 height 16
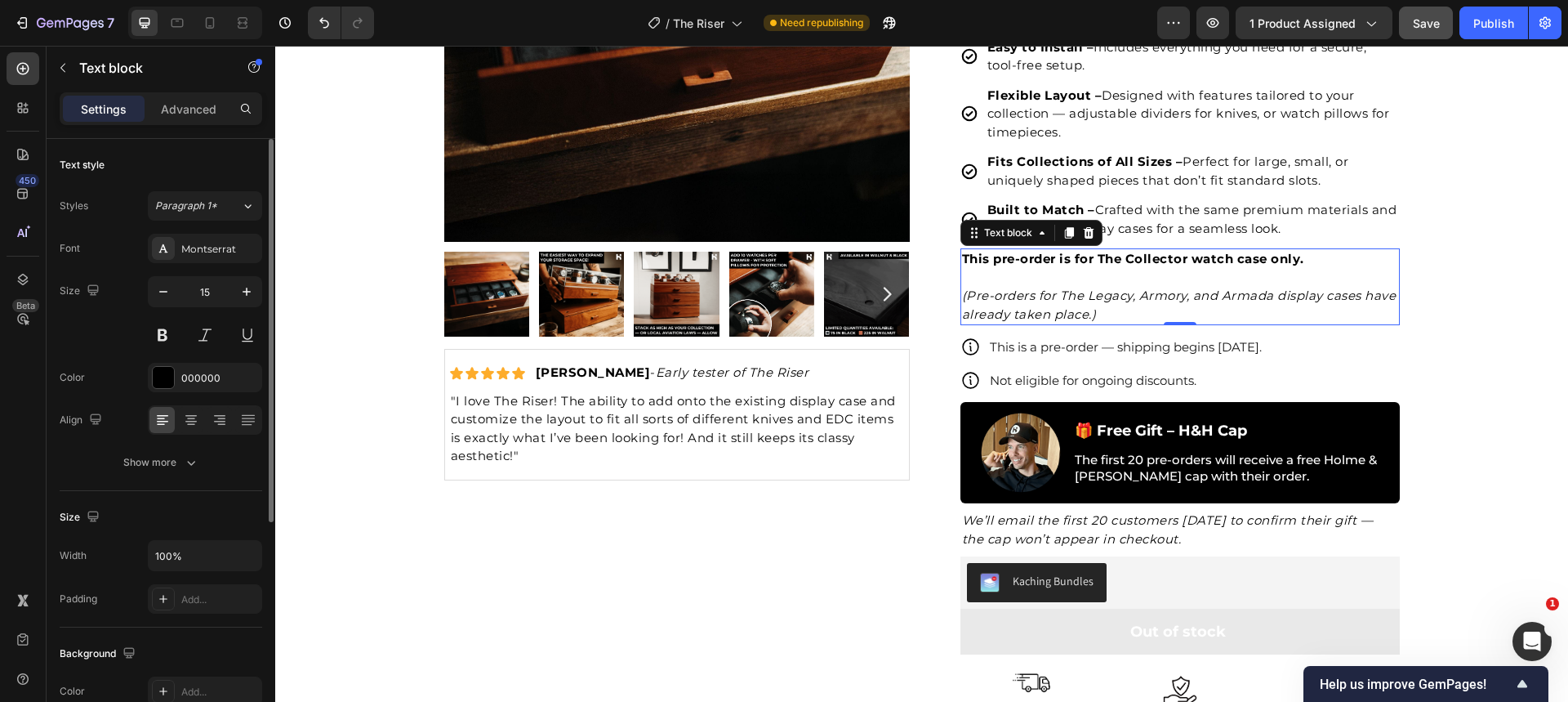
click at [1043, 258] on strong "This pre-order is for The Collector watch case only." at bounding box center [1132, 258] width 342 height 16
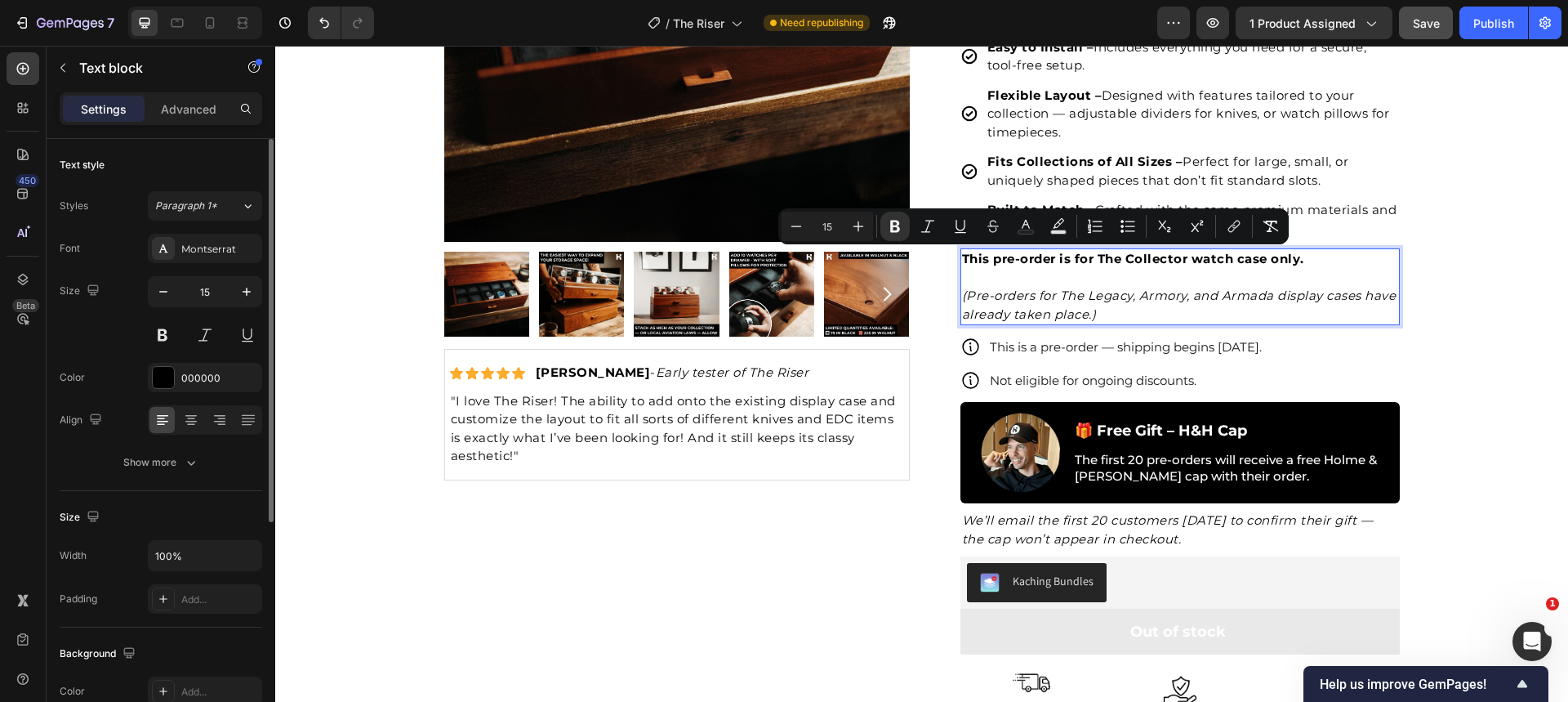
click at [1248, 265] on strong "This pre-order is for The Collector watch case only." at bounding box center [1132, 258] width 342 height 16
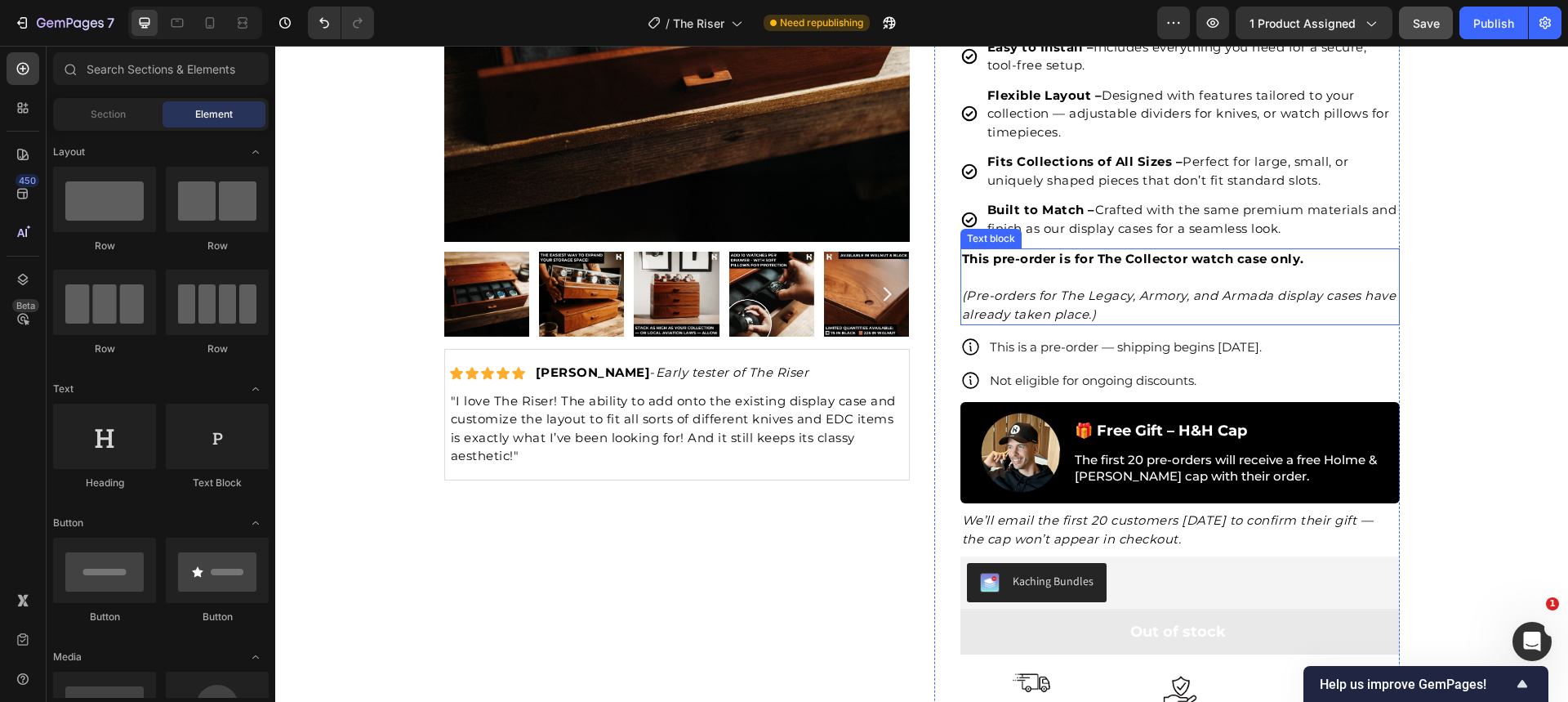
click at [1156, 259] on strong "This pre-order is for The Collector watch case only." at bounding box center [1132, 258] width 342 height 16
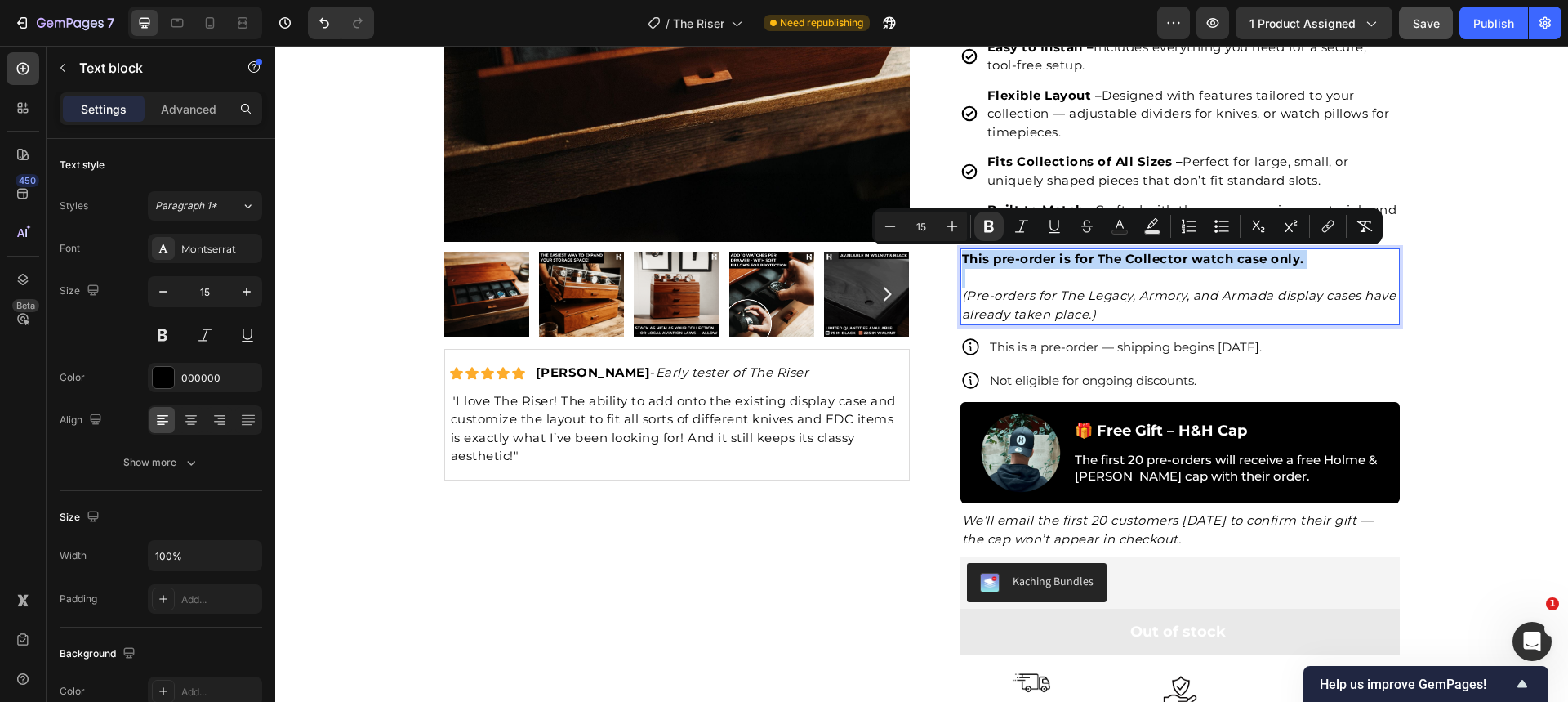
copy strong "This pre-order is for The Collector watch case only."
click at [1140, 262] on strong "This pre-order is for The Collector watch case only." at bounding box center [1132, 258] width 342 height 16
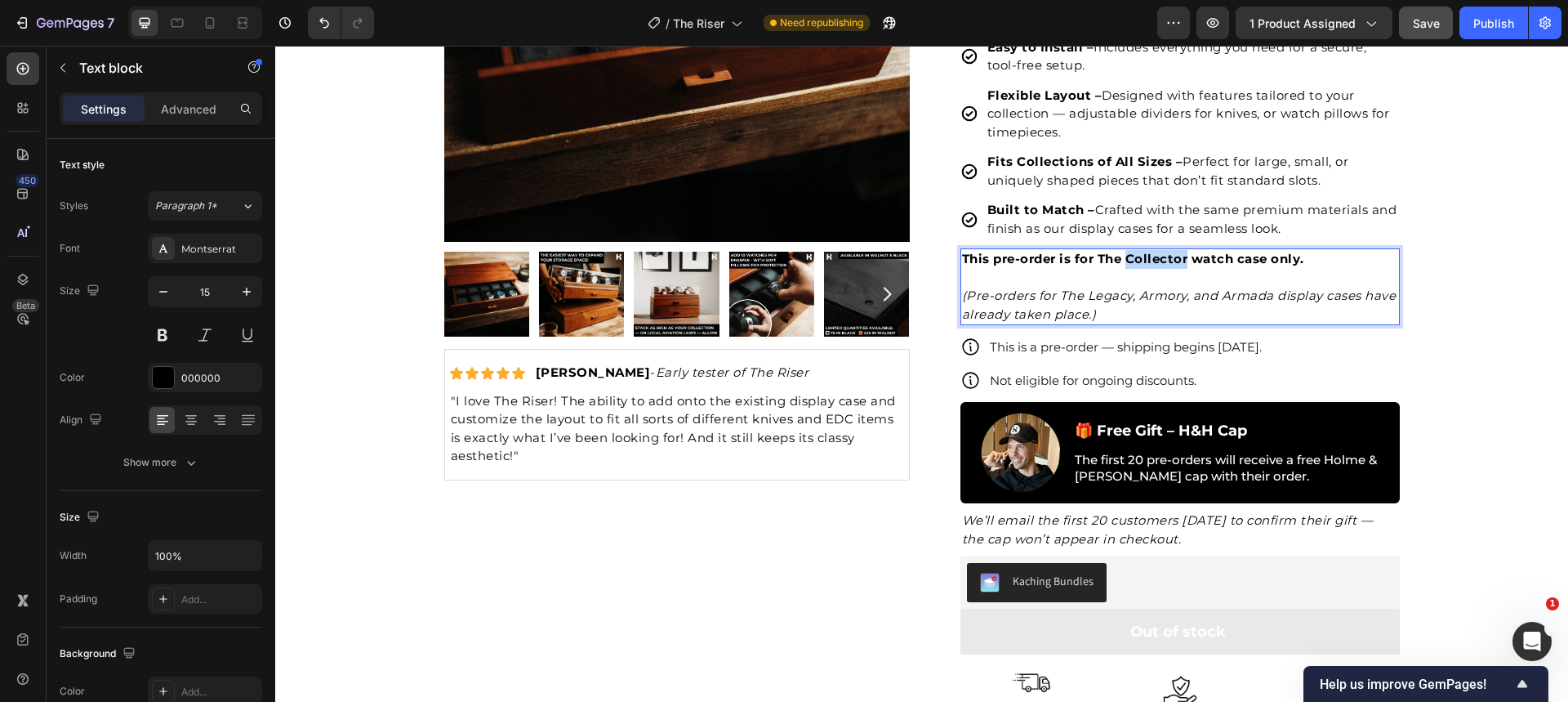
click at [1140, 262] on strong "This pre-order is for The Collector watch case only." at bounding box center [1132, 258] width 342 height 16
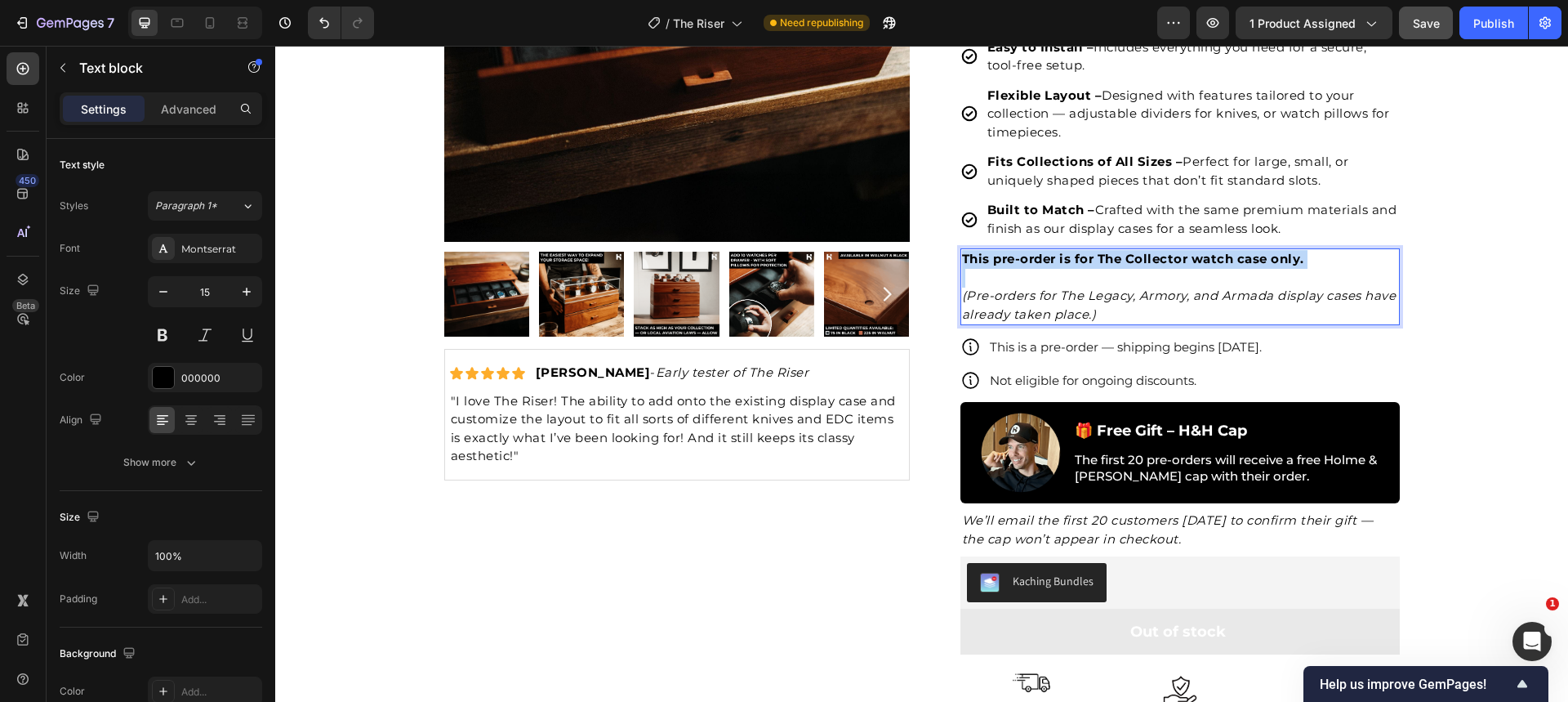
click at [1140, 262] on strong "This pre-order is for The Collector watch case only." at bounding box center [1132, 258] width 342 height 16
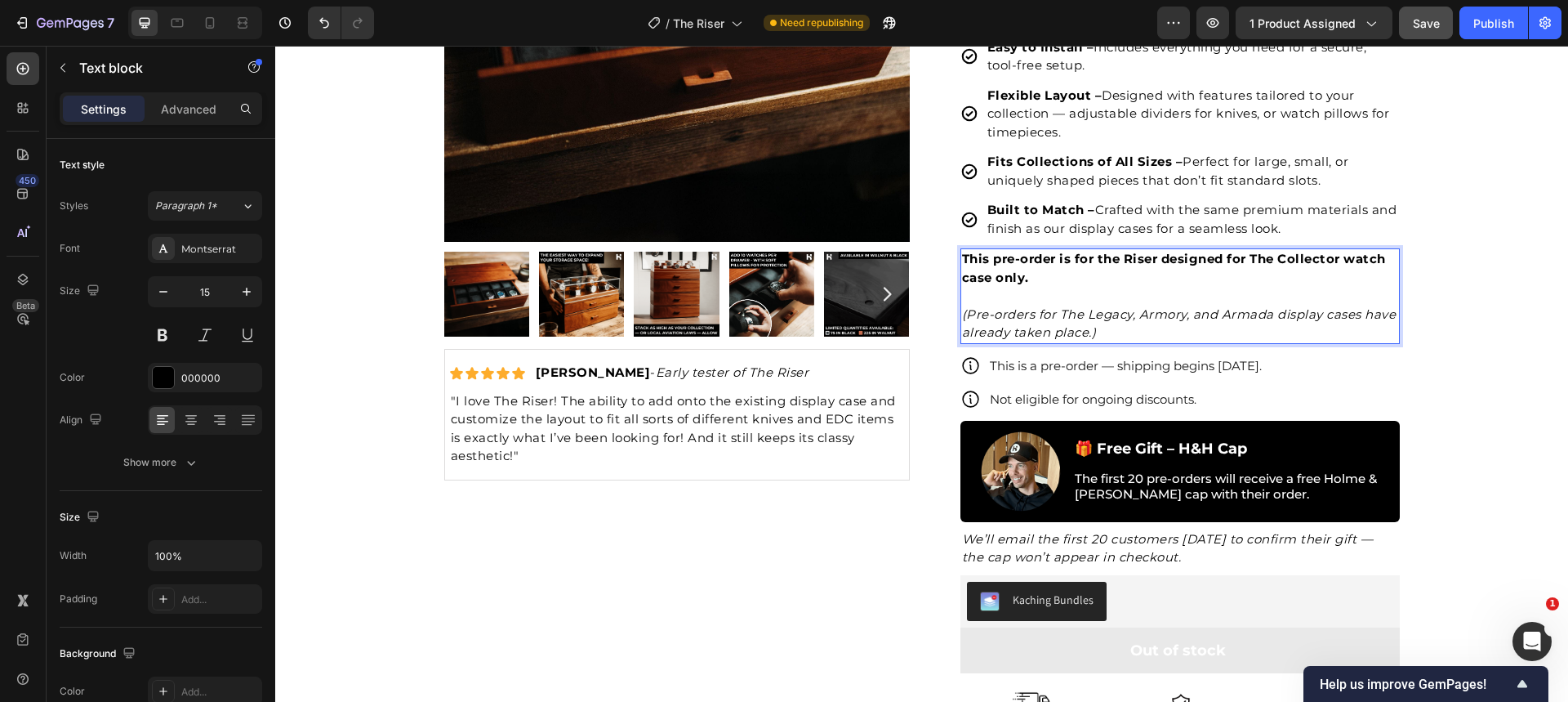
click at [1339, 261] on strong "This pre-order is for the Riser designed for The Collector watch case only." at bounding box center [1174, 267] width 424 height 34
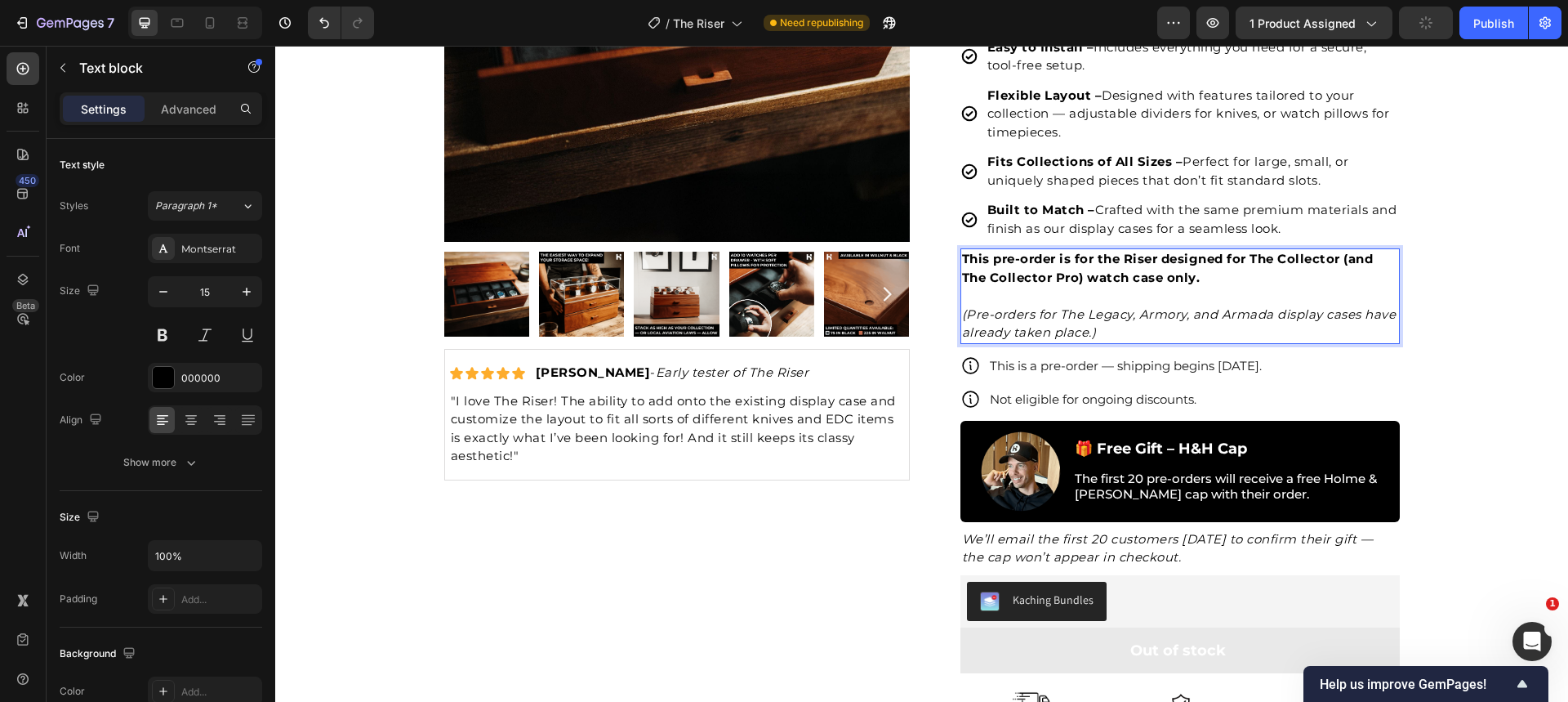
click at [1271, 278] on p "This pre-order is for the Riser designed for The Collector (and The Collector P…" at bounding box center [1179, 268] width 436 height 37
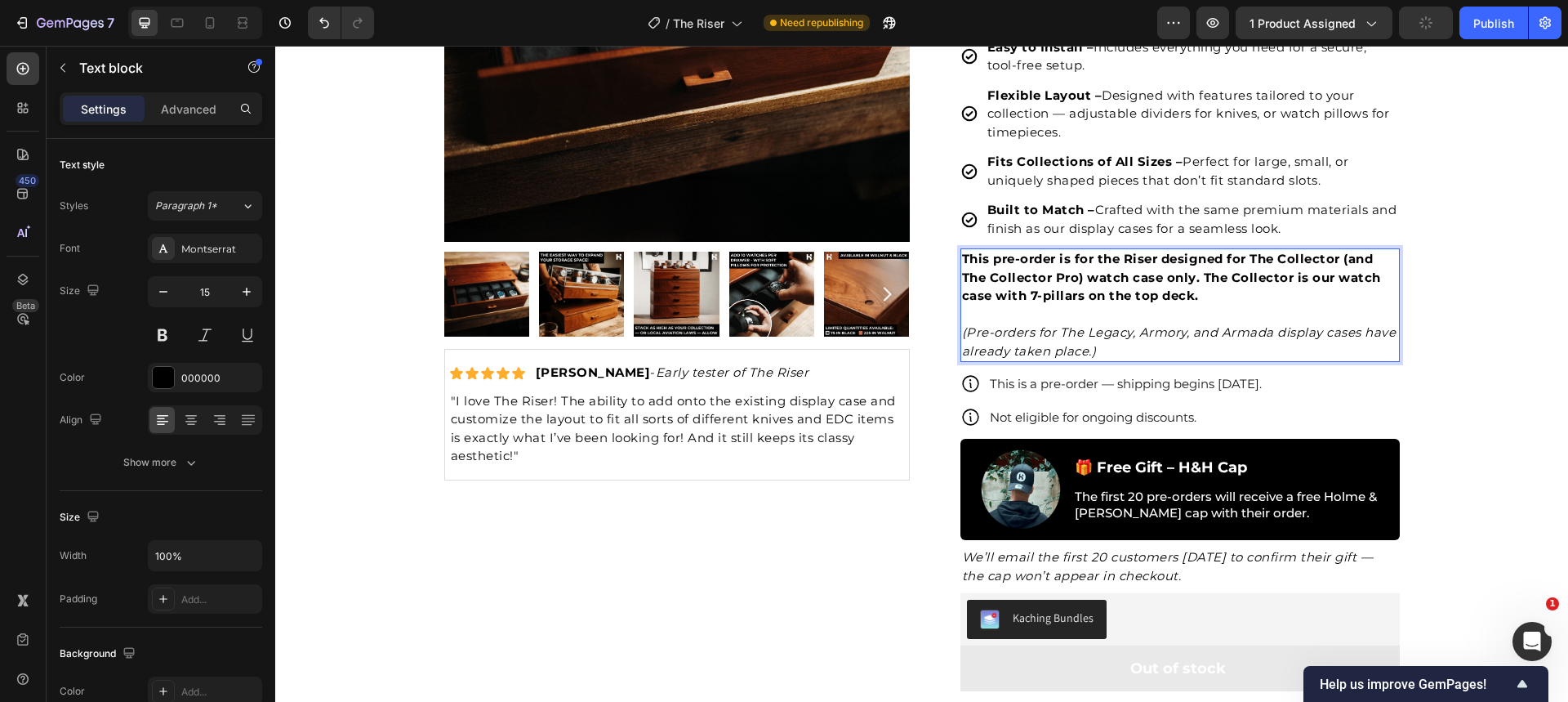
click at [1142, 274] on strong "This pre-order is for the Riser designed for The Collector (and The Collector P…" at bounding box center [1171, 276] width 419 height 53
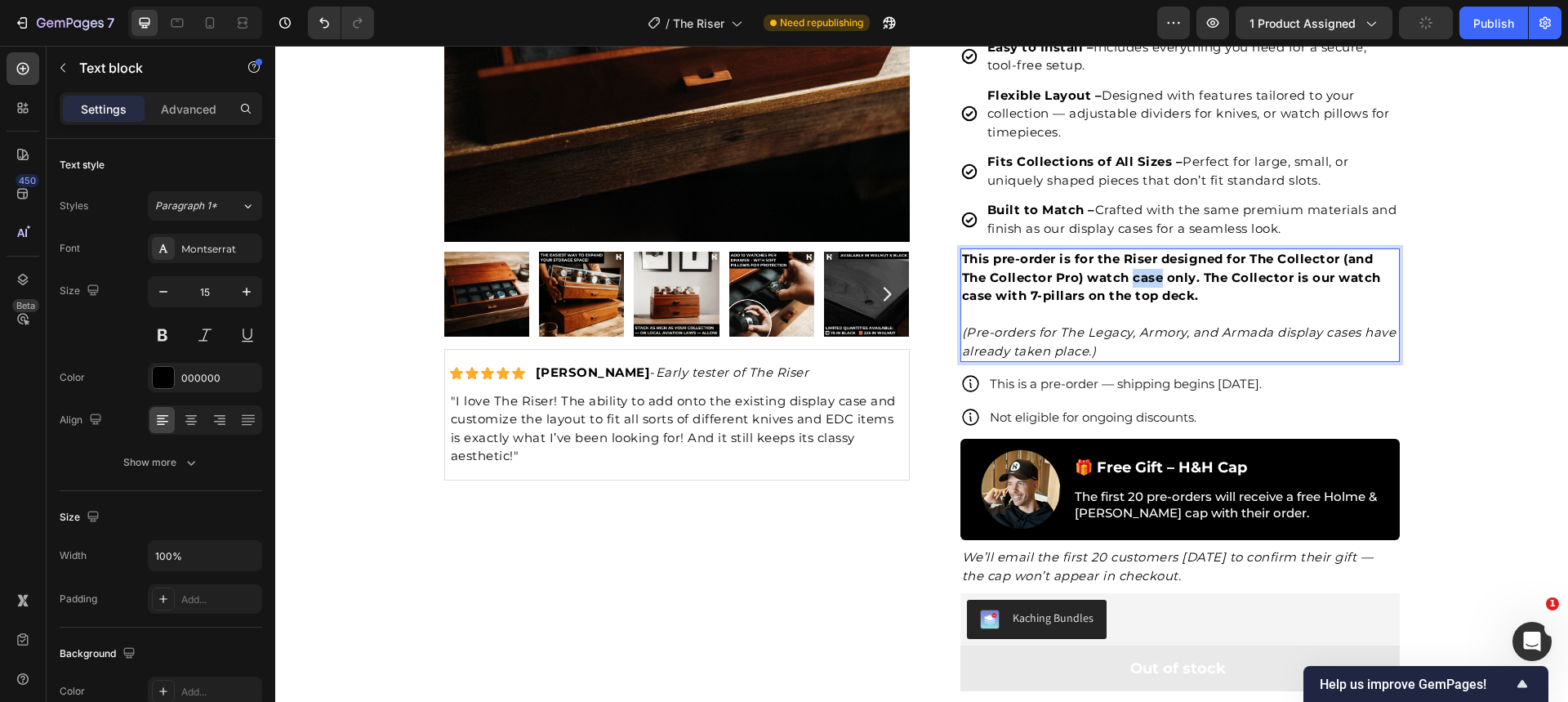
click at [1142, 274] on strong "This pre-order is for the Riser designed for The Collector (and The Collector P…" at bounding box center [1171, 276] width 419 height 53
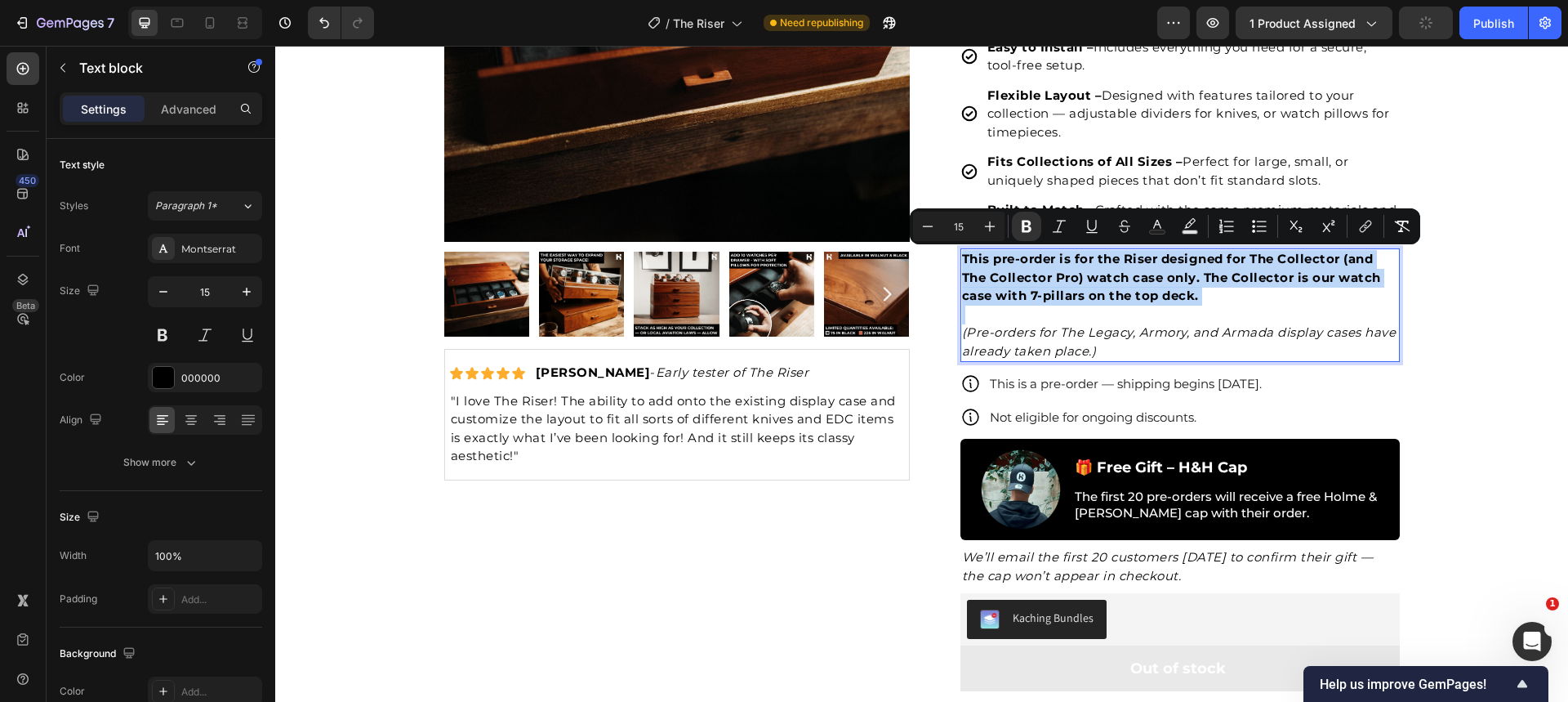
click at [1142, 274] on strong "This pre-order is for the Riser designed for The Collector (and The Collector P…" at bounding box center [1171, 276] width 419 height 53
copy strong "This pre-order is for the Riser designed for The Collector (and The Collector P…"
click at [1083, 278] on strong "This pre-order is for the Riser designed for The Collector (and The Collector P…" at bounding box center [1171, 276] width 419 height 53
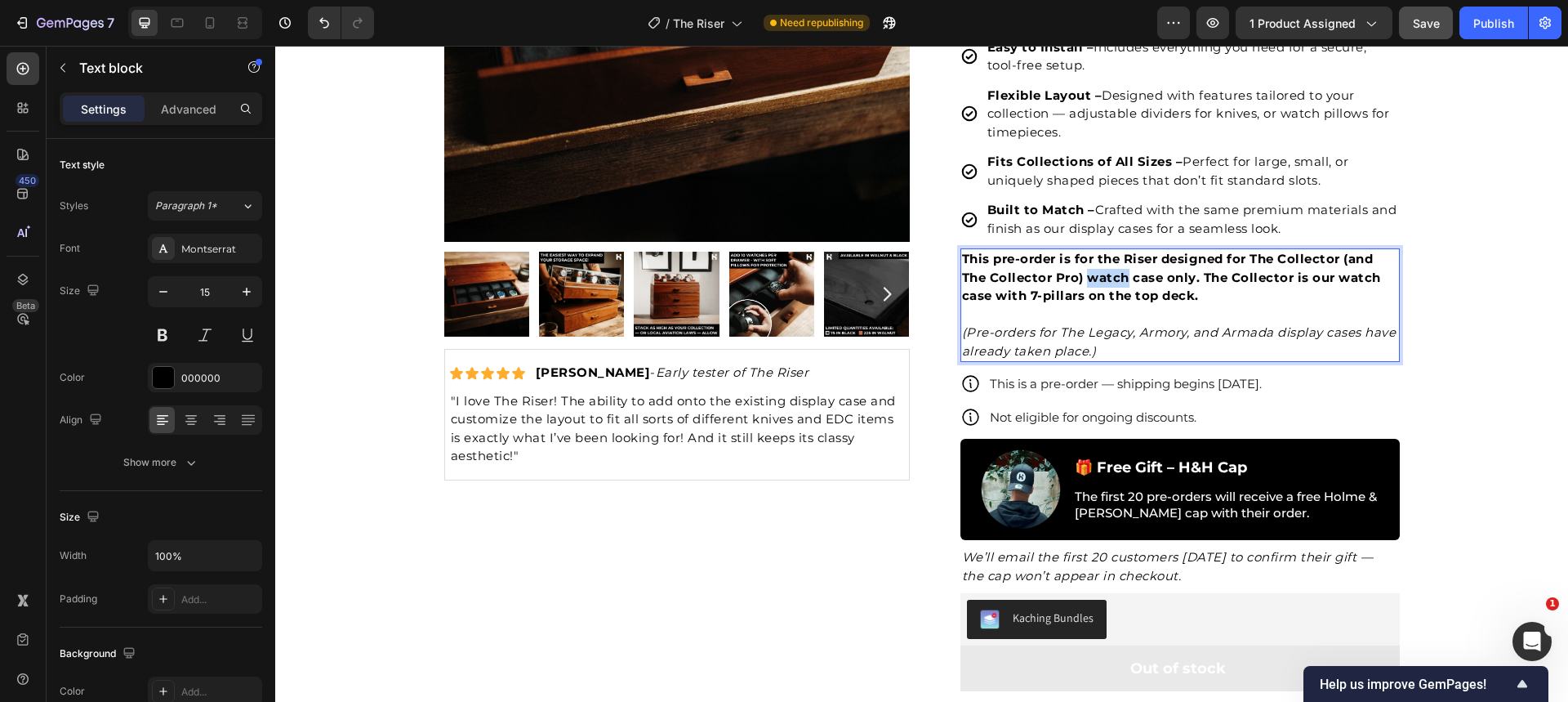
click at [1083, 278] on strong "This pre-order is for the Riser designed for The Collector (and The Collector P…" at bounding box center [1171, 276] width 419 height 53
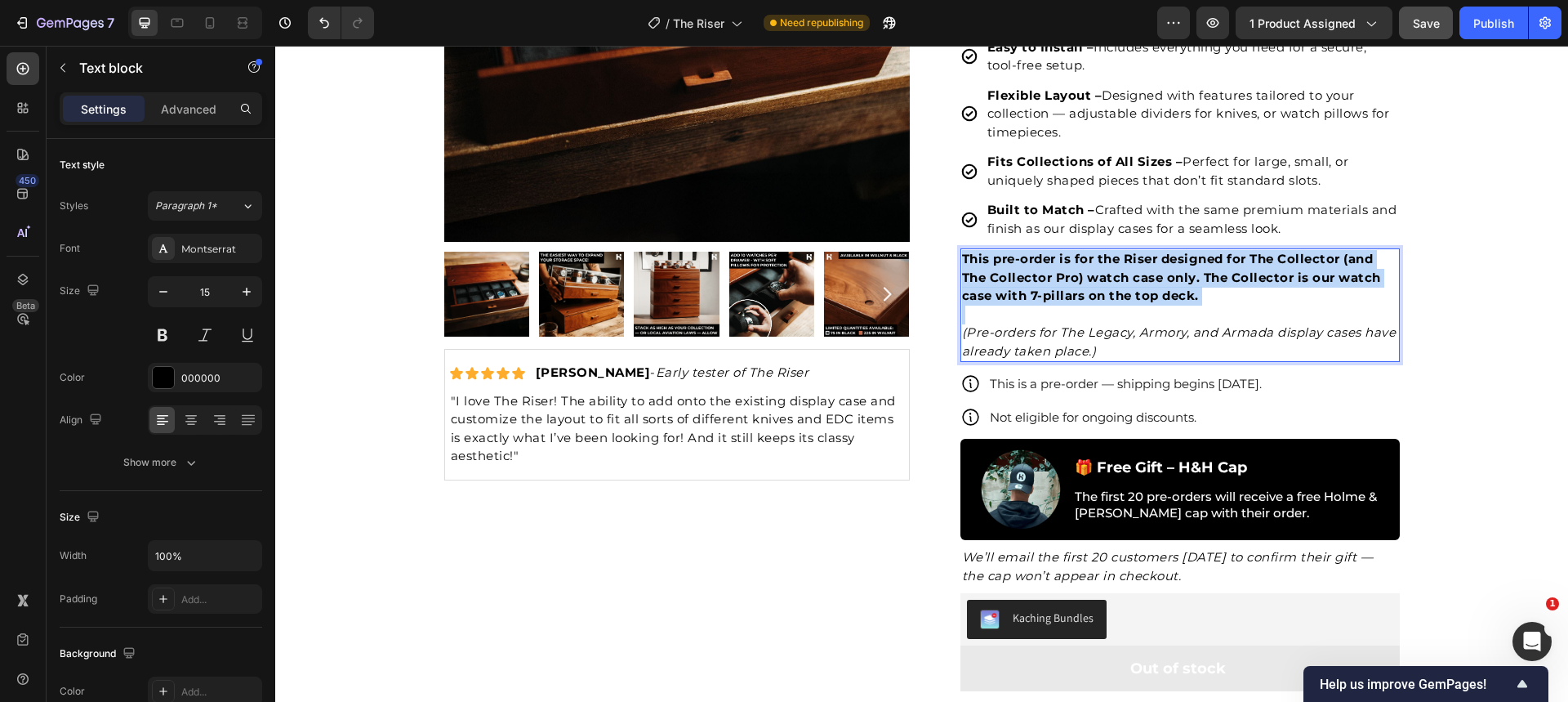
click at [1083, 278] on strong "This pre-order is for the Riser designed for The Collector (and The Collector P…" at bounding box center [1171, 276] width 419 height 53
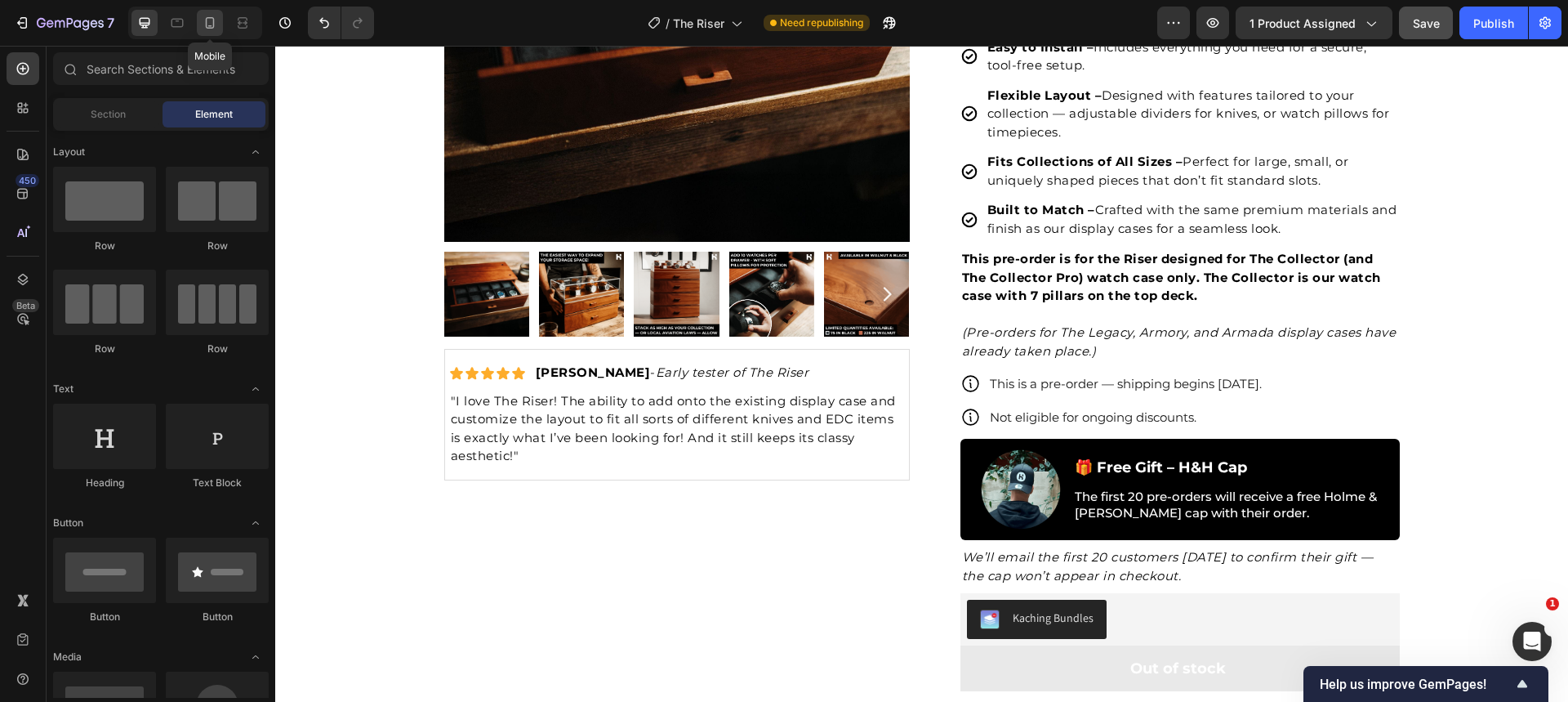
click at [207, 18] on icon at bounding box center [210, 23] width 17 height 17
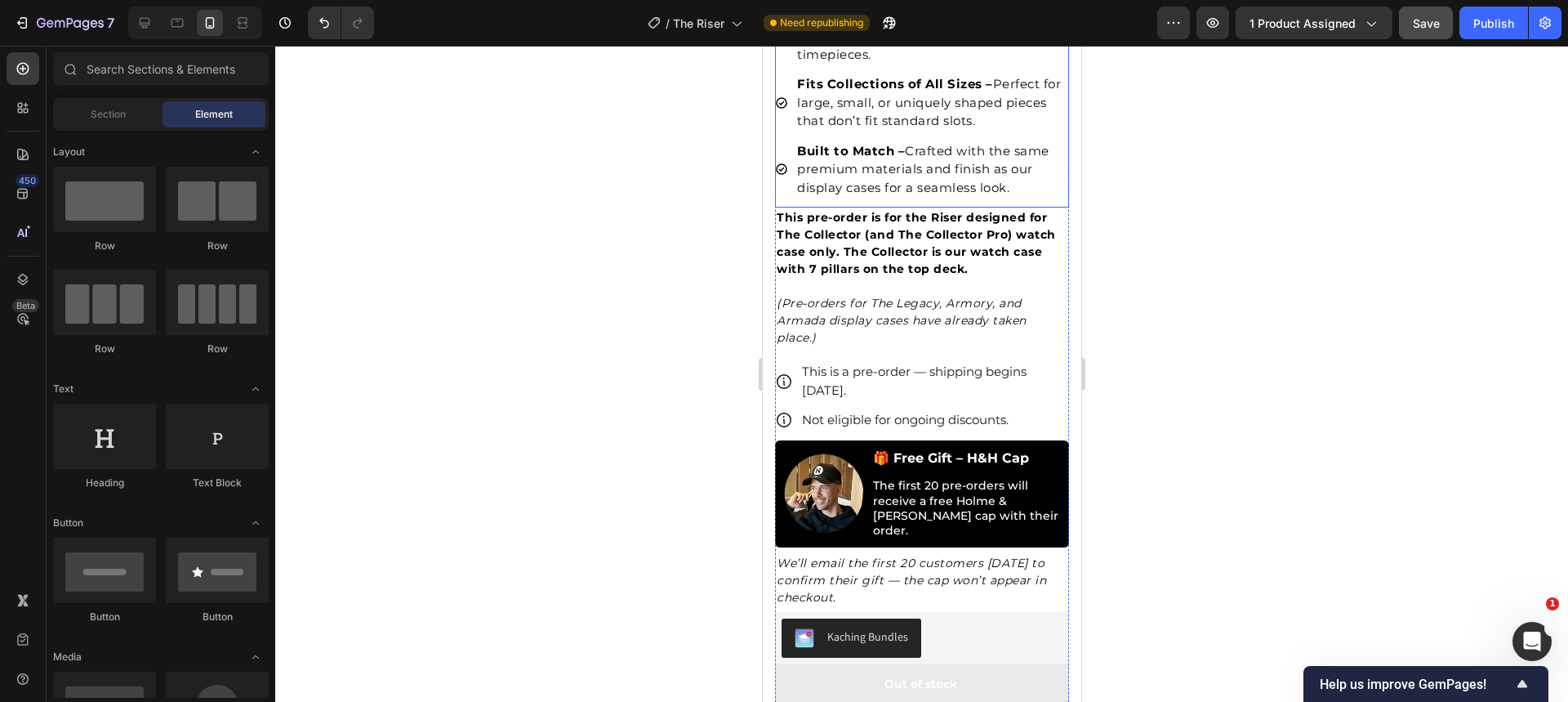
scroll to position [799, 0]
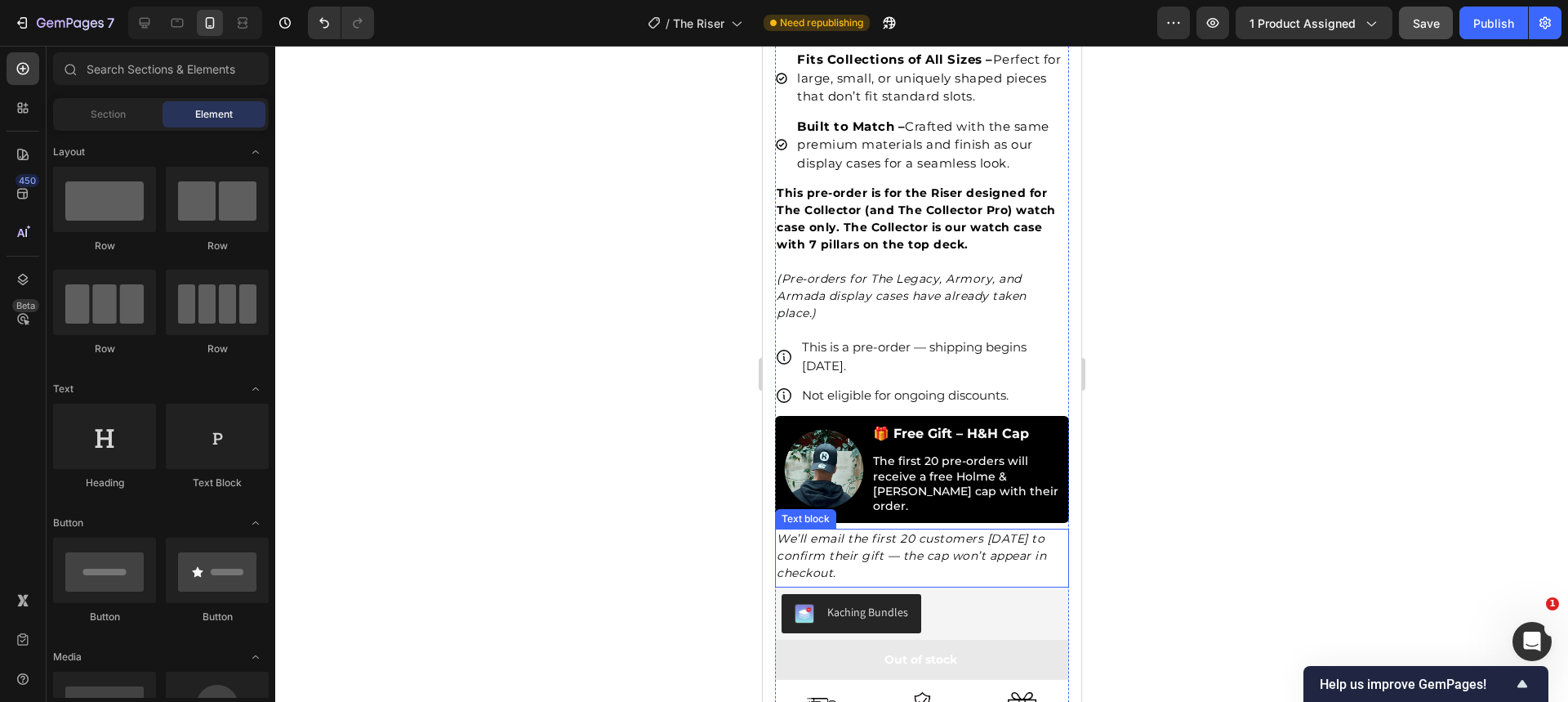
click at [943, 533] on icon "We’ll email the first 20 customers on Monday to confirm their gift — the cap wo…" at bounding box center [910, 555] width 270 height 49
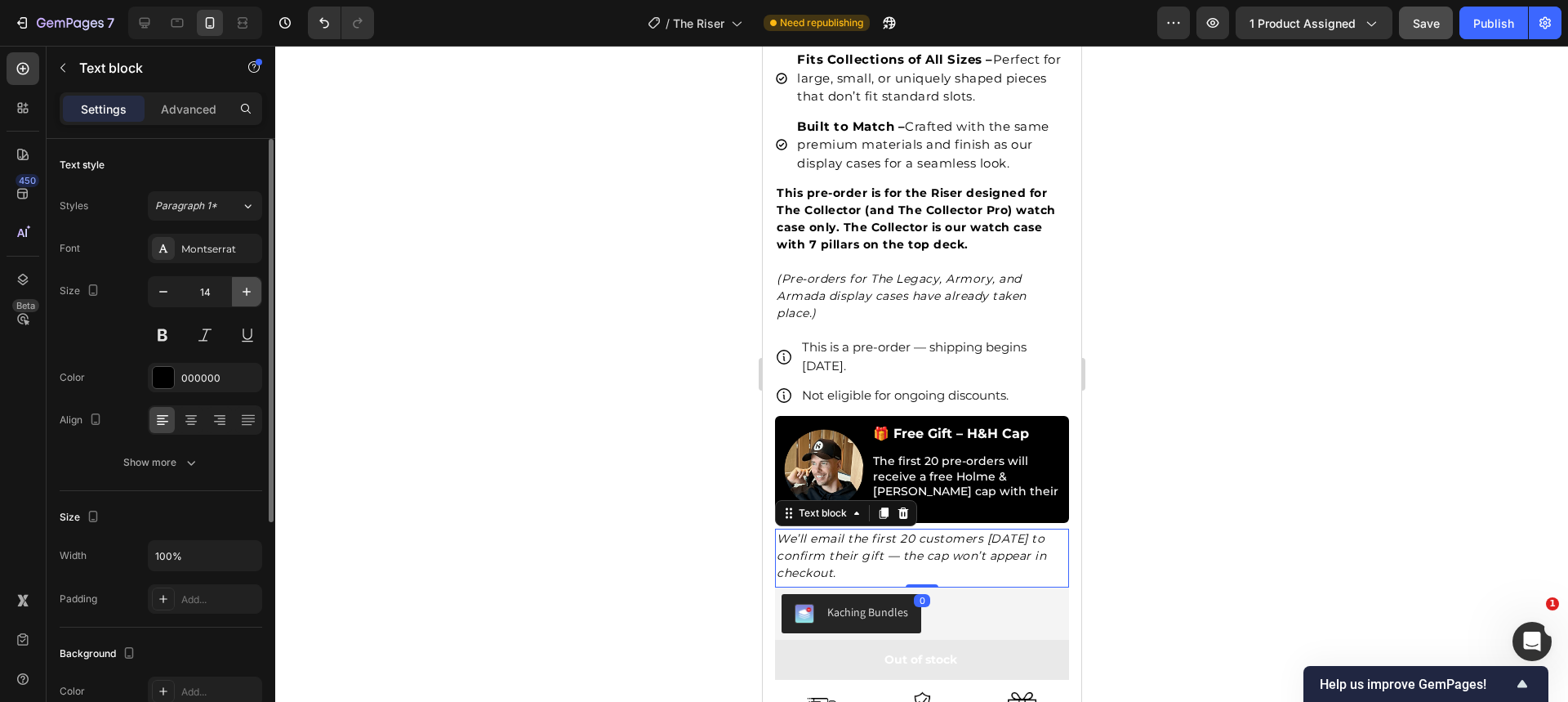
click at [249, 287] on icon "button" at bounding box center [247, 292] width 17 height 17
type input "15"
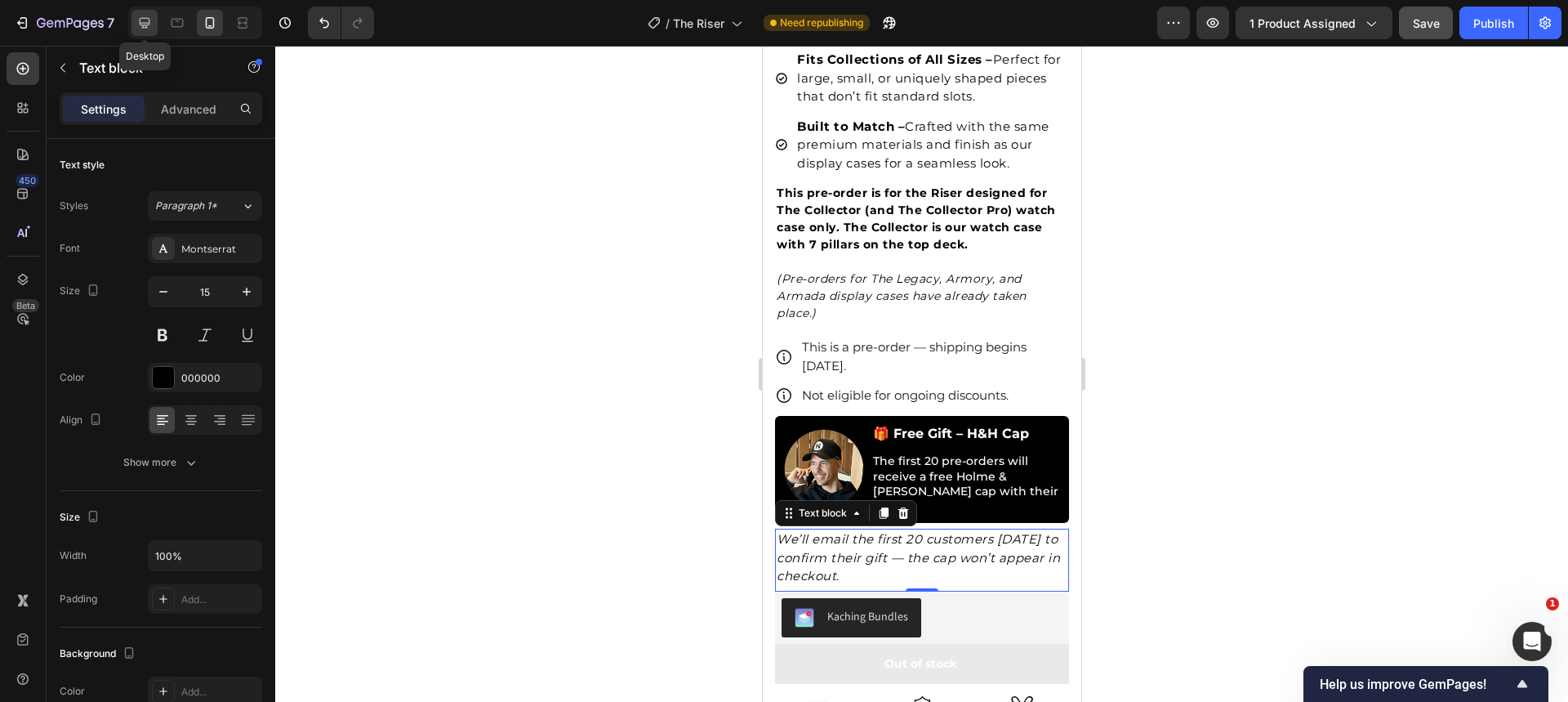
click at [148, 23] on icon at bounding box center [146, 24] width 11 height 11
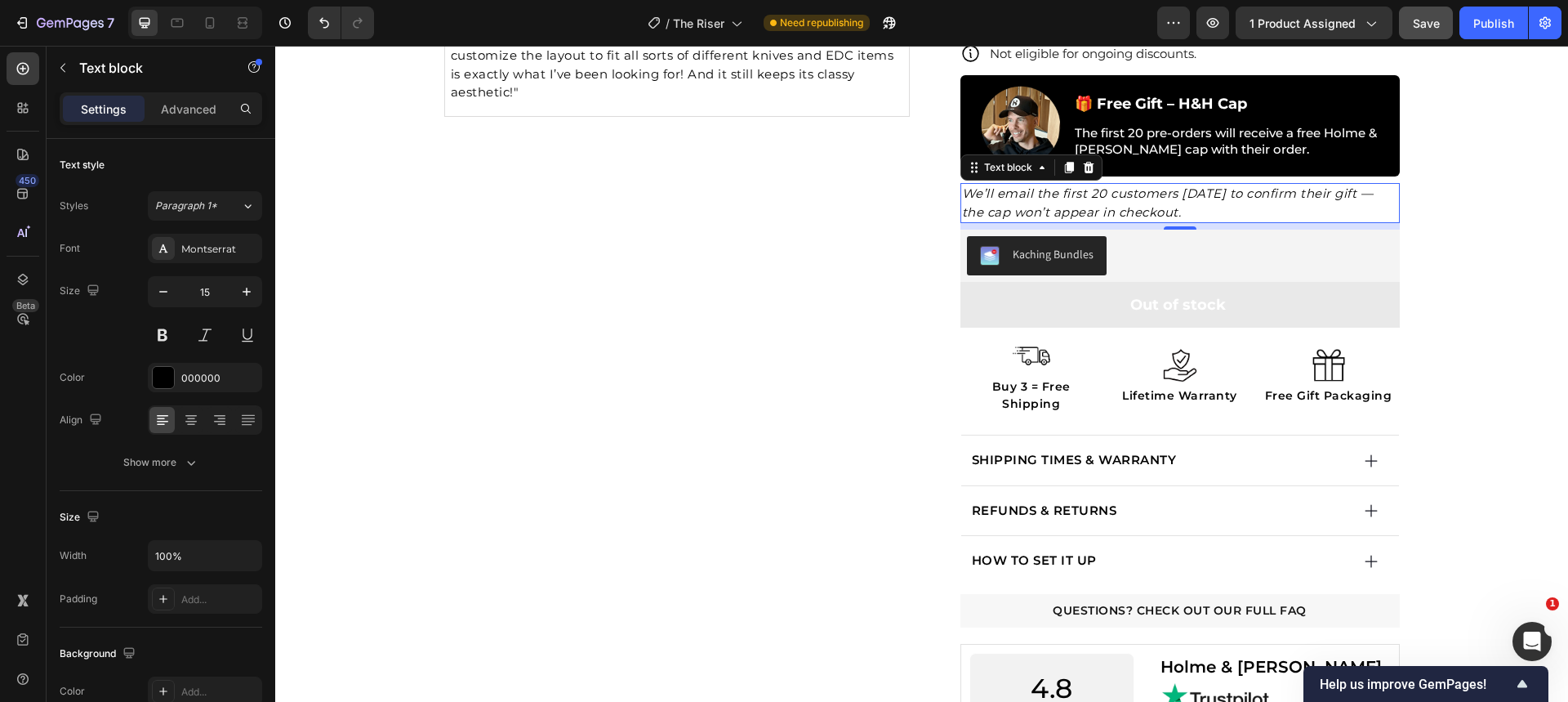
scroll to position [687, 0]
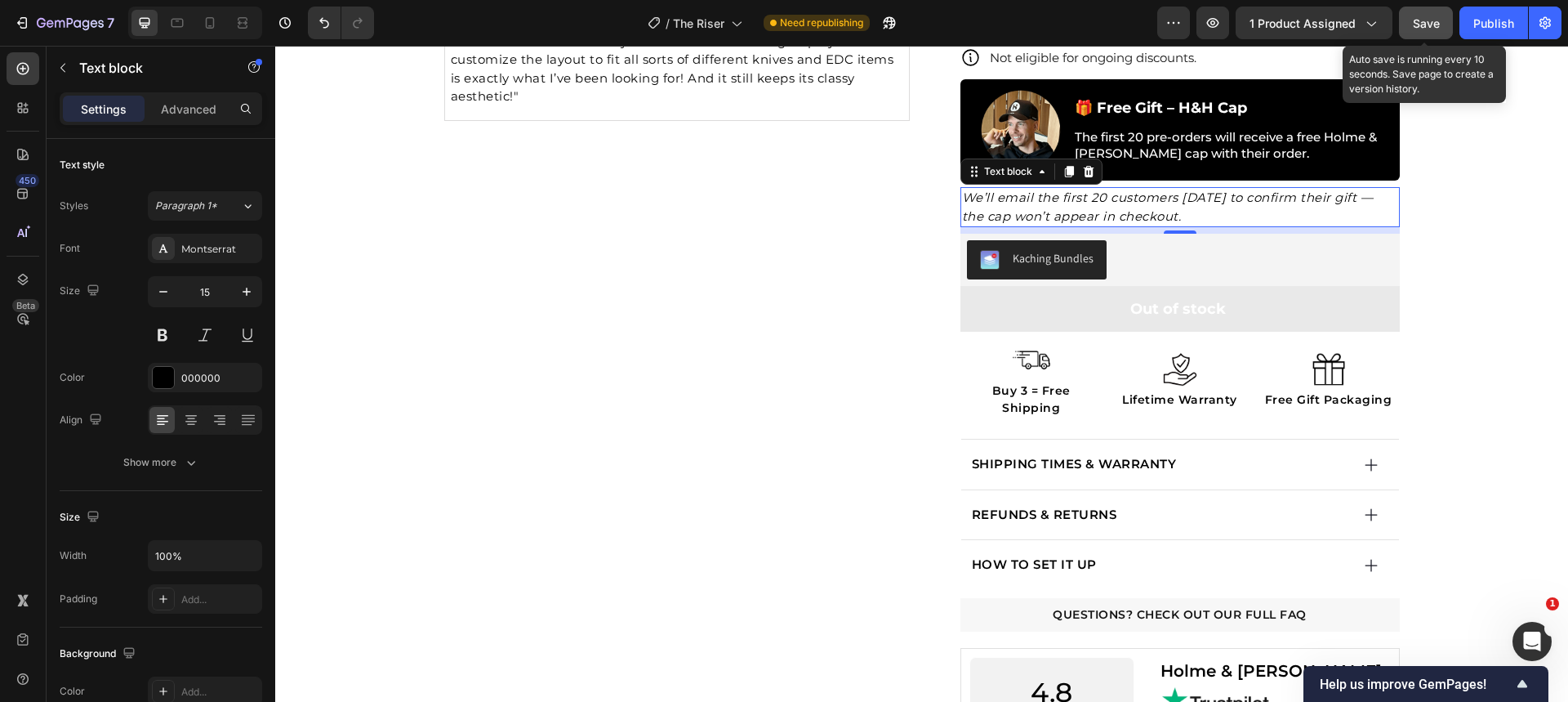
click at [1431, 17] on span "Save" at bounding box center [1426, 23] width 27 height 14
